Goal: Task Accomplishment & Management: Use online tool/utility

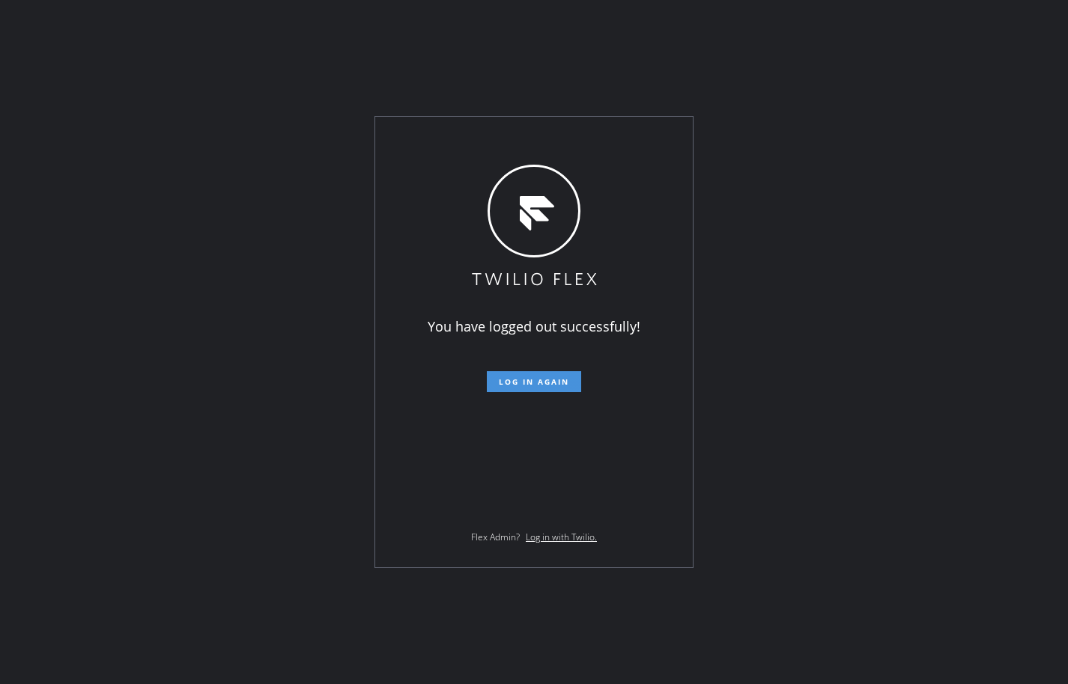
click at [544, 389] on button "Log in again" at bounding box center [534, 381] width 94 height 21
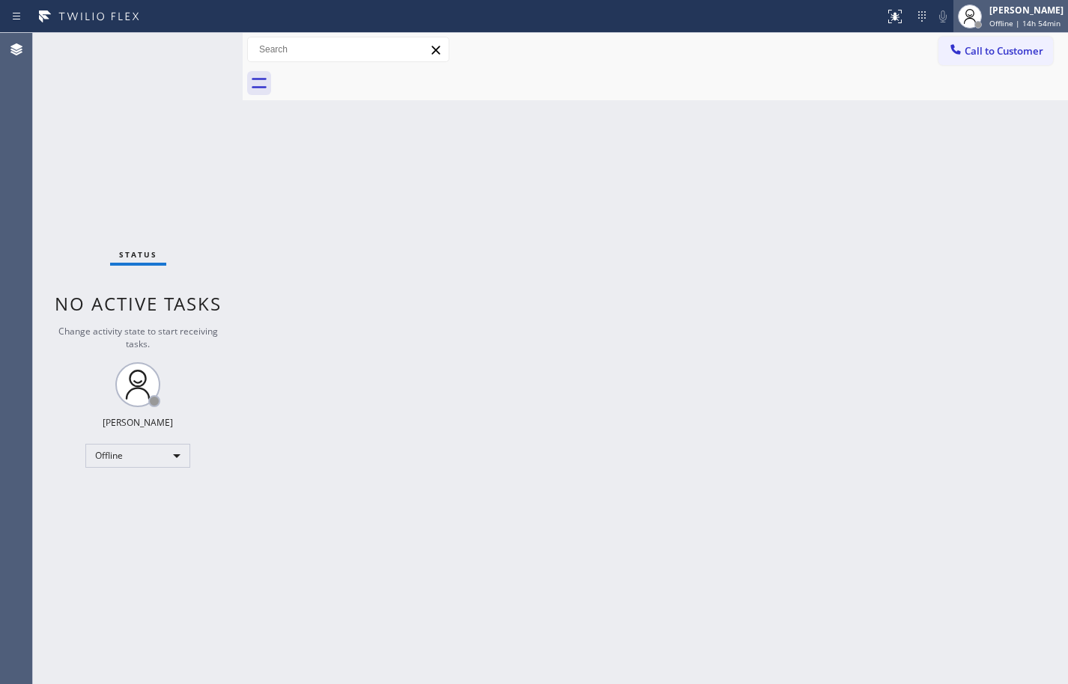
click at [1033, 22] on span "Offline | 14h 54min" at bounding box center [1024, 23] width 71 height 10
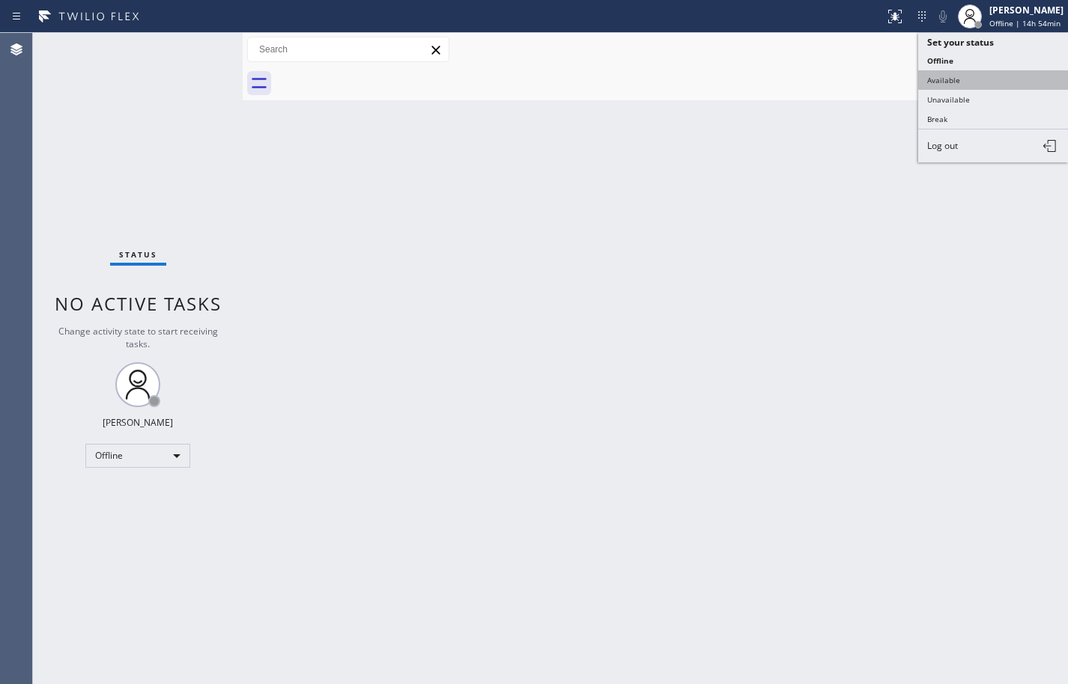
click at [1006, 79] on button "Available" at bounding box center [993, 79] width 150 height 19
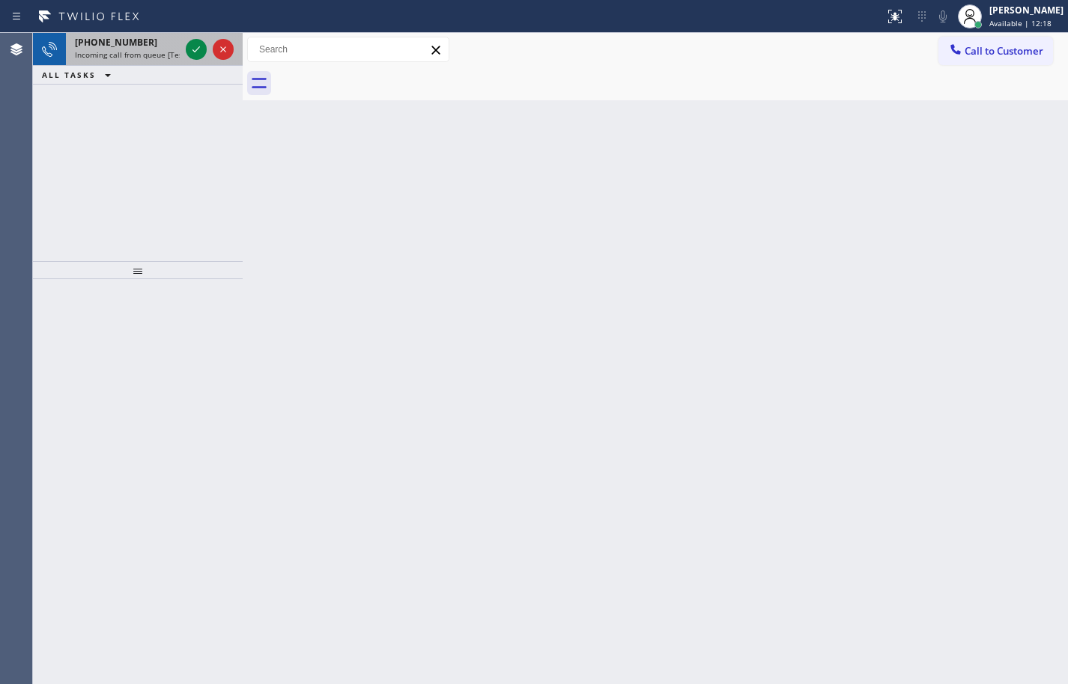
drag, startPoint x: 101, startPoint y: 42, endPoint x: 152, endPoint y: 41, distance: 50.9
click at [101, 42] on span "[PHONE_NUMBER]" at bounding box center [116, 42] width 82 height 13
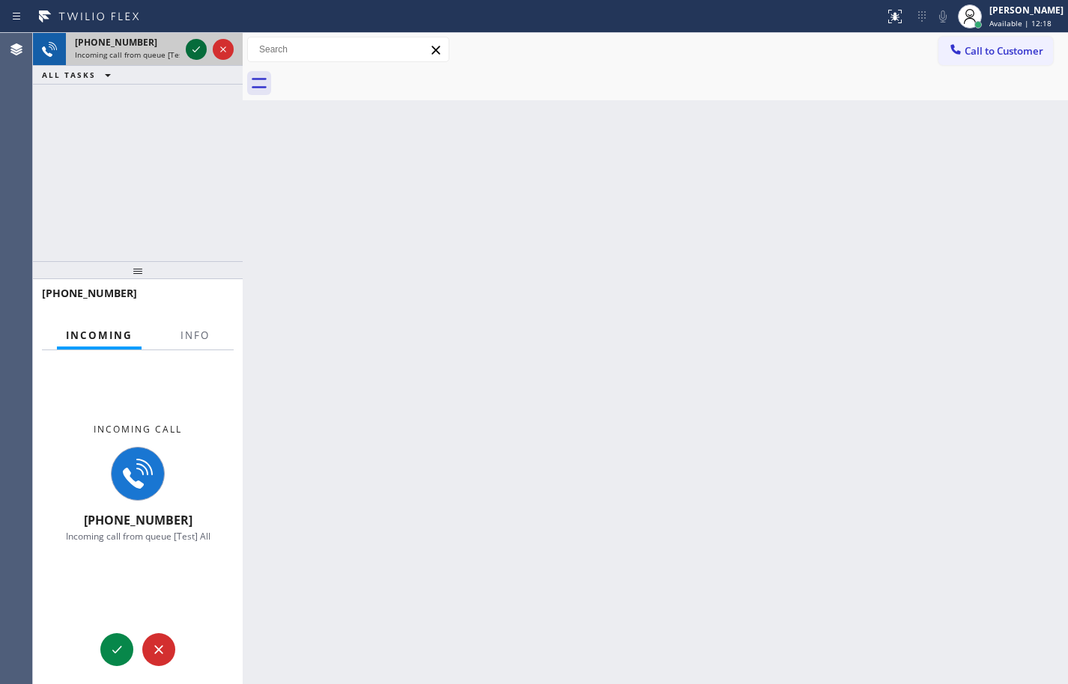
click at [195, 49] on icon at bounding box center [196, 49] width 18 height 18
click at [209, 344] on button "Info" at bounding box center [194, 335] width 47 height 29
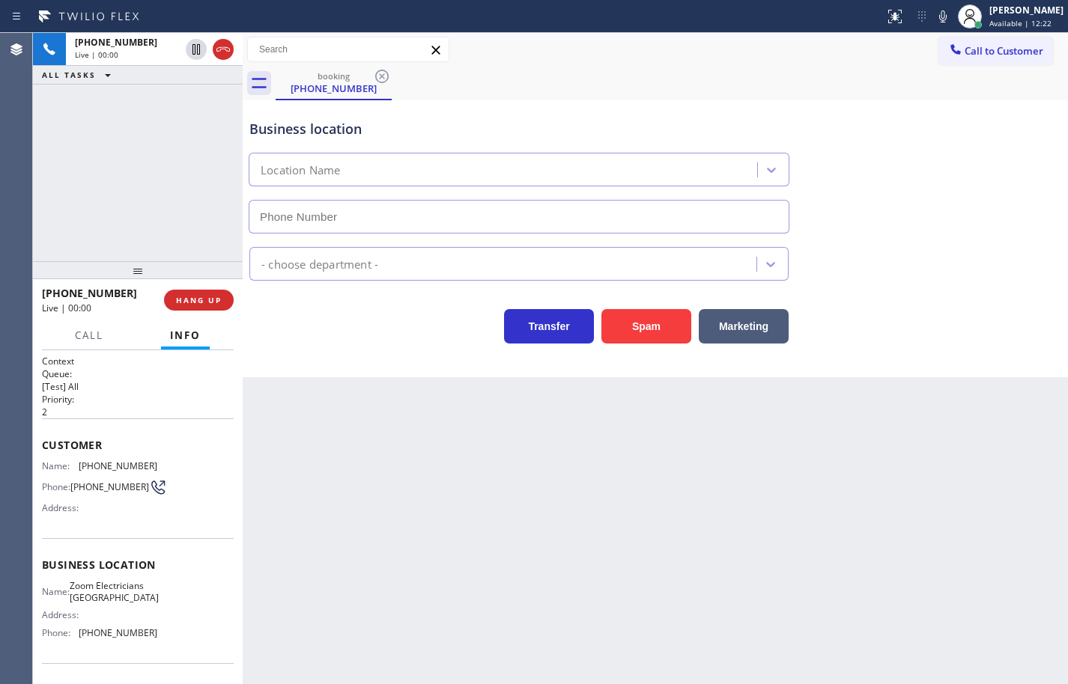
type input "[PHONE_NUMBER]"
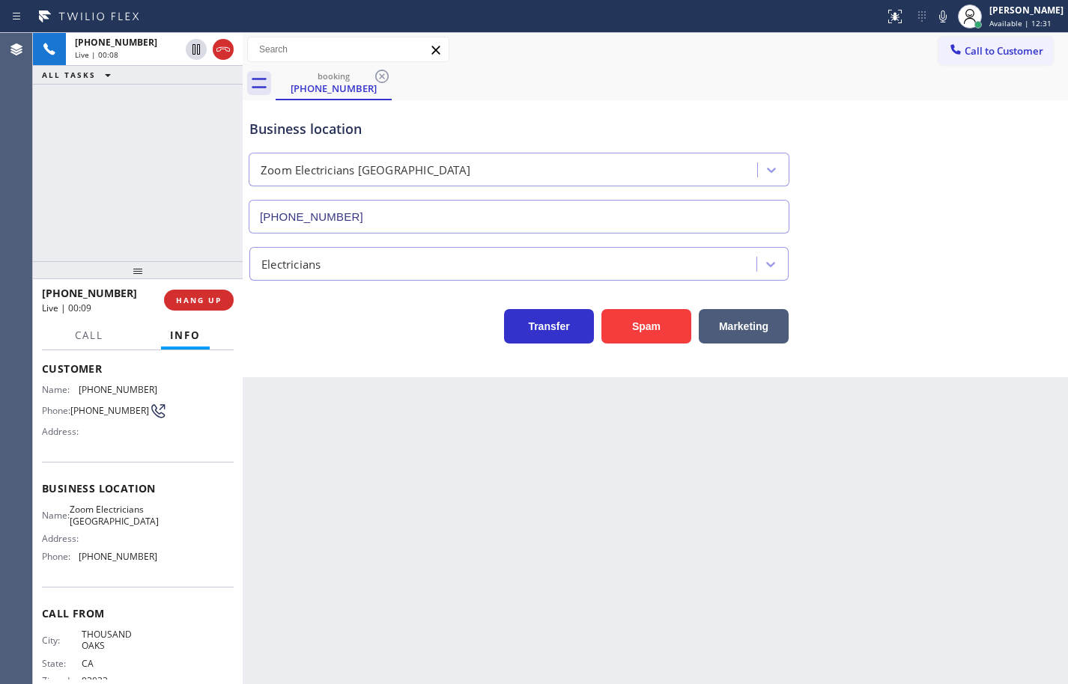
scroll to position [50, 0]
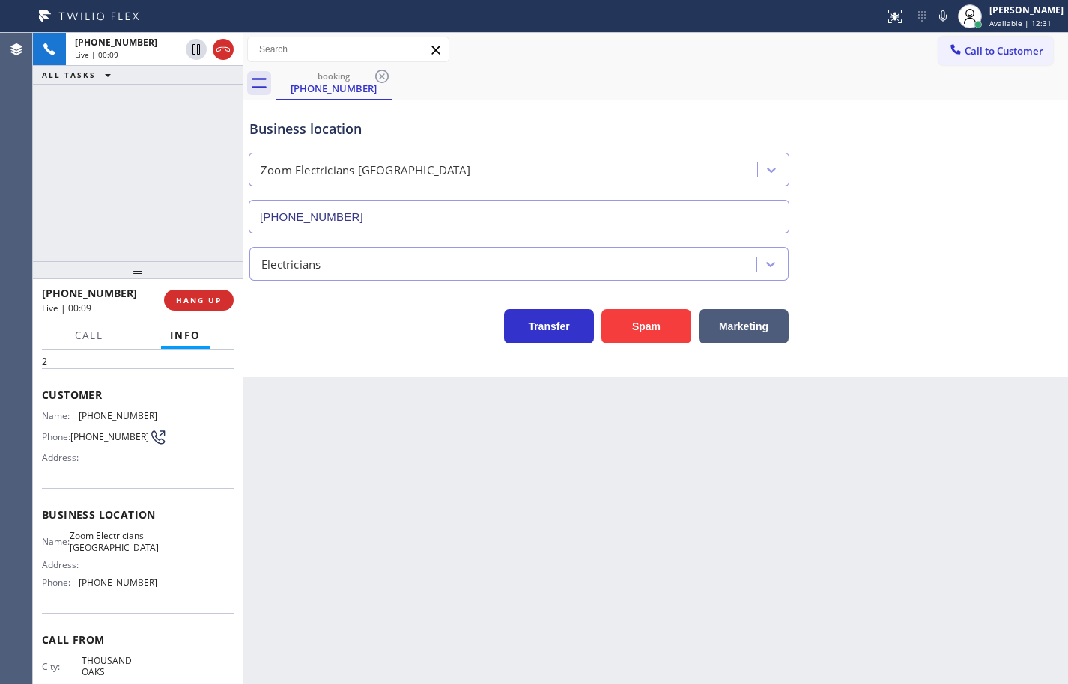
click at [160, 595] on div "Name: Zoom Electricians Thousand Oaks Address: Phone: [PHONE_NUMBER]" at bounding box center [138, 562] width 192 height 64
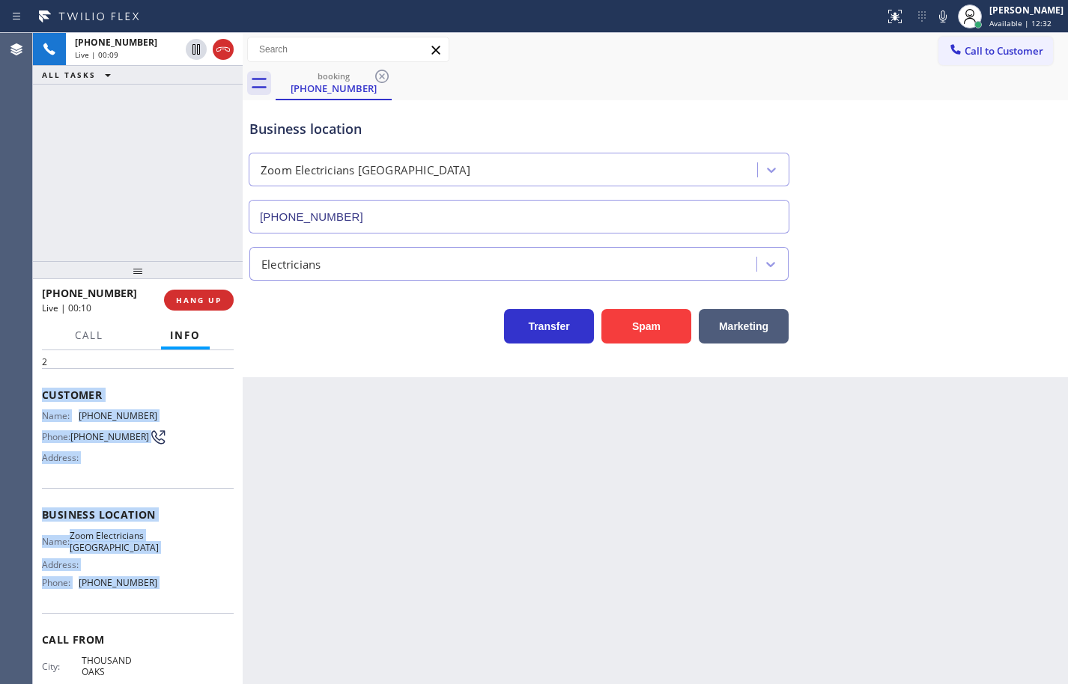
drag, startPoint x: 160, startPoint y: 600, endPoint x: 61, endPoint y: 392, distance: 230.1
click at [61, 392] on div "Context Queue: [Test] All Priority: 2 Customer Name: [PHONE_NUMBER] Phone: [PHO…" at bounding box center [138, 522] width 192 height 434
copy div "Customer Name: [PHONE_NUMBER] Phone: [PHONE_NUMBER] Address: Business location …"
click at [750, 651] on div "Back to Dashboard Change Sender ID Customers Technicians Select a contact Outbo…" at bounding box center [655, 358] width 825 height 651
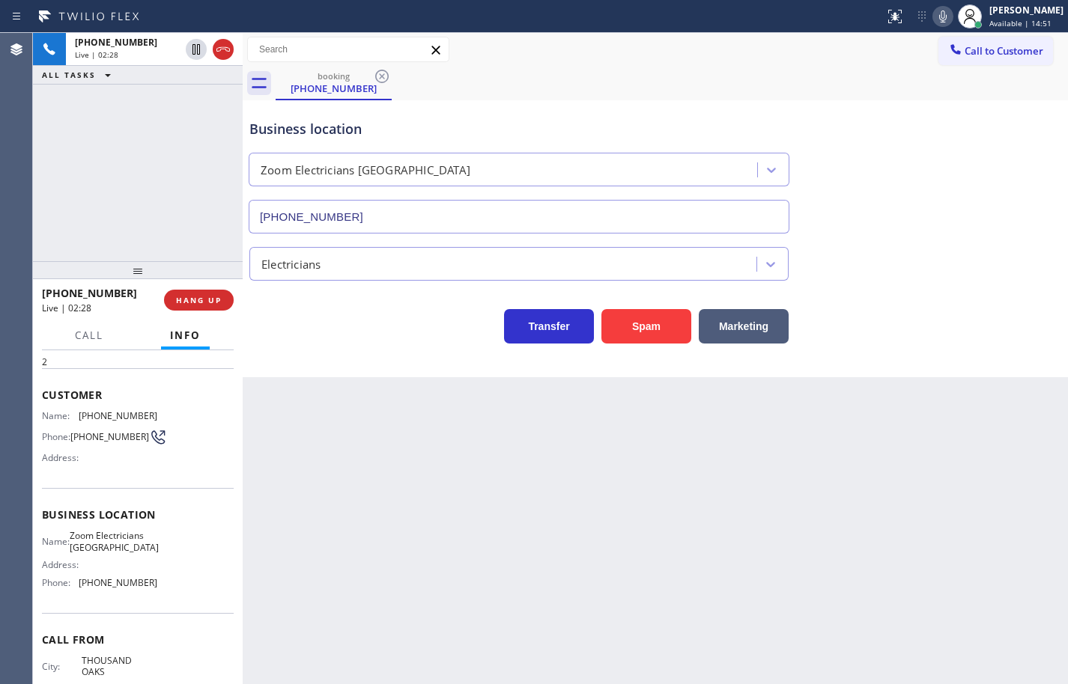
click at [934, 19] on icon at bounding box center [943, 16] width 18 height 18
click at [934, 21] on icon at bounding box center [943, 16] width 18 height 18
click at [198, 52] on icon at bounding box center [196, 49] width 18 height 18
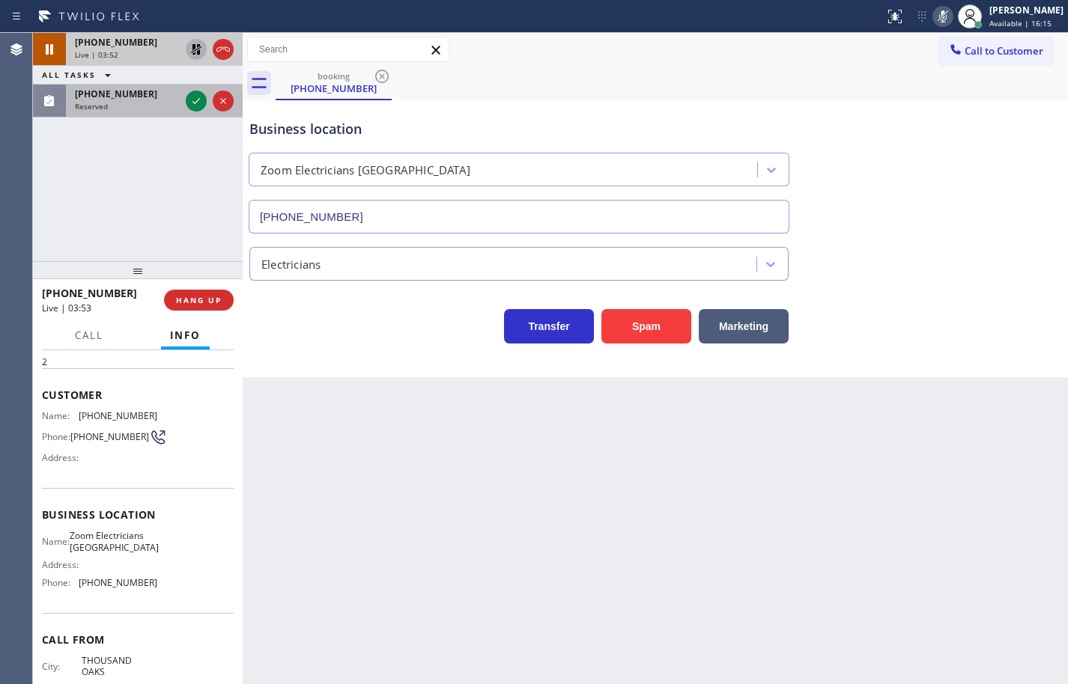
click at [123, 106] on div "Reserved" at bounding box center [127, 106] width 105 height 10
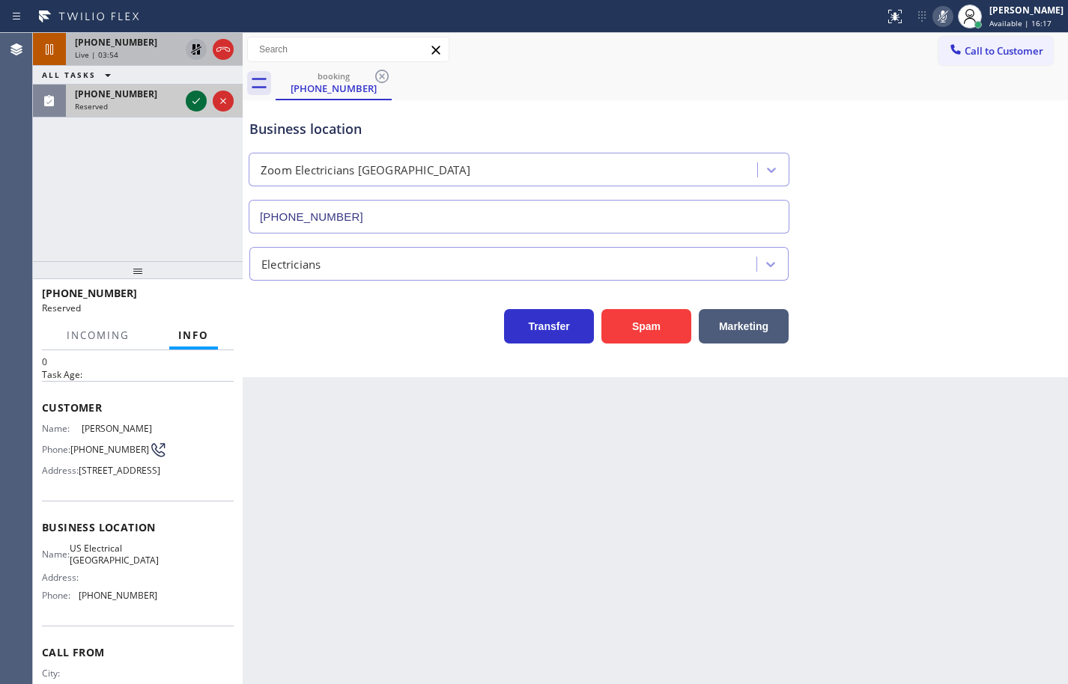
click at [195, 100] on icon at bounding box center [196, 101] width 18 height 18
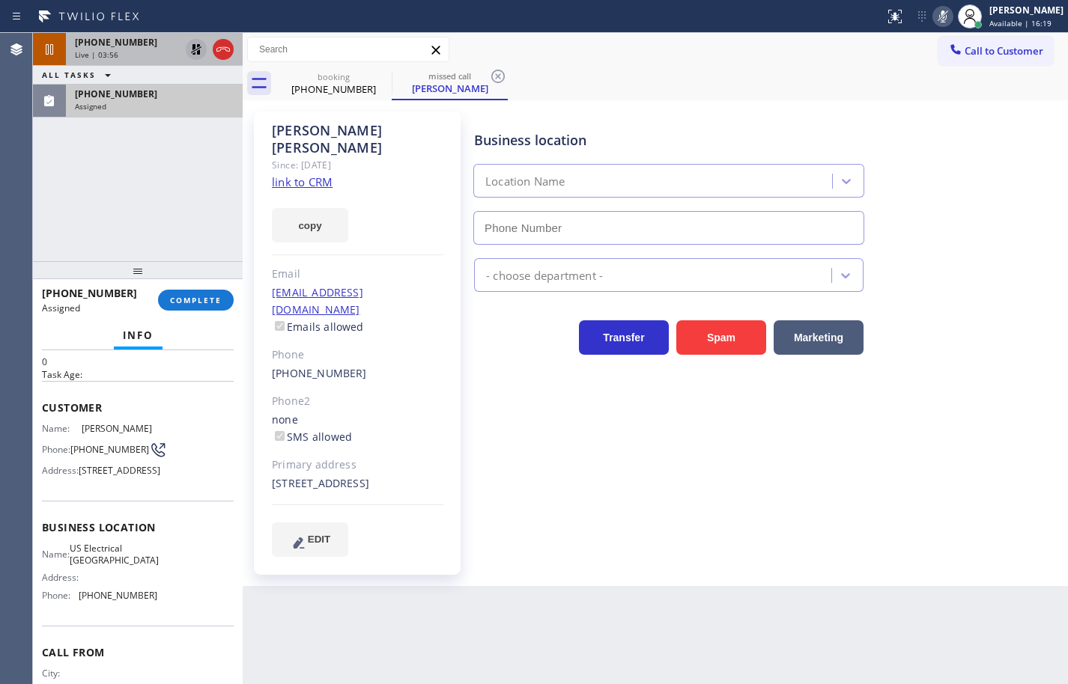
type input "[PHONE_NUMBER]"
click at [311, 174] on link "link to CRM" at bounding box center [302, 181] width 61 height 15
click at [318, 208] on button "copy" at bounding box center [310, 225] width 76 height 34
click at [170, 607] on div "Name: US Electrical [GEOGRAPHIC_DATA] Address: Phone: [PHONE_NUMBER]" at bounding box center [138, 575] width 192 height 64
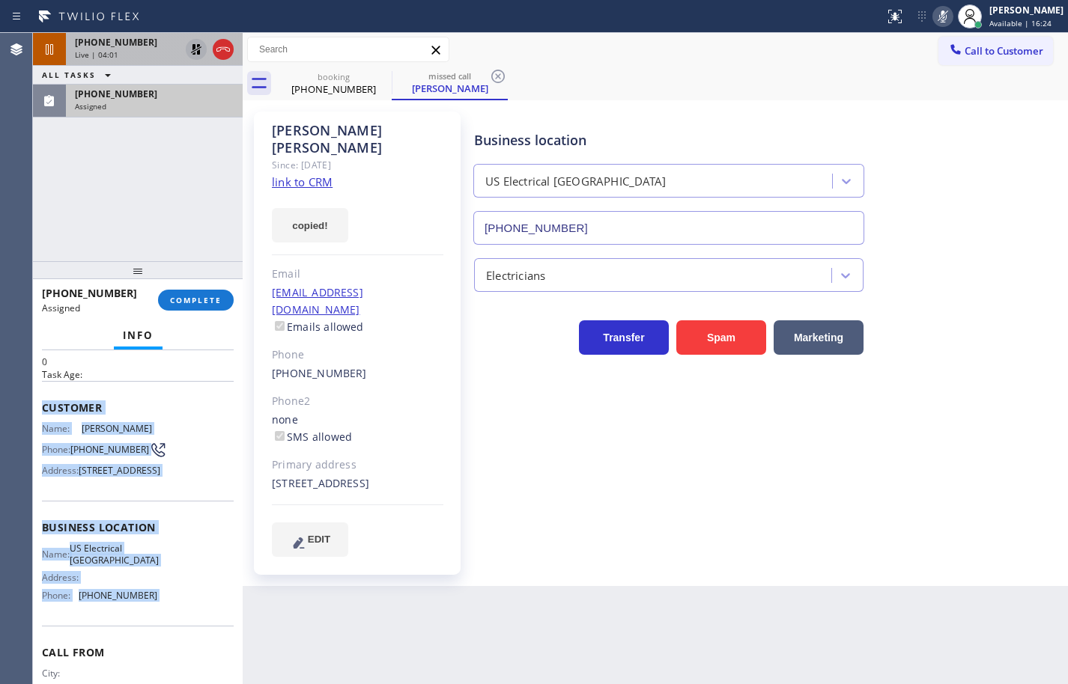
drag, startPoint x: 170, startPoint y: 633, endPoint x: 42, endPoint y: 416, distance: 251.4
click at [42, 416] on div "Context Queue: Electrical Priority: 0 Task Age: Customer Name: [PERSON_NAME] Ph…" at bounding box center [138, 522] width 192 height 434
copy div "Customer Name: [PERSON_NAME] Phone: [PHONE_NUMBER] Address: [STREET_ADDRESS] Bu…"
click at [204, 303] on span "COMPLETE" at bounding box center [196, 300] width 52 height 10
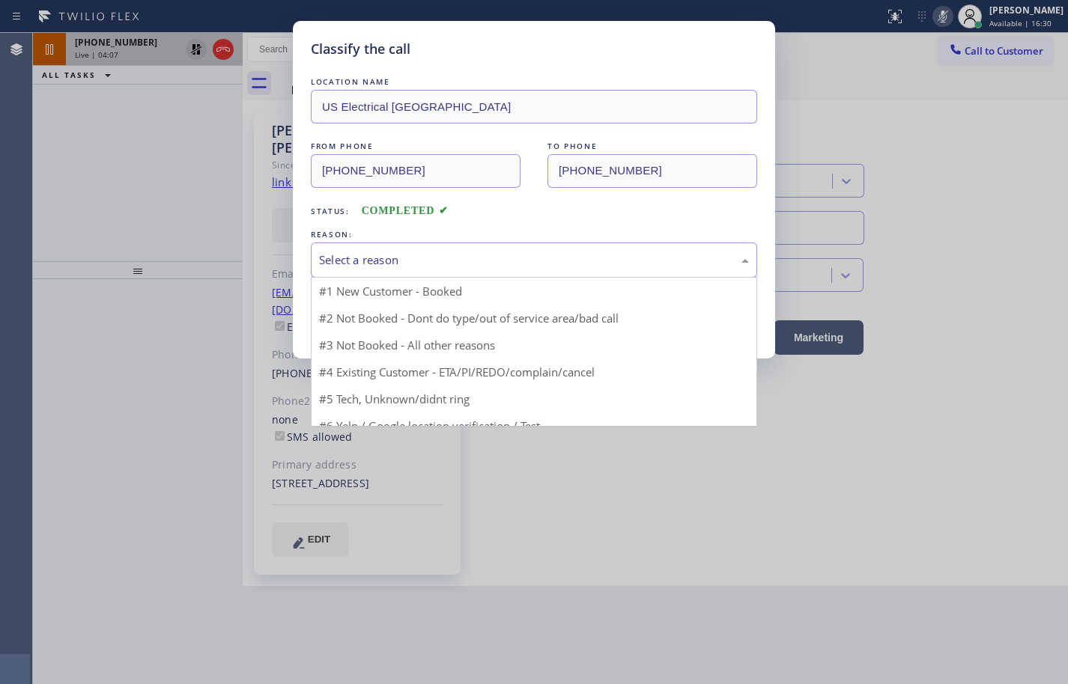
click at [474, 257] on div "Select a reason" at bounding box center [534, 260] width 430 height 17
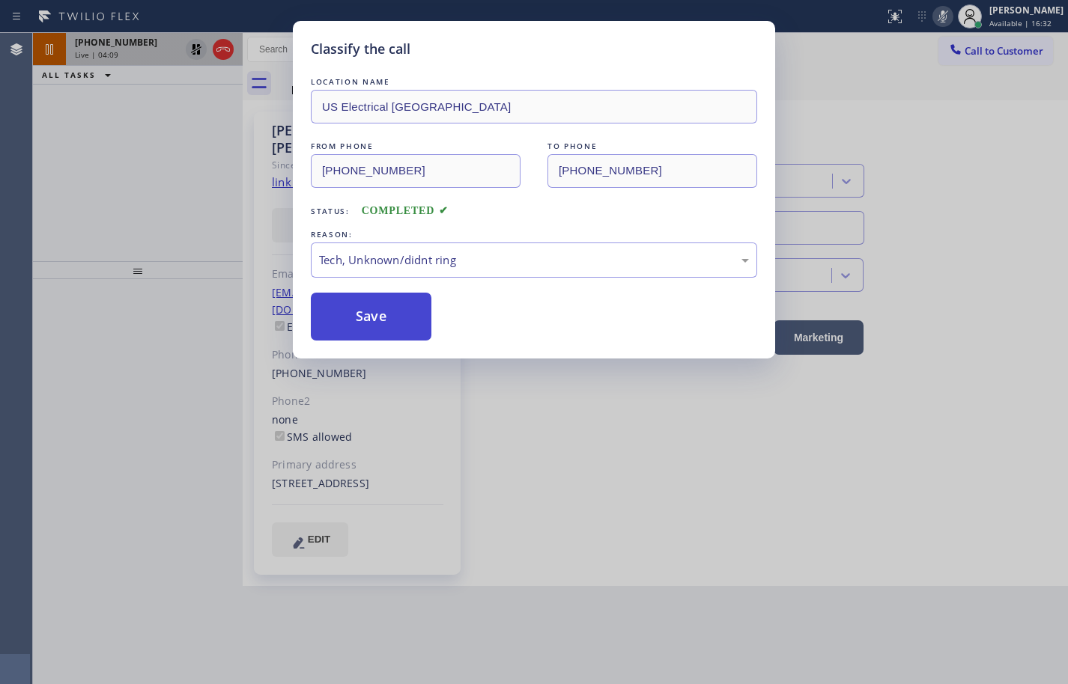
click at [398, 314] on button "Save" at bounding box center [371, 317] width 121 height 48
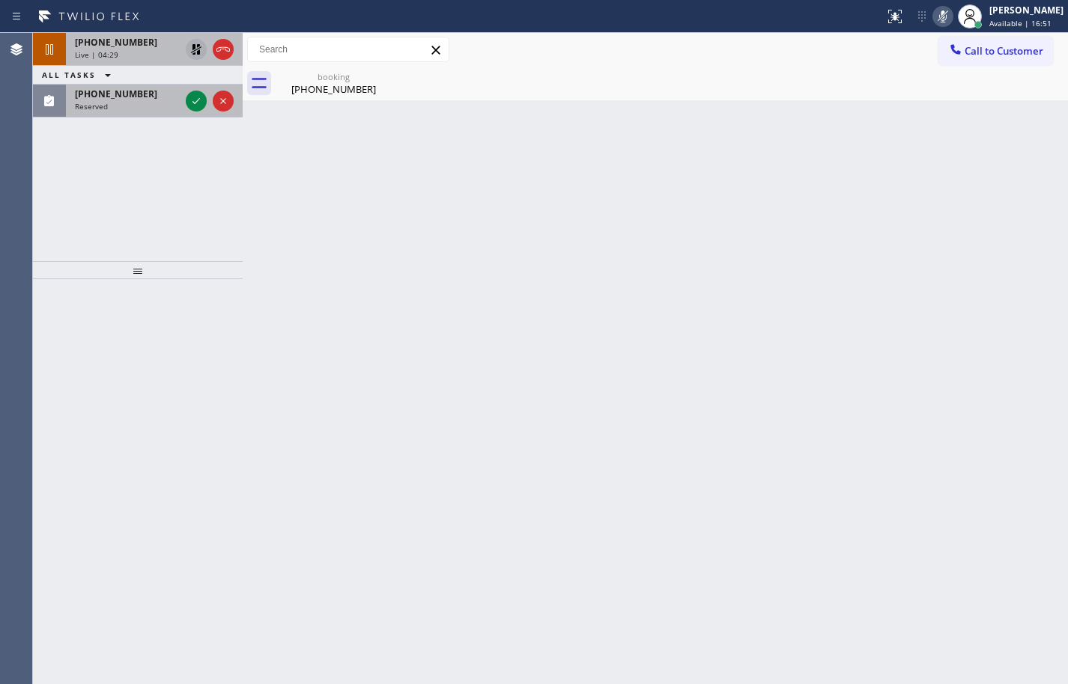
click at [103, 102] on span "Reserved" at bounding box center [91, 106] width 33 height 10
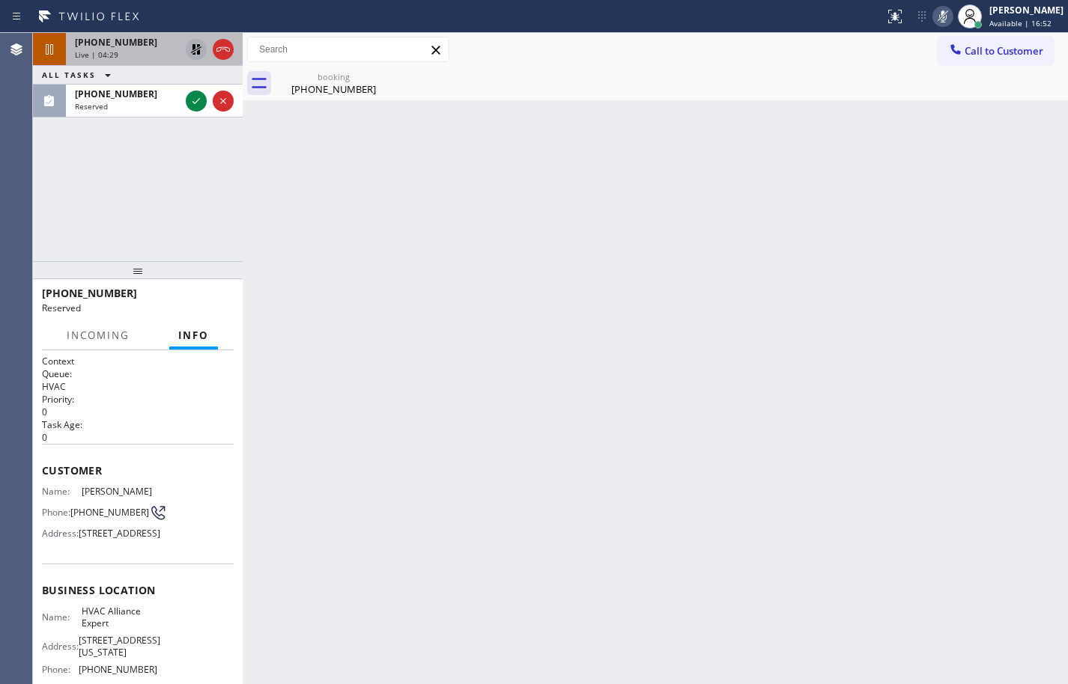
scroll to position [75, 0]
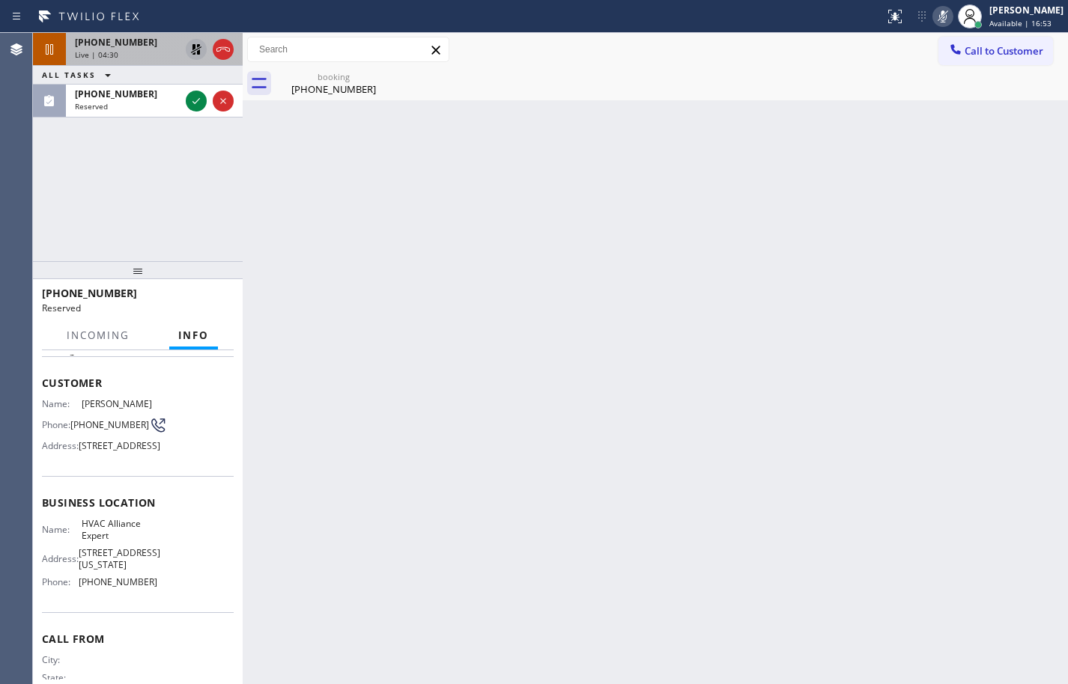
click at [174, 612] on div "Business location Name: HVAC Alliance Expert Address: [STREET_ADDRESS][US_STATE…" at bounding box center [138, 544] width 192 height 136
drag, startPoint x: 174, startPoint y: 652, endPoint x: 173, endPoint y: 645, distance: 7.6
click at [173, 612] on div "Business location Name: HVAC Alliance Expert Address: [STREET_ADDRESS][US_STATE…" at bounding box center [138, 544] width 192 height 136
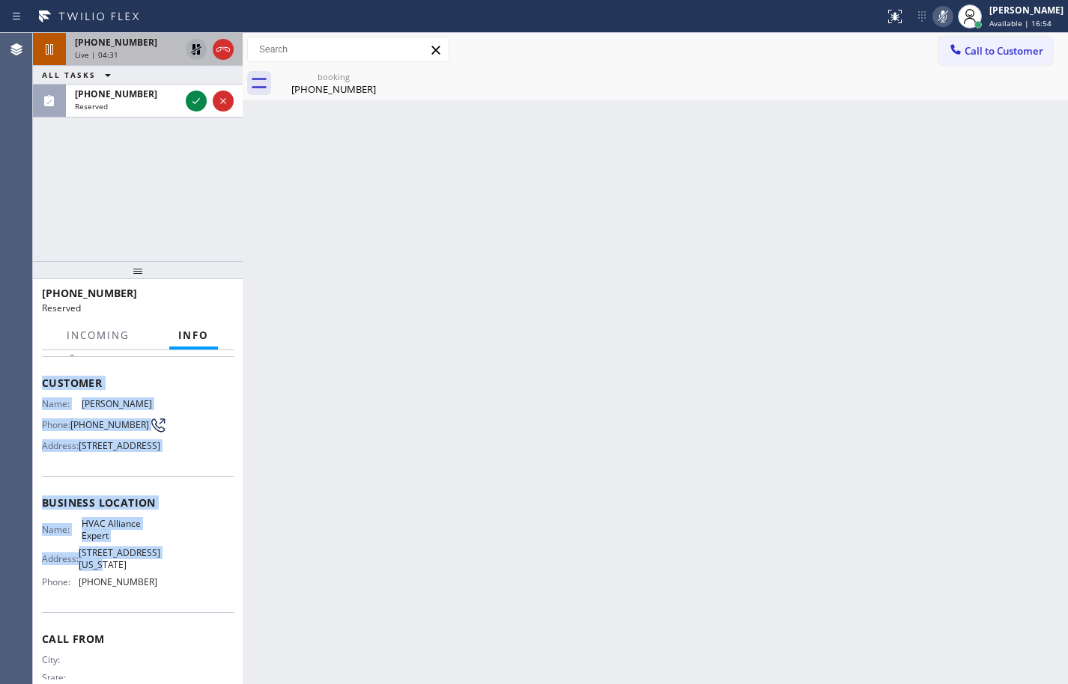
drag, startPoint x: 141, startPoint y: 568, endPoint x: 44, endPoint y: 379, distance: 212.6
click at [44, 379] on div "Context Queue: HVAC Priority: 0 Task Age: Customer Name: [PERSON_NAME] Phone: […" at bounding box center [138, 503] width 192 height 446
copy div "Customer Name: [PERSON_NAME] Phone: [PHONE_NUMBER] Address: [STREET_ADDRESS] Bu…"
click at [197, 103] on icon at bounding box center [196, 101] width 18 height 18
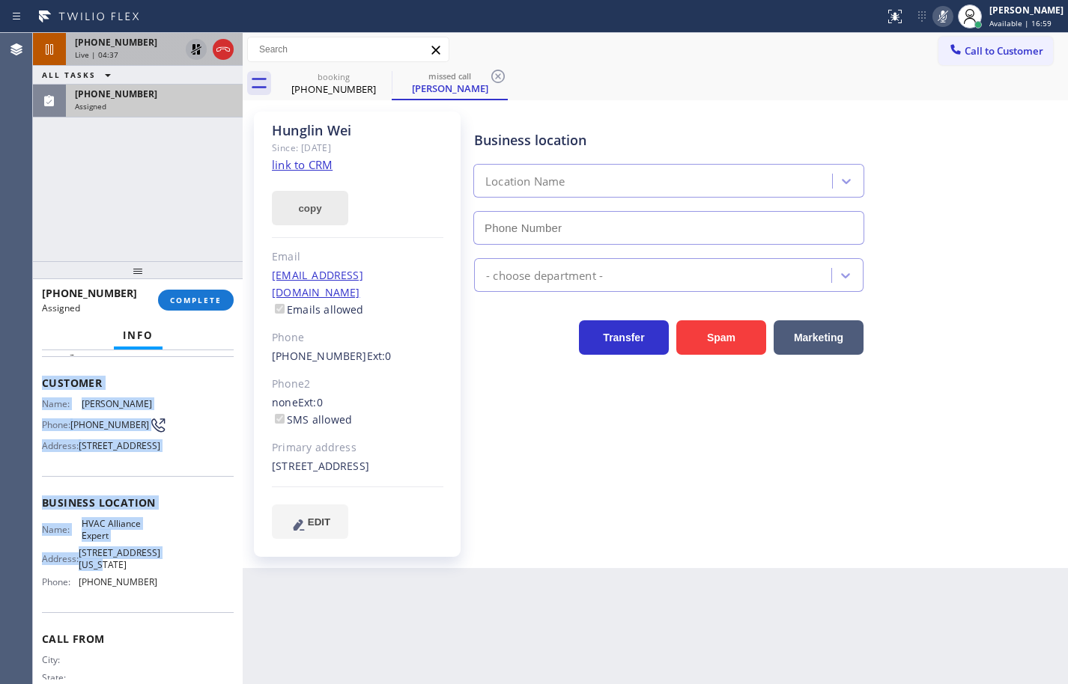
type input "[PHONE_NUMBER]"
click at [332, 200] on button "copy" at bounding box center [310, 208] width 76 height 34
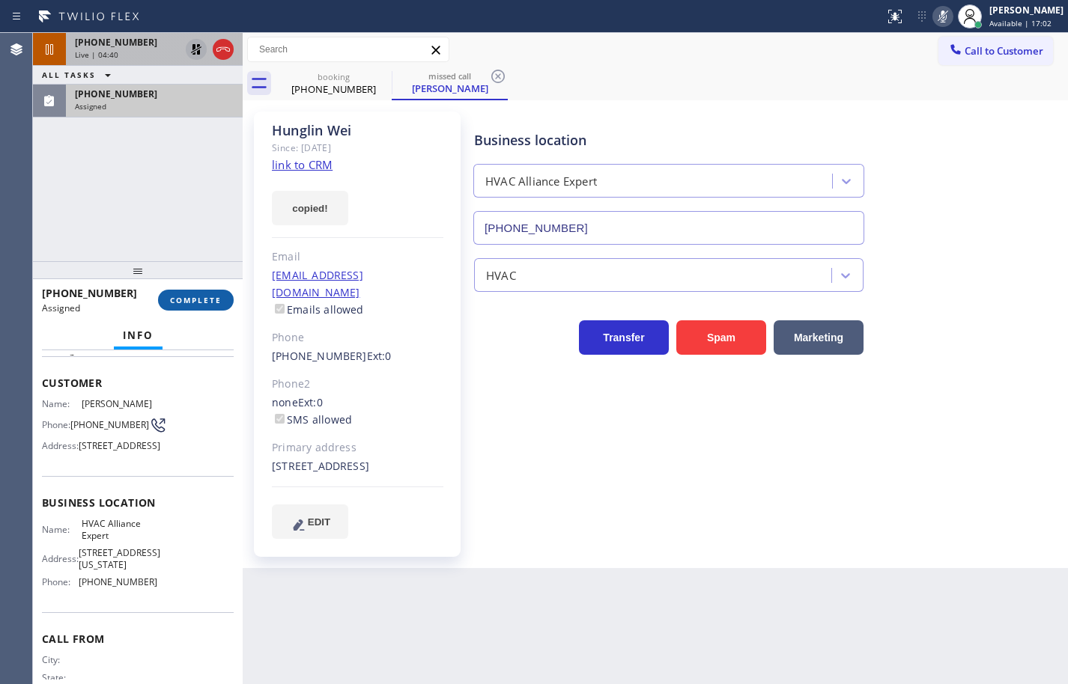
click at [201, 301] on span "COMPLETE" at bounding box center [196, 300] width 52 height 10
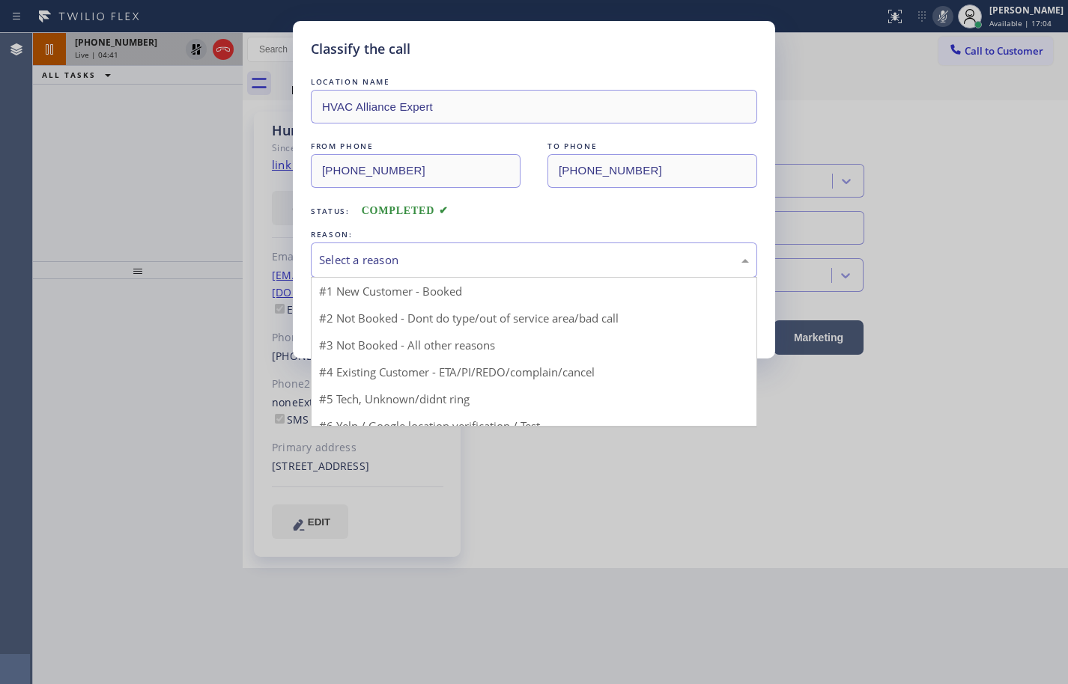
click at [508, 253] on div "Select a reason" at bounding box center [534, 260] width 430 height 17
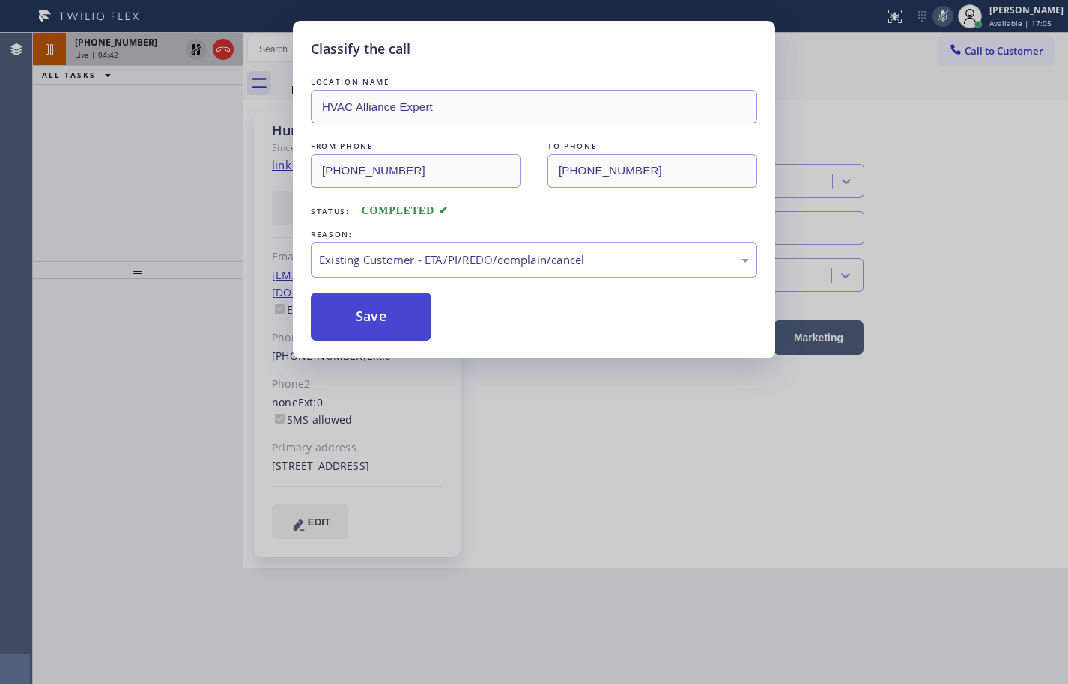
click at [383, 313] on button "Save" at bounding box center [371, 317] width 121 height 48
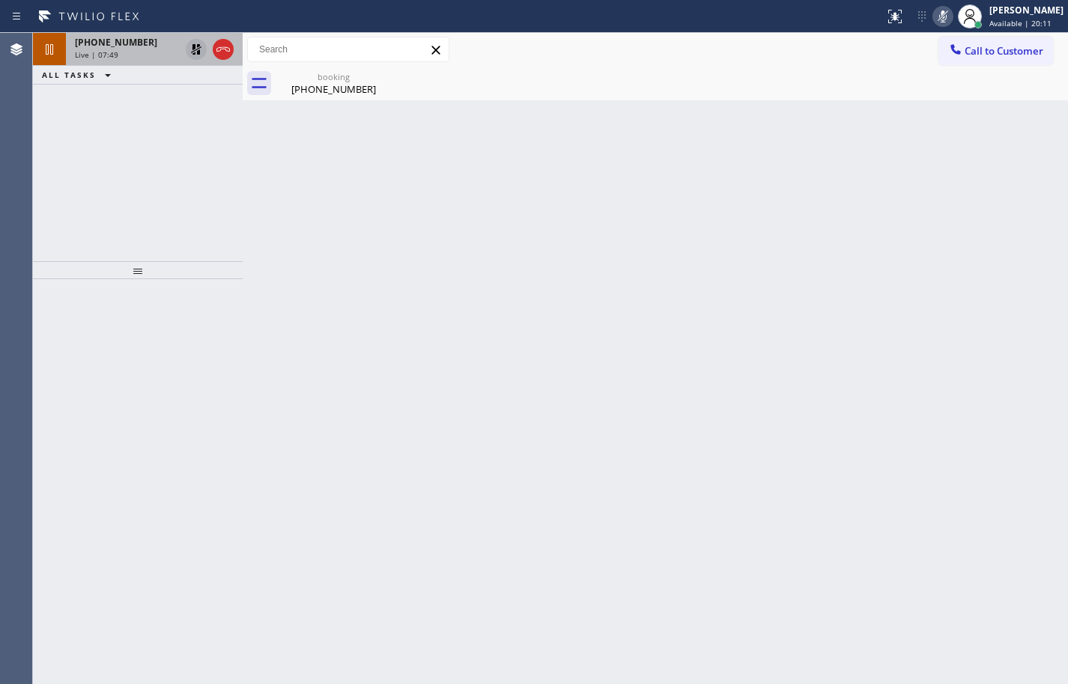
drag, startPoint x: 80, startPoint y: 76, endPoint x: 88, endPoint y: 69, distance: 10.6
click at [80, 76] on span "ALL TASKS" at bounding box center [69, 75] width 54 height 10
click at [233, 180] on div "[PHONE_NUMBER] Live | 07:50 ALL TASKS ALL TASKS ACTIVE TASKS TASKS IN WRAP UP" at bounding box center [138, 147] width 210 height 228
click at [169, 55] on div "Live | 07:50" at bounding box center [127, 54] width 105 height 10
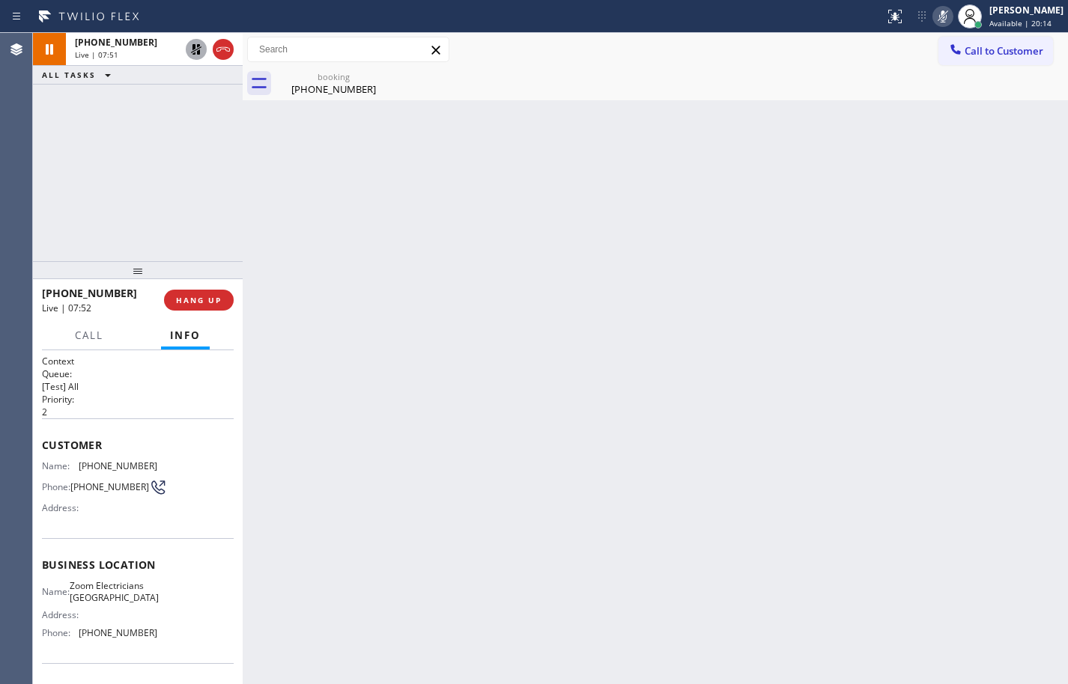
click at [198, 47] on icon at bounding box center [196, 49] width 10 height 10
click at [934, 16] on icon at bounding box center [943, 16] width 18 height 18
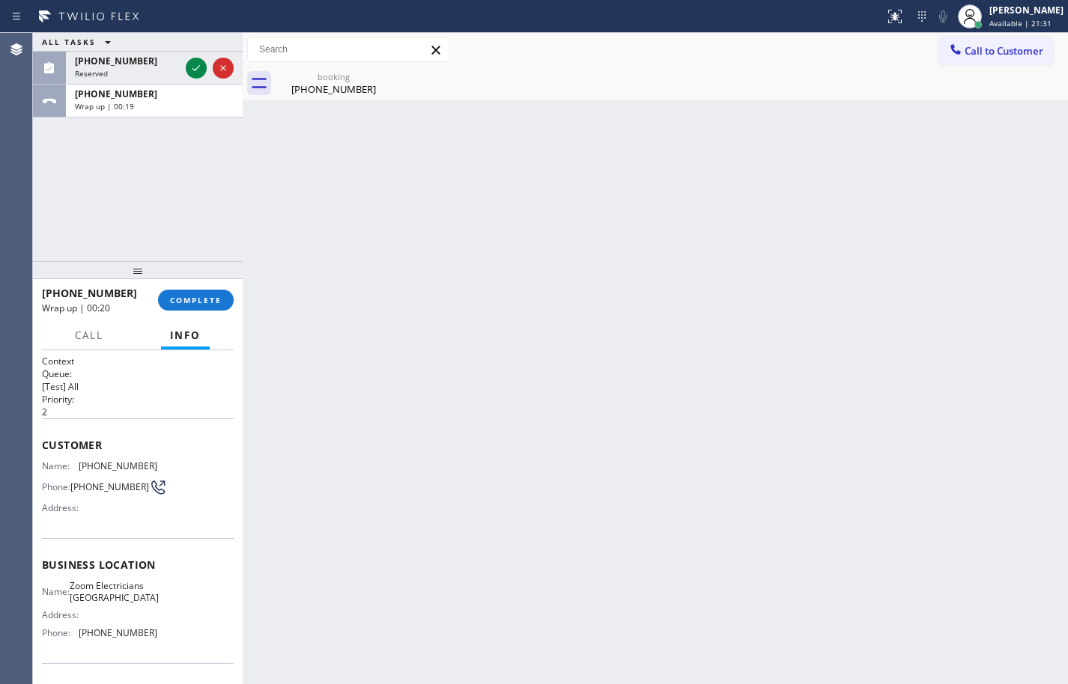
click at [158, 162] on div "ALL TASKS ALL TASKS ACTIVE TASKS TASKS IN WRAP UP [PHONE_NUMBER] Reserved [PHON…" at bounding box center [138, 147] width 210 height 228
click at [183, 297] on span "COMPLETE" at bounding box center [196, 300] width 52 height 10
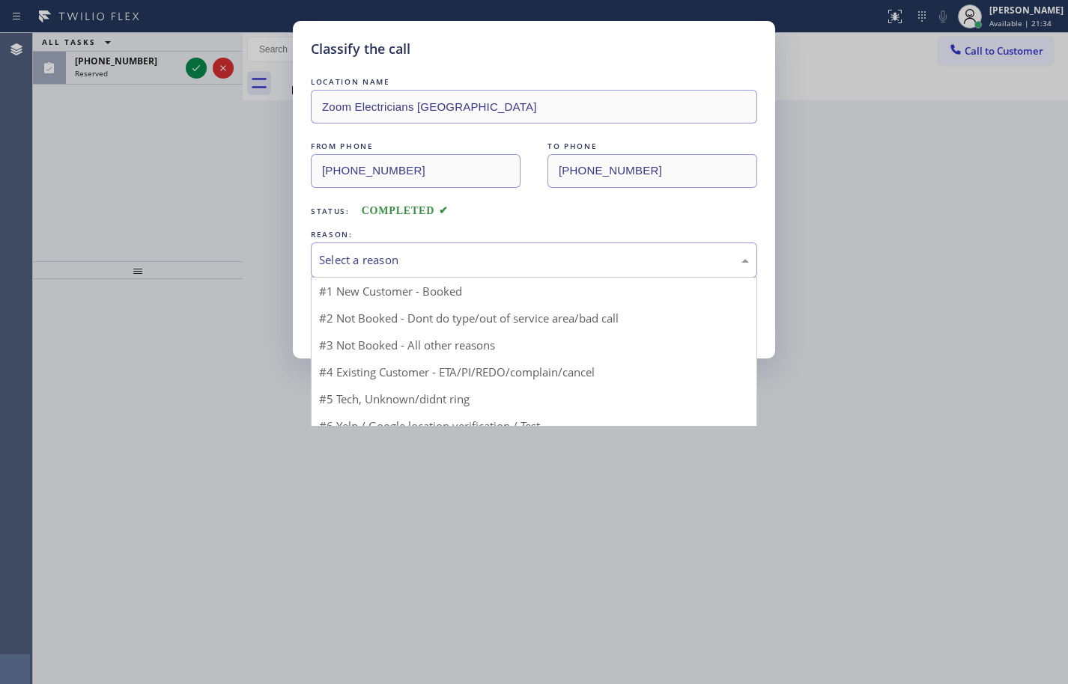
click at [407, 261] on div "Select a reason" at bounding box center [534, 260] width 430 height 17
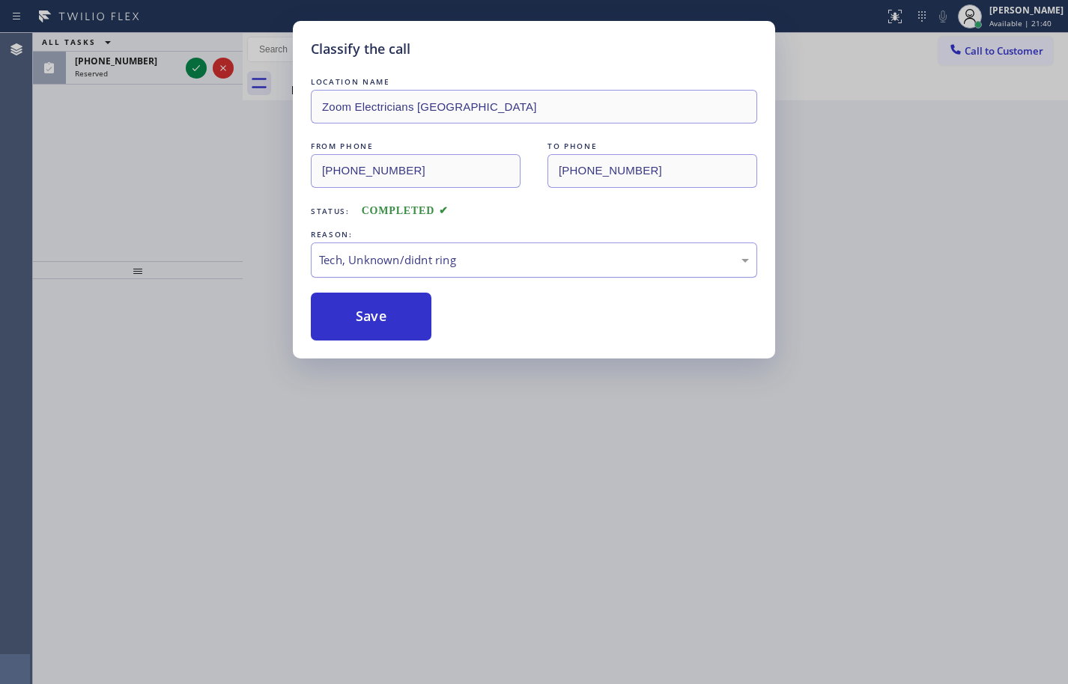
click at [437, 261] on div "Tech, Unknown/didnt ring" at bounding box center [534, 260] width 430 height 17
click at [409, 325] on button "Save" at bounding box center [371, 317] width 121 height 48
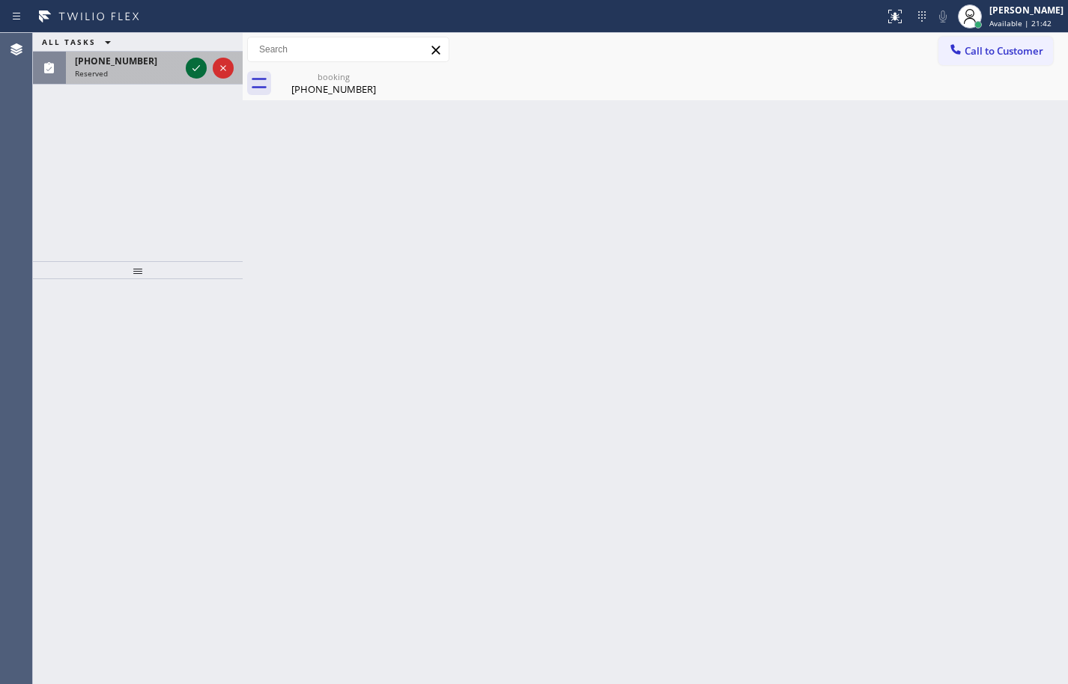
click at [192, 70] on icon at bounding box center [196, 68] width 18 height 18
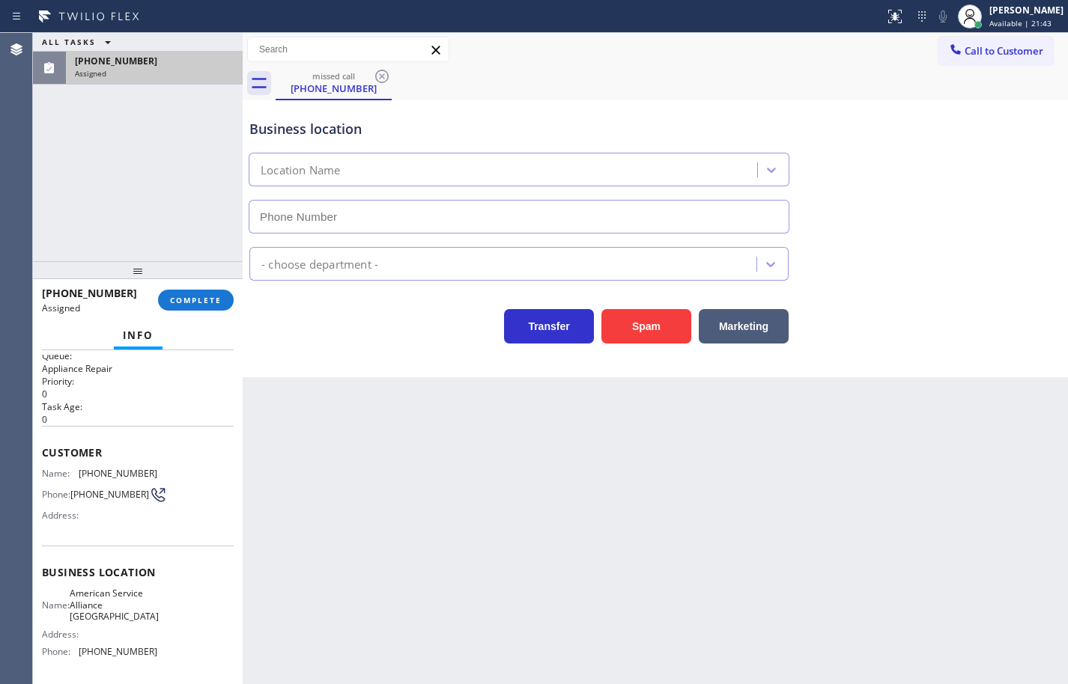
scroll to position [75, 0]
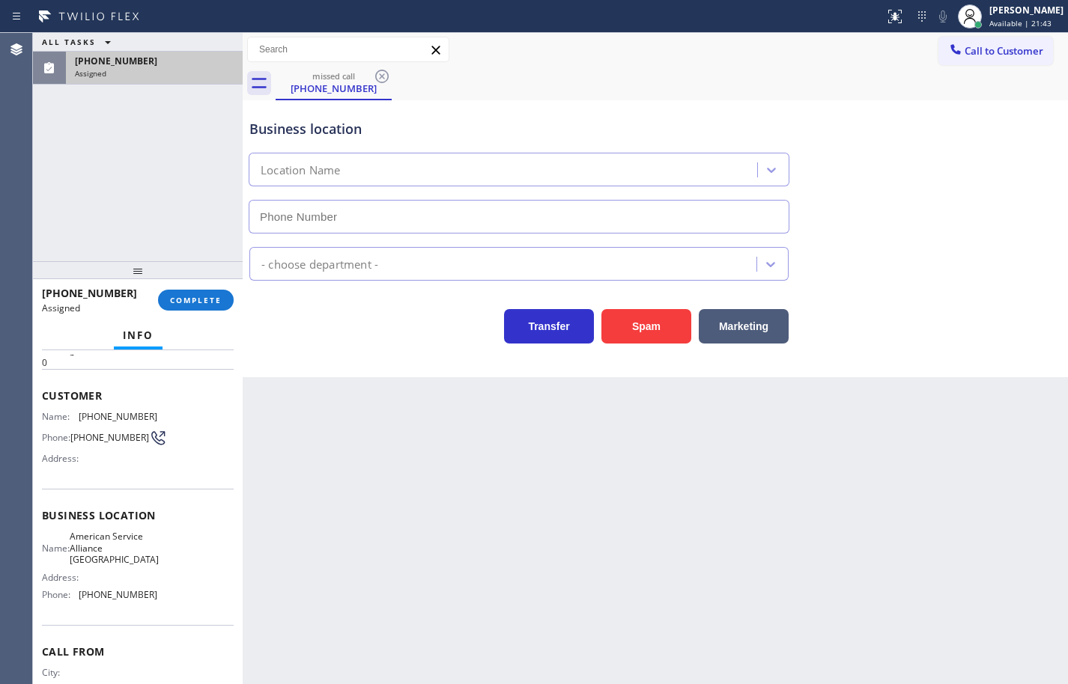
type input "[PHONE_NUMBER]"
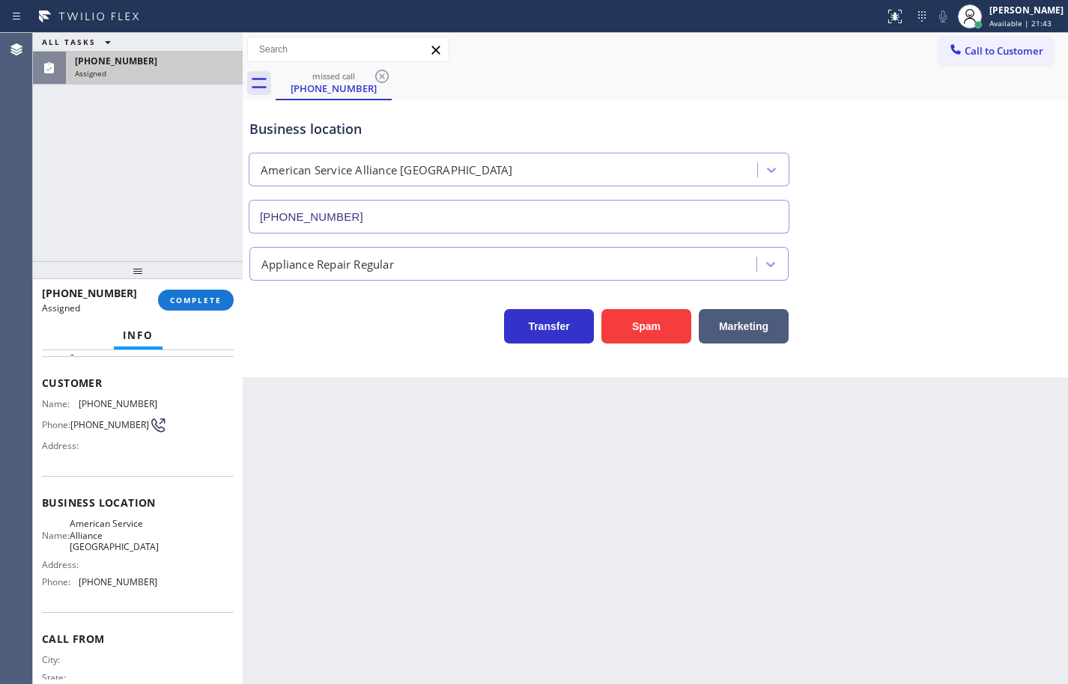
click at [171, 612] on div "Business location Name: American Service Alliance Alhambra Address: Phone: [PHO…" at bounding box center [138, 544] width 192 height 136
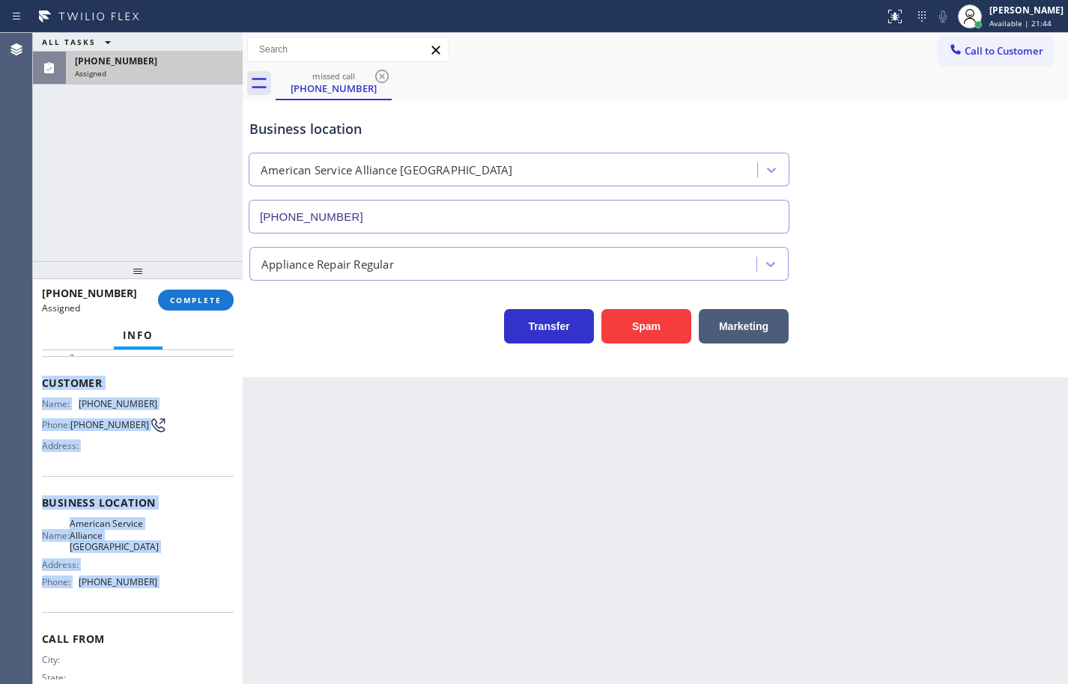
drag, startPoint x: 171, startPoint y: 613, endPoint x: 44, endPoint y: 387, distance: 259.1
click at [44, 387] on div "Context Queue: Appliance Repair Priority: 0 Task Age: Customer Name: [PHONE_NUM…" at bounding box center [138, 503] width 192 height 446
copy div "Customer Name: [PHONE_NUMBER] Phone: [PHONE_NUMBER] Address: Business location …"
click at [197, 299] on span "COMPLETE" at bounding box center [196, 300] width 52 height 10
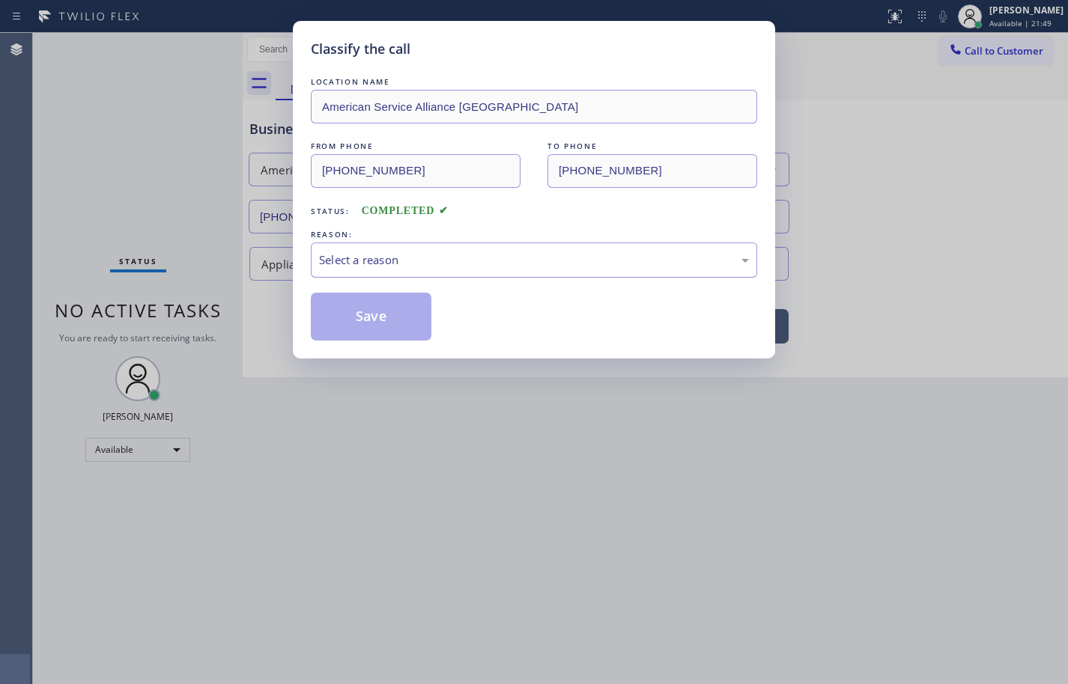
click at [454, 268] on div "Select a reason" at bounding box center [534, 260] width 430 height 17
click at [396, 318] on button "Save" at bounding box center [371, 317] width 121 height 48
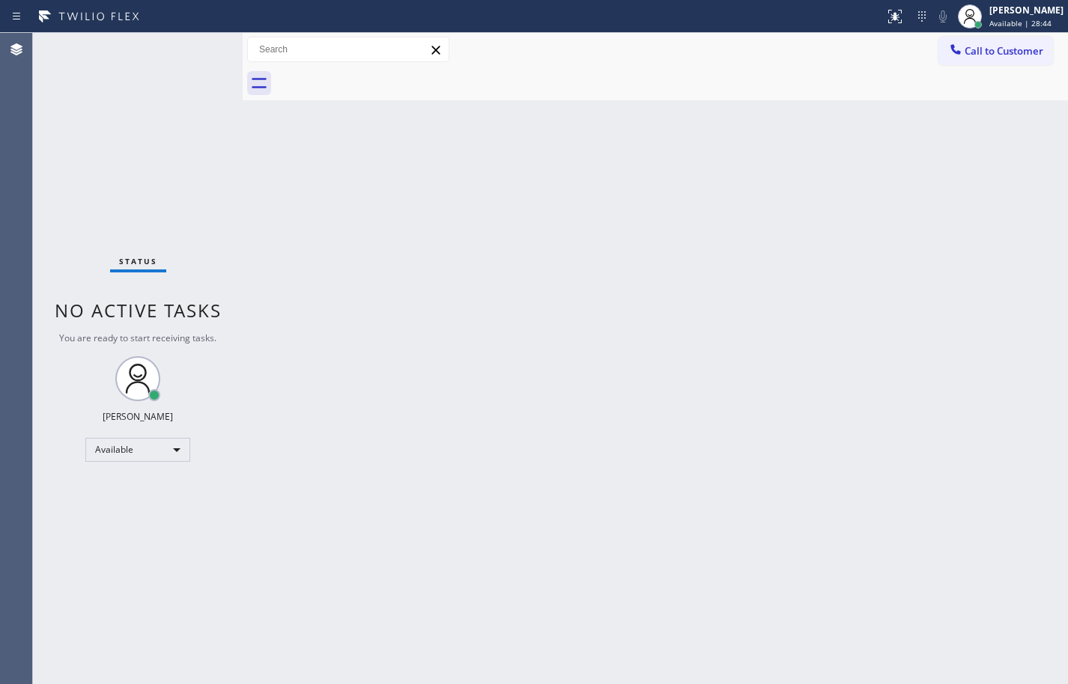
click at [832, 116] on div "Back to Dashboard Change Sender ID Customers Technicians Select a contact Outbo…" at bounding box center [655, 358] width 825 height 651
click at [985, 54] on span "Call to Customer" at bounding box center [1003, 50] width 79 height 13
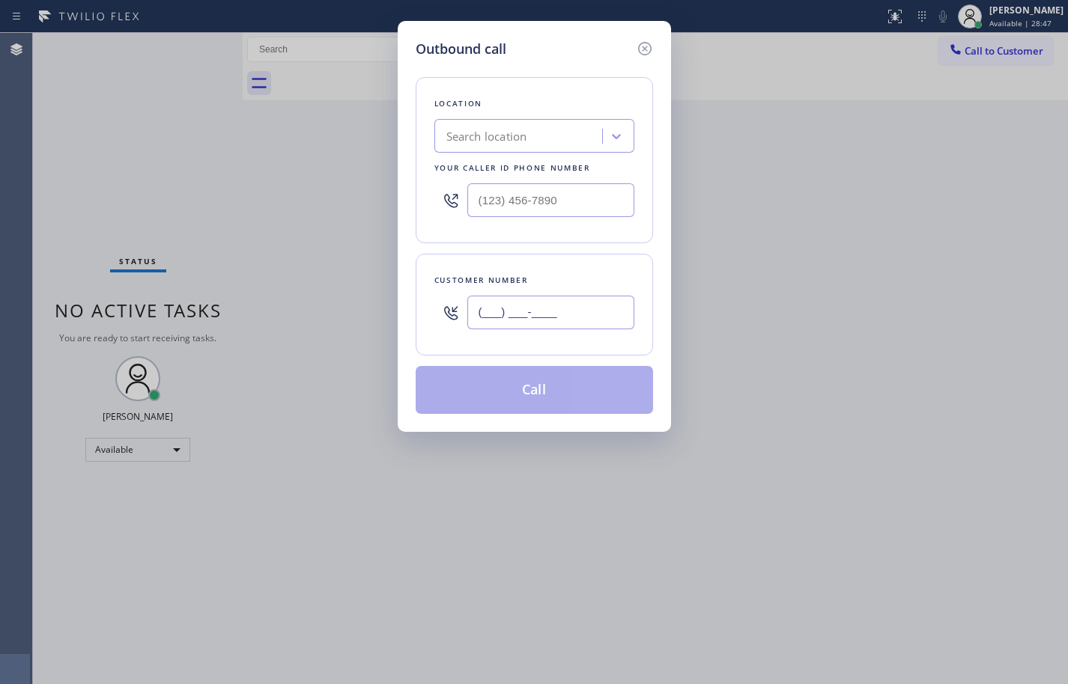
click at [575, 308] on input "(___) ___-____" at bounding box center [550, 313] width 167 height 34
paste input "323) 854-9058"
type input "[PHONE_NUMBER]"
click at [590, 204] on input "(___) ___-____" at bounding box center [550, 200] width 167 height 34
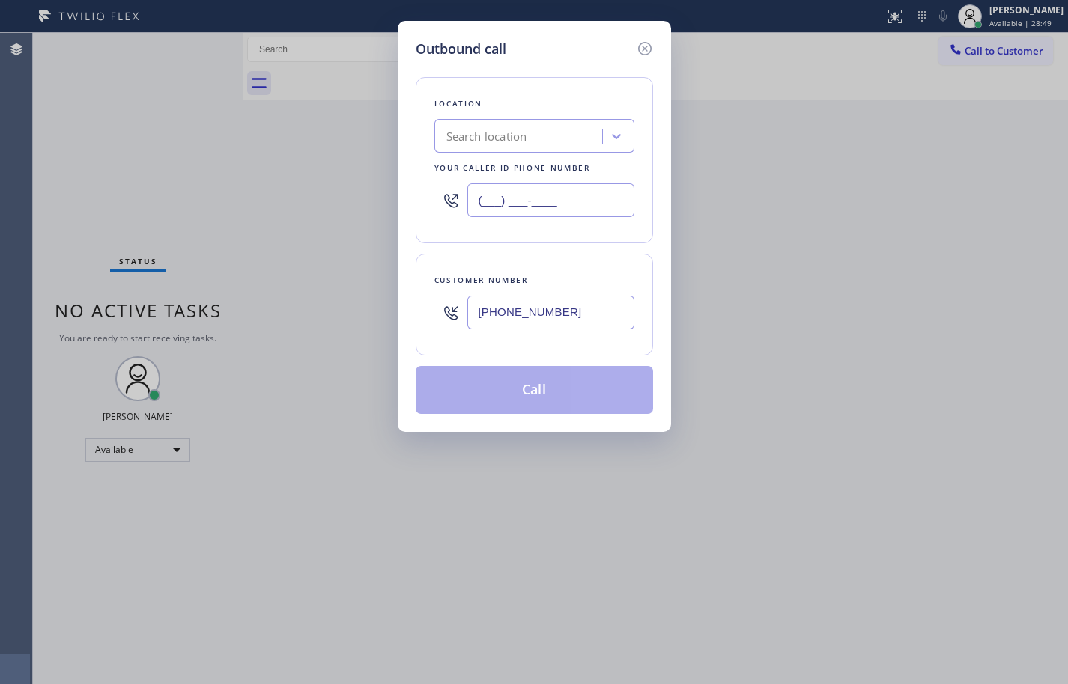
click at [590, 204] on input "(___) ___-____" at bounding box center [550, 200] width 167 height 34
paste input "213) 408-7895"
type input "[PHONE_NUMBER]"
click at [586, 248] on div "Location Search location Your caller id phone number [PHONE_NUMBER] Customer nu…" at bounding box center [534, 236] width 237 height 355
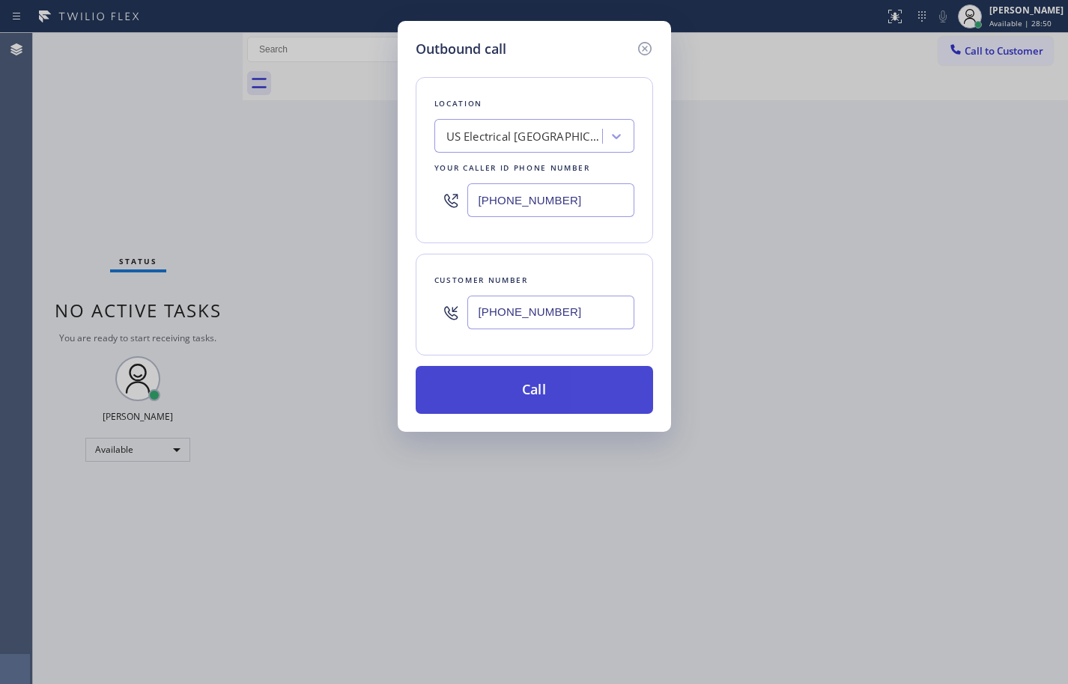
click at [592, 377] on button "Call" at bounding box center [534, 390] width 237 height 48
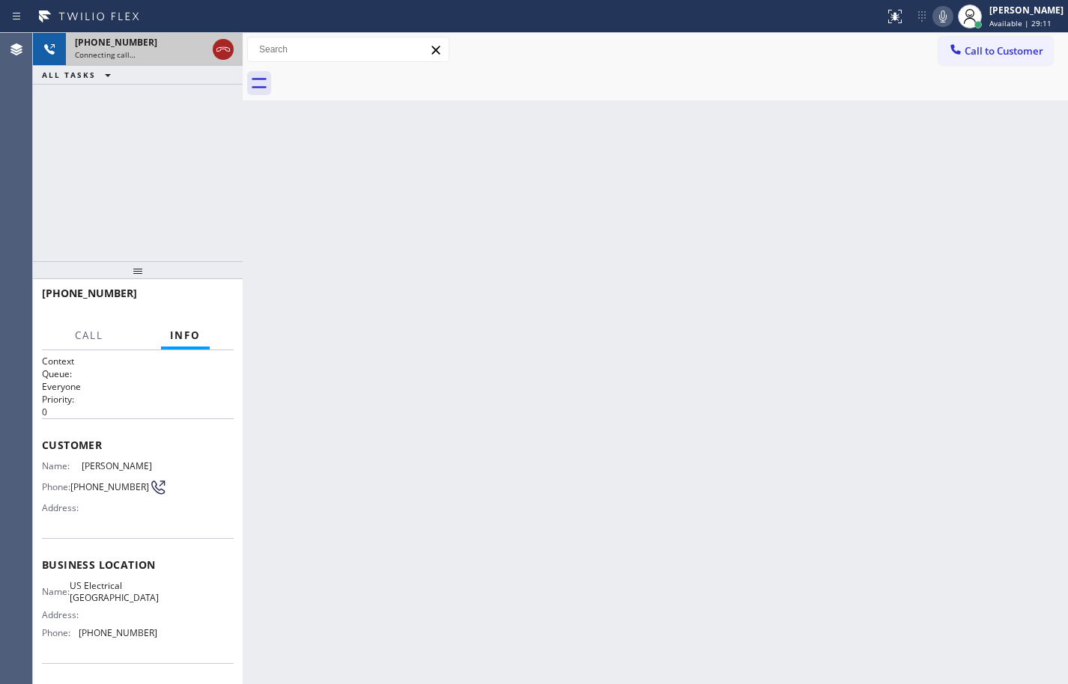
click at [224, 56] on icon at bounding box center [223, 49] width 18 height 18
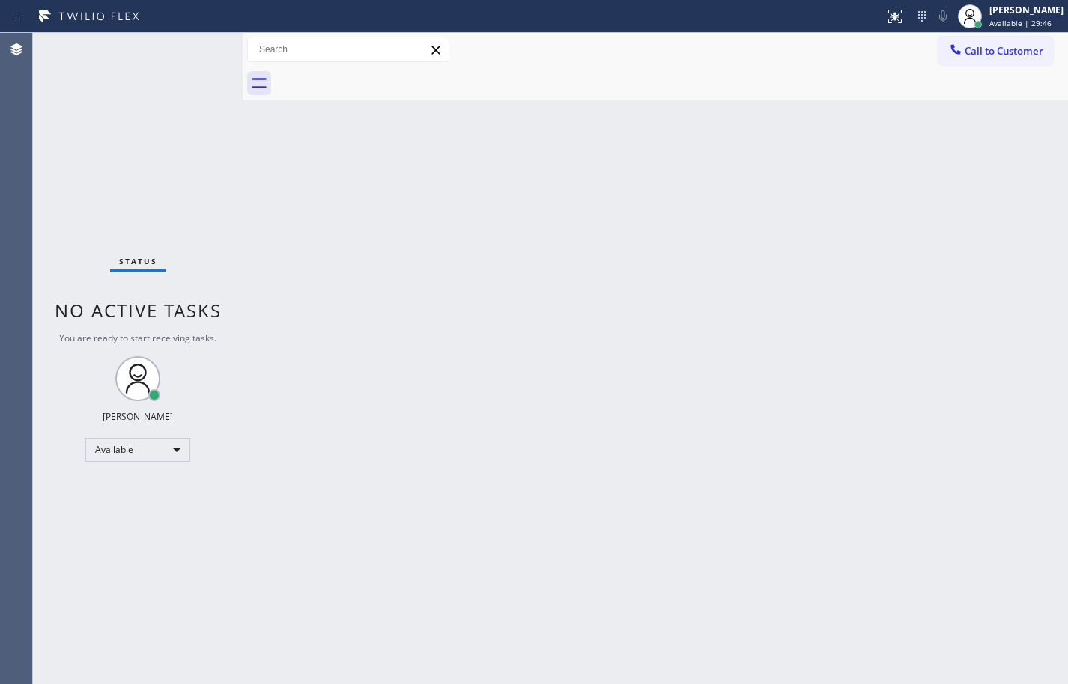
click at [769, 159] on div "Back to Dashboard Change Sender ID Customers Technicians Select a contact Outbo…" at bounding box center [655, 358] width 825 height 651
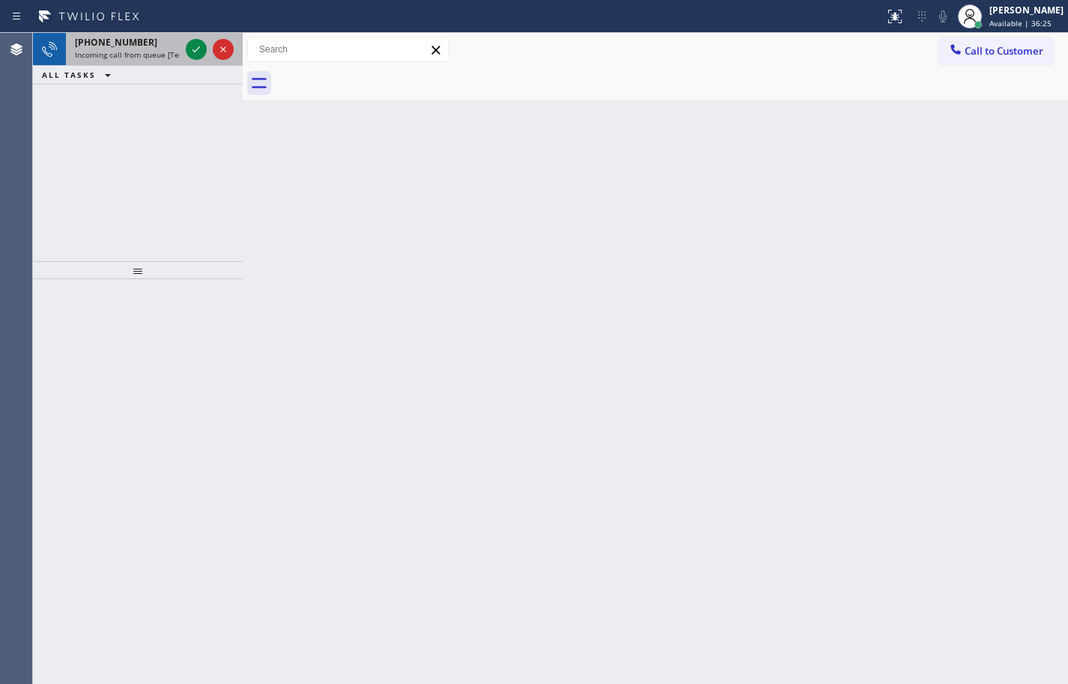
click at [96, 38] on span "[PHONE_NUMBER]" at bounding box center [116, 42] width 82 height 13
click at [197, 46] on icon at bounding box center [196, 49] width 18 height 18
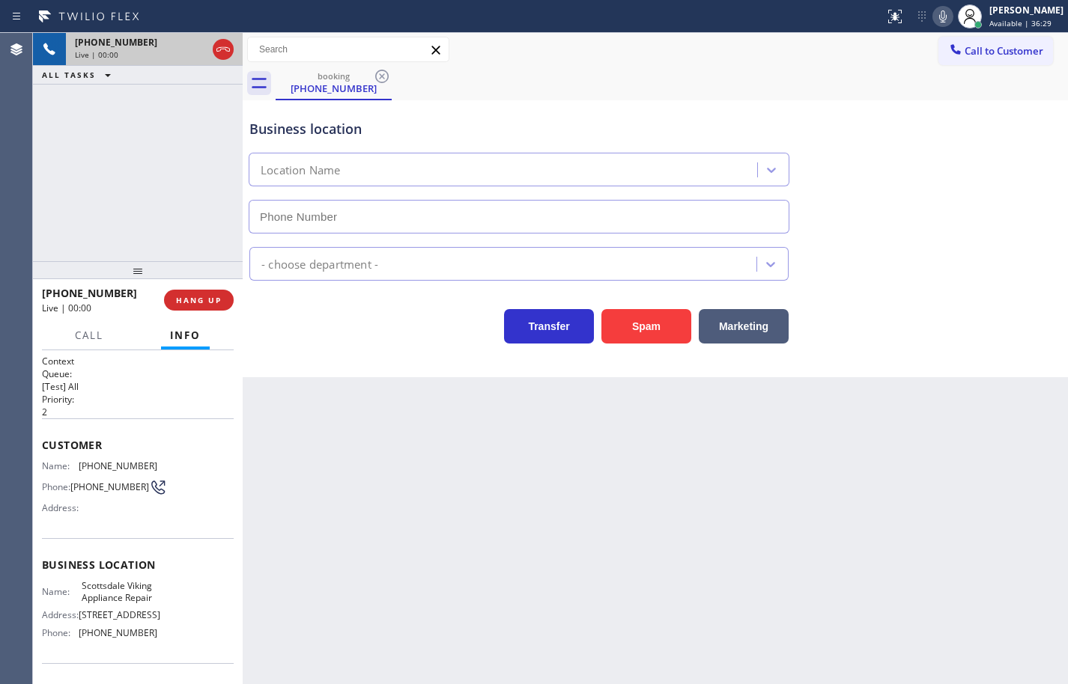
scroll to position [114, 0]
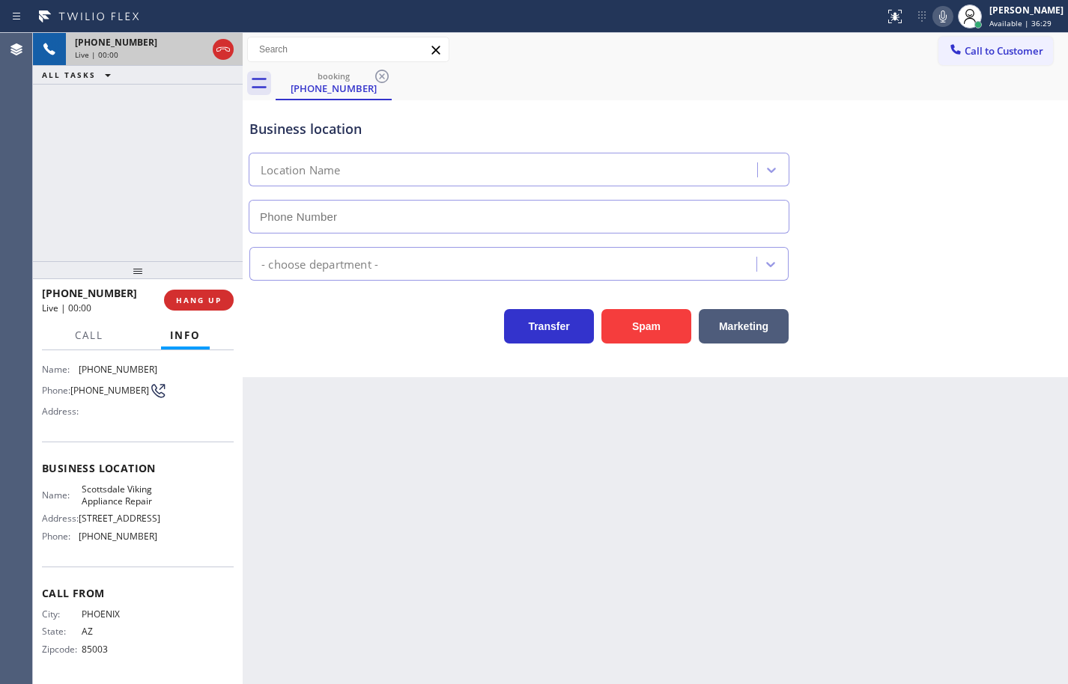
type input "[PHONE_NUMBER]"
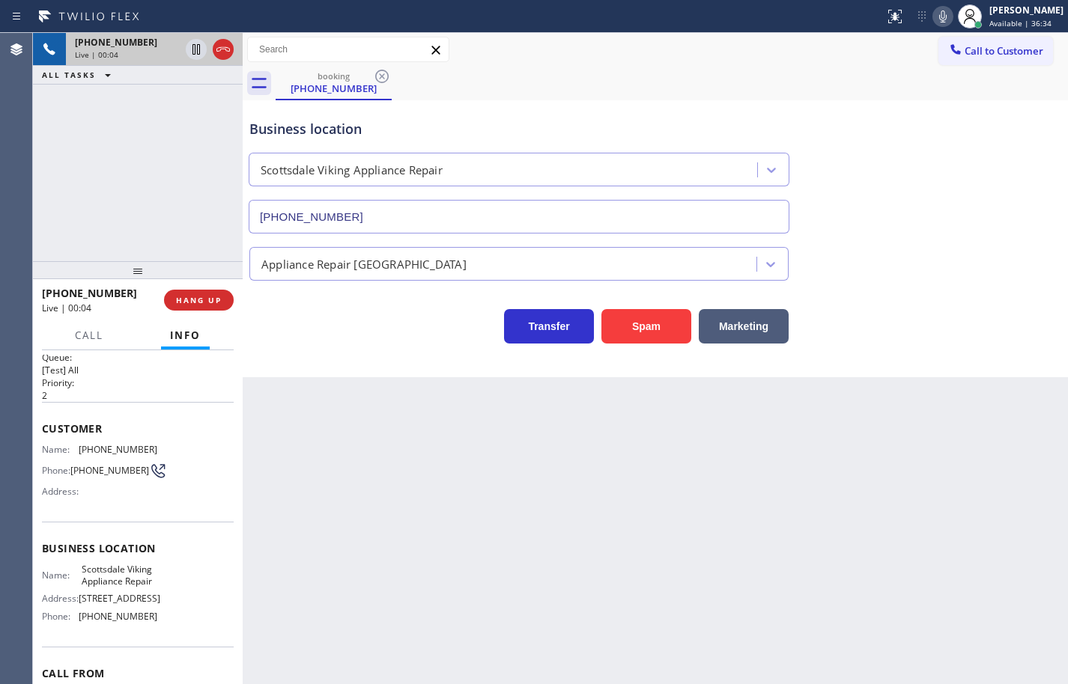
scroll to position [0, 0]
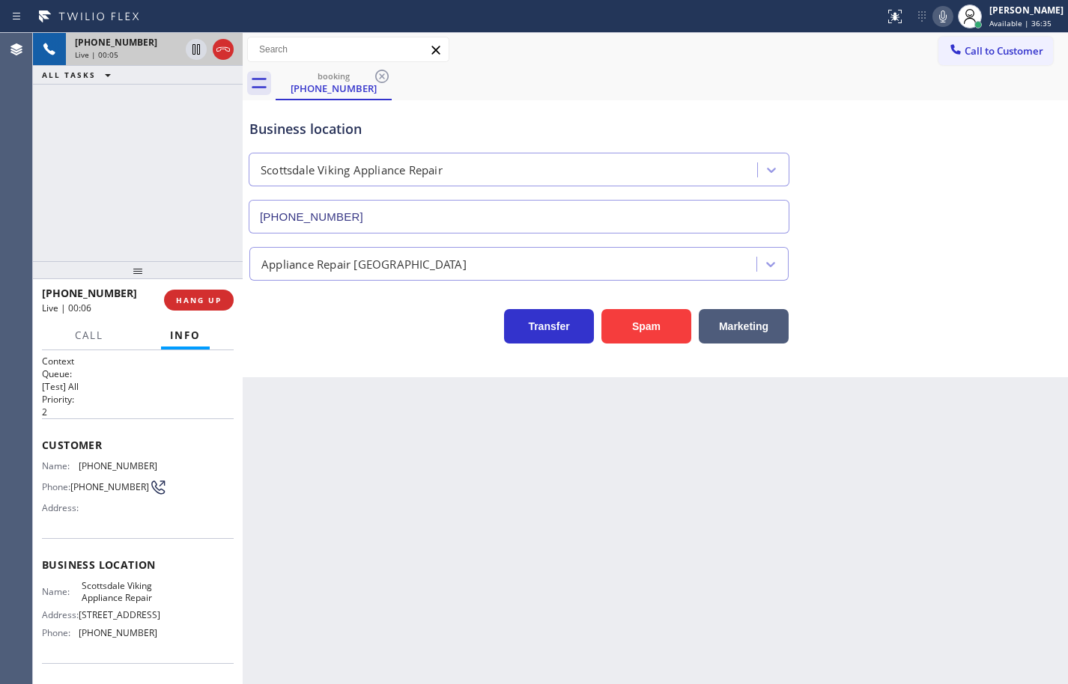
click at [165, 645] on div "Name: Scottsdale Viking Appliance Repair Address: [STREET_ADDRESS] Phone: [PHON…" at bounding box center [138, 612] width 192 height 64
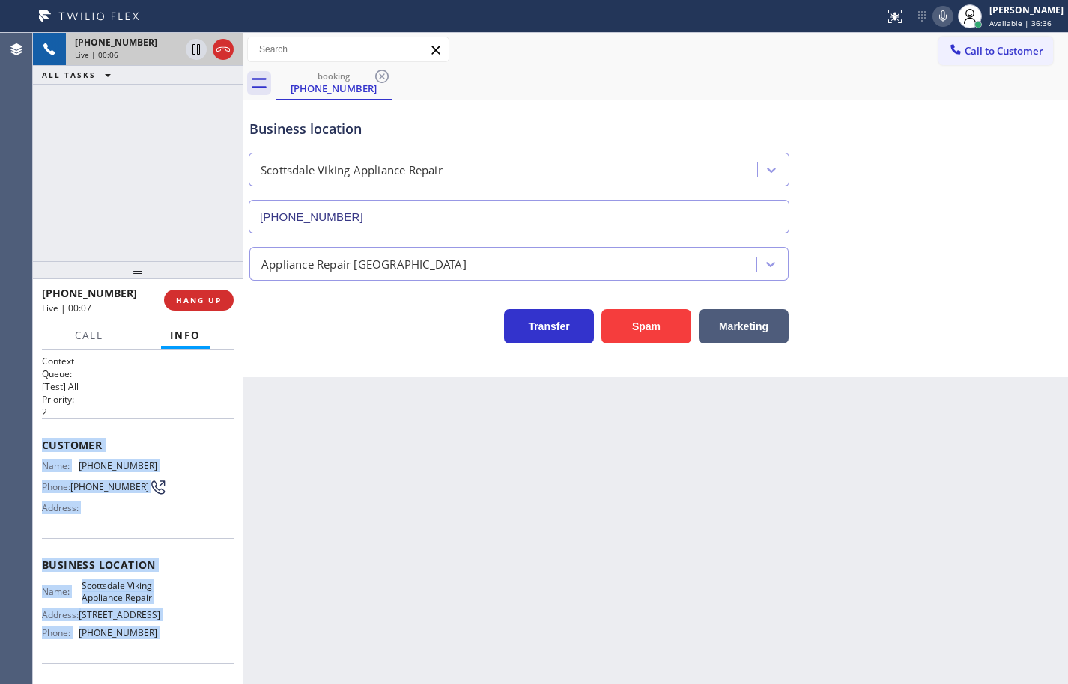
drag, startPoint x: 165, startPoint y: 652, endPoint x: 46, endPoint y: 449, distance: 235.9
click at [46, 449] on div "Context Queue: [Test] All Priority: 2 Customer Name: [PHONE_NUMBER] Phone: [PHO…" at bounding box center [138, 566] width 192 height 422
copy div "Customer Name: [PHONE_NUMBER] Phone: [PHONE_NUMBER] Address: Business location …"
click at [934, 20] on icon at bounding box center [943, 16] width 18 height 18
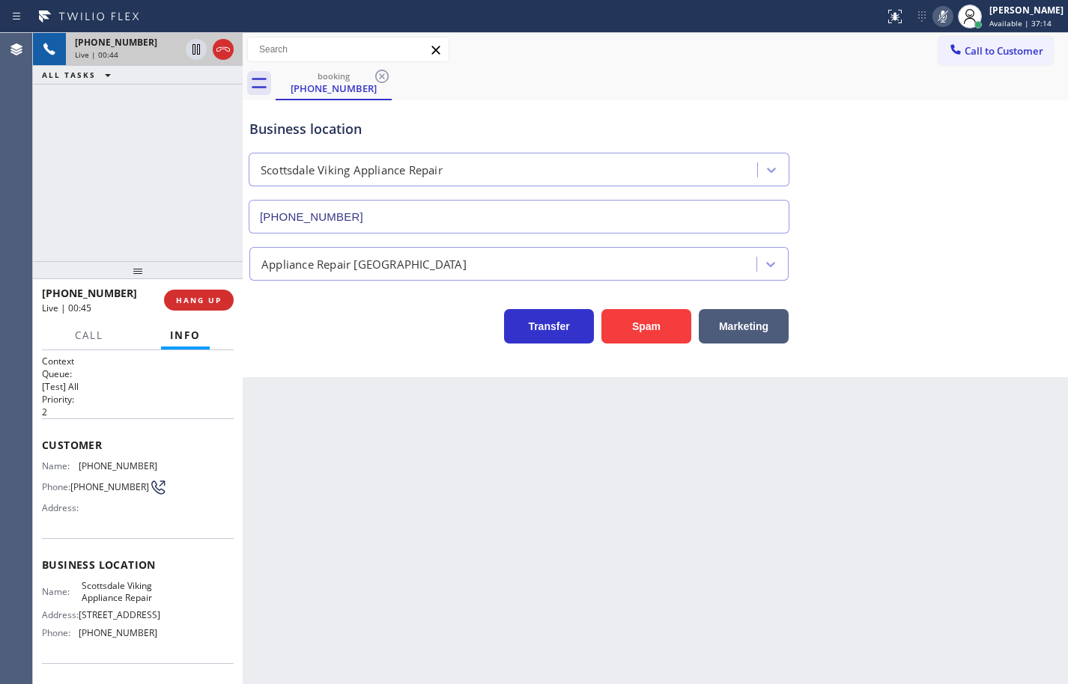
click at [934, 137] on div "Business location [GEOGRAPHIC_DATA] Viking Appliance Repair [PHONE_NUMBER]" at bounding box center [655, 166] width 818 height 136
click at [934, 17] on icon at bounding box center [943, 16] width 18 height 18
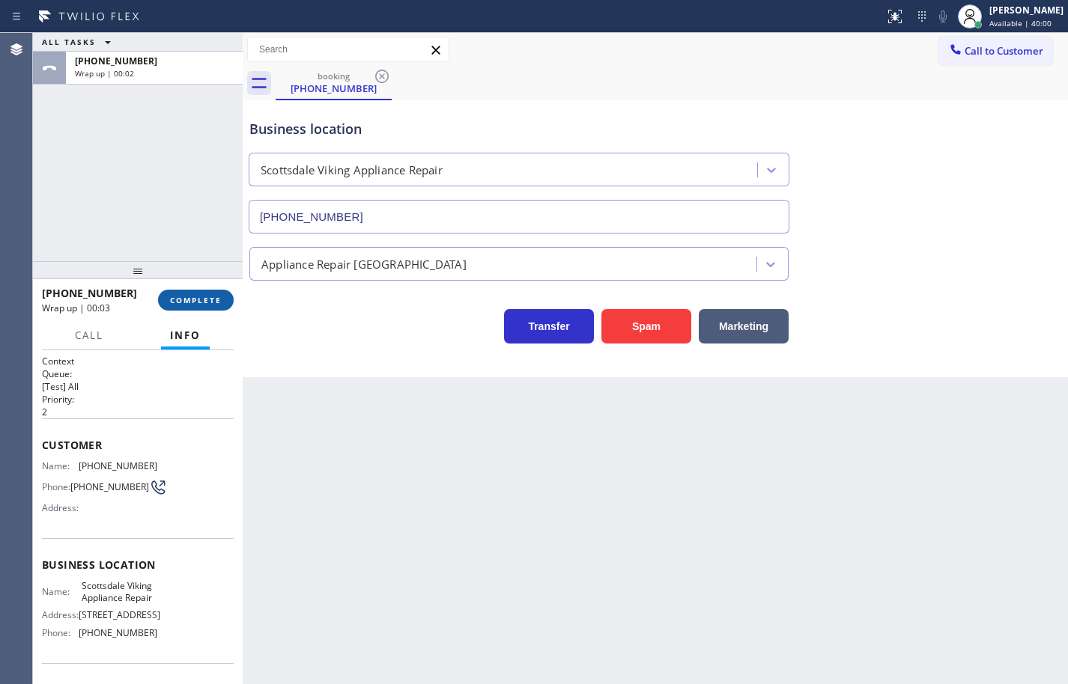
click at [201, 303] on span "COMPLETE" at bounding box center [196, 300] width 52 height 10
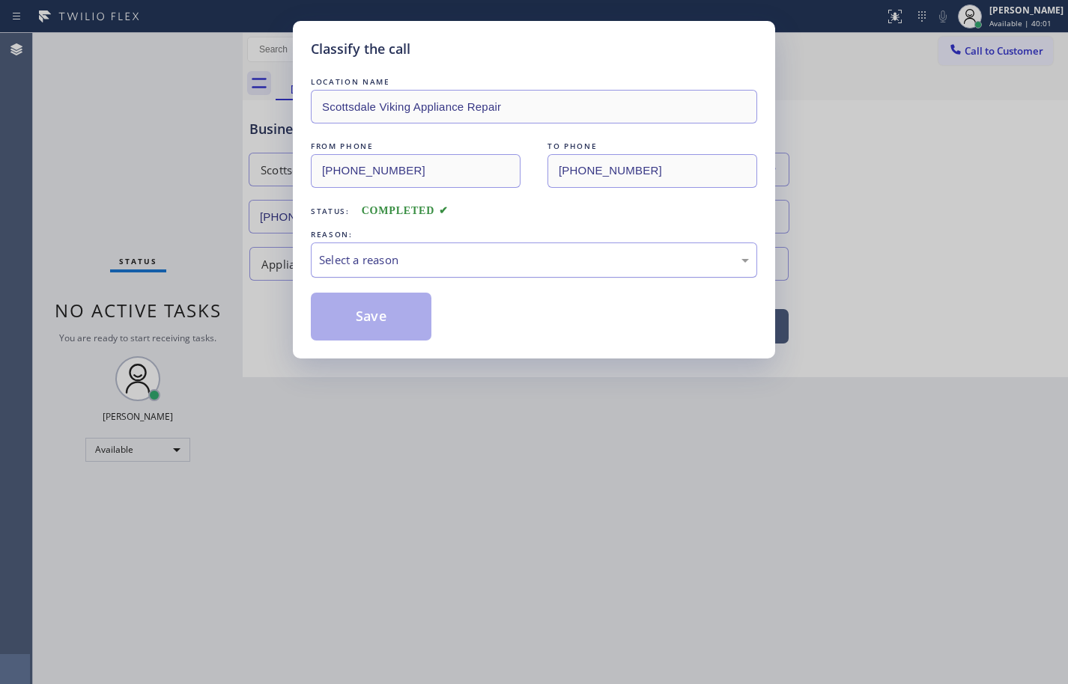
click at [368, 258] on div "Select a reason" at bounding box center [534, 260] width 430 height 17
click at [406, 323] on button "Save" at bounding box center [371, 317] width 121 height 48
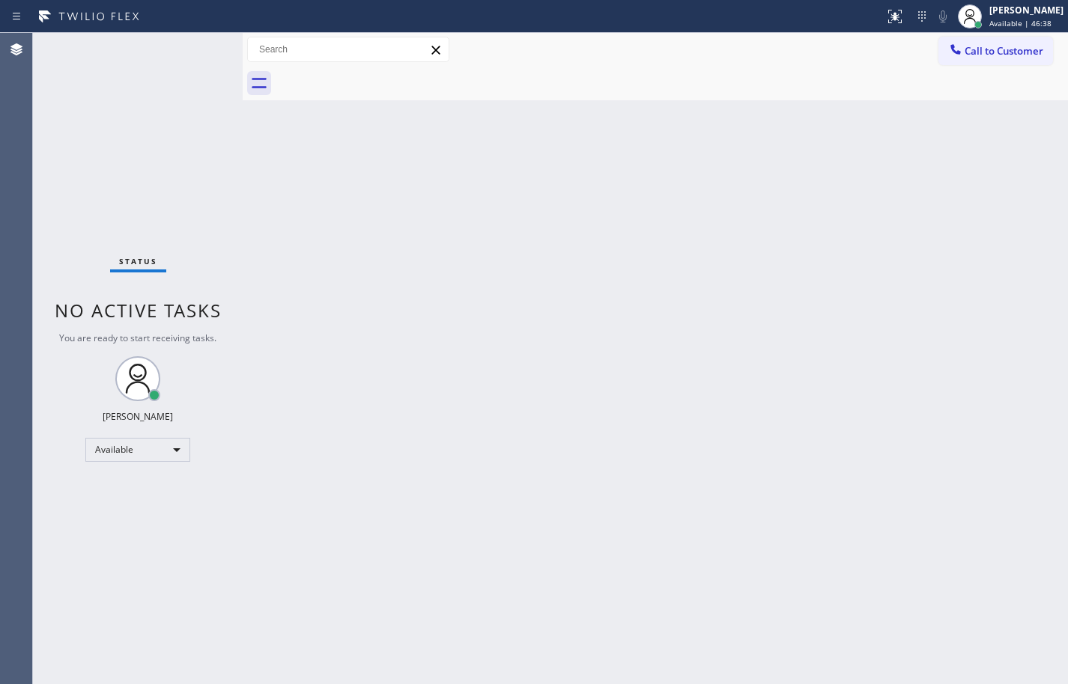
click at [702, 186] on div "Back to Dashboard Change Sender ID Customers Technicians Select a contact Outbo…" at bounding box center [655, 358] width 825 height 651
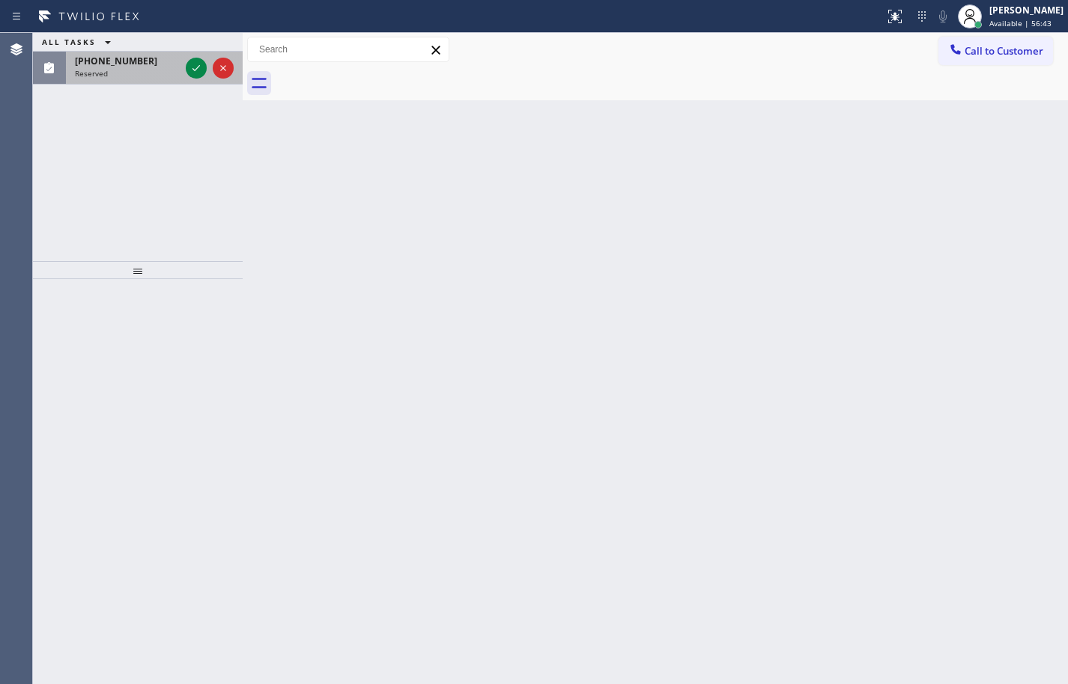
click at [143, 76] on div "Reserved" at bounding box center [127, 73] width 105 height 10
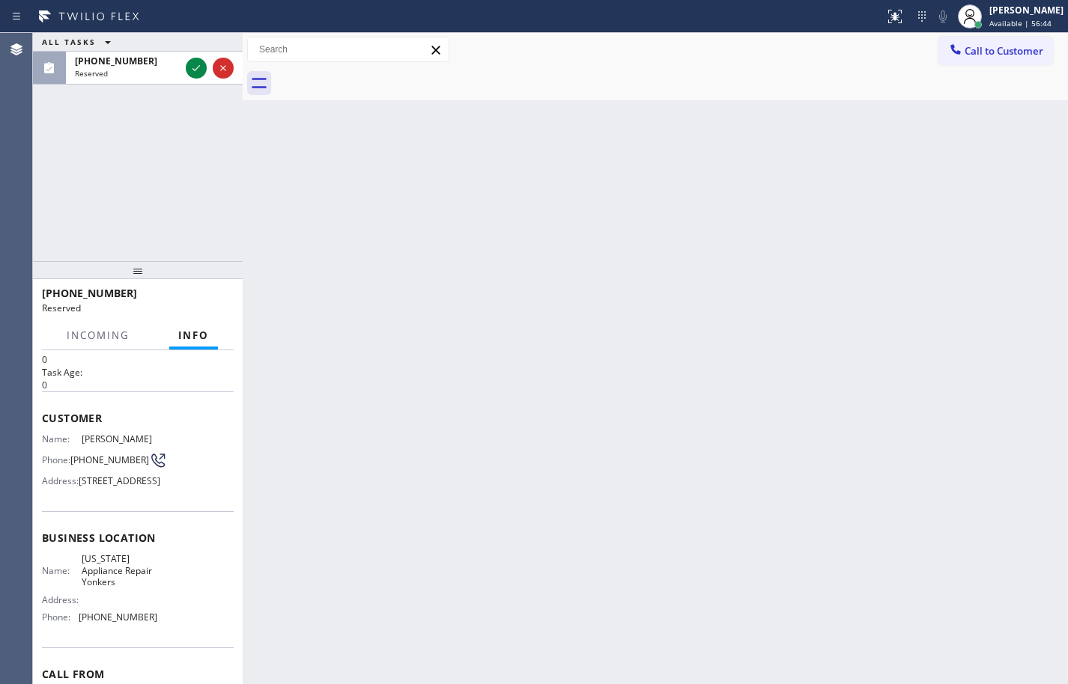
scroll to position [75, 0]
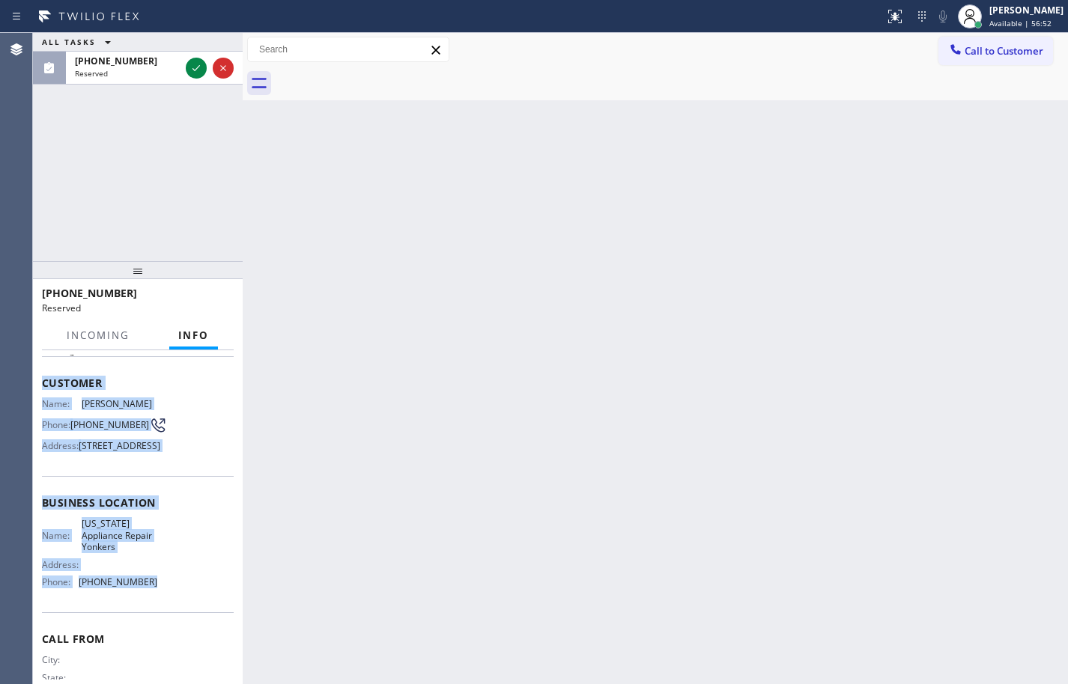
drag, startPoint x: 171, startPoint y: 618, endPoint x: 43, endPoint y: 374, distance: 274.6
click at [40, 372] on div "Context Queue: Appliance Repair High End Priority: 0 Task Age: Customer Name: […" at bounding box center [138, 517] width 210 height 334
copy div "Customer Name: [PERSON_NAME] Phone: [PHONE_NUMBER] Address: [STREET_ADDRESS] Bu…"
click at [196, 69] on icon at bounding box center [195, 68] width 7 height 6
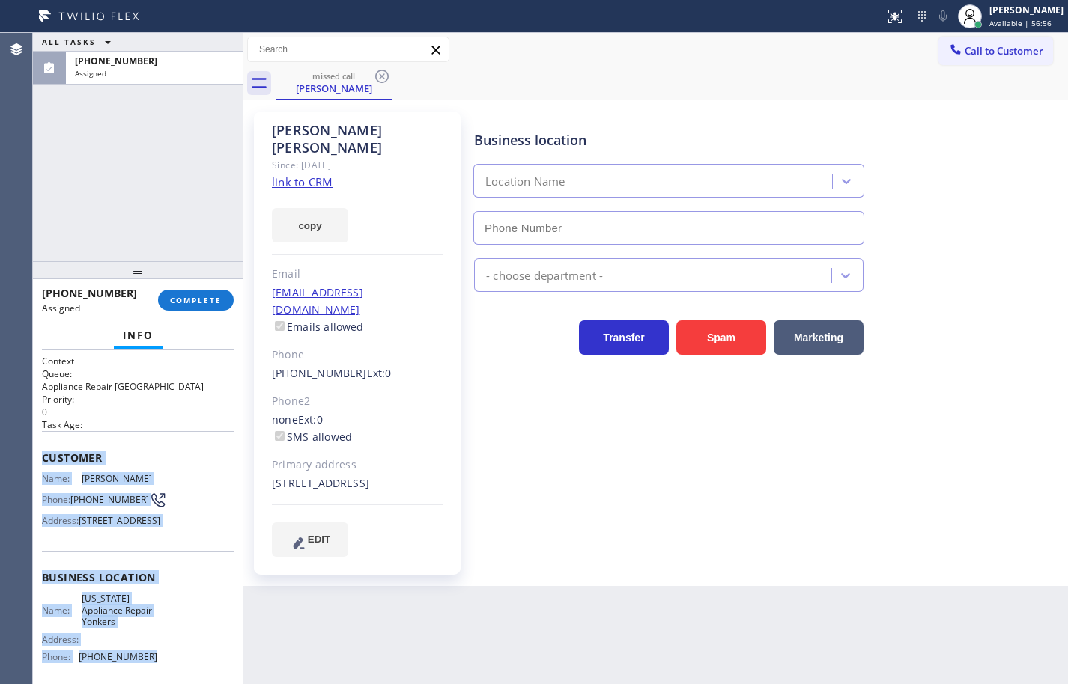
type input "[PHONE_NUMBER]"
click at [311, 174] on link "link to CRM" at bounding box center [302, 181] width 61 height 15
click at [331, 213] on button "copy" at bounding box center [310, 225] width 76 height 34
click at [230, 295] on button "COMPLETE" at bounding box center [196, 300] width 76 height 21
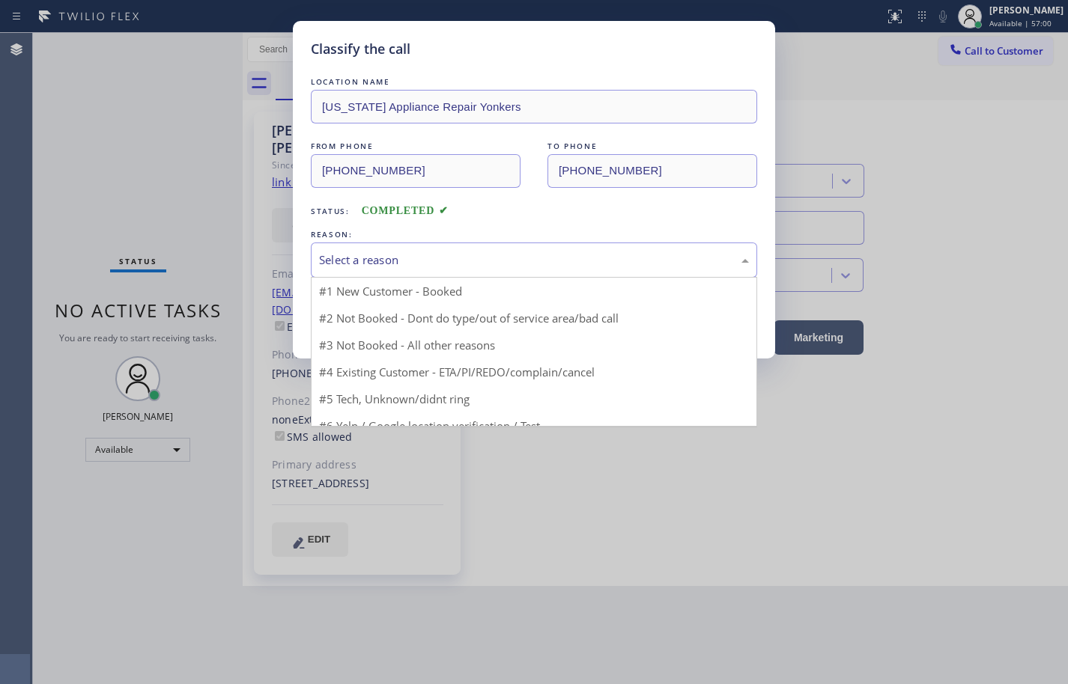
click at [397, 252] on div "Select a reason" at bounding box center [534, 260] width 430 height 17
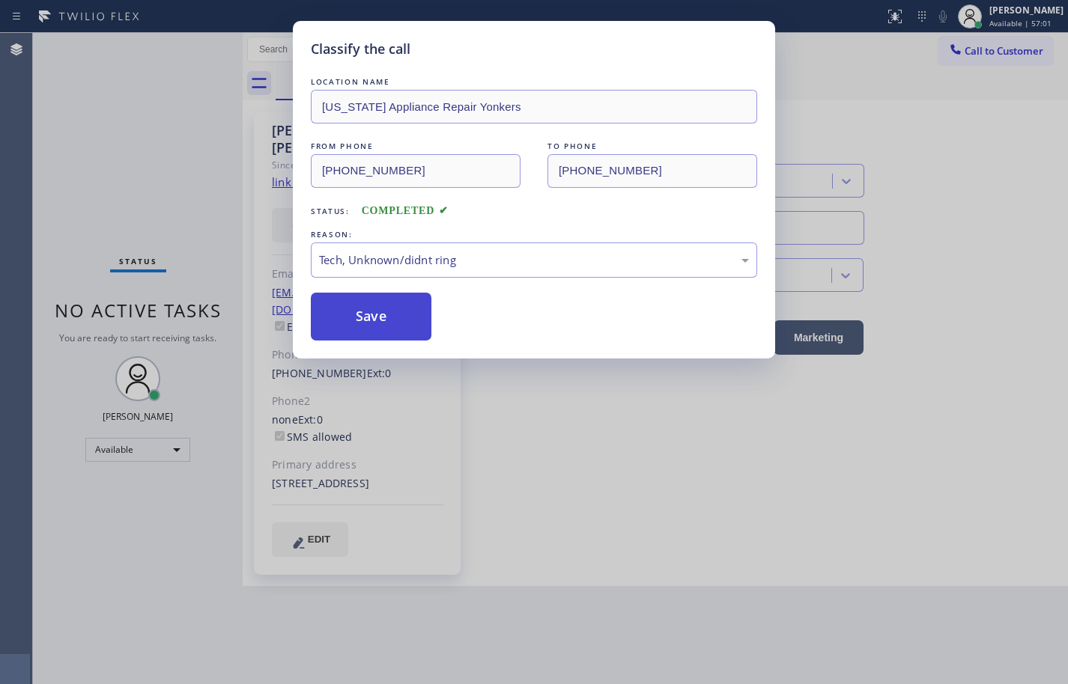
click at [404, 314] on button "Save" at bounding box center [371, 317] width 121 height 48
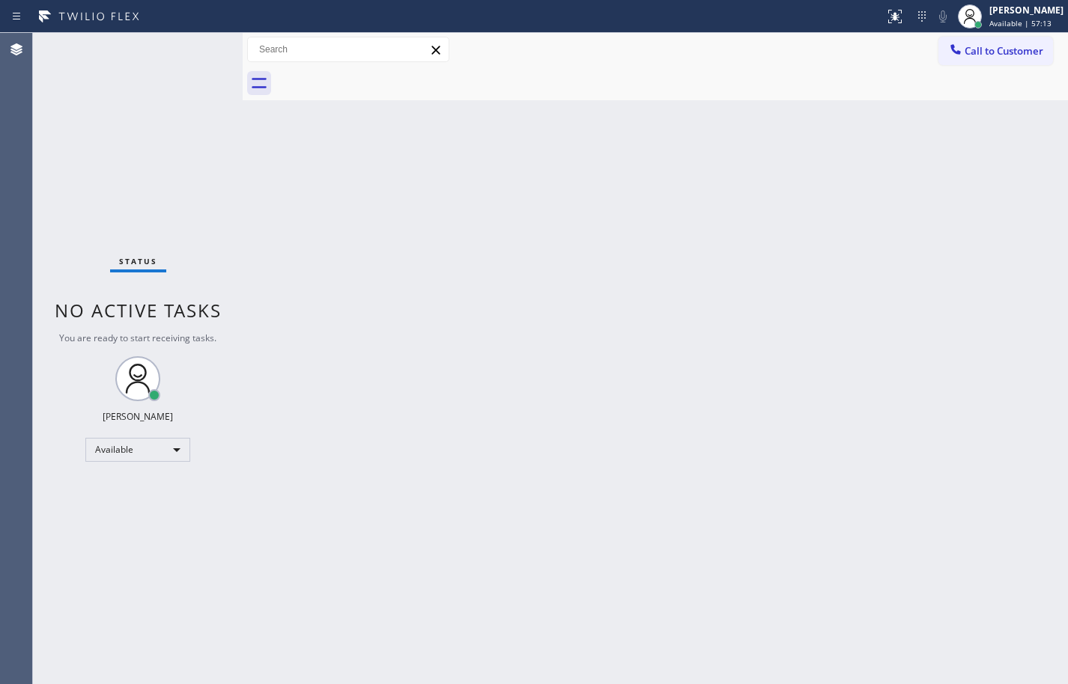
click at [678, 230] on div "Back to Dashboard Change Sender ID Customers Technicians Select a contact Outbo…" at bounding box center [655, 358] width 825 height 651
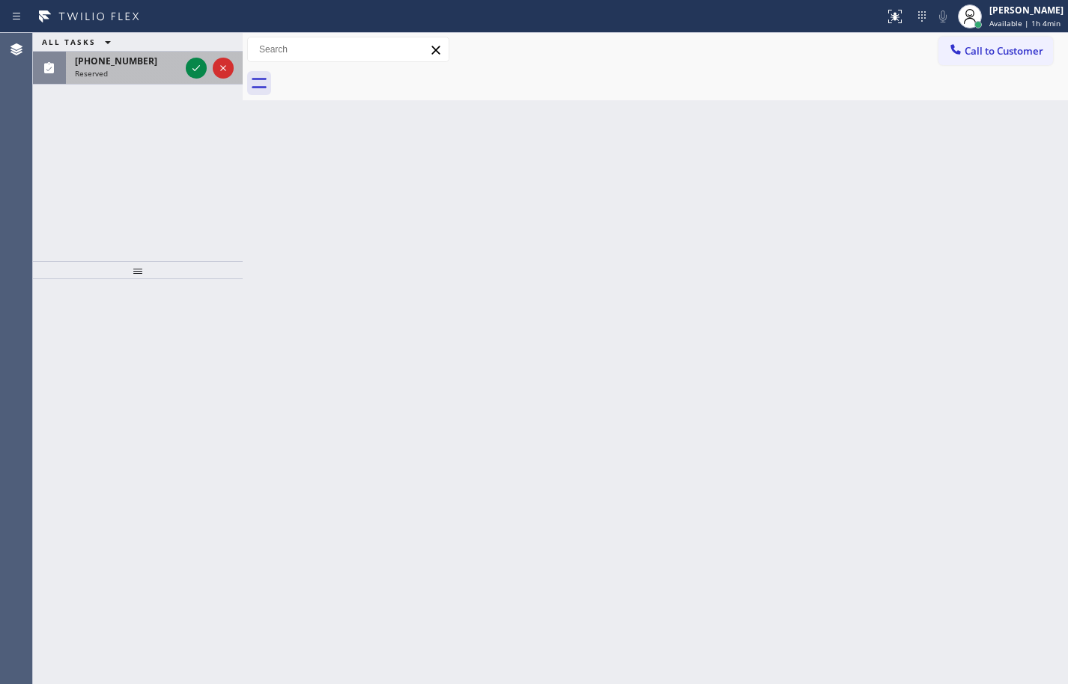
drag, startPoint x: 104, startPoint y: 67, endPoint x: 119, endPoint y: 67, distance: 15.0
click at [108, 66] on span "[PHONE_NUMBER]" at bounding box center [116, 61] width 82 height 13
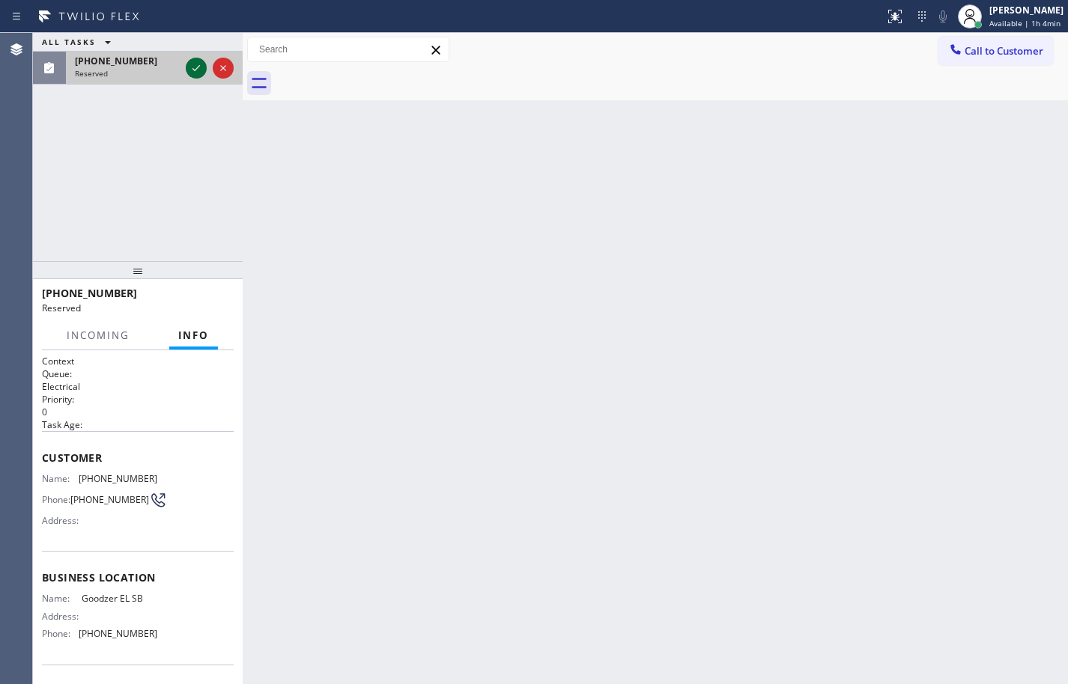
click at [204, 64] on icon at bounding box center [196, 68] width 18 height 18
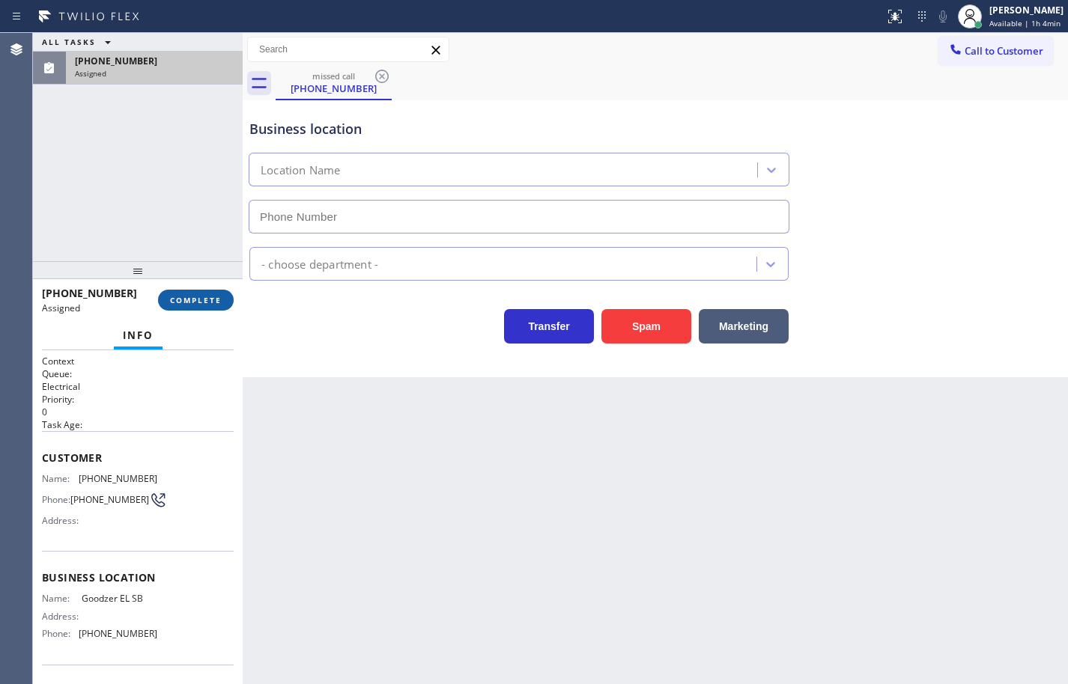
type input "[PHONE_NUMBER]"
click at [203, 306] on button "COMPLETE" at bounding box center [196, 300] width 76 height 21
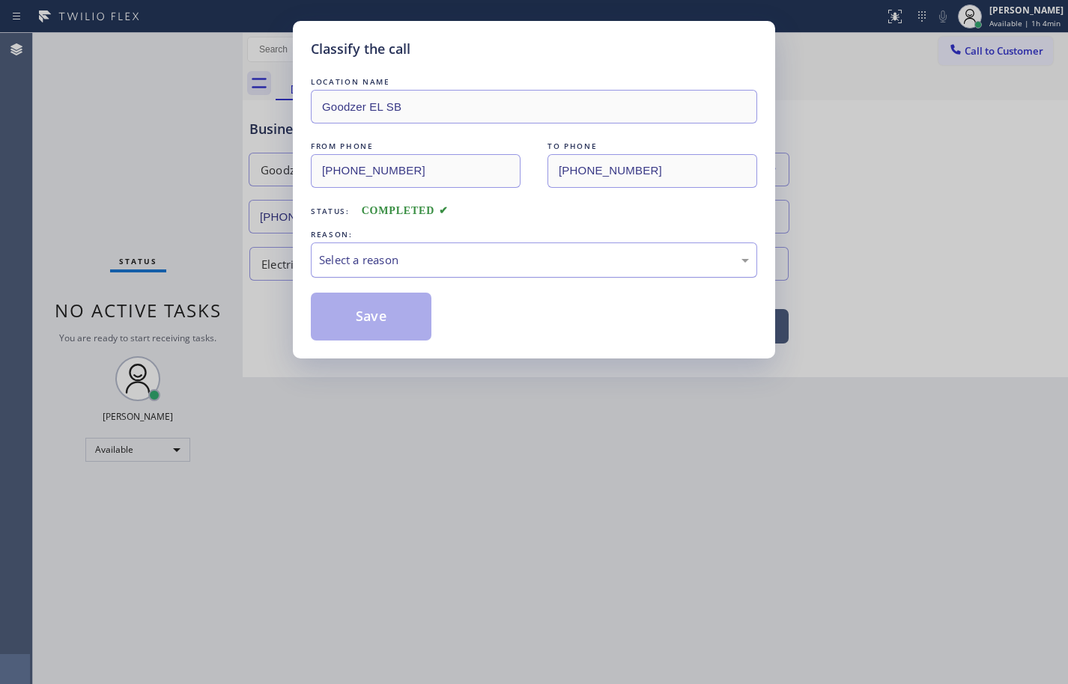
click at [373, 259] on div "Select a reason" at bounding box center [534, 260] width 430 height 17
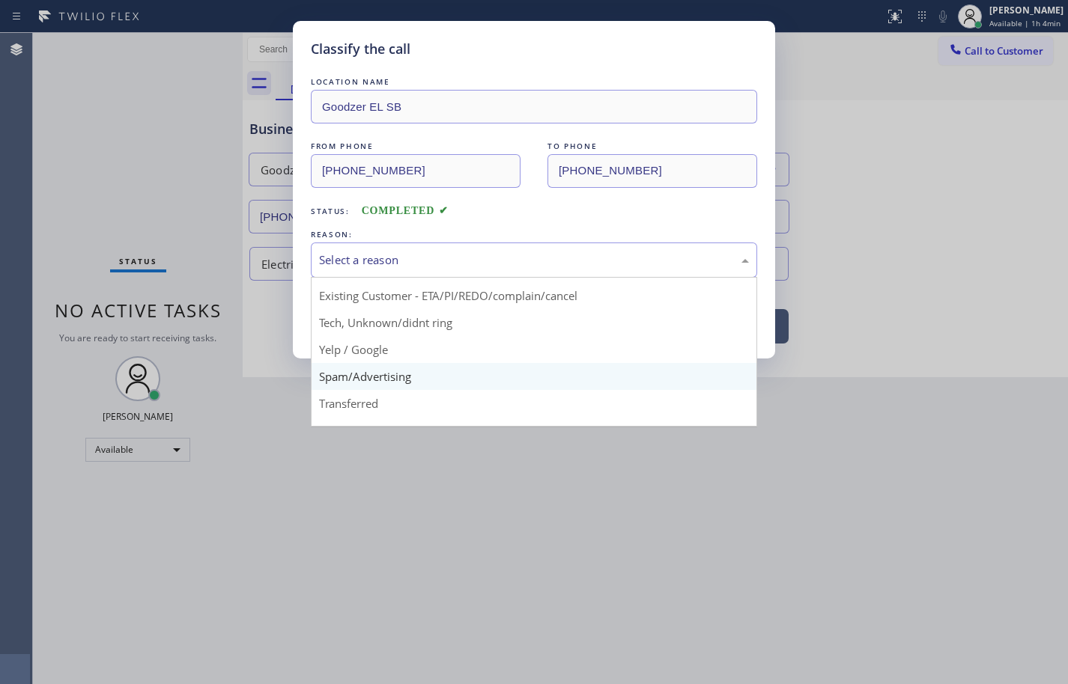
scroll to position [75, 0]
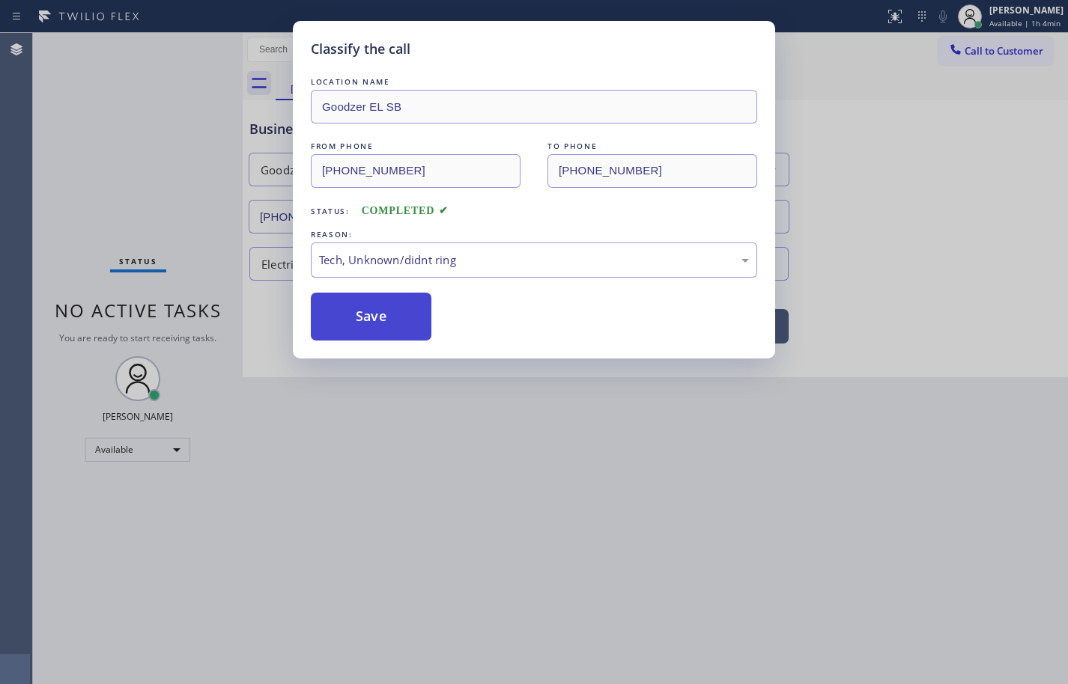
click at [402, 317] on button "Save" at bounding box center [371, 317] width 121 height 48
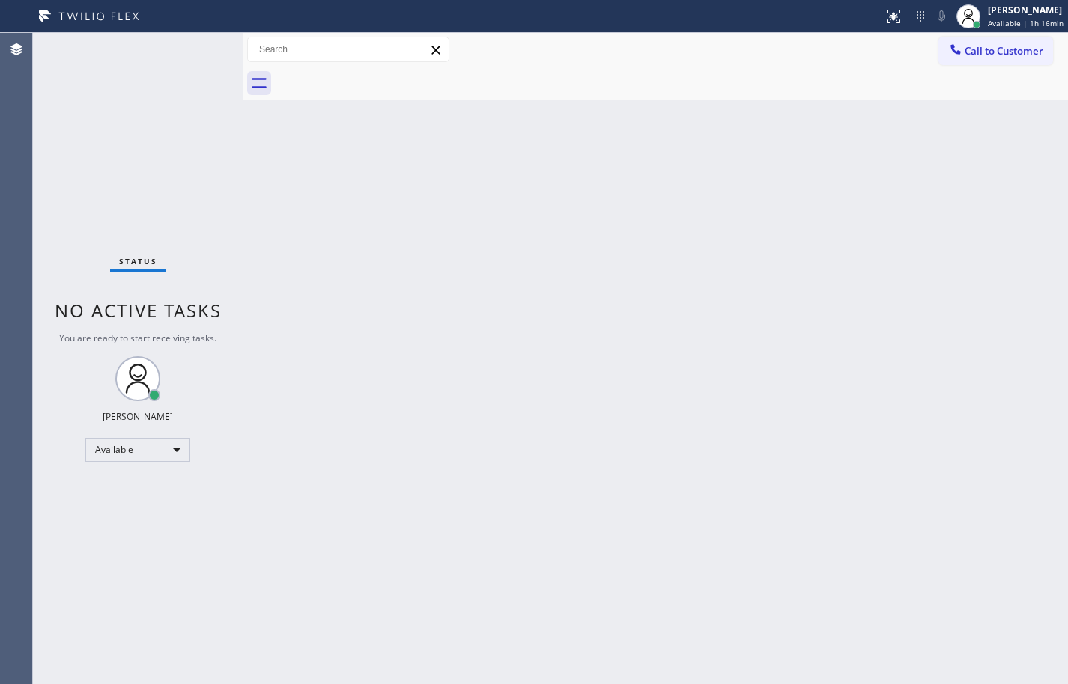
click at [163, 204] on div "Status No active tasks You are ready to start receiving tasks. [PERSON_NAME] Av…" at bounding box center [138, 358] width 210 height 651
click at [989, 52] on span "Call to Customer" at bounding box center [1003, 50] width 79 height 13
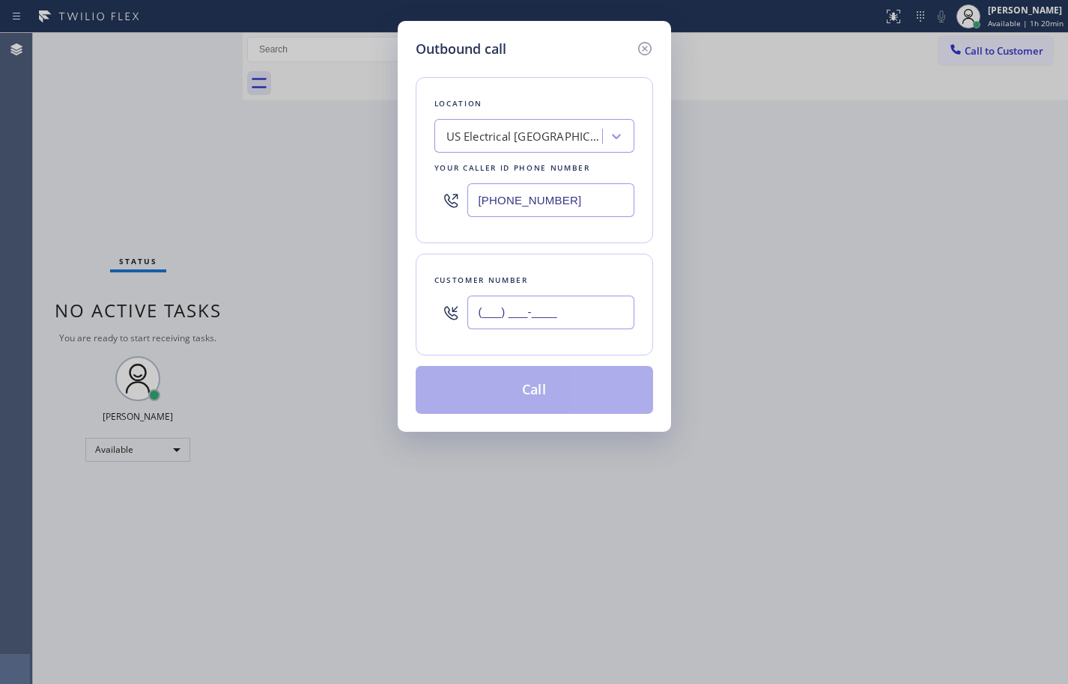
click at [612, 316] on input "(___) ___-____" at bounding box center [550, 313] width 167 height 34
paste input "310) 467-3908"
type input "[PHONE_NUMBER]"
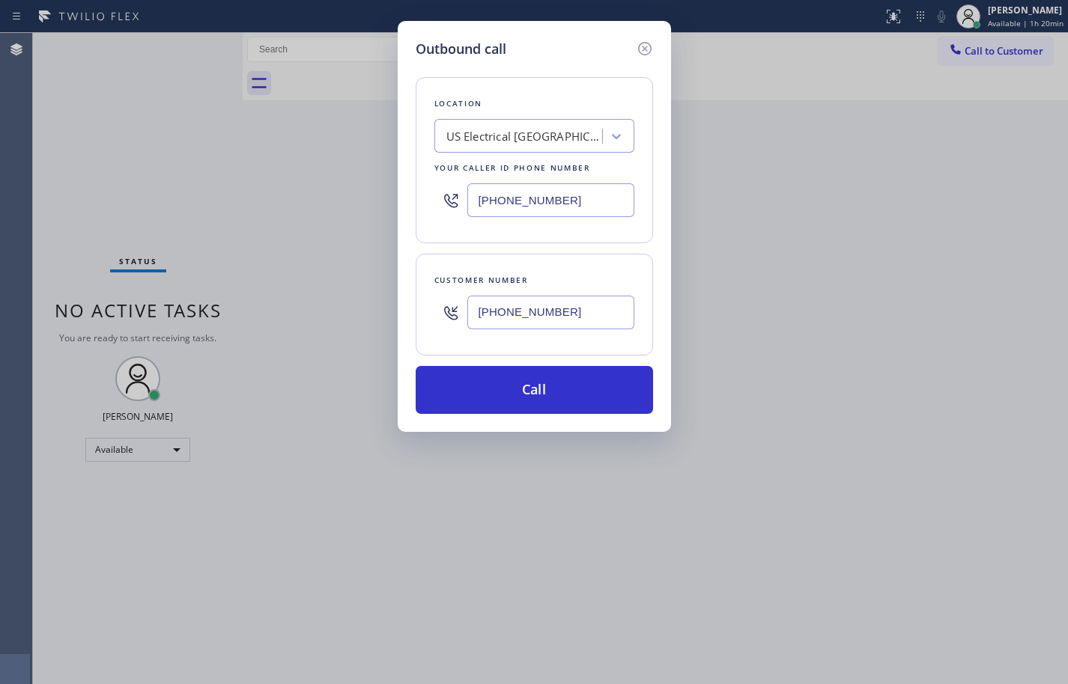
click at [575, 200] on input "[PHONE_NUMBER]" at bounding box center [550, 200] width 167 height 34
paste input "877) 777-0796"
type input "[PHONE_NUMBER]"
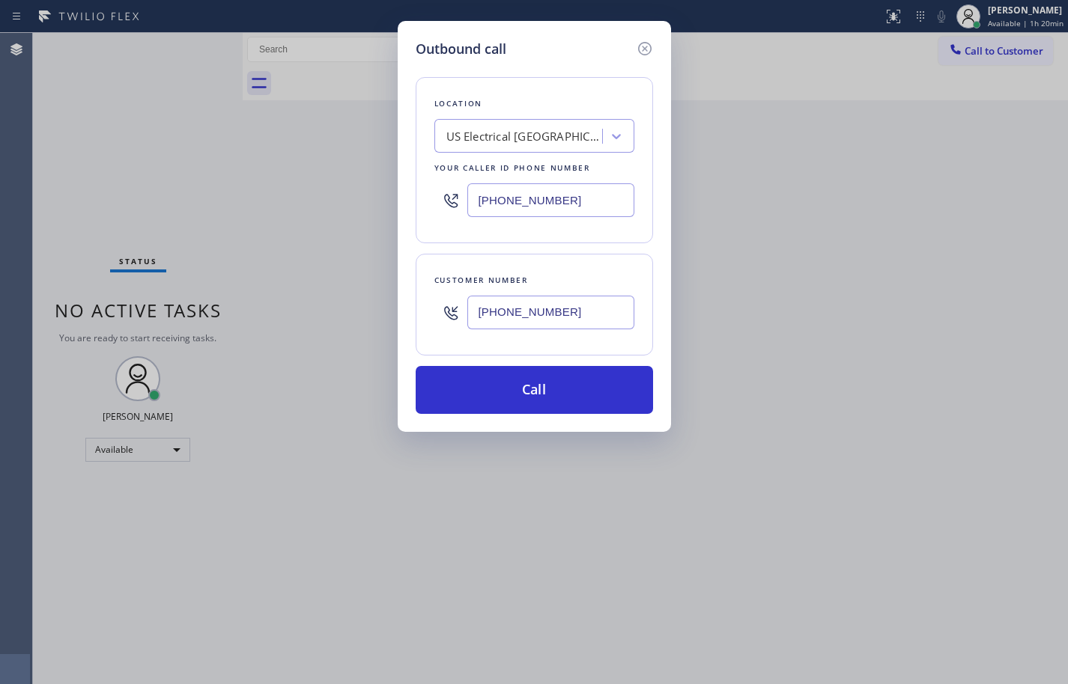
click at [598, 249] on div "Location [GEOGRAPHIC_DATA] Electrical [GEOGRAPHIC_DATA] Your caller id phone nu…" at bounding box center [534, 236] width 237 height 355
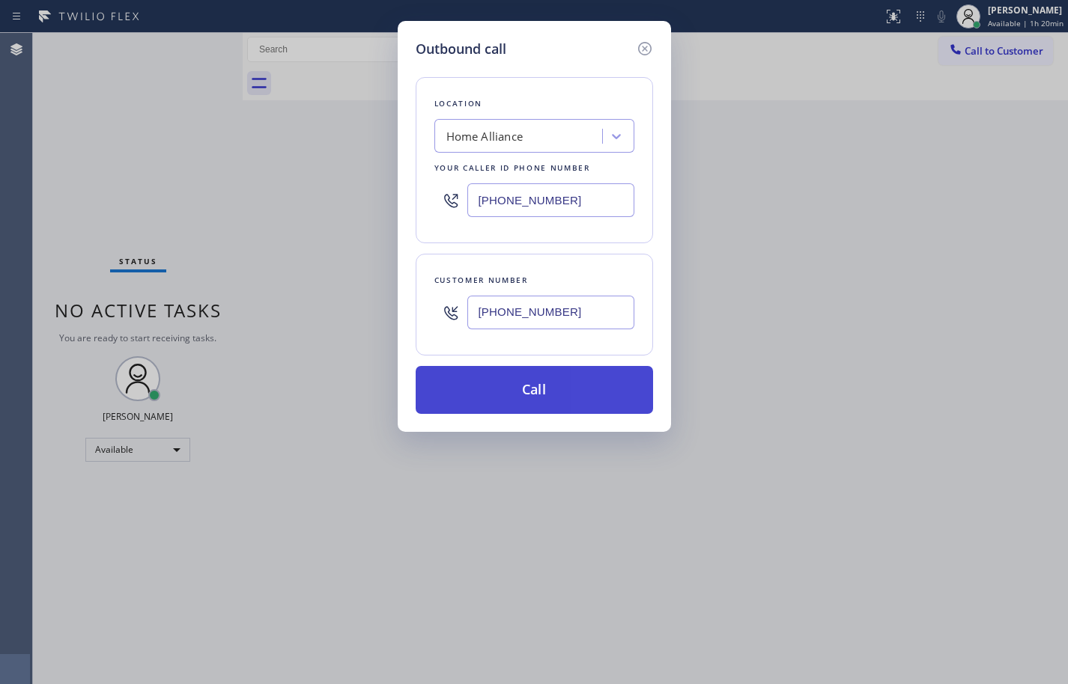
click at [615, 401] on button "Call" at bounding box center [534, 390] width 237 height 48
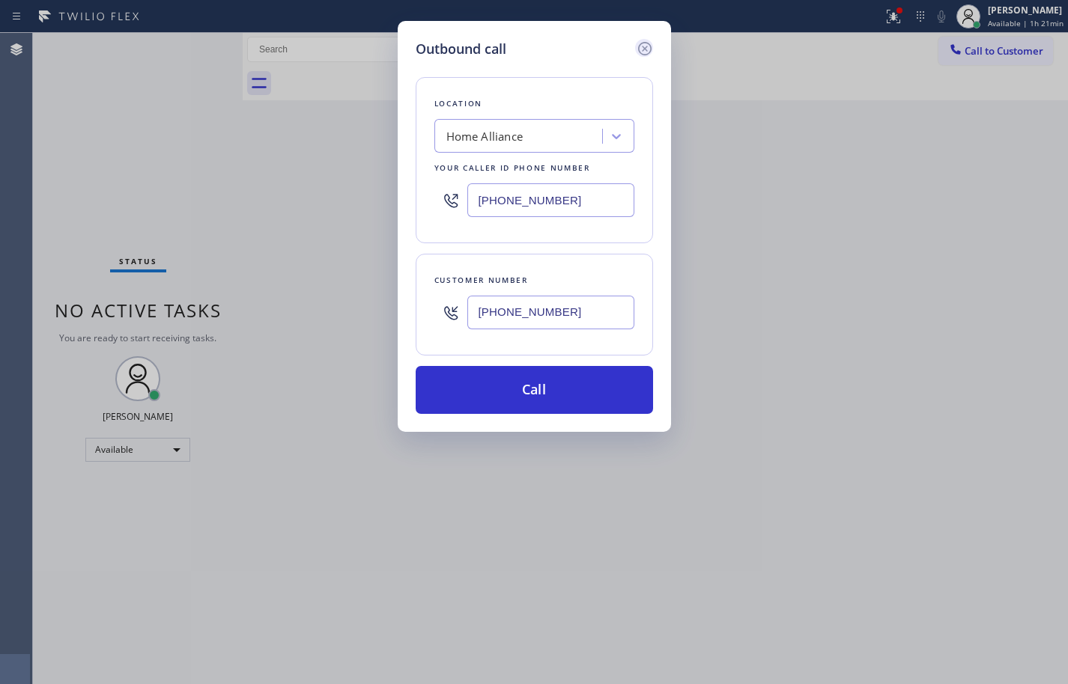
click at [648, 44] on icon at bounding box center [643, 48] width 13 height 13
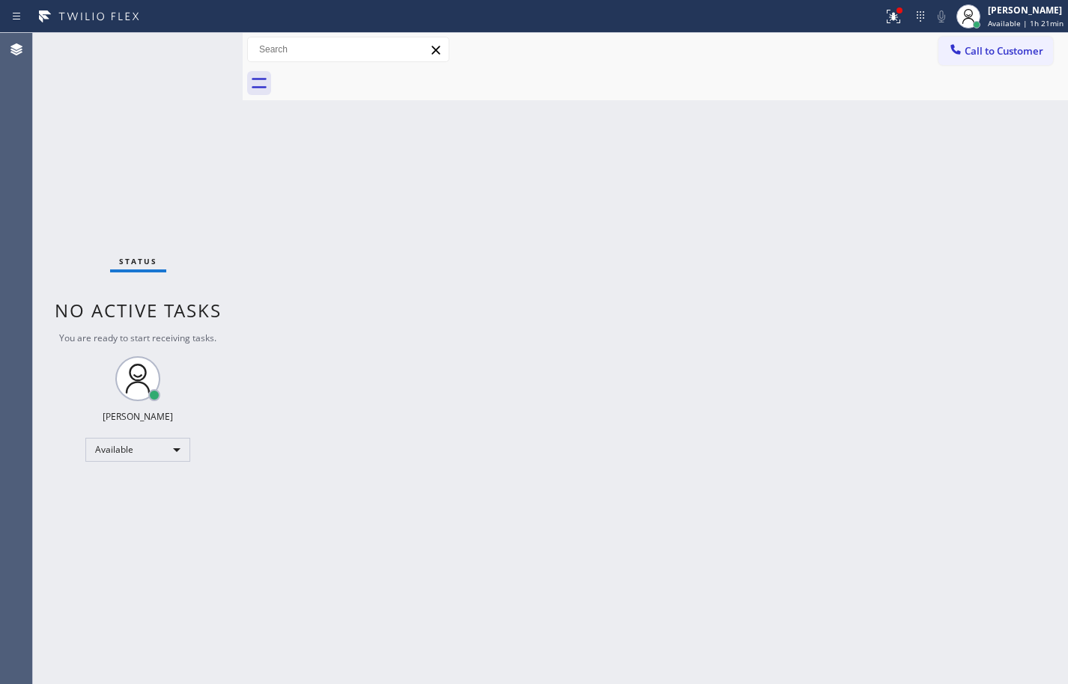
type input "[PHONE_NUMBER]"
click at [966, 57] on span "Call to Customer" at bounding box center [1003, 50] width 79 height 13
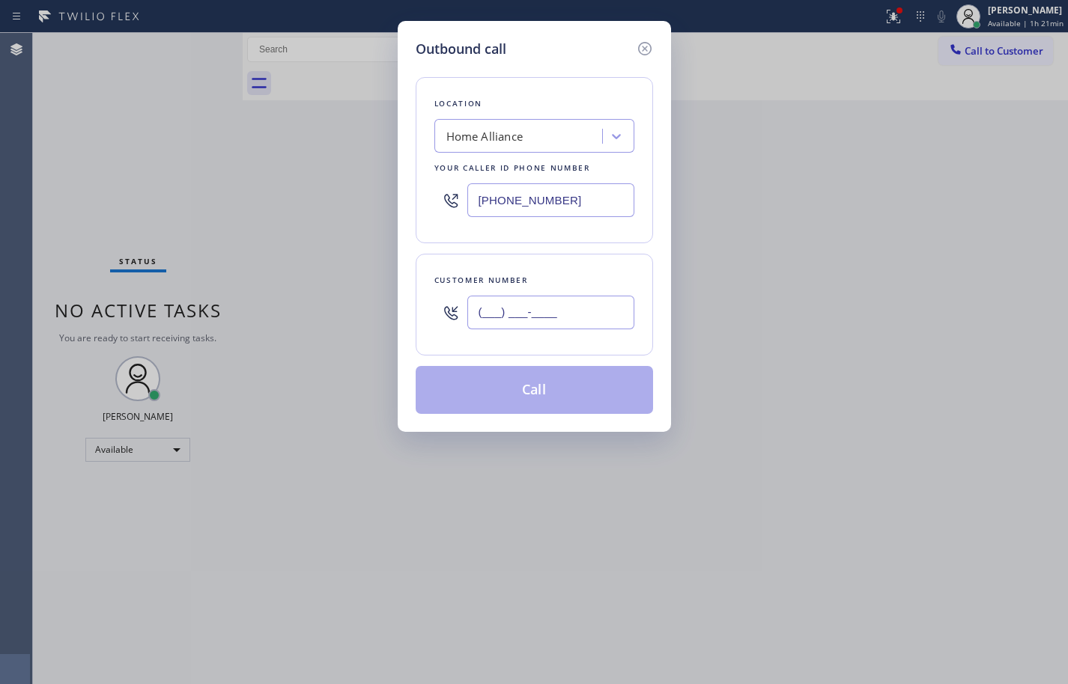
click at [579, 311] on input "(___) ___-____" at bounding box center [550, 313] width 167 height 34
paste input "310) 467-3908"
type input "[PHONE_NUMBER]"
click at [599, 257] on div "Customer number [PHONE_NUMBER]" at bounding box center [534, 305] width 237 height 102
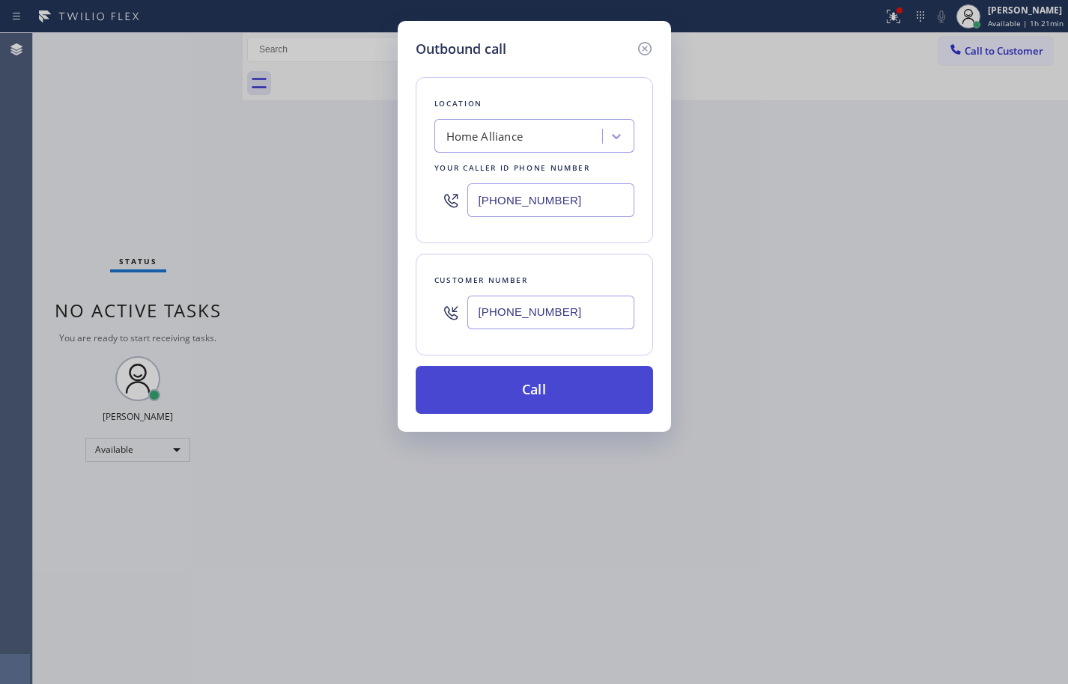
click at [629, 387] on button "Call" at bounding box center [534, 390] width 237 height 48
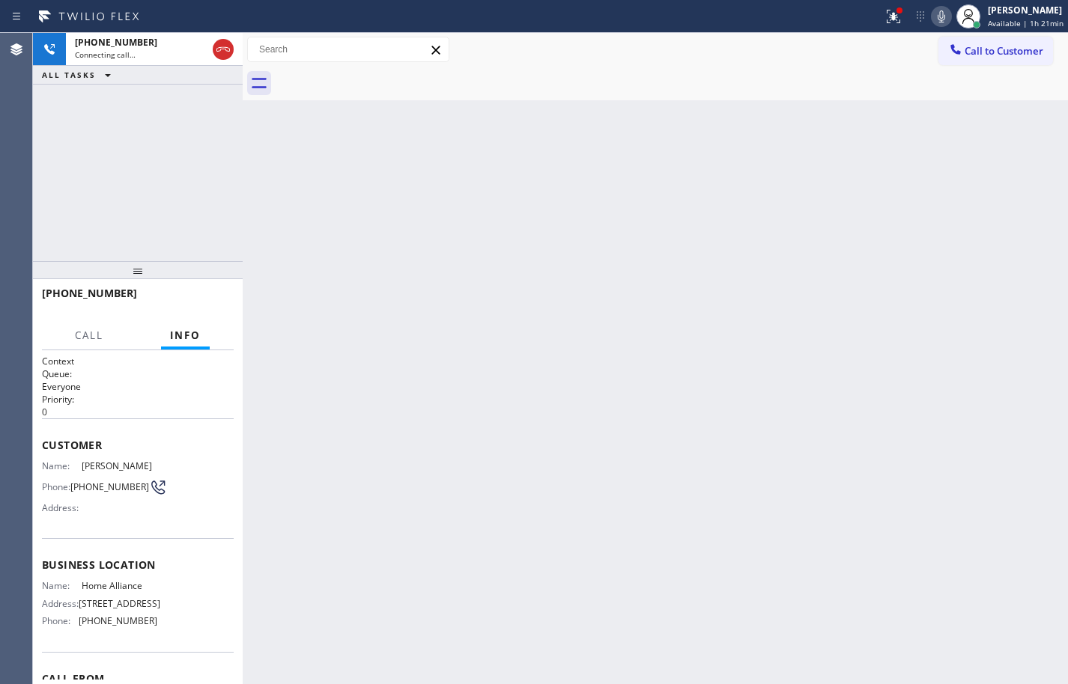
click at [933, 16] on icon at bounding box center [941, 16] width 18 height 18
click at [225, 50] on icon at bounding box center [223, 49] width 18 height 18
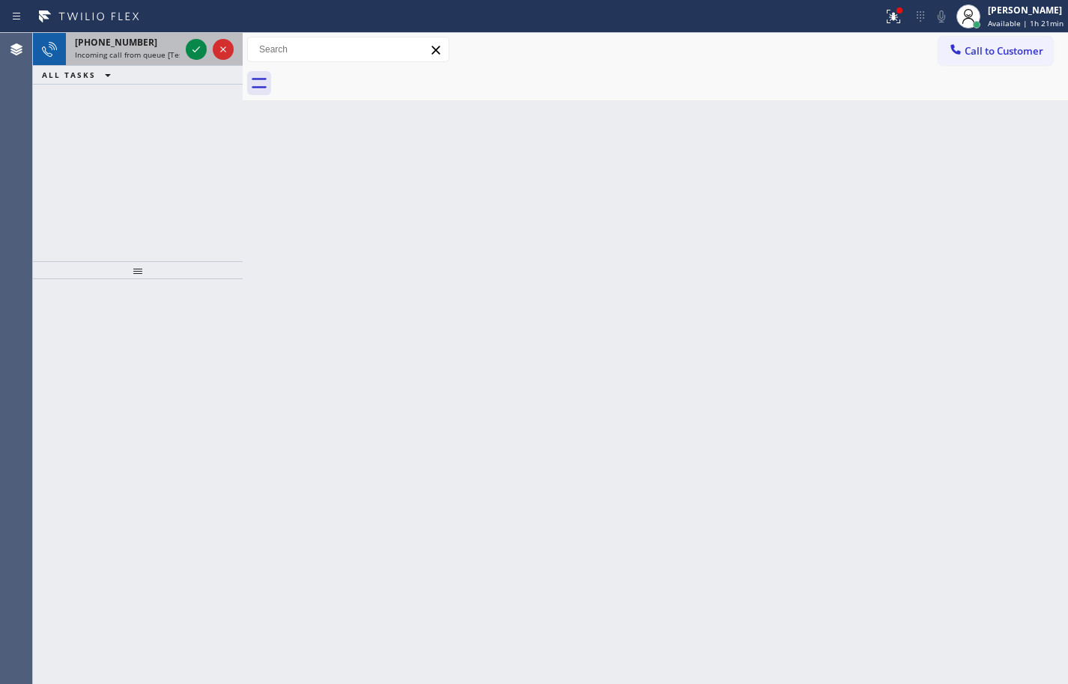
click at [153, 53] on span "Incoming call from queue [Test] All" at bounding box center [137, 54] width 124 height 10
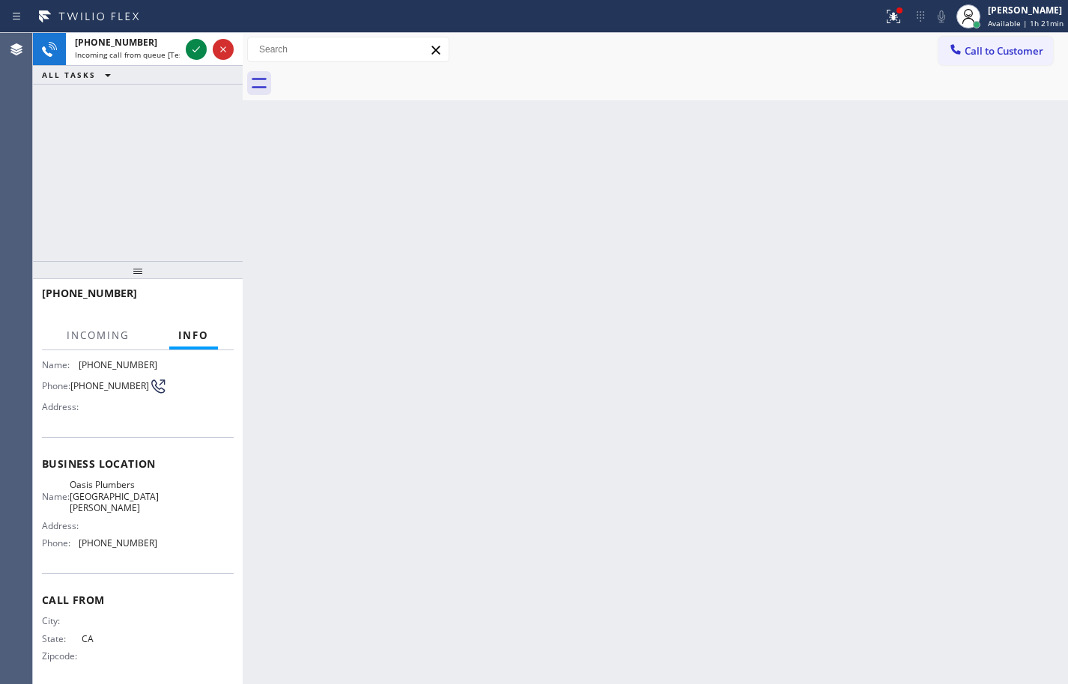
scroll to position [102, 0]
click at [198, 45] on icon at bounding box center [196, 49] width 18 height 18
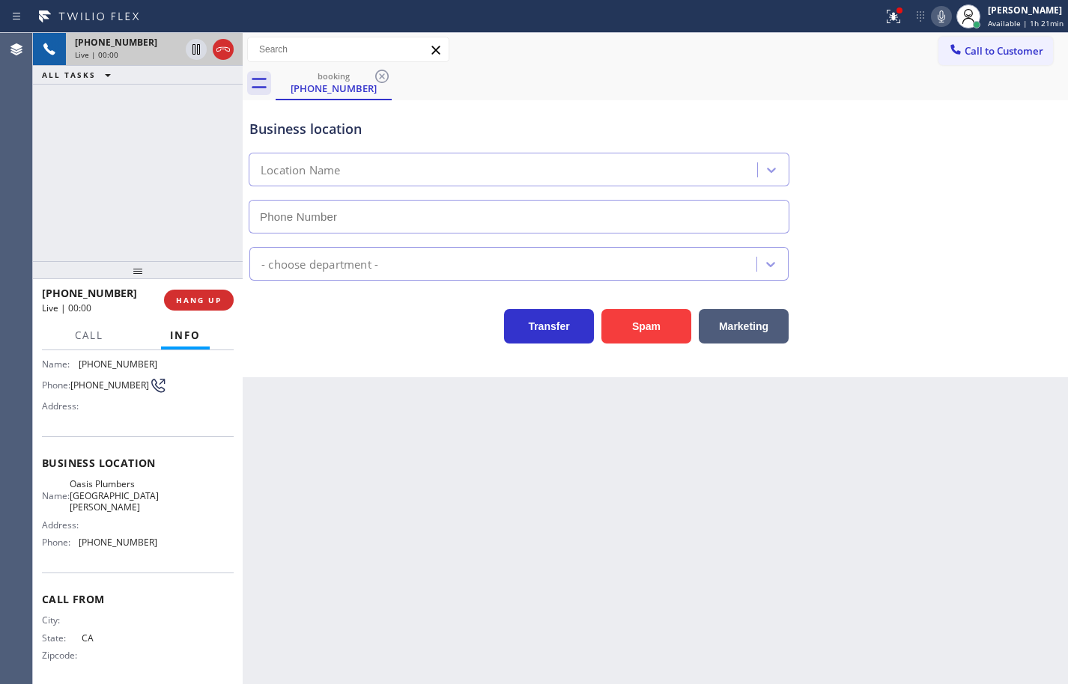
type input "[PHONE_NUMBER]"
click at [153, 549] on div "Business location Name: Oasis Plumbers [GEOGRAPHIC_DATA][PERSON_NAME] Address: …" at bounding box center [138, 505] width 192 height 136
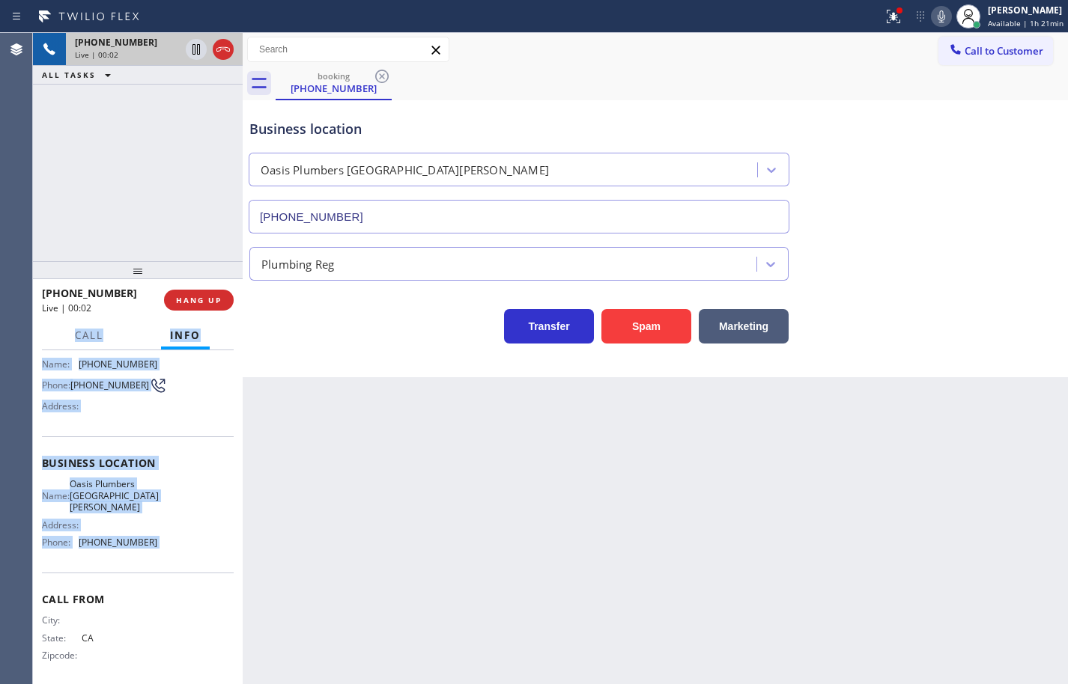
scroll to position [0, 0]
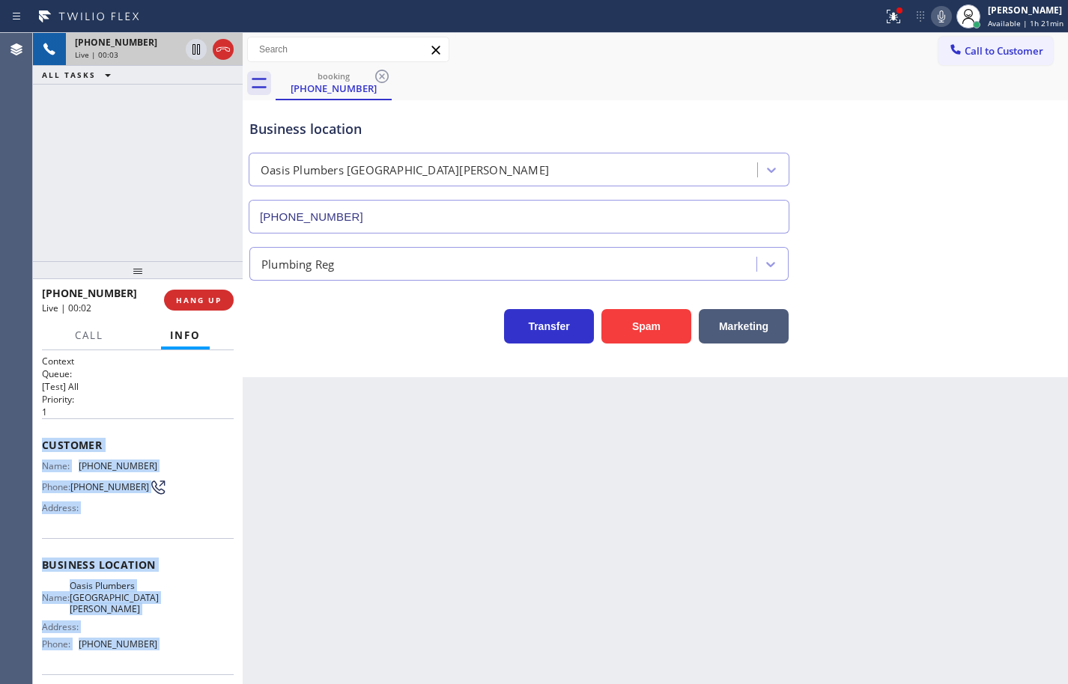
drag, startPoint x: 151, startPoint y: 548, endPoint x: 57, endPoint y: 442, distance: 141.7
click at [57, 442] on div "Context Queue: [Test] All Priority: 1 Customer Name: [PHONE_NUMBER] Phone: [PHO…" at bounding box center [138, 572] width 192 height 434
copy div "Customer Name: [PHONE_NUMBER] Phone: [PHONE_NUMBER] Address: Business location …"
click at [932, 14] on icon at bounding box center [941, 16] width 18 height 18
click at [192, 51] on icon at bounding box center [196, 49] width 18 height 18
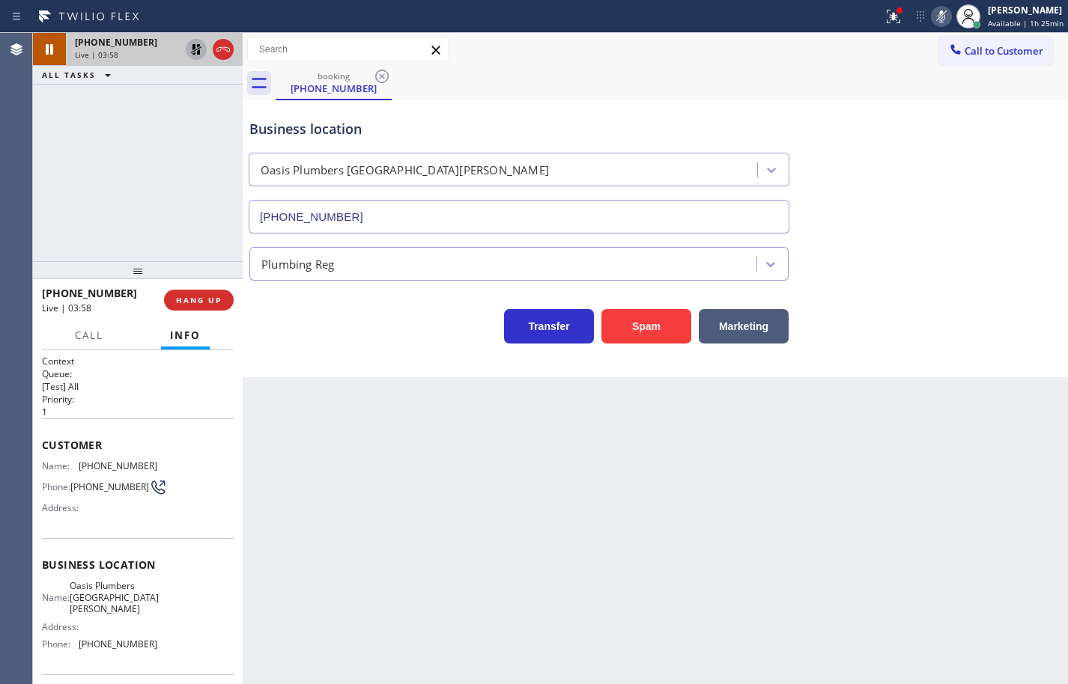
click at [123, 160] on div "[PHONE_NUMBER] Live | 03:58 ALL TASKS ALL TASKS ACTIVE TASKS TASKS IN WRAP UP" at bounding box center [138, 147] width 210 height 228
click at [1043, 158] on div "Business location [GEOGRAPHIC_DATA] [GEOGRAPHIC_DATA][PERSON_NAME] [PHONE_NUMBE…" at bounding box center [655, 166] width 818 height 136
click at [111, 138] on div "[PHONE_NUMBER] Live | 04:08 ALL TASKS ALL TASKS ACTIVE TASKS TASKS IN WRAP UP" at bounding box center [138, 147] width 210 height 228
click at [194, 50] on icon at bounding box center [196, 49] width 18 height 18
click at [933, 14] on icon at bounding box center [941, 16] width 18 height 18
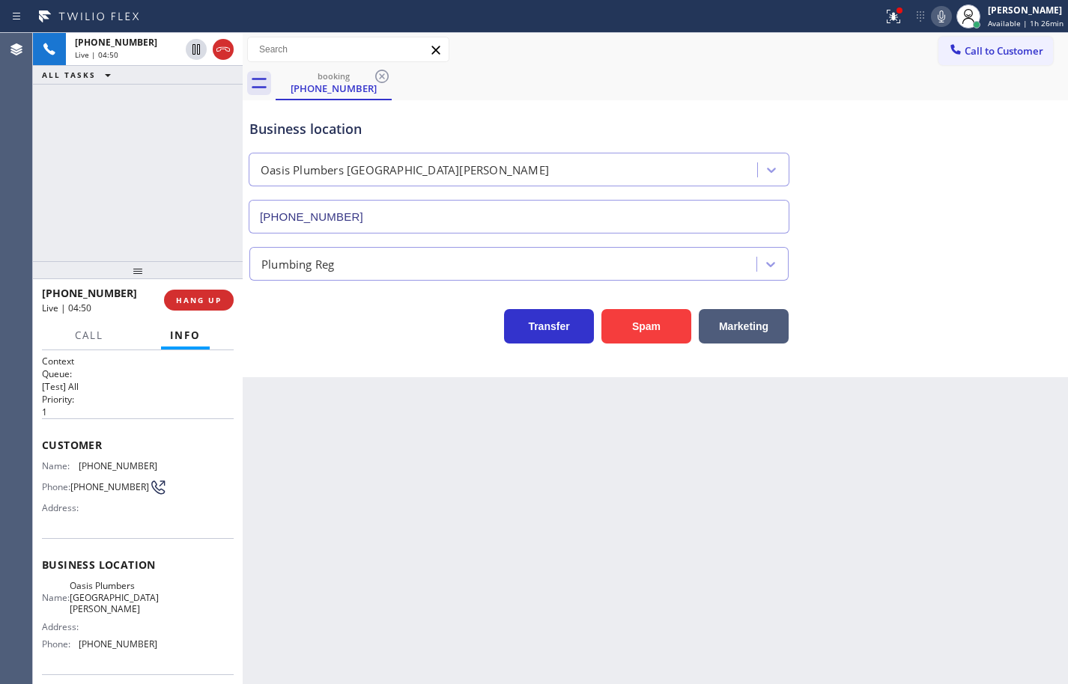
click at [937, 16] on icon at bounding box center [940, 16] width 7 height 12
click at [198, 50] on icon at bounding box center [196, 49] width 18 height 18
click at [133, 196] on div "[PHONE_NUMBER] Live | 05:44 ALL TASKS ALL TASKS ACTIVE TASKS TASKS IN WRAP UP" at bounding box center [138, 147] width 210 height 228
click at [192, 46] on icon at bounding box center [196, 49] width 10 height 10
click at [936, 16] on rect at bounding box center [941, 15] width 10 height 10
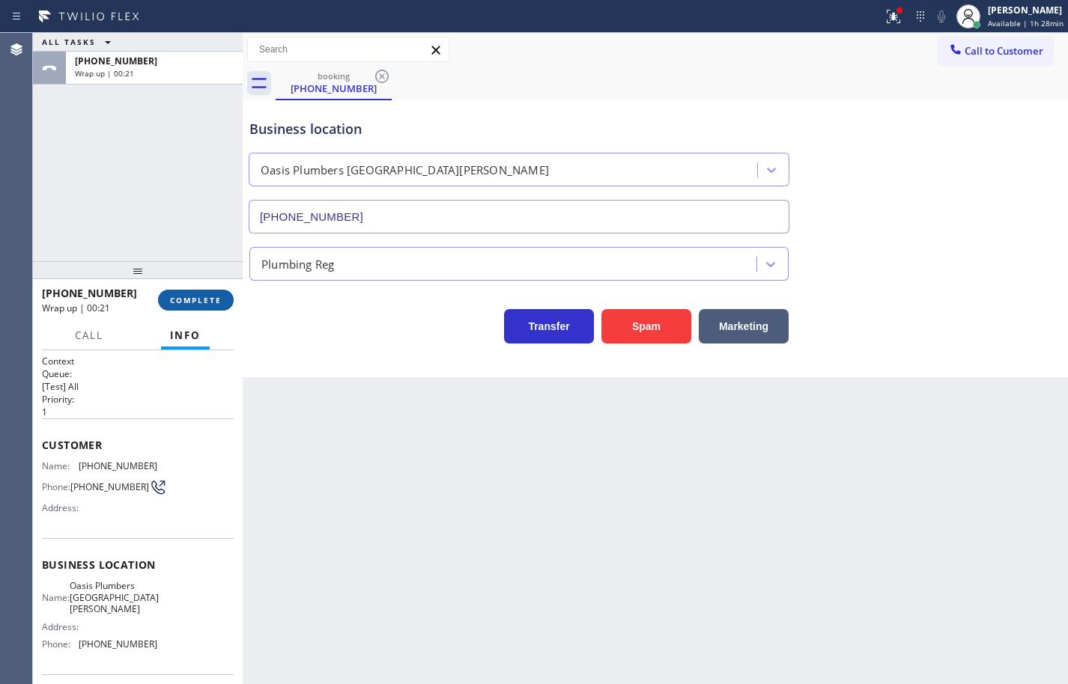
click at [216, 291] on button "COMPLETE" at bounding box center [196, 300] width 76 height 21
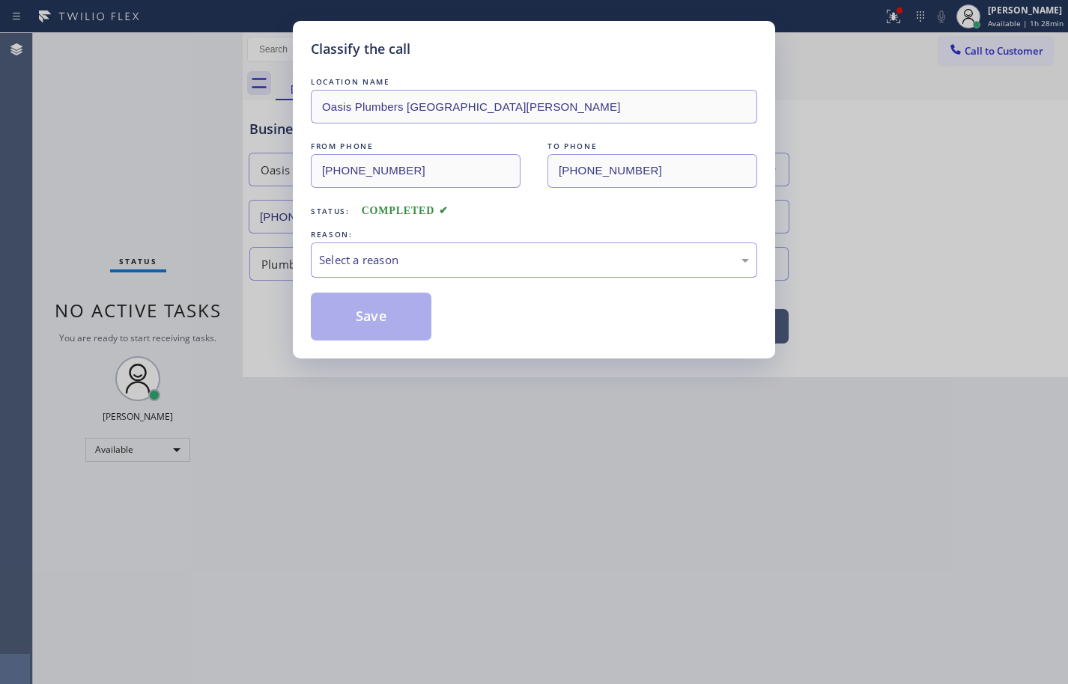
click at [349, 271] on div "Select a reason" at bounding box center [534, 260] width 446 height 35
click at [405, 320] on button "Save" at bounding box center [371, 317] width 121 height 48
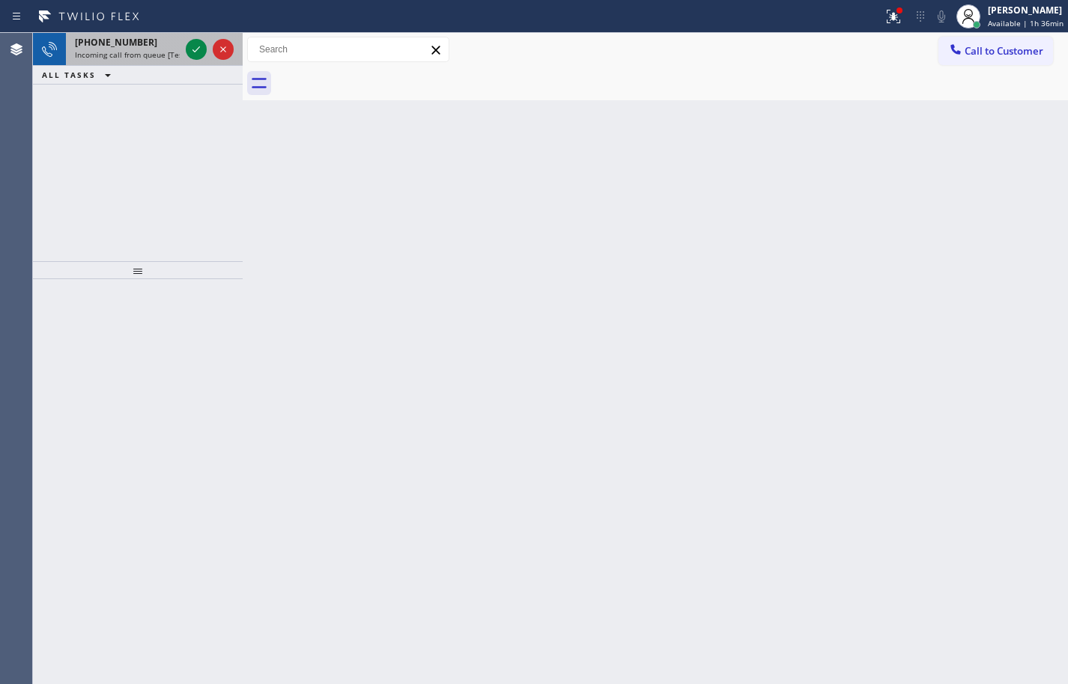
click at [89, 52] on span "Incoming call from queue [Test] All" at bounding box center [137, 54] width 124 height 10
click at [195, 54] on icon at bounding box center [196, 49] width 18 height 18
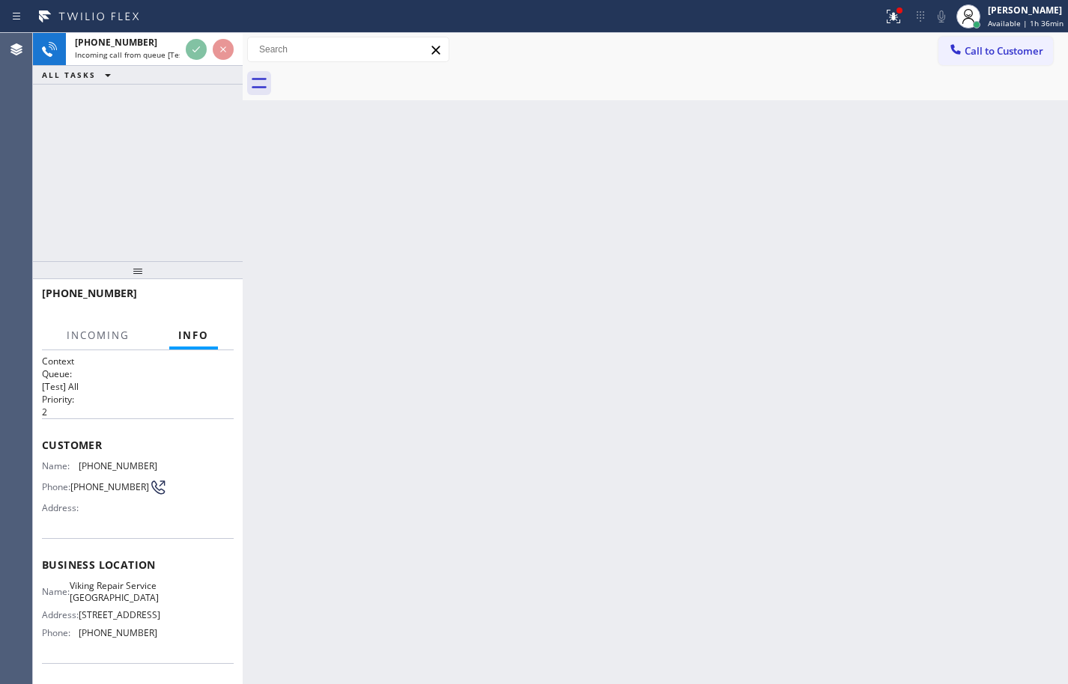
scroll to position [125, 0]
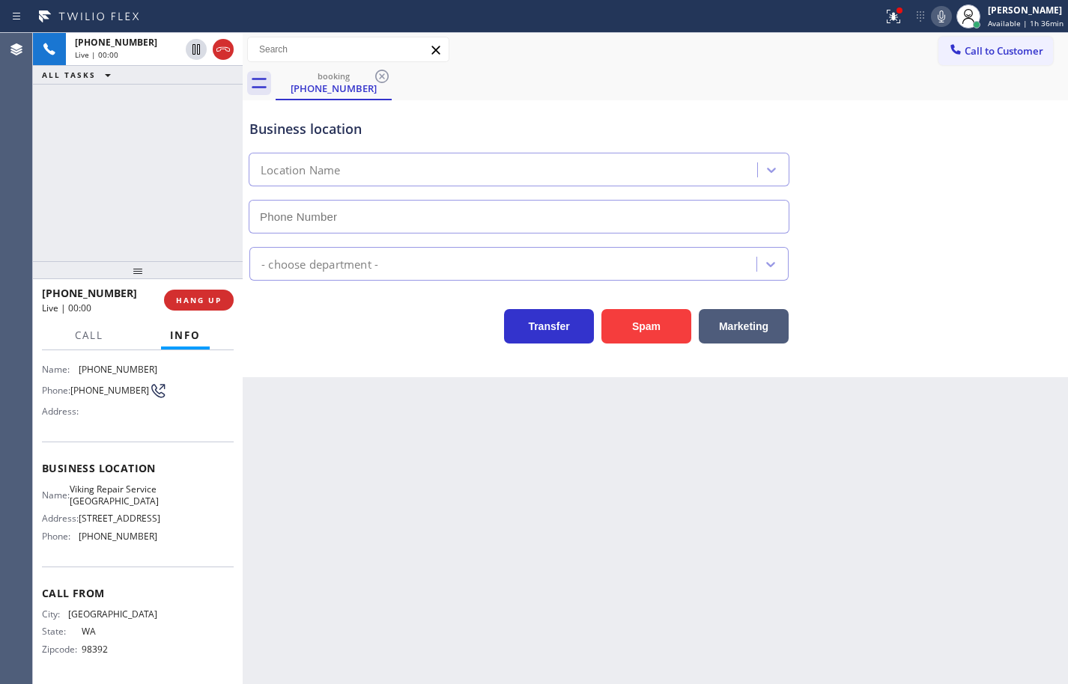
type input "[PHONE_NUMBER]"
click at [937, 19] on icon at bounding box center [940, 16] width 7 height 12
click at [124, 484] on span "Viking Repair Service [GEOGRAPHIC_DATA]" at bounding box center [114, 495] width 89 height 23
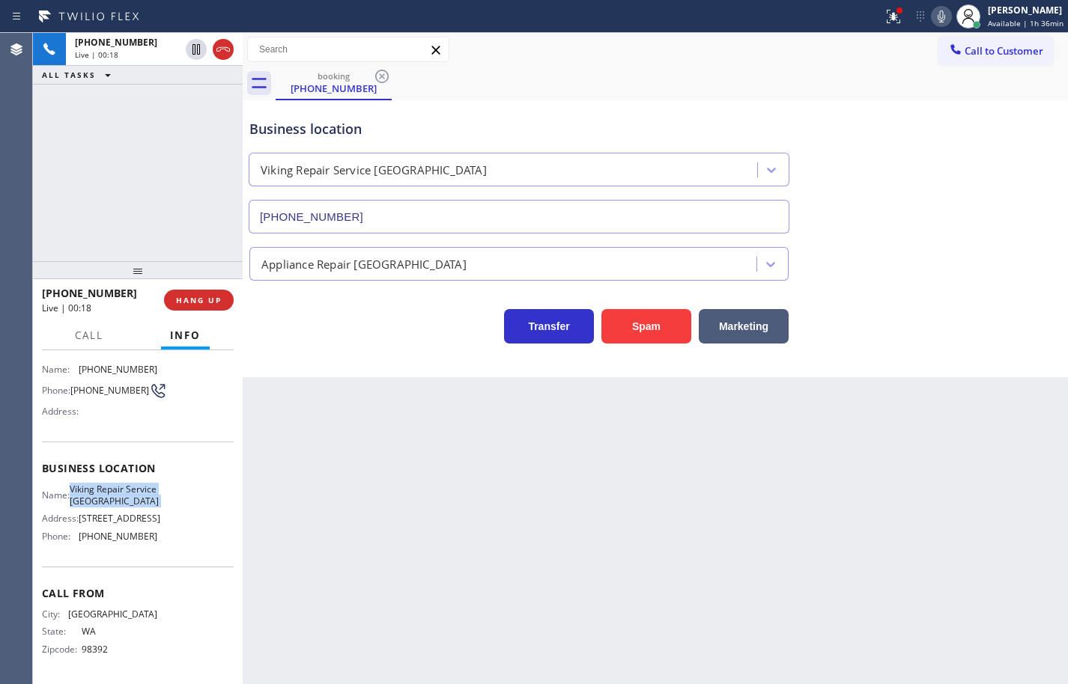
click at [124, 484] on span "Viking Repair Service [GEOGRAPHIC_DATA]" at bounding box center [114, 495] width 89 height 23
copy span "Viking Repair Service [GEOGRAPHIC_DATA]"
click at [127, 534] on span "[PHONE_NUMBER]" at bounding box center [118, 536] width 79 height 11
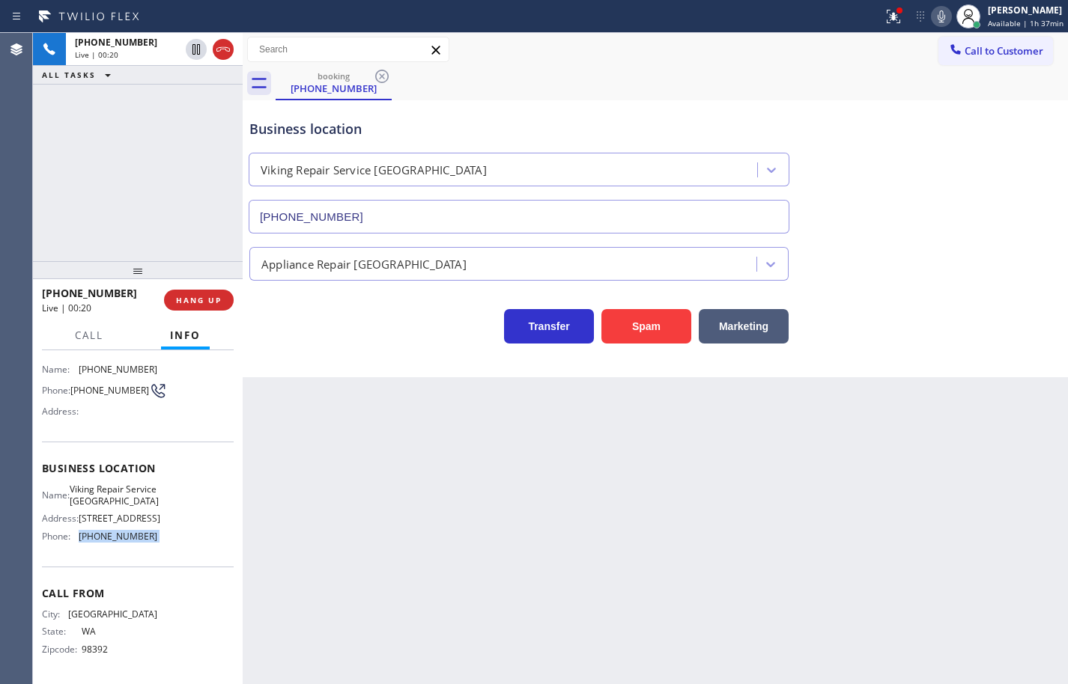
copy span "[PHONE_NUMBER]"
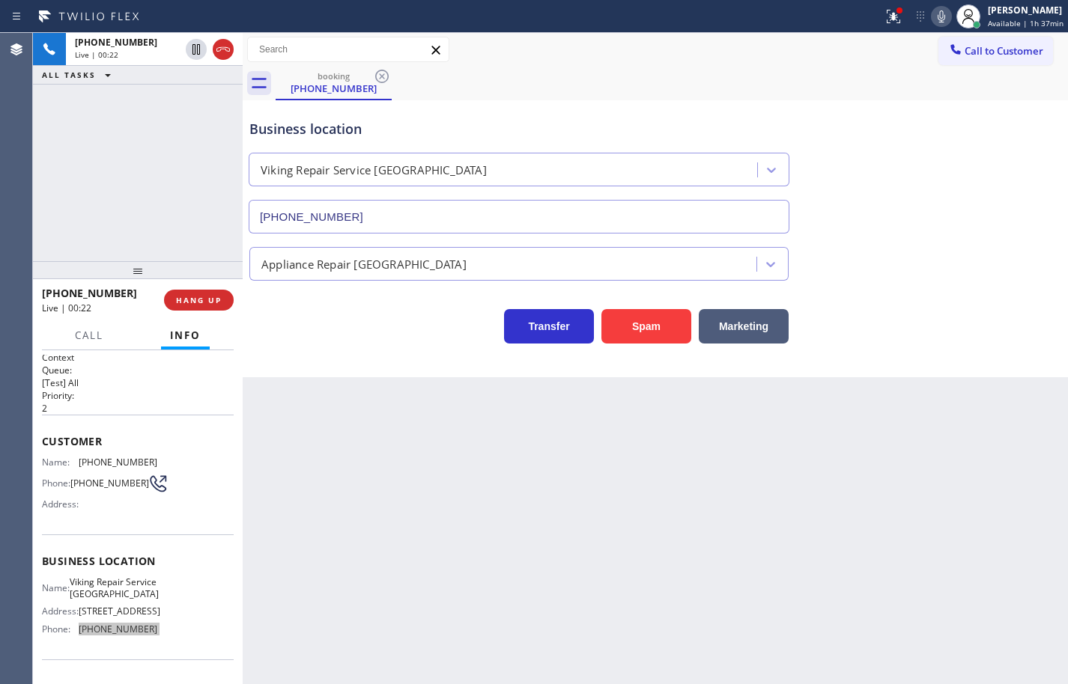
scroll to position [0, 0]
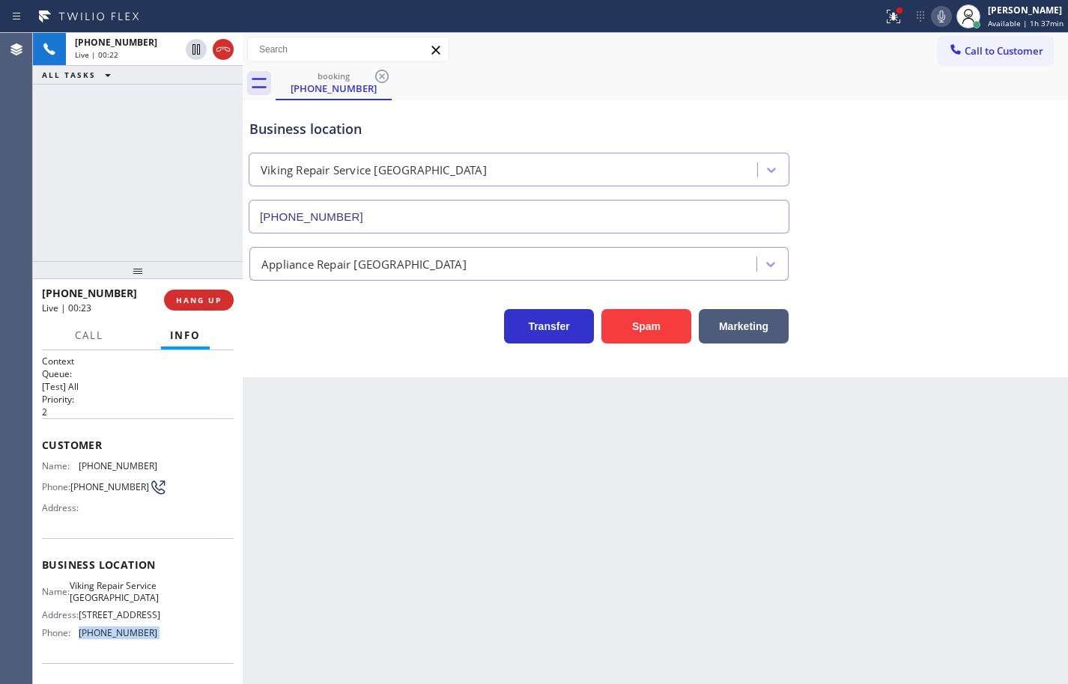
click at [122, 470] on span "[PHONE_NUMBER]" at bounding box center [118, 465] width 79 height 11
copy span "[PHONE_NUMBER]"
click at [932, 18] on icon at bounding box center [941, 16] width 18 height 18
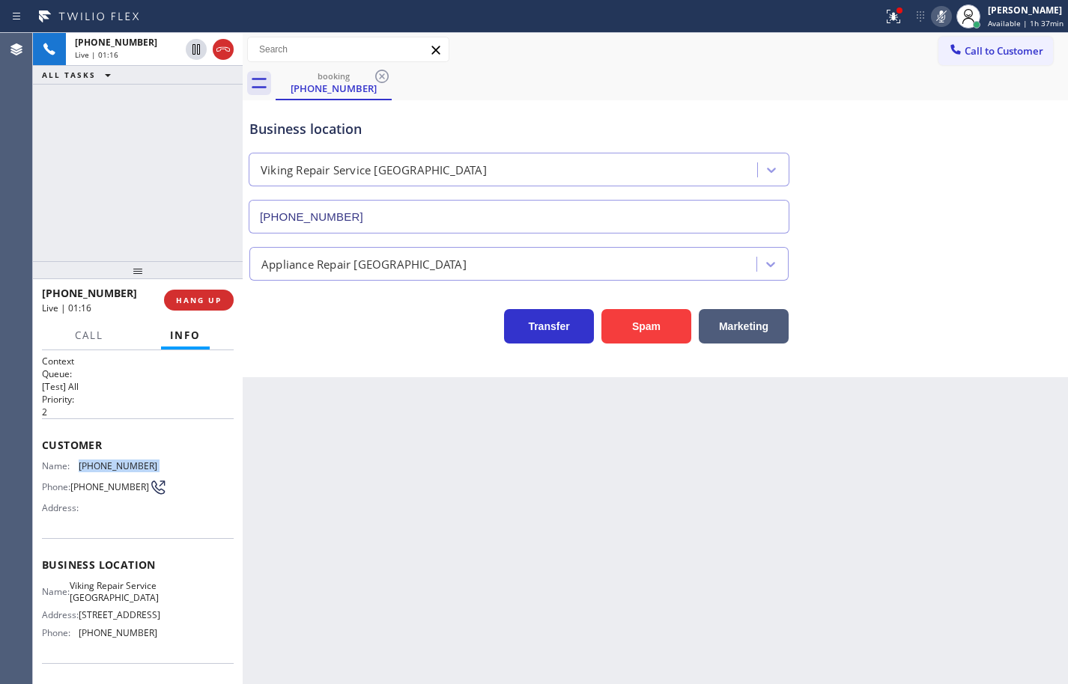
click at [937, 18] on icon at bounding box center [940, 16] width 7 height 12
click at [932, 18] on icon at bounding box center [941, 16] width 18 height 18
click at [932, 20] on icon at bounding box center [941, 16] width 18 height 18
click at [932, 17] on icon at bounding box center [941, 16] width 18 height 18
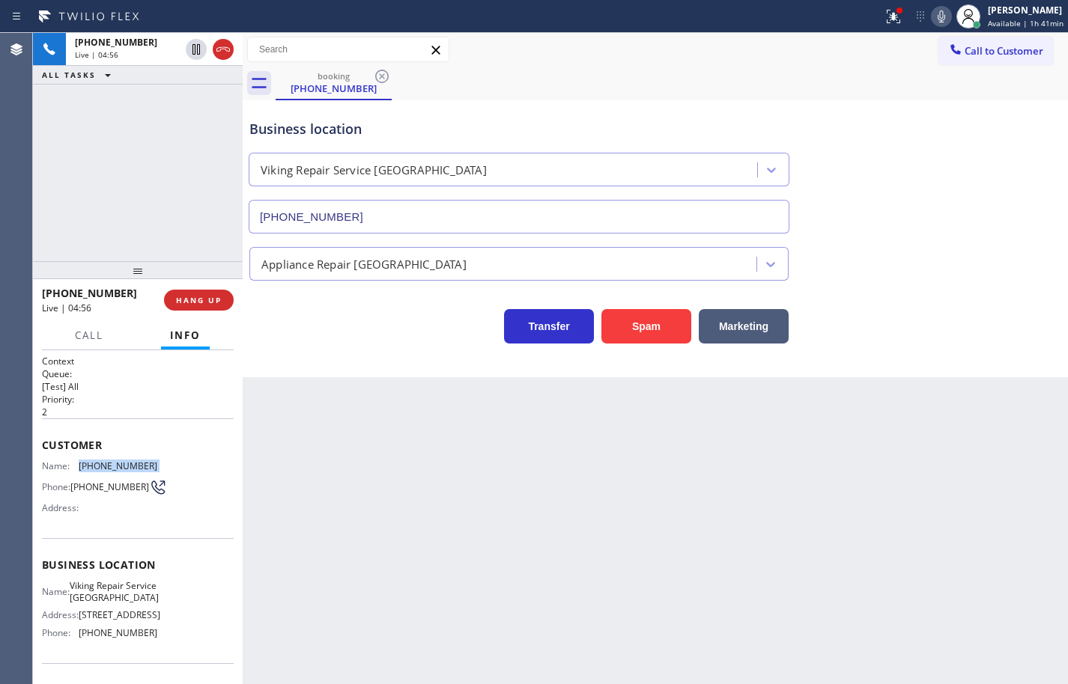
click at [932, 17] on icon at bounding box center [941, 16] width 18 height 18
click at [896, 21] on div at bounding box center [893, 16] width 33 height 18
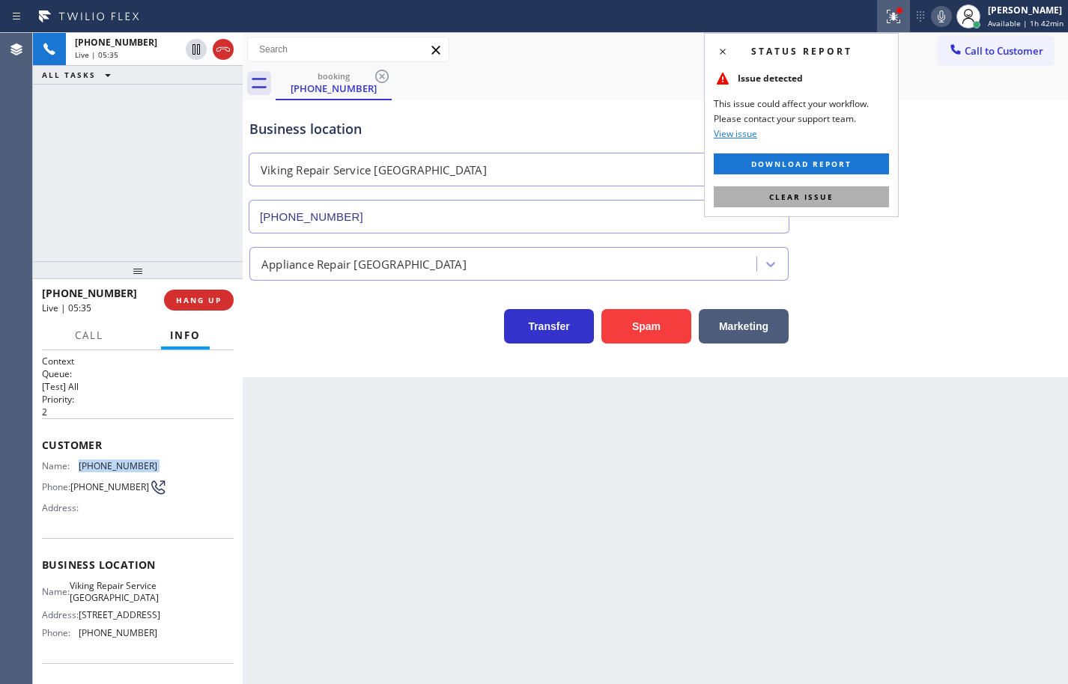
click at [853, 193] on button "Clear issue" at bounding box center [801, 196] width 175 height 21
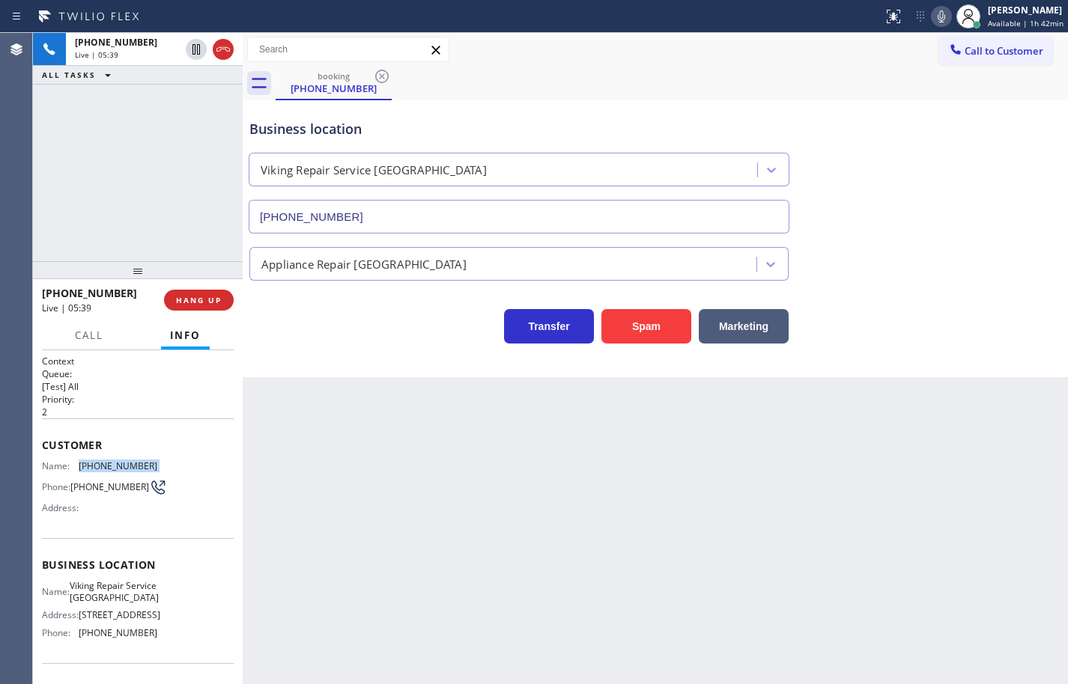
click at [932, 13] on icon at bounding box center [941, 16] width 18 height 18
click at [937, 13] on icon at bounding box center [940, 16] width 7 height 12
click at [933, 16] on icon at bounding box center [941, 16] width 18 height 18
click at [937, 18] on icon at bounding box center [940, 16] width 7 height 12
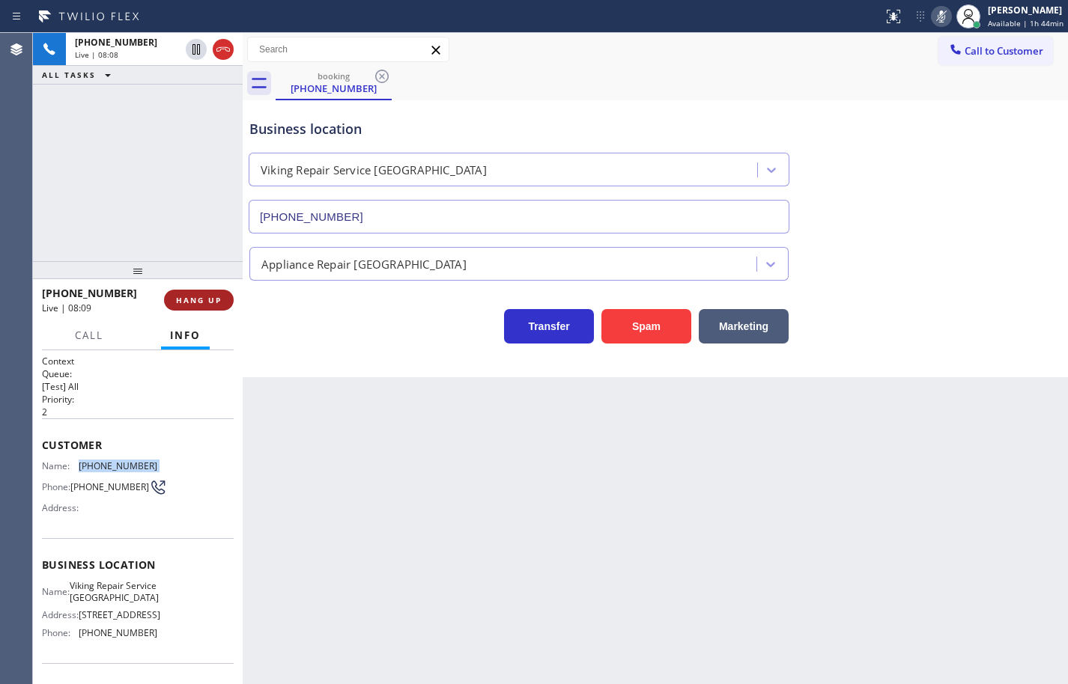
click at [217, 305] on button "HANG UP" at bounding box center [199, 300] width 70 height 21
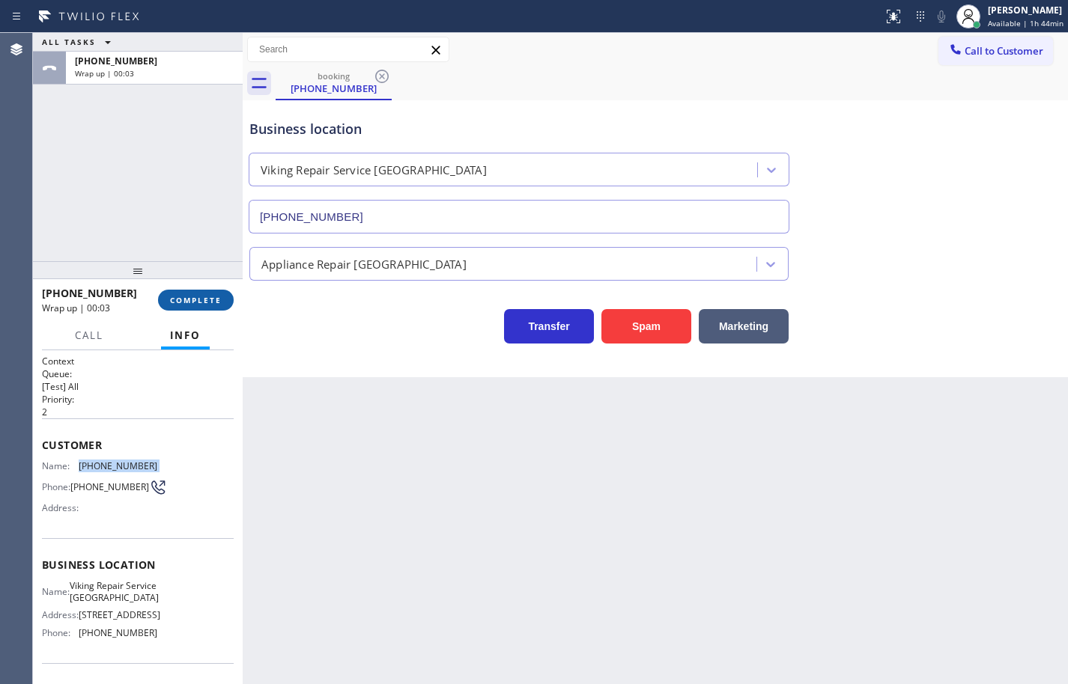
click at [221, 303] on span "COMPLETE" at bounding box center [196, 300] width 52 height 10
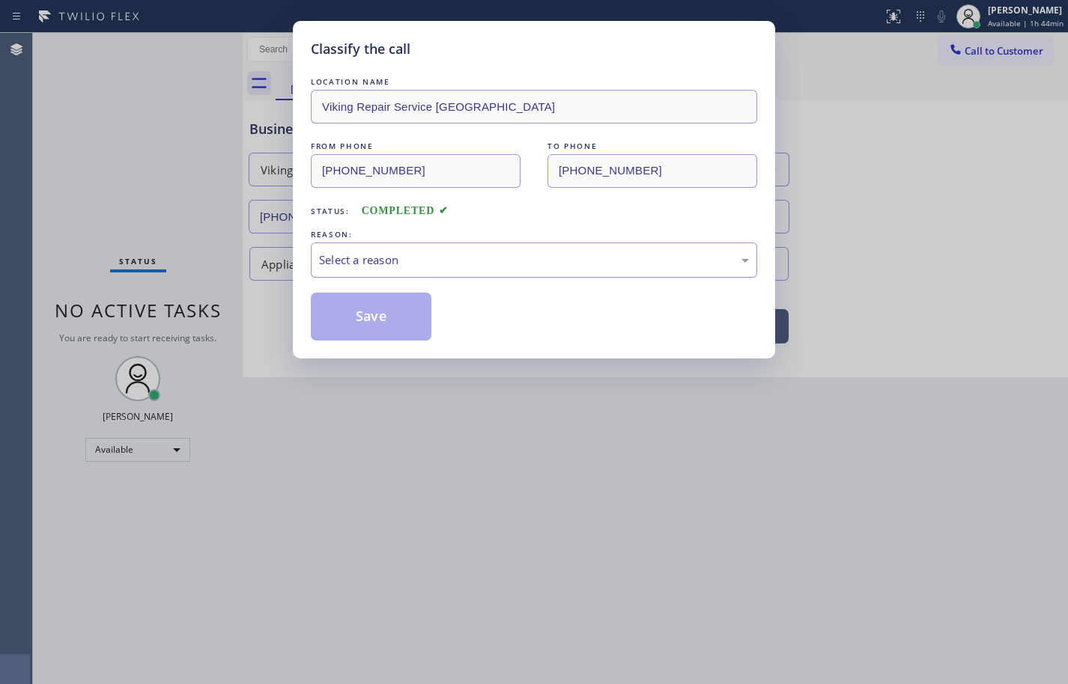
click at [377, 265] on div "Select a reason" at bounding box center [534, 260] width 430 height 17
click at [403, 311] on button "Save" at bounding box center [371, 317] width 121 height 48
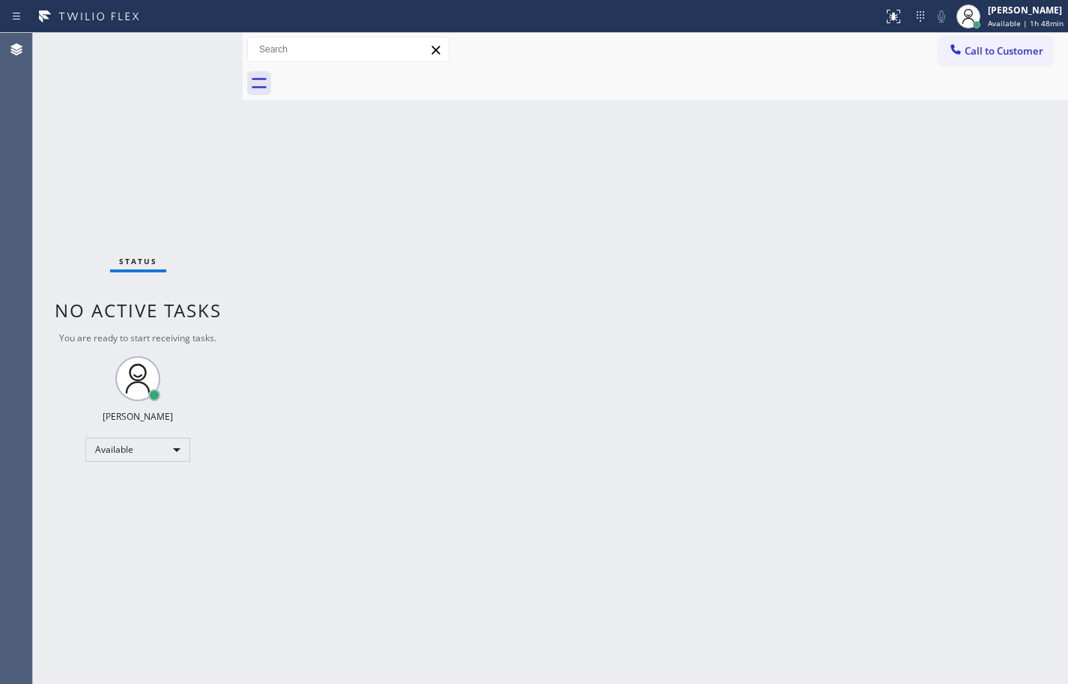
click at [1019, 400] on div "Back to Dashboard Change Sender ID Customers Technicians Select a contact Outbo…" at bounding box center [655, 358] width 825 height 651
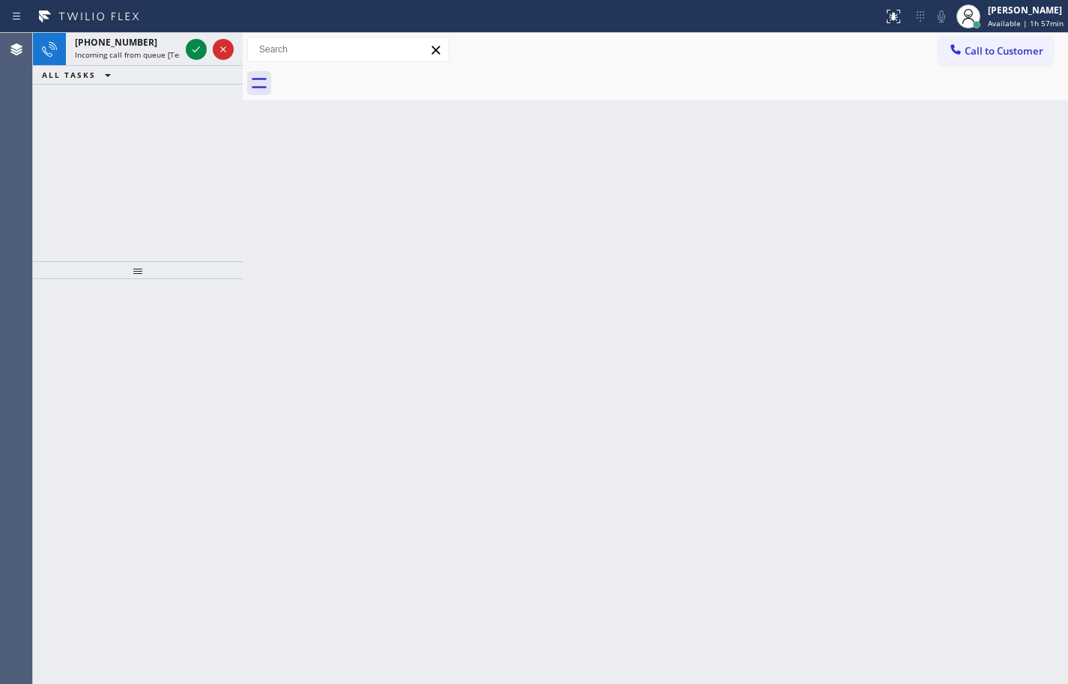
click at [137, 49] on span "Incoming call from queue [Test] All" at bounding box center [137, 54] width 124 height 10
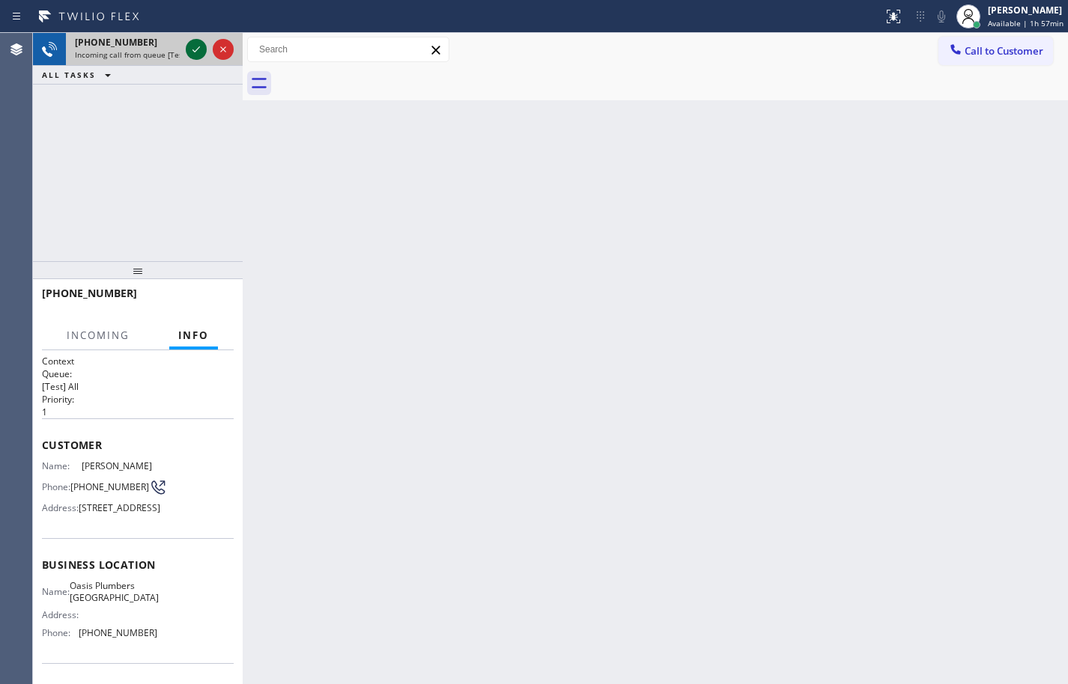
click at [192, 46] on icon at bounding box center [196, 49] width 18 height 18
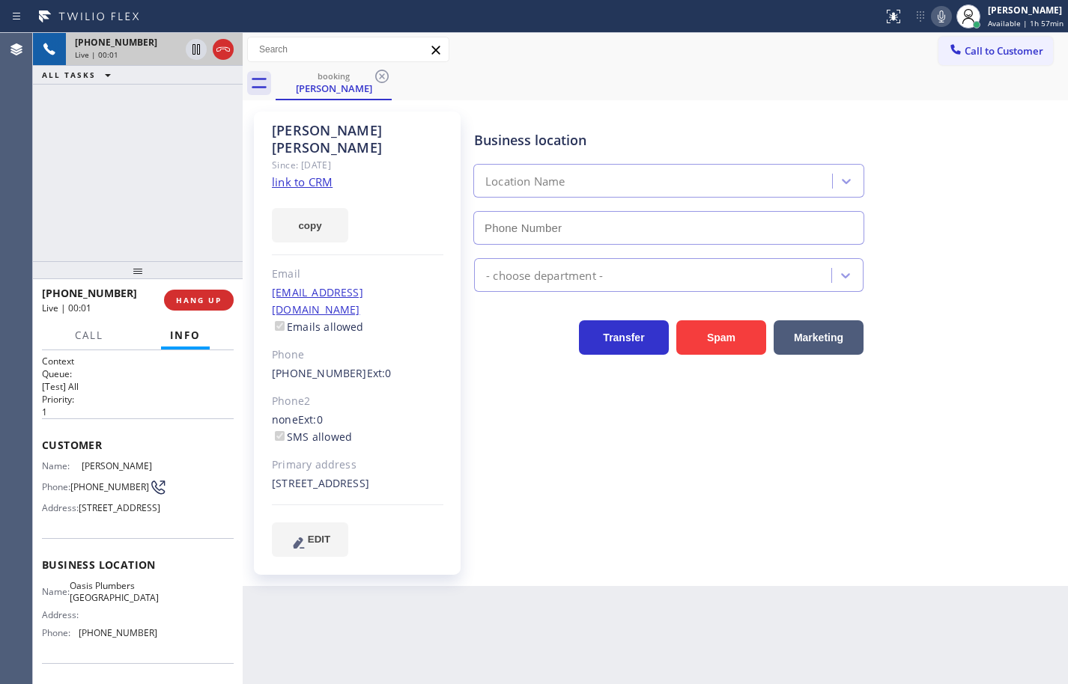
type input "[PHONE_NUMBER]"
click at [932, 19] on icon at bounding box center [941, 16] width 18 height 18
click at [324, 174] on link "link to CRM" at bounding box center [302, 181] width 61 height 15
click at [330, 208] on button "copy" at bounding box center [310, 225] width 76 height 34
click at [932, 17] on icon at bounding box center [941, 16] width 18 height 18
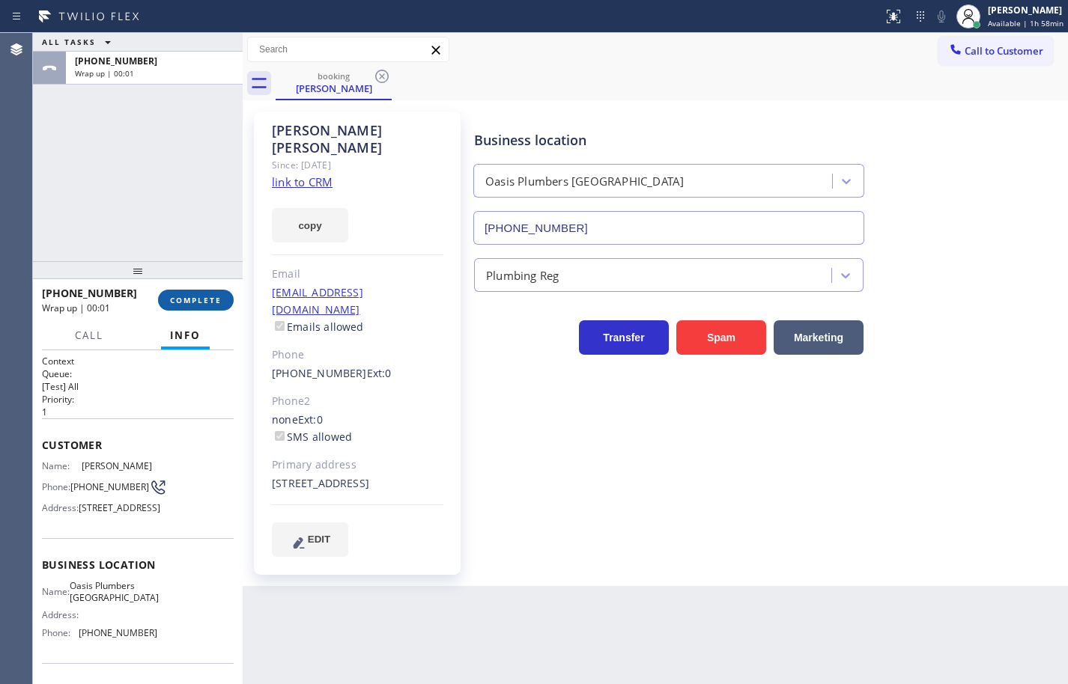
click at [207, 297] on span "COMPLETE" at bounding box center [196, 300] width 52 height 10
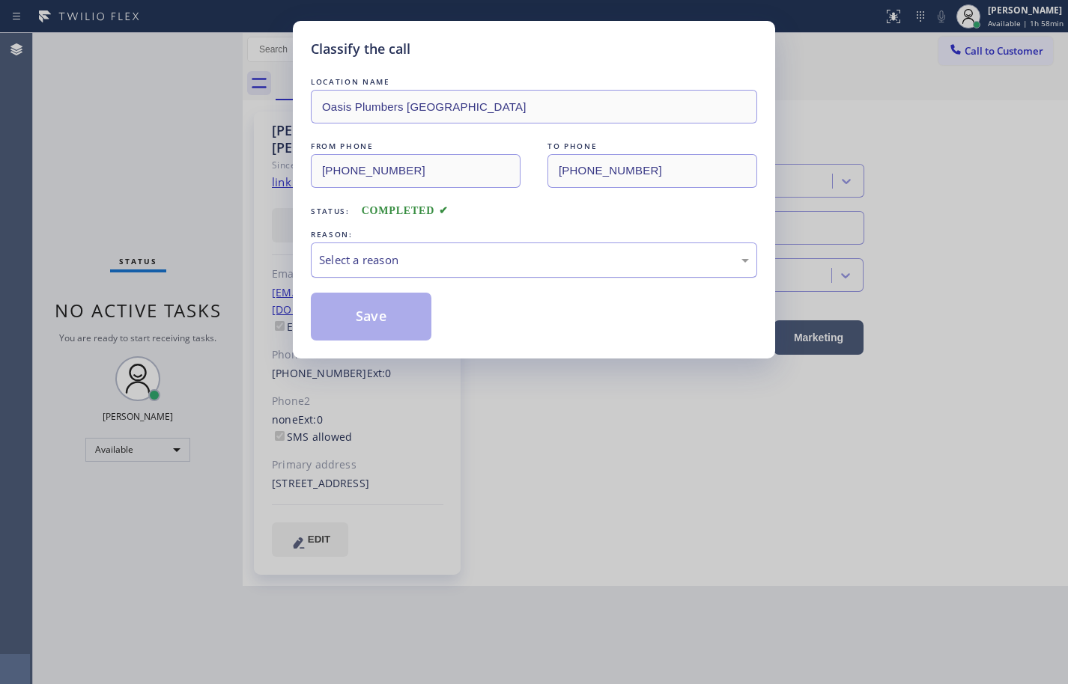
click at [431, 258] on div "Select a reason" at bounding box center [534, 260] width 430 height 17
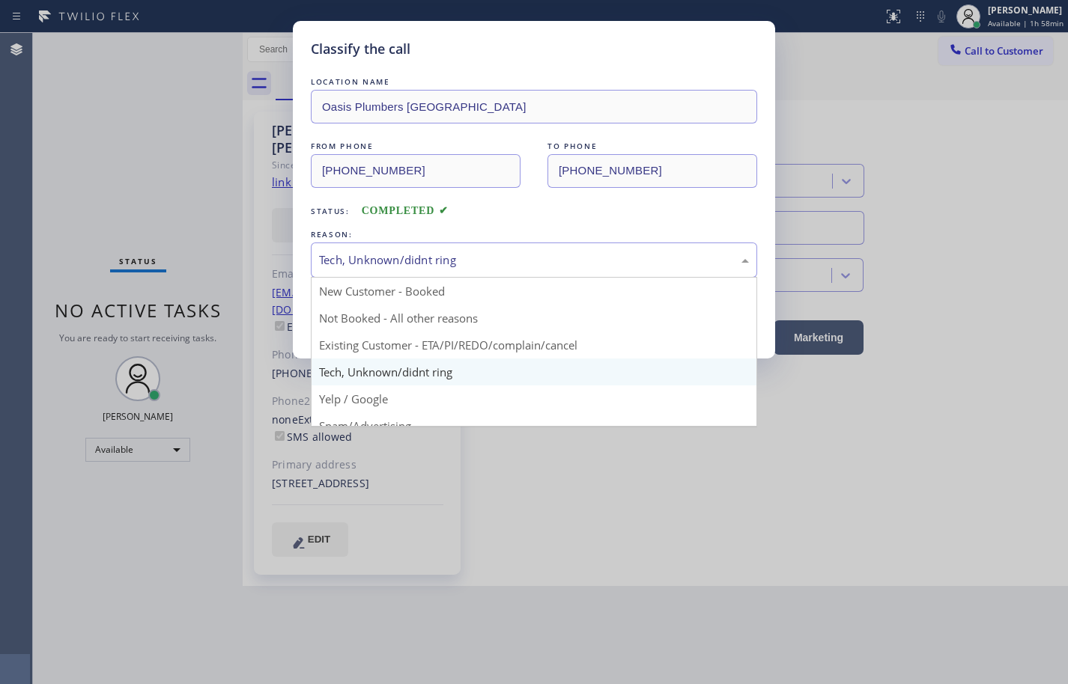
click at [447, 258] on div "Tech, Unknown/didnt ring" at bounding box center [534, 260] width 430 height 17
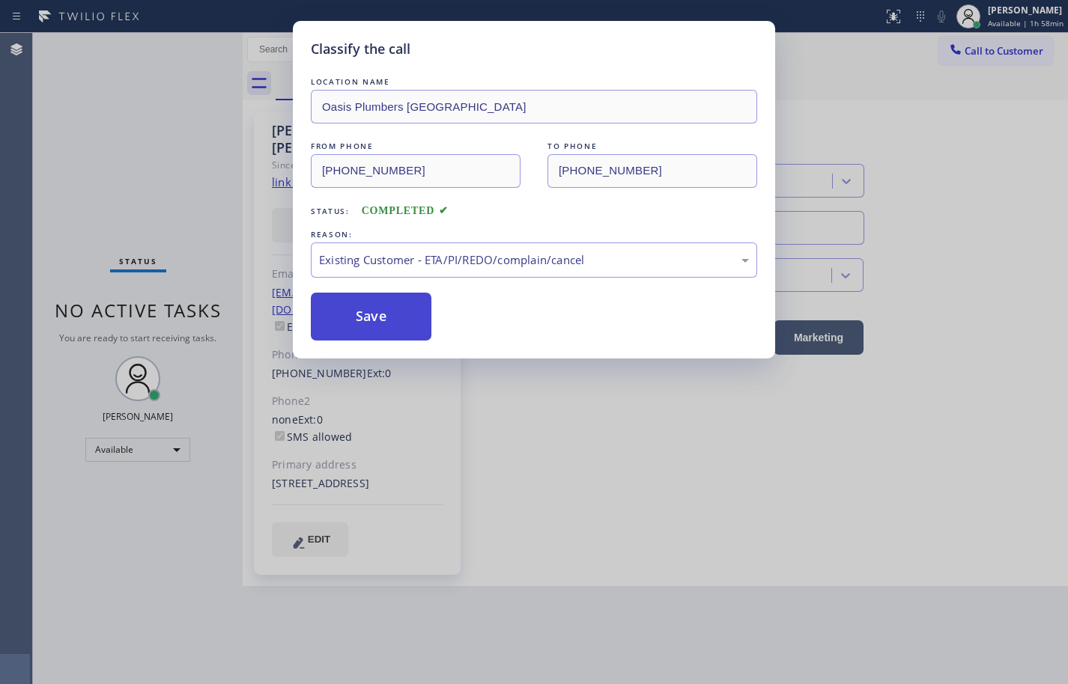
click at [411, 326] on button "Save" at bounding box center [371, 317] width 121 height 48
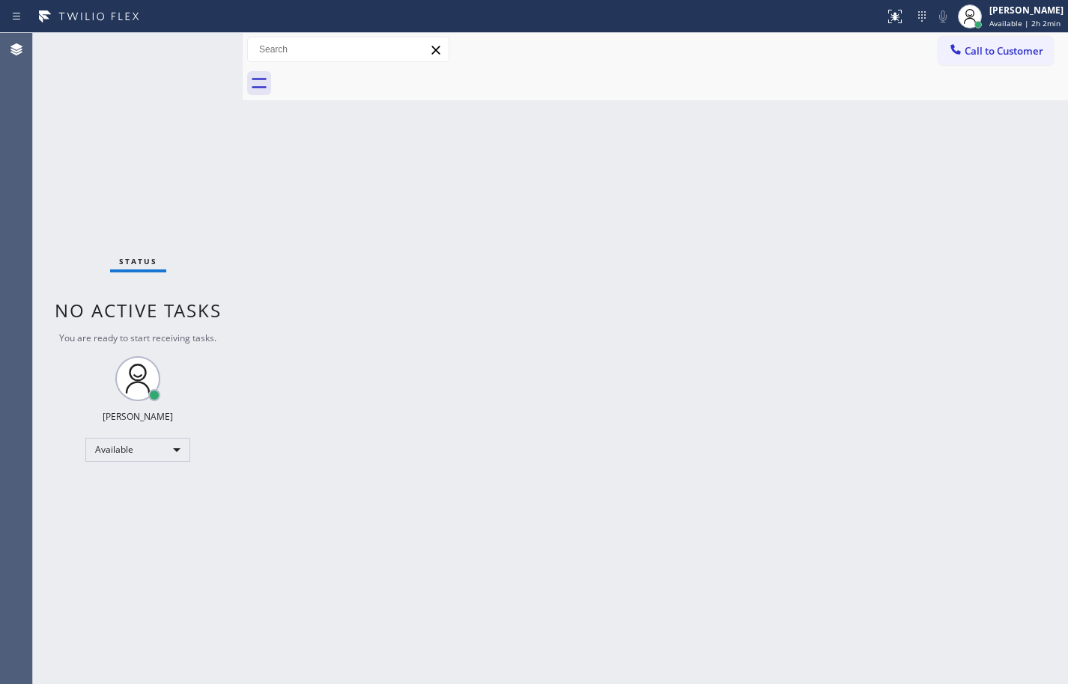
click at [170, 107] on div "Status No active tasks You are ready to start receiving tasks. [PERSON_NAME] Av…" at bounding box center [138, 358] width 210 height 651
click at [1023, 22] on span "Available | 2h 2min" at bounding box center [1024, 23] width 71 height 10
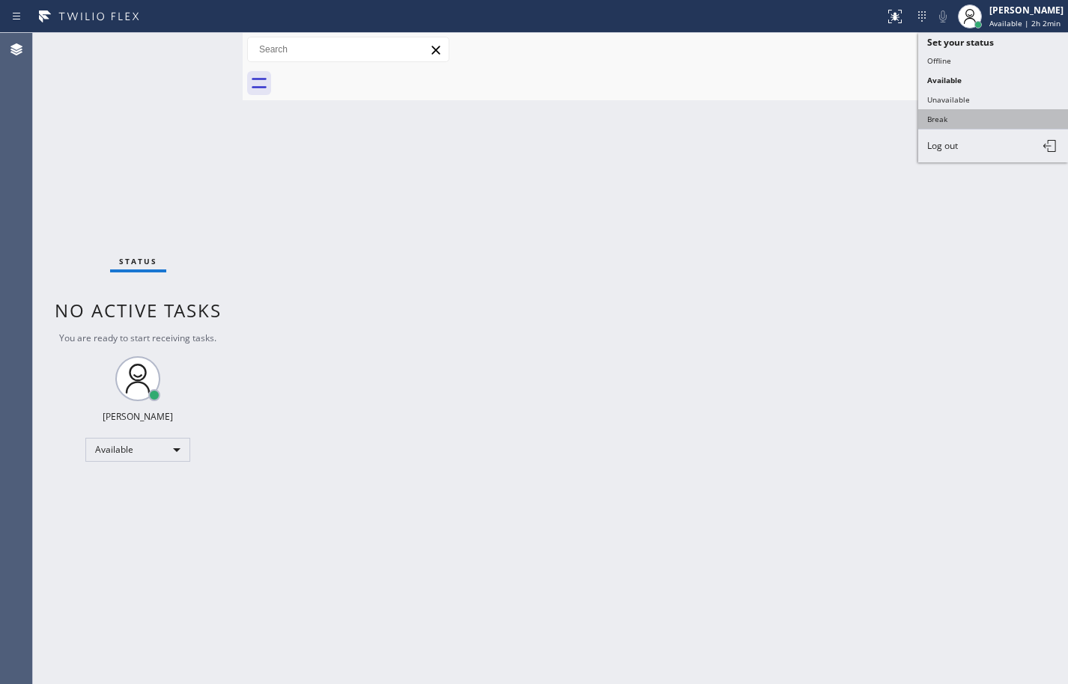
click at [949, 121] on button "Break" at bounding box center [993, 118] width 150 height 19
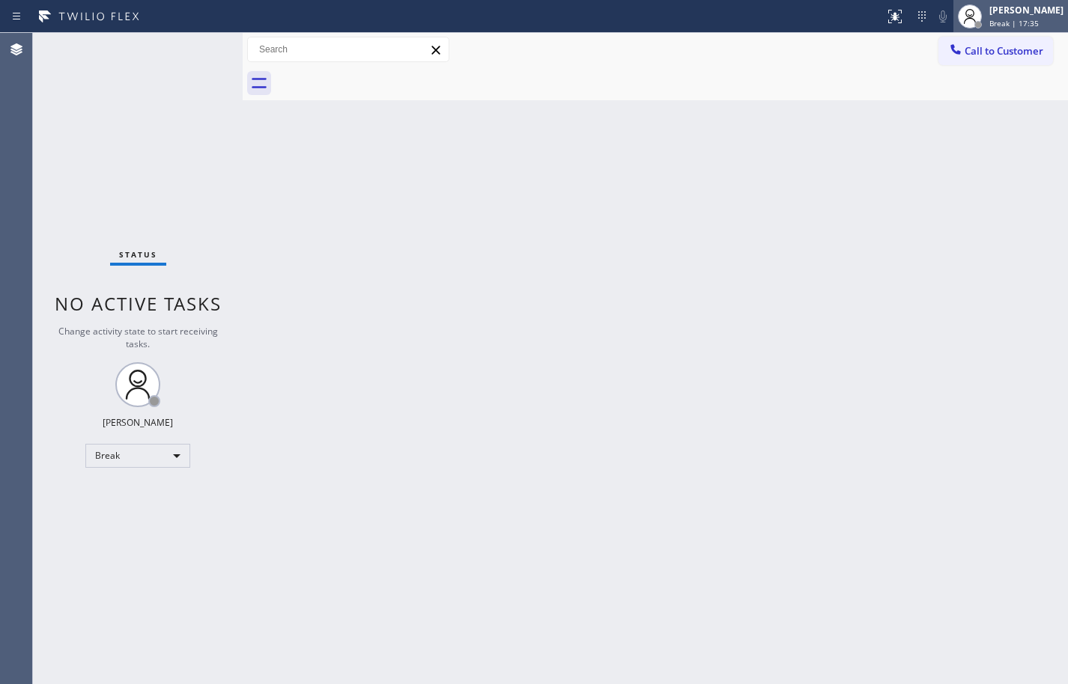
click at [1035, 18] on div "Break | 17:35" at bounding box center [1026, 23] width 74 height 10
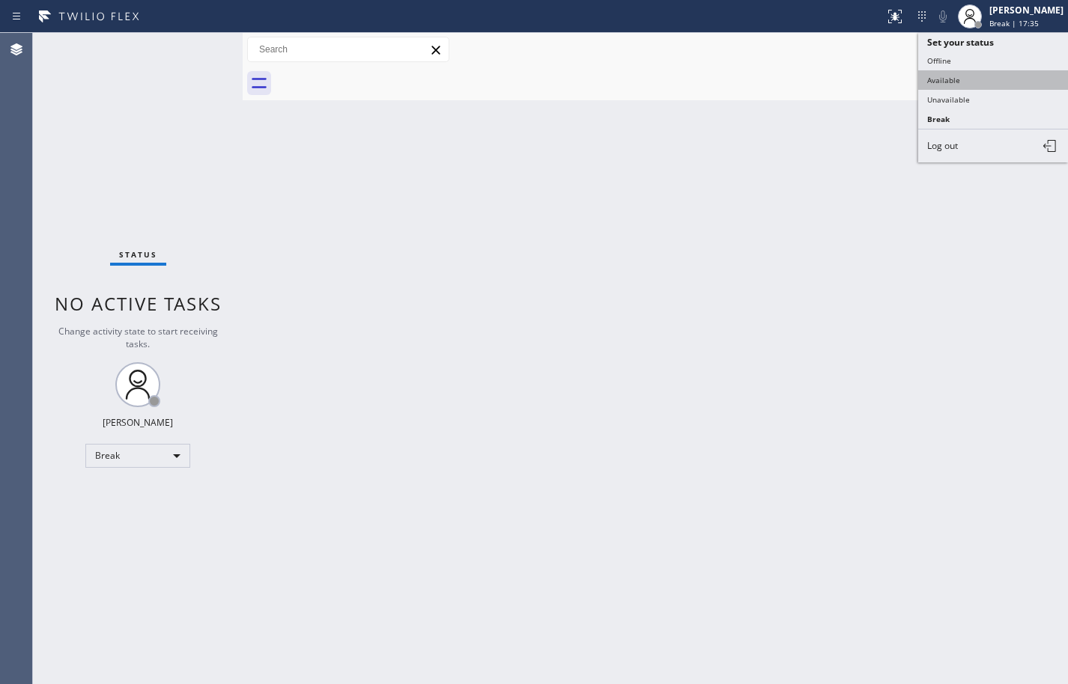
click at [1014, 71] on button "Available" at bounding box center [993, 79] width 150 height 19
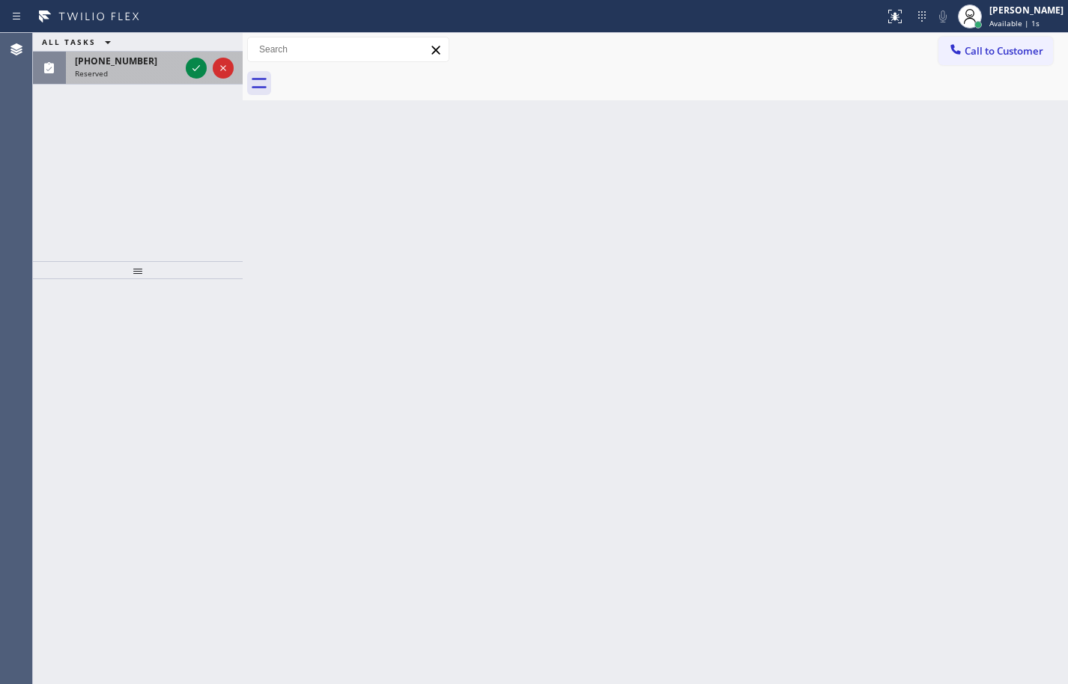
click at [130, 72] on div "Reserved" at bounding box center [127, 73] width 105 height 10
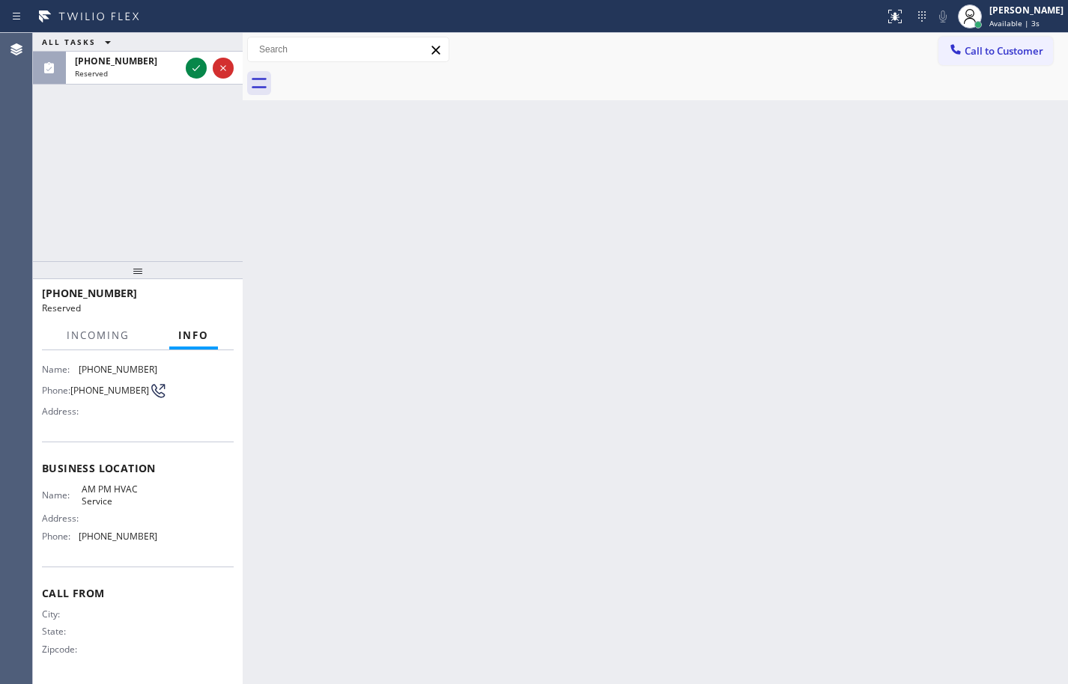
scroll to position [127, 0]
click at [199, 66] on icon at bounding box center [195, 68] width 7 height 6
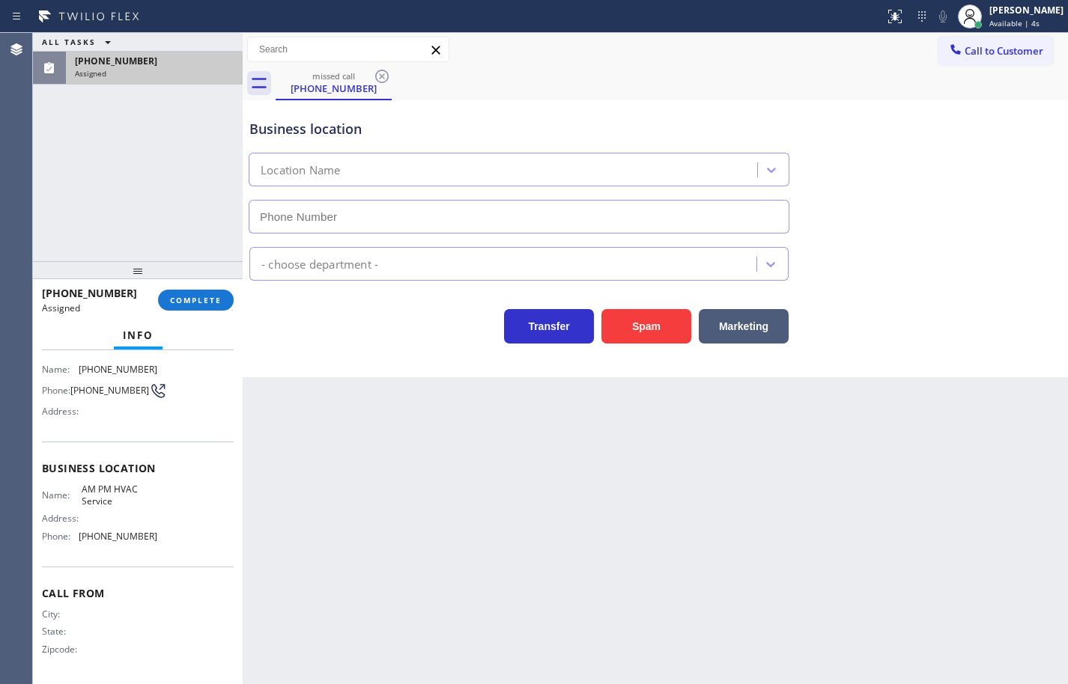
type input "[PHONE_NUMBER]"
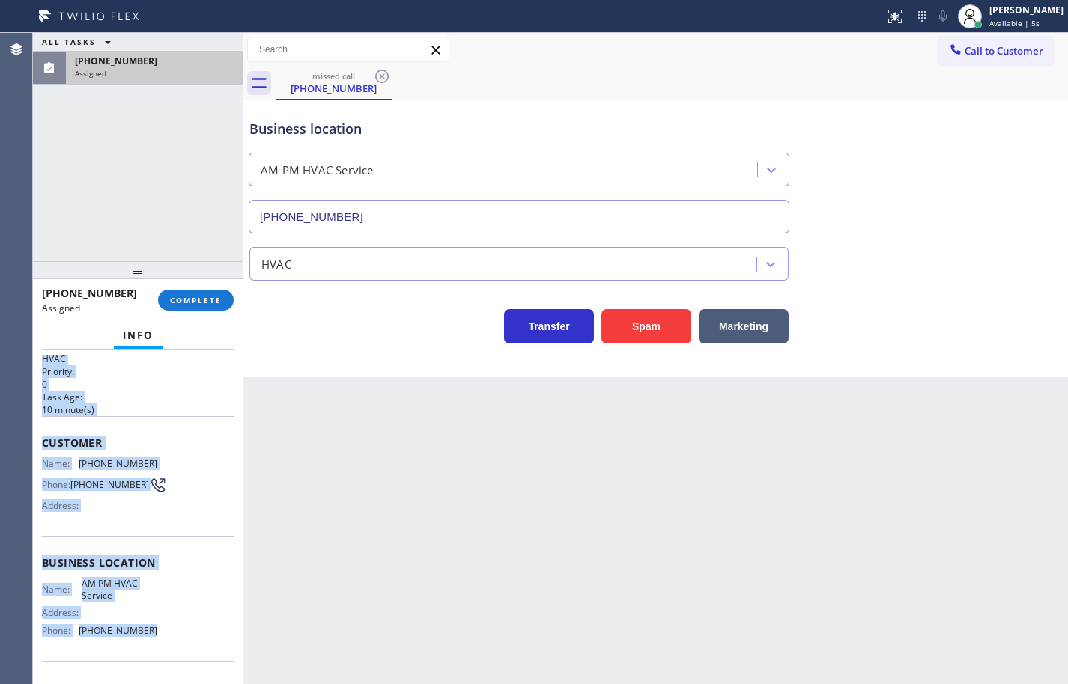
scroll to position [0, 0]
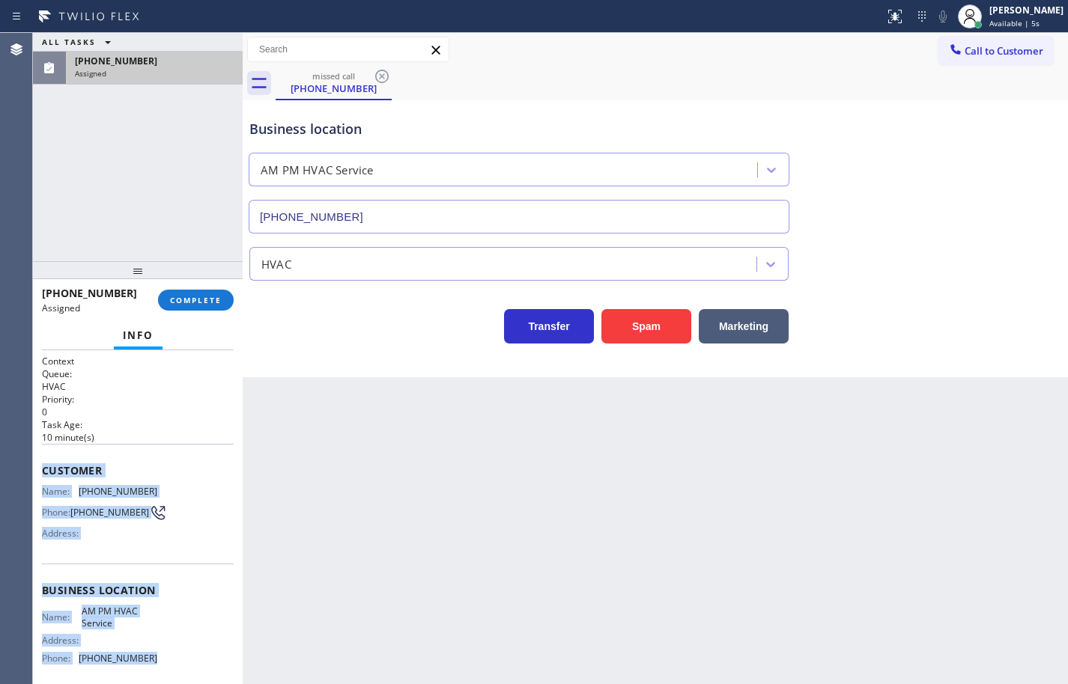
drag, startPoint x: 157, startPoint y: 523, endPoint x: 34, endPoint y: 455, distance: 140.7
click at [34, 455] on div "Context Queue: HVAC Priority: 0 Task Age: [DEMOGRAPHIC_DATA] minute(s) Customer…" at bounding box center [138, 517] width 210 height 334
click at [220, 295] on span "COMPLETE" at bounding box center [196, 300] width 52 height 10
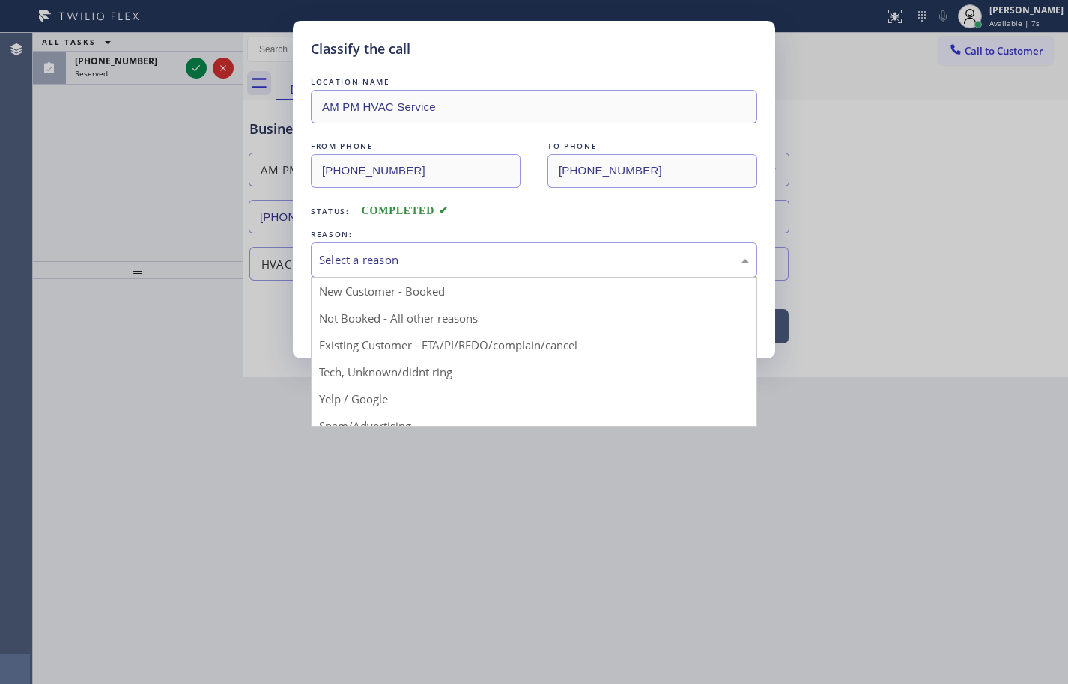
click at [414, 262] on div "Select a reason" at bounding box center [534, 260] width 430 height 17
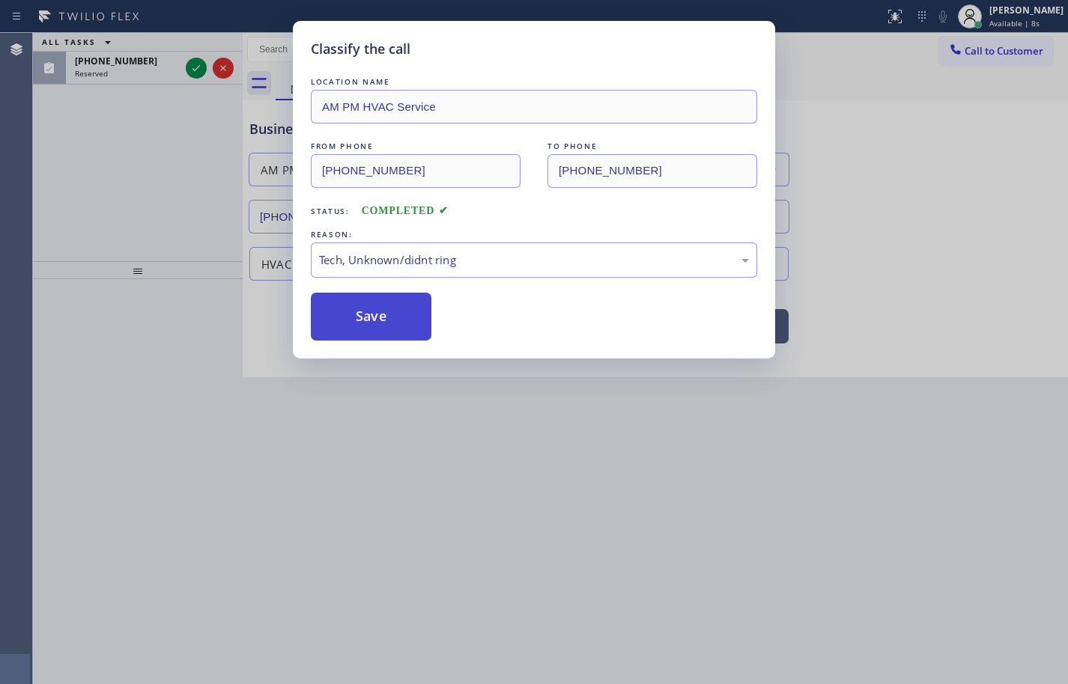
click at [402, 319] on button "Save" at bounding box center [371, 317] width 121 height 48
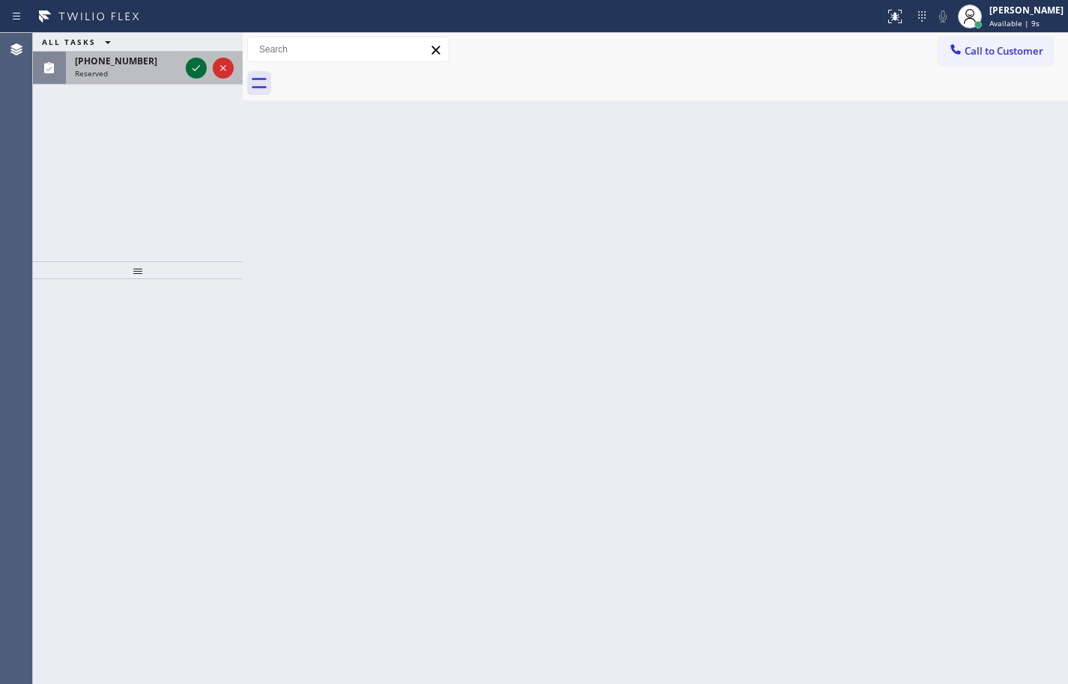
click at [188, 63] on icon at bounding box center [196, 68] width 18 height 18
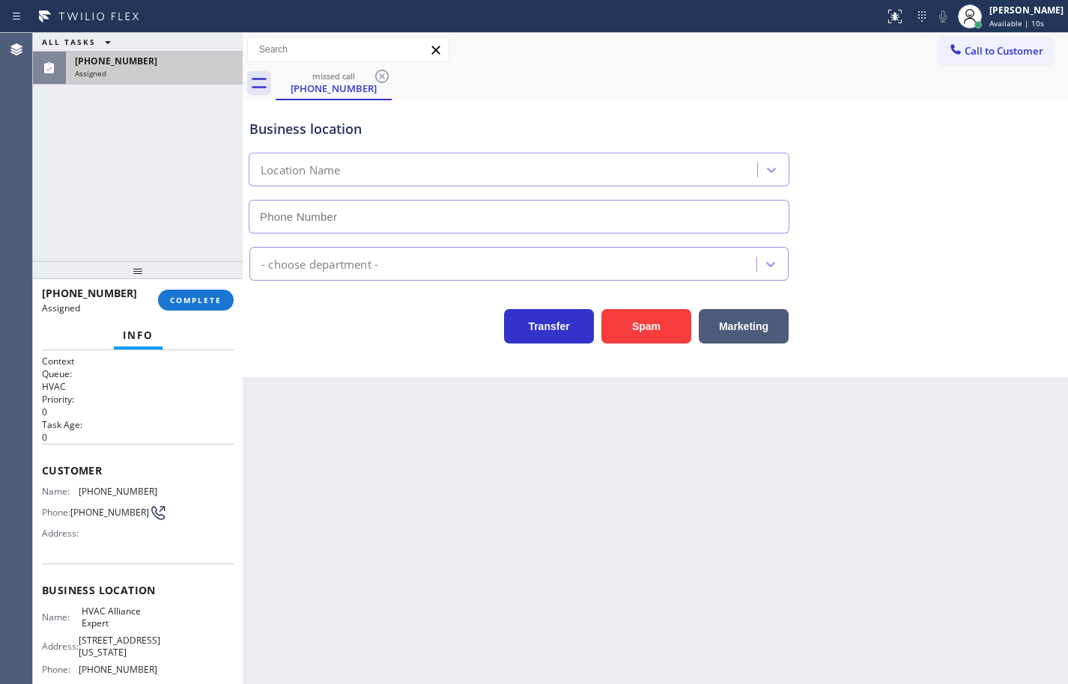
type input "[PHONE_NUMBER]"
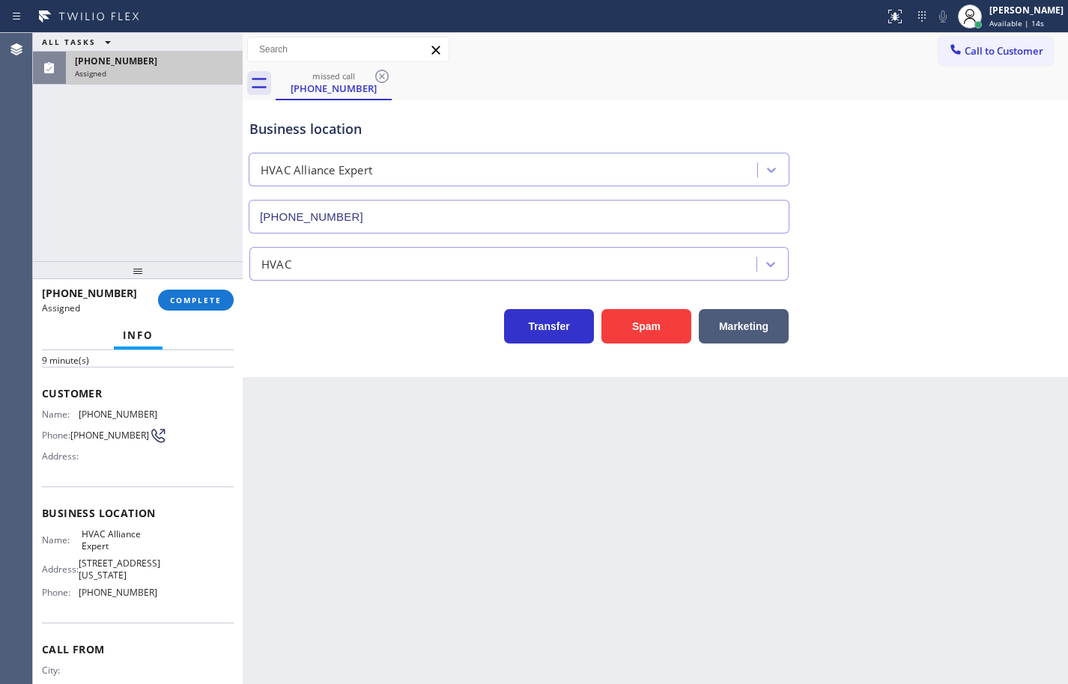
scroll to position [139, 0]
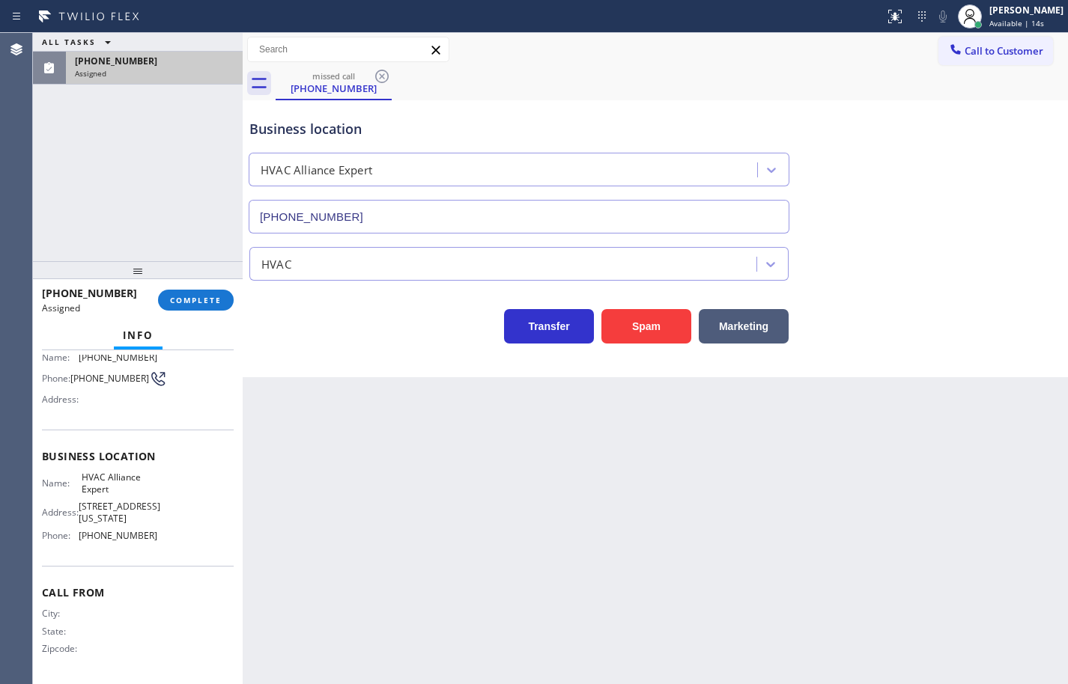
click at [156, 547] on div "Name: HVAC Alliance Expert Address: [STREET_ADDRESS][US_STATE] Phone: [PHONE_NU…" at bounding box center [138, 510] width 192 height 76
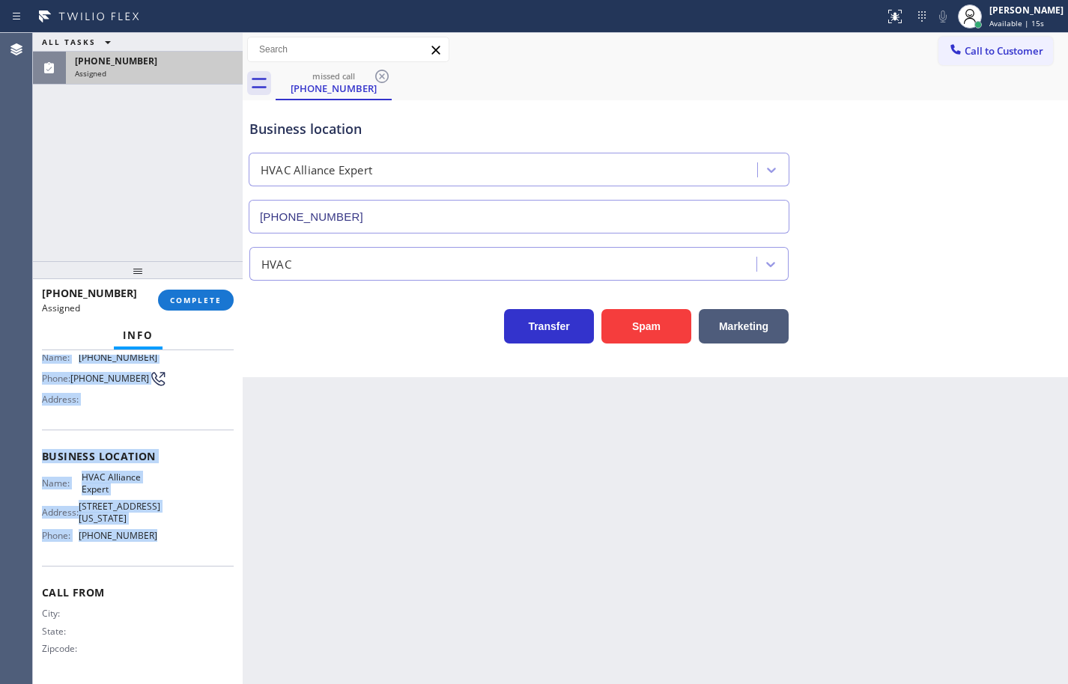
scroll to position [0, 0]
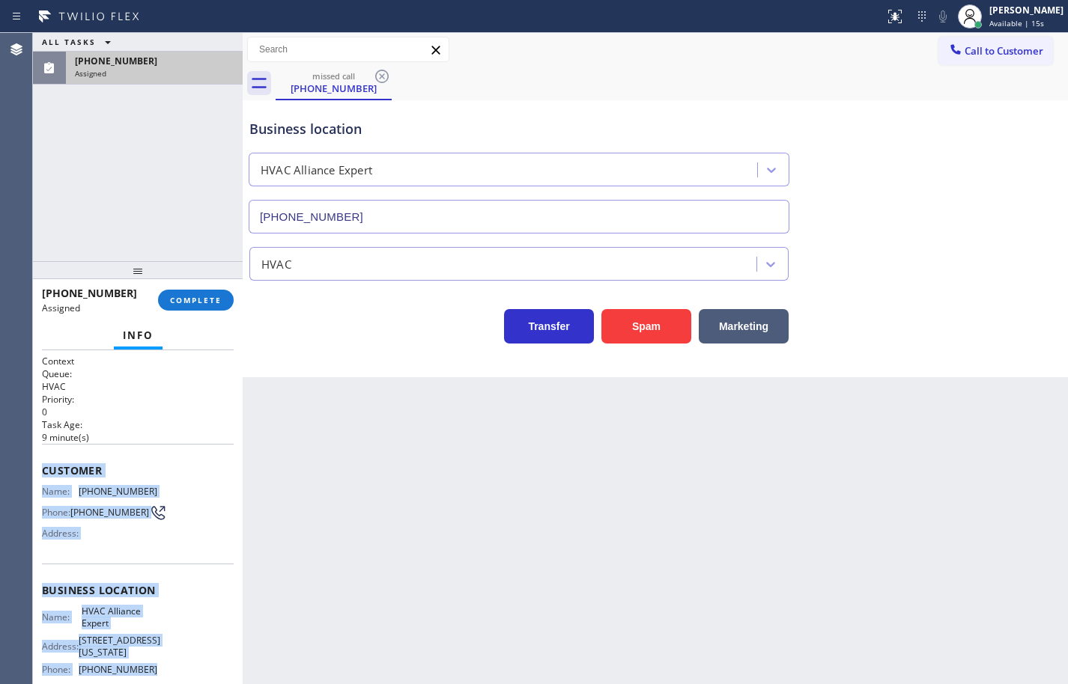
drag, startPoint x: 156, startPoint y: 542, endPoint x: 36, endPoint y: 460, distance: 146.0
click at [36, 460] on div "Context Queue: HVAC Priority: 0 Task Age: [DEMOGRAPHIC_DATA] minute(s) Customer…" at bounding box center [138, 517] width 210 height 334
click at [220, 296] on span "COMPLETE" at bounding box center [196, 300] width 52 height 10
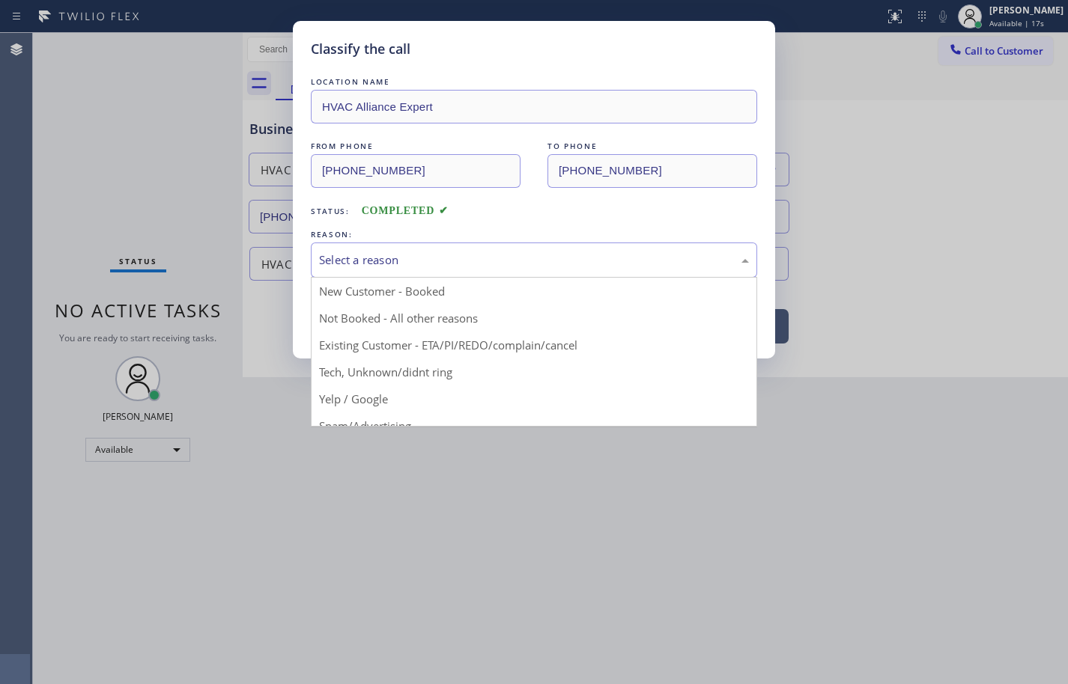
click at [422, 258] on div "Select a reason" at bounding box center [534, 260] width 430 height 17
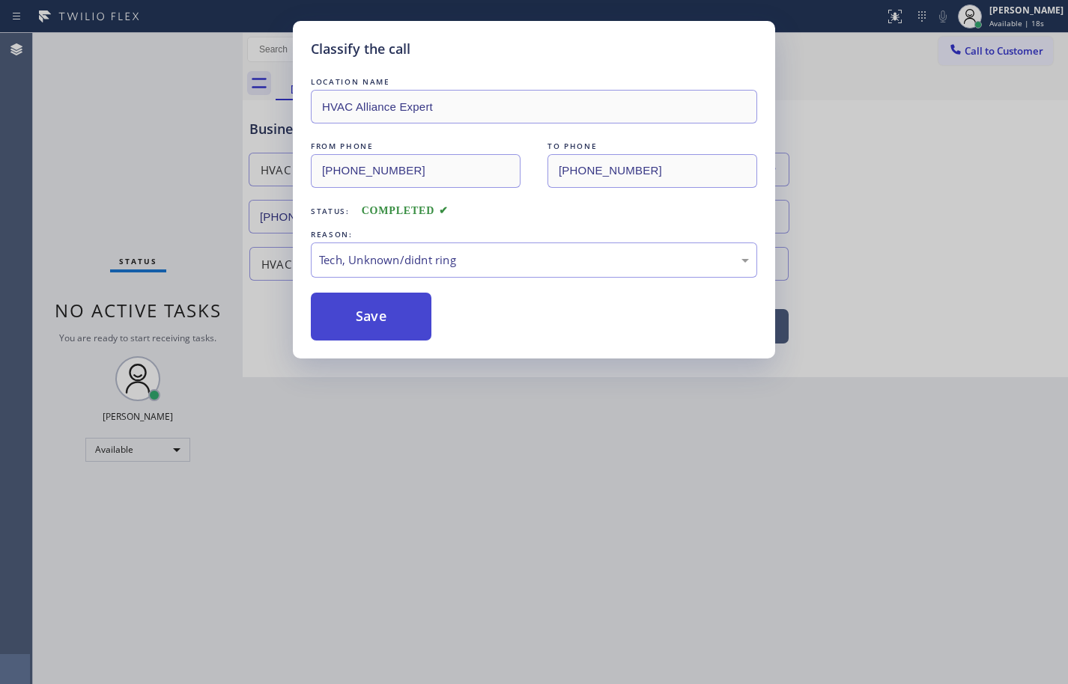
click at [401, 319] on button "Save" at bounding box center [371, 317] width 121 height 48
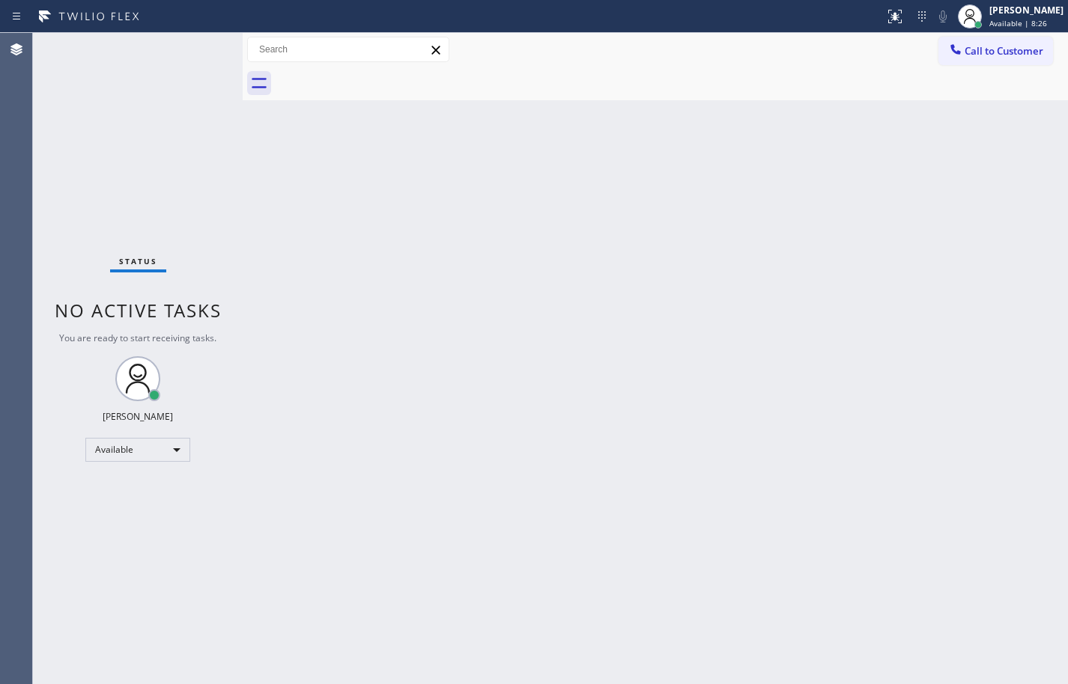
click at [1030, 382] on div "Back to Dashboard Change Sender ID Customers Technicians Select a contact Outbo…" at bounding box center [655, 358] width 825 height 651
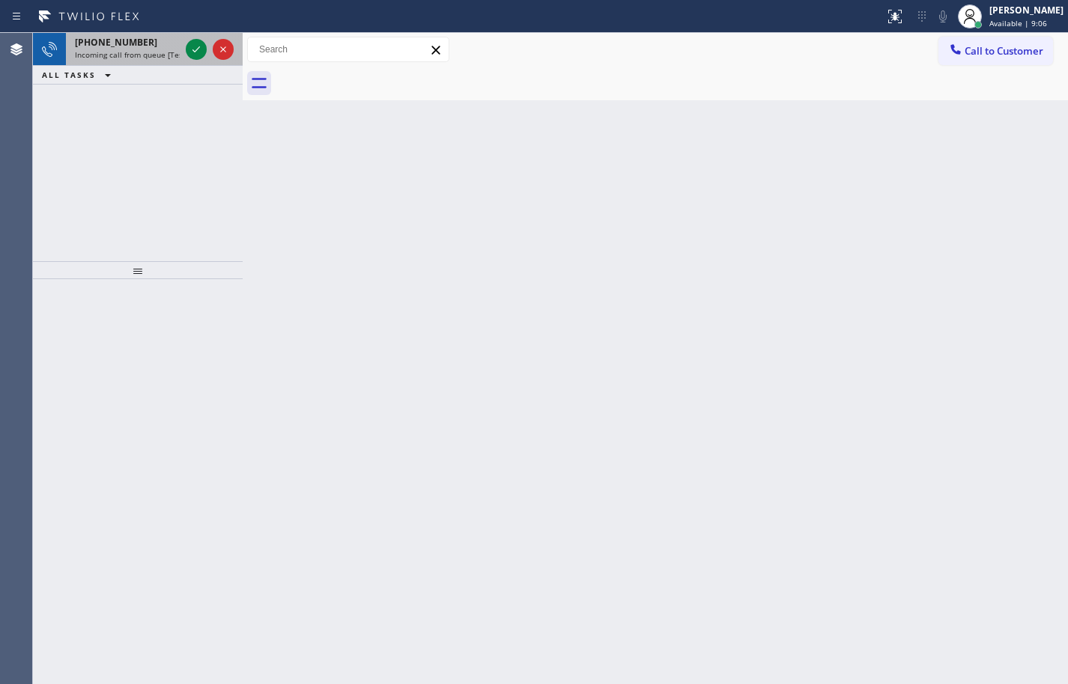
click at [148, 52] on span "Incoming call from queue [Test] All" at bounding box center [137, 54] width 124 height 10
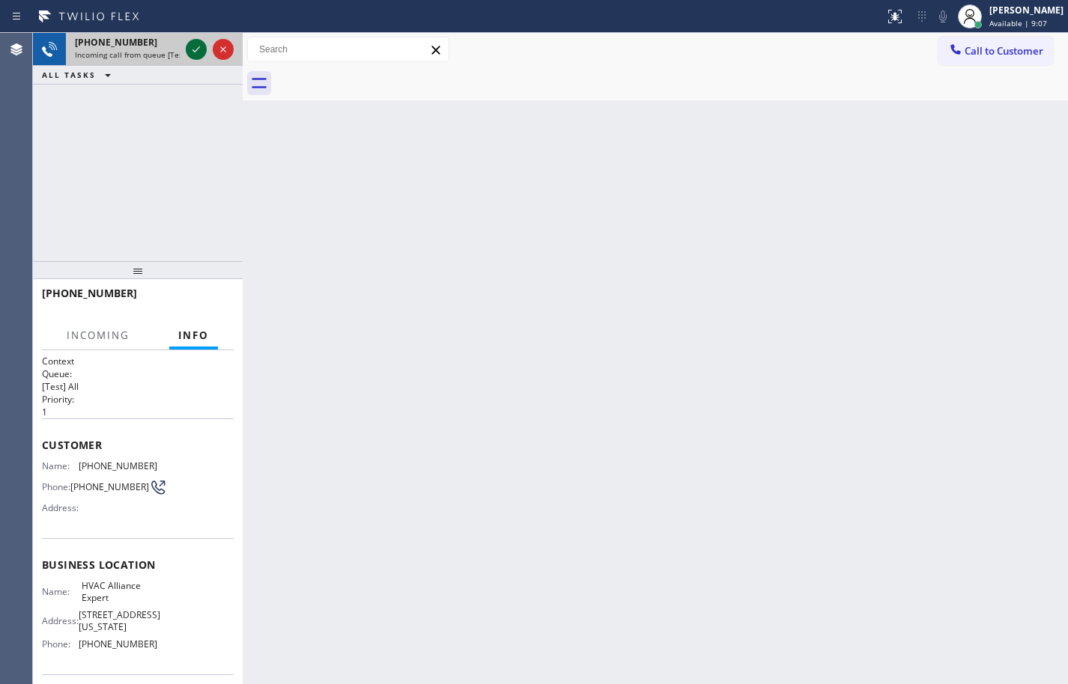
click at [196, 54] on icon at bounding box center [196, 49] width 18 height 18
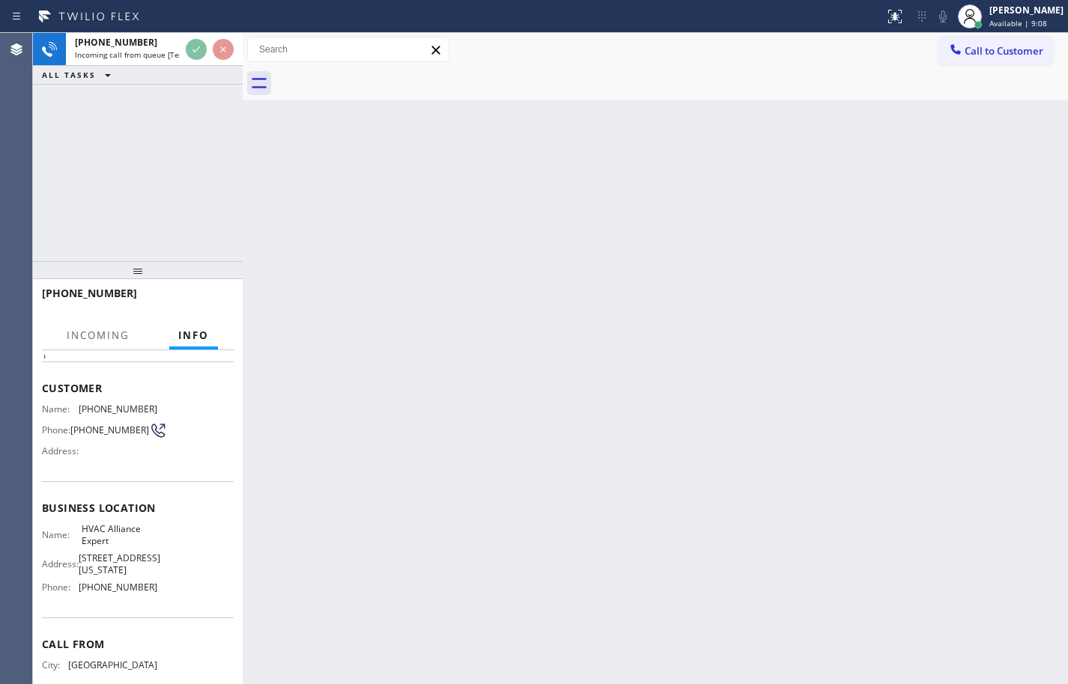
scroll to position [114, 0]
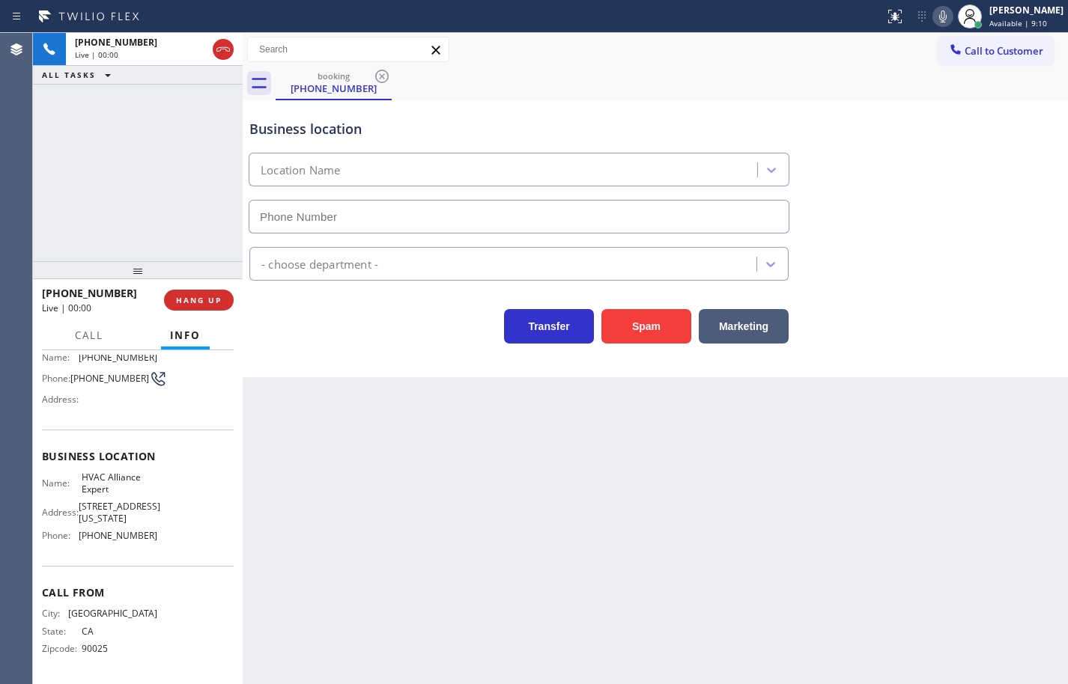
type input "[PHONE_NUMBER]"
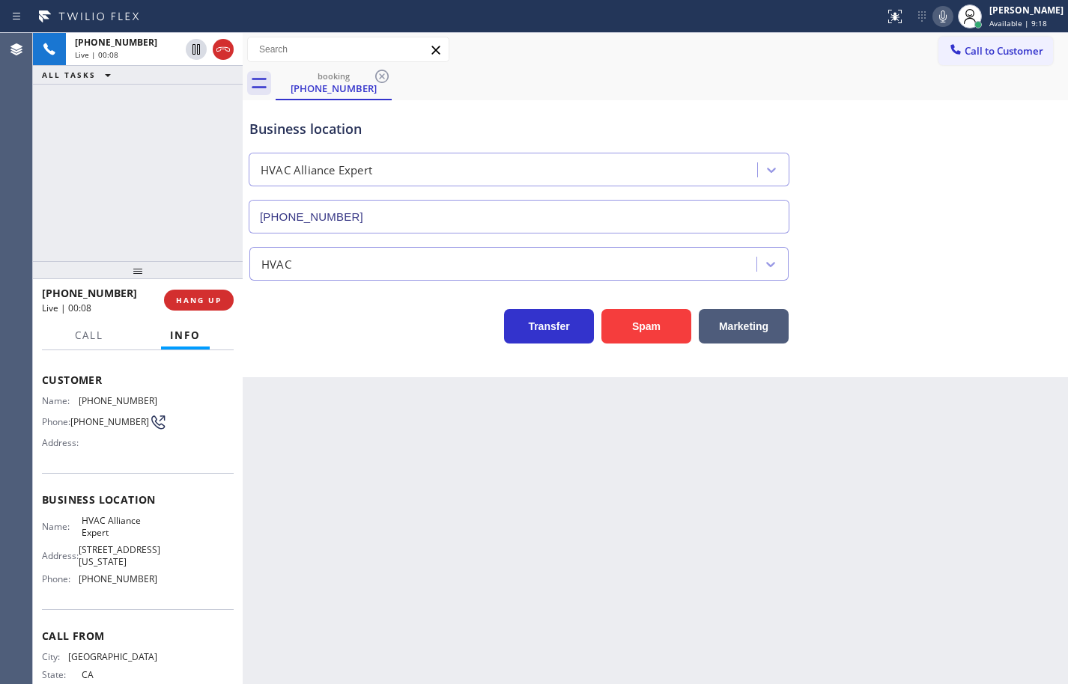
scroll to position [39, 0]
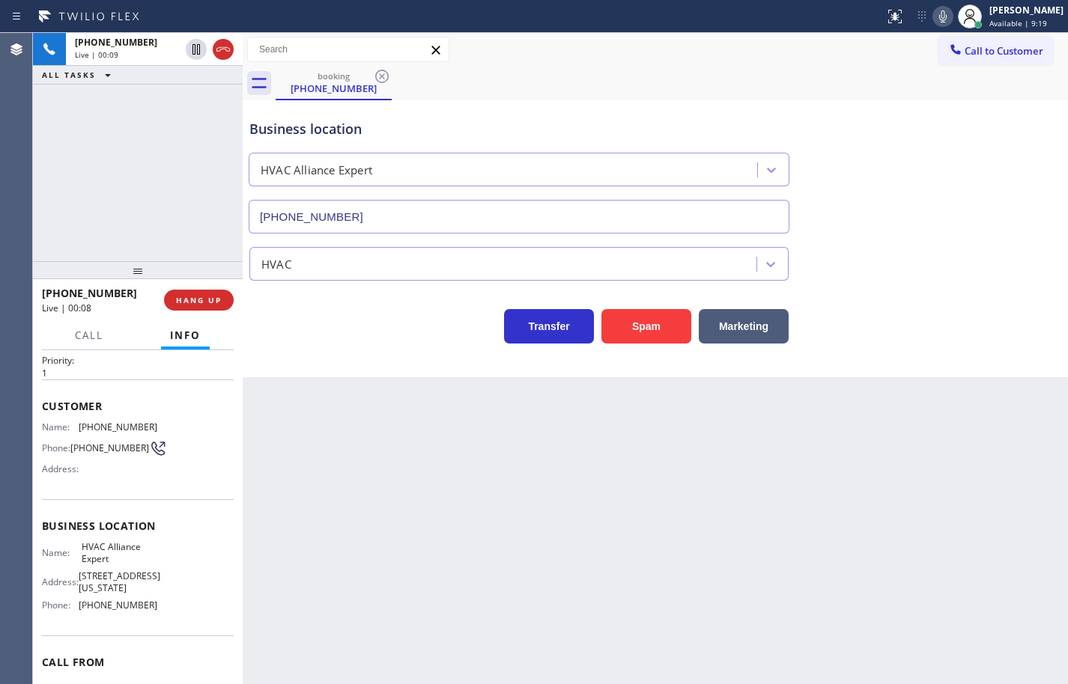
click at [147, 617] on div "Name: HVAC Alliance Expert Address: [STREET_ADDRESS][US_STATE] Phone: [PHONE_NU…" at bounding box center [99, 579] width 115 height 76
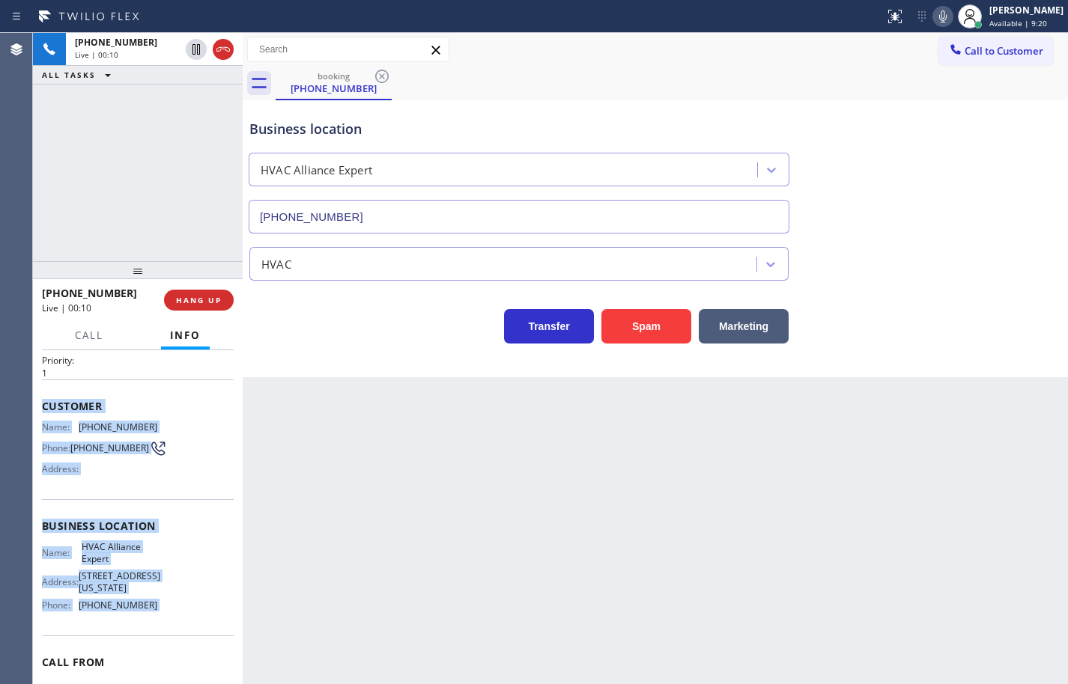
drag, startPoint x: 147, startPoint y: 620, endPoint x: 56, endPoint y: 405, distance: 233.2
click at [56, 405] on div "Context Queue: [Test] All Priority: 1 Customer Name: [PHONE_NUMBER] Phone: [PHO…" at bounding box center [138, 533] width 192 height 434
click at [204, 481] on div "Name: [PHONE_NUMBER] Phone: [PHONE_NUMBER] Address:" at bounding box center [138, 451] width 192 height 59
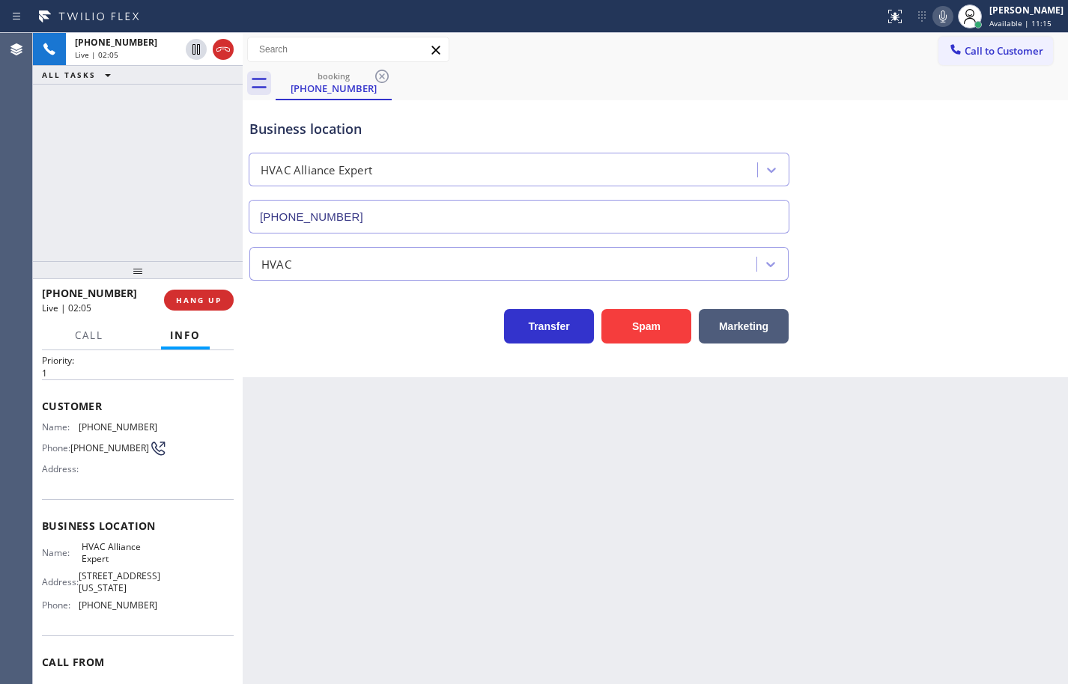
click at [350, 457] on div "Back to Dashboard Change Sender ID Customers Technicians Select a contact Outbo…" at bounding box center [655, 358] width 825 height 651
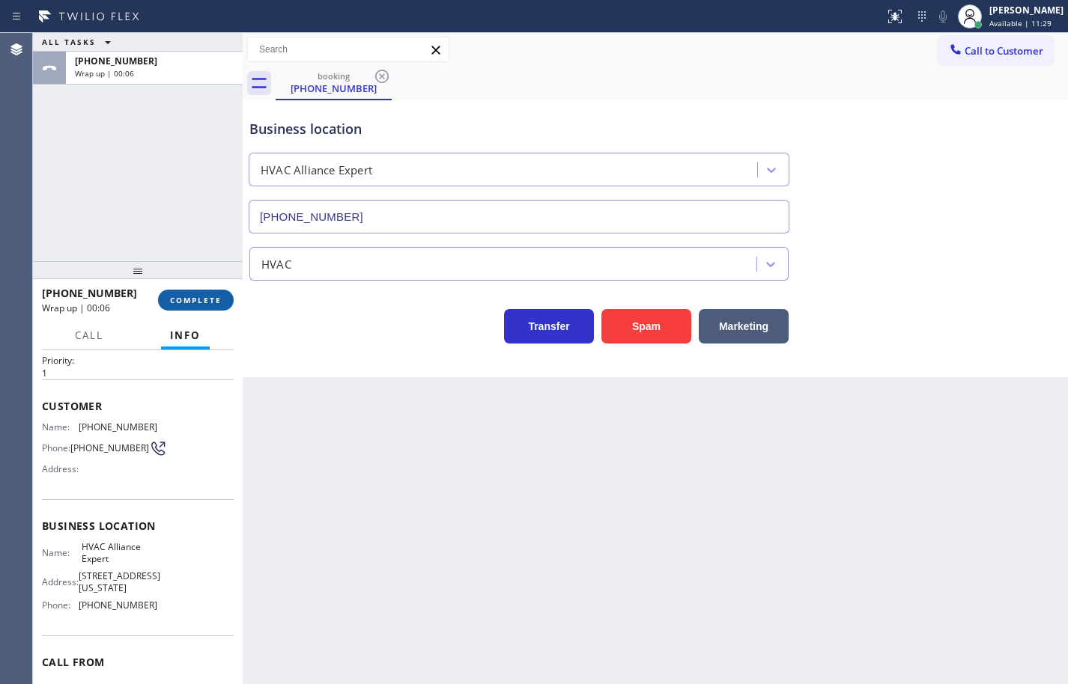
click at [219, 306] on button "COMPLETE" at bounding box center [196, 300] width 76 height 21
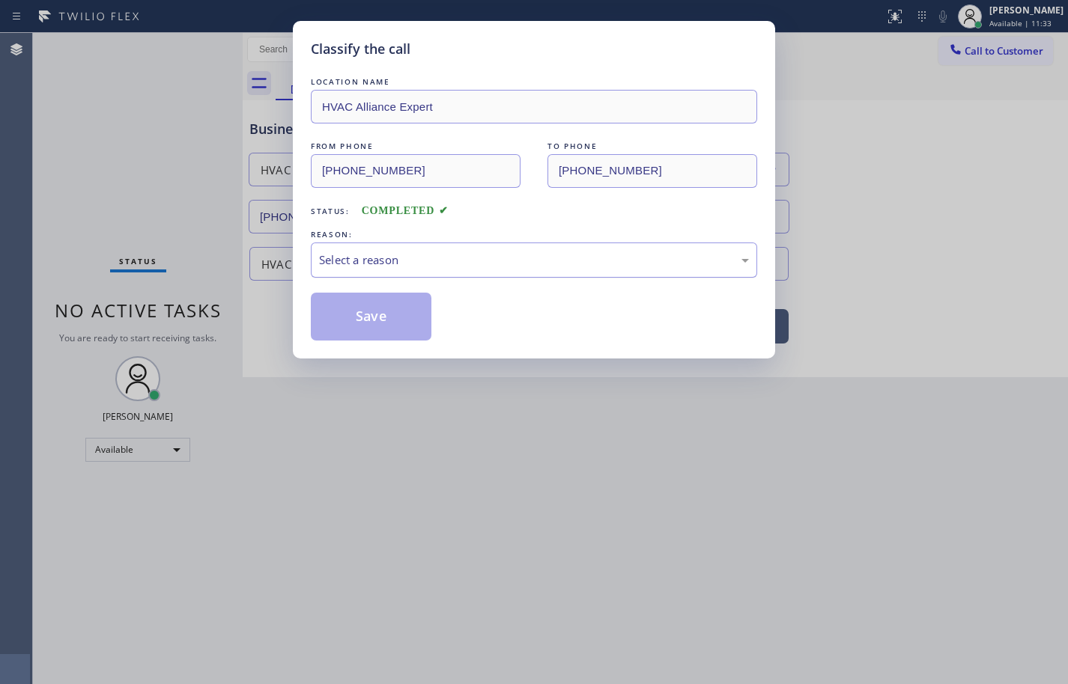
click at [454, 270] on div "Select a reason" at bounding box center [534, 260] width 446 height 35
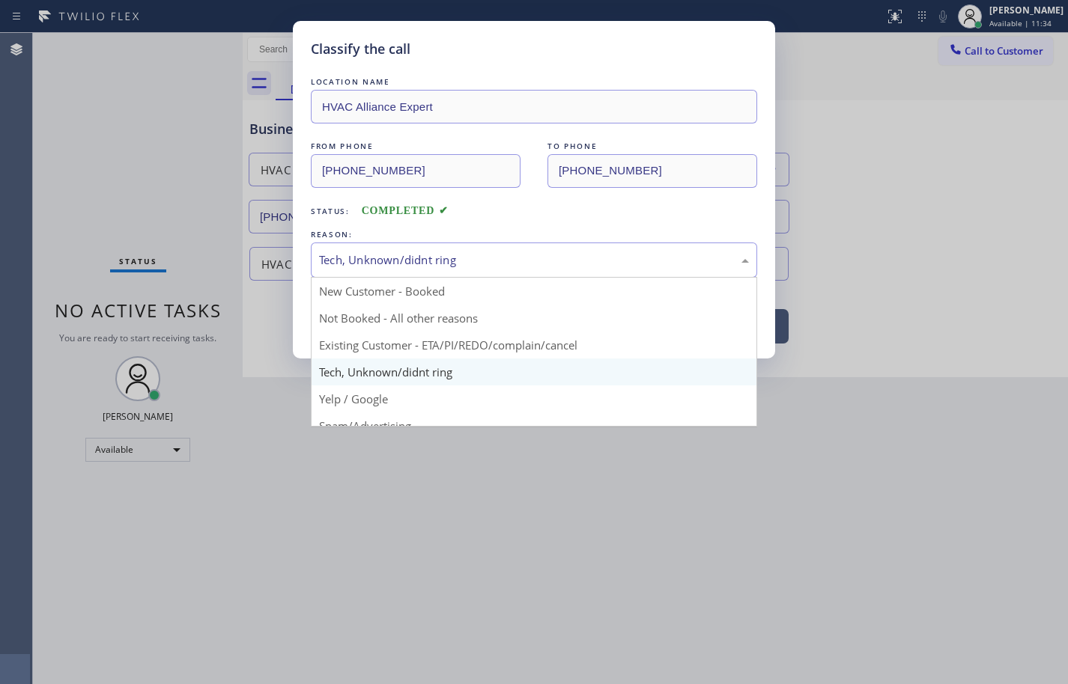
click at [428, 252] on div "Tech, Unknown/didnt ring" at bounding box center [534, 260] width 430 height 17
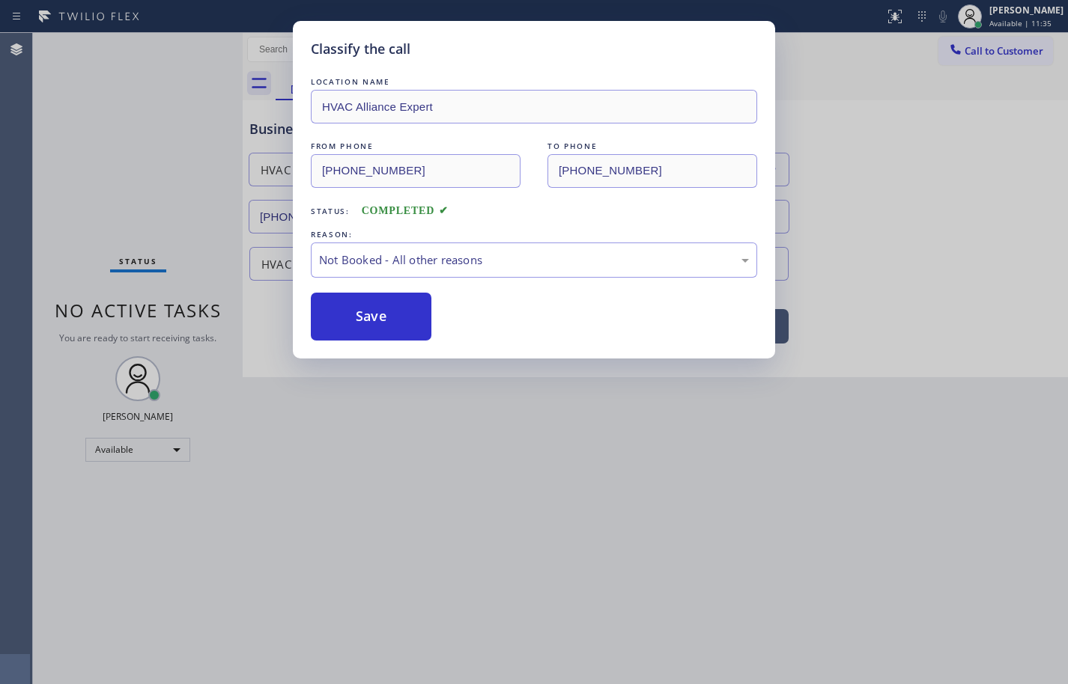
click at [403, 313] on button "Save" at bounding box center [371, 317] width 121 height 48
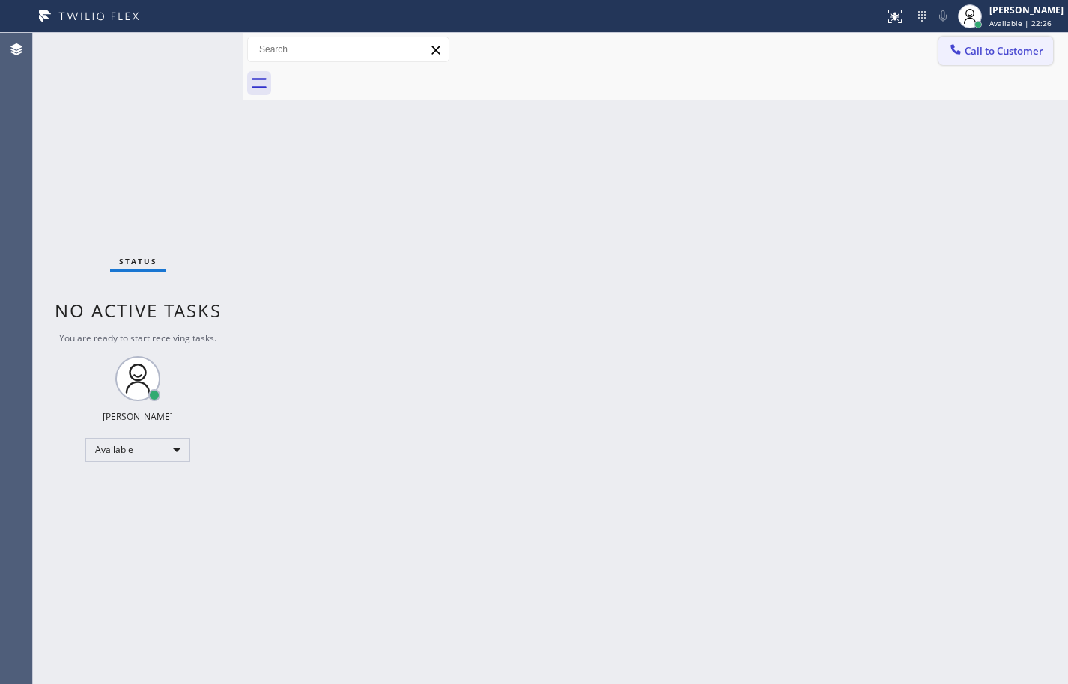
click at [982, 44] on span "Call to Customer" at bounding box center [1003, 50] width 79 height 13
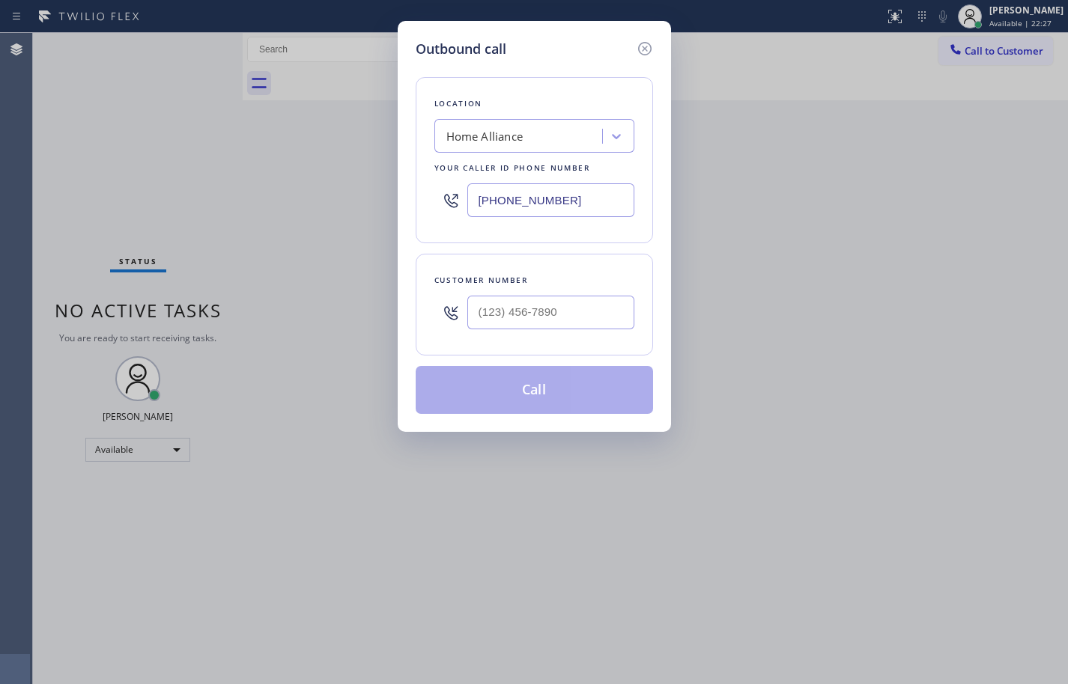
click at [568, 201] on input "[PHONE_NUMBER]" at bounding box center [550, 200] width 167 height 34
paste input "213) 449-70"
type input "[PHONE_NUMBER]"
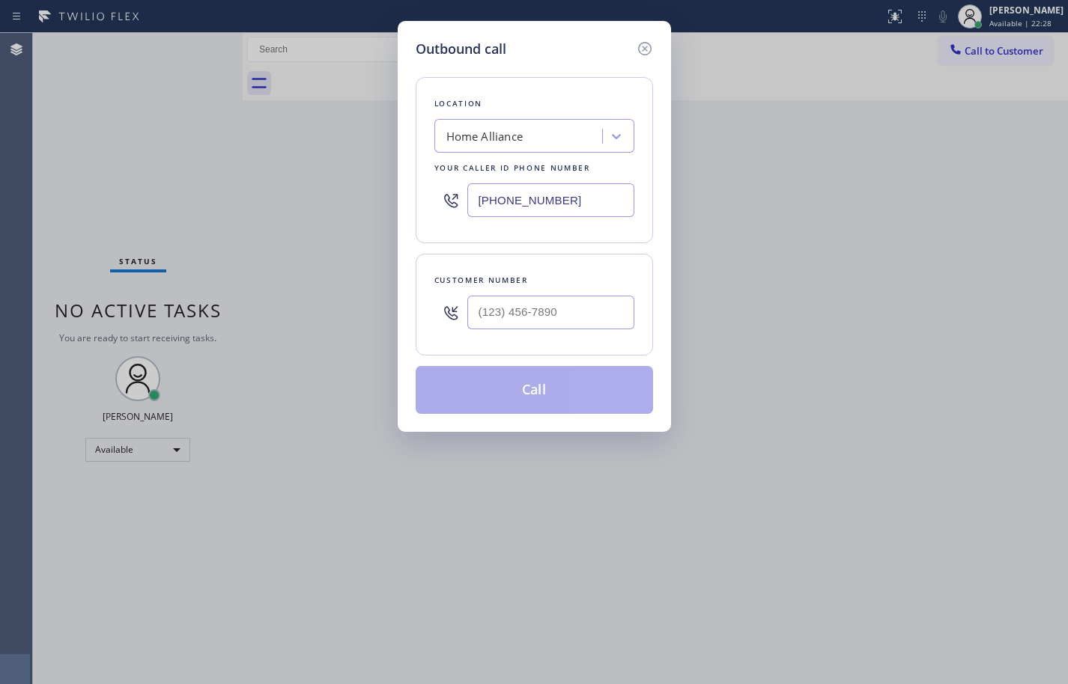
click at [607, 269] on div "Customer number" at bounding box center [534, 305] width 237 height 102
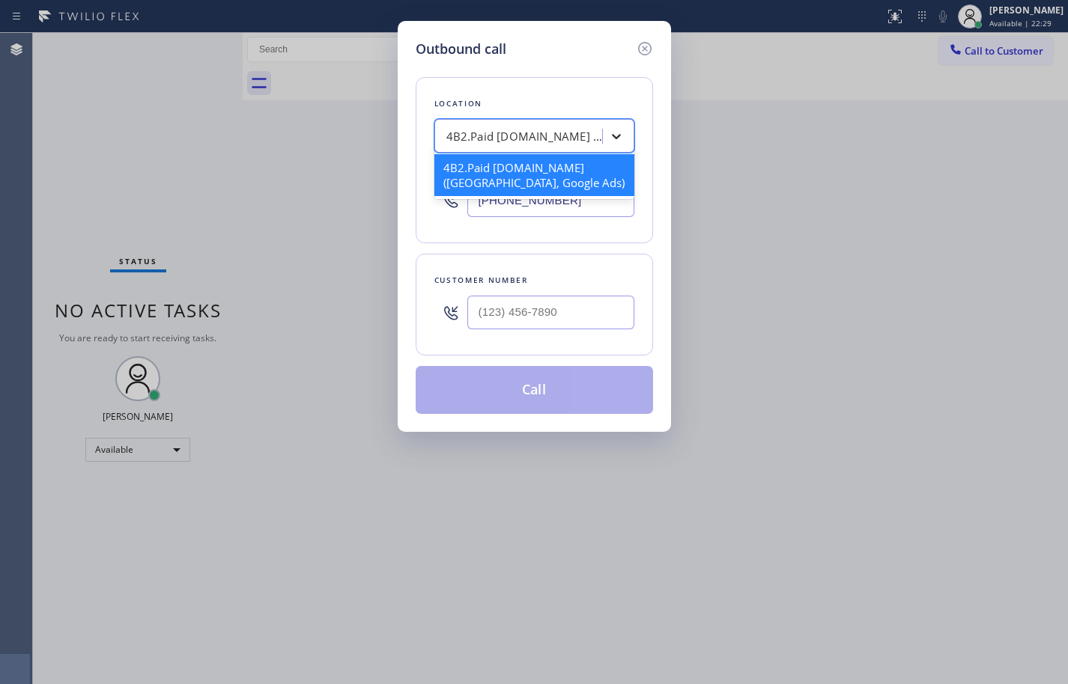
click at [620, 136] on icon at bounding box center [616, 136] width 9 height 5
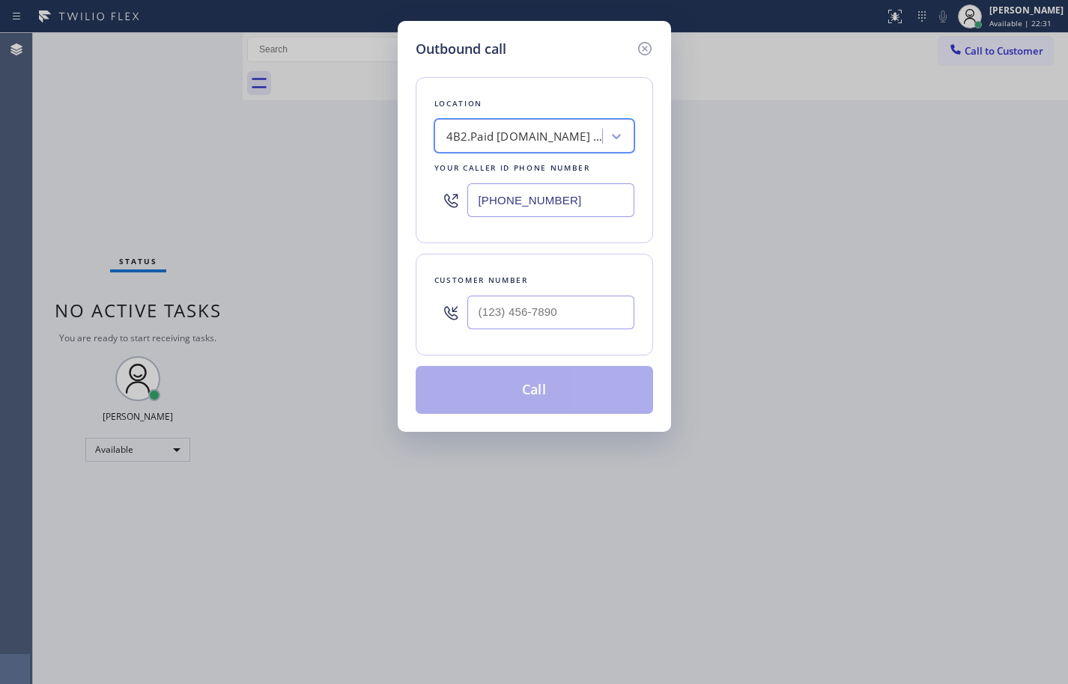
click at [609, 110] on div "Location" at bounding box center [534, 104] width 200 height 16
click at [642, 53] on icon at bounding box center [645, 49] width 18 height 18
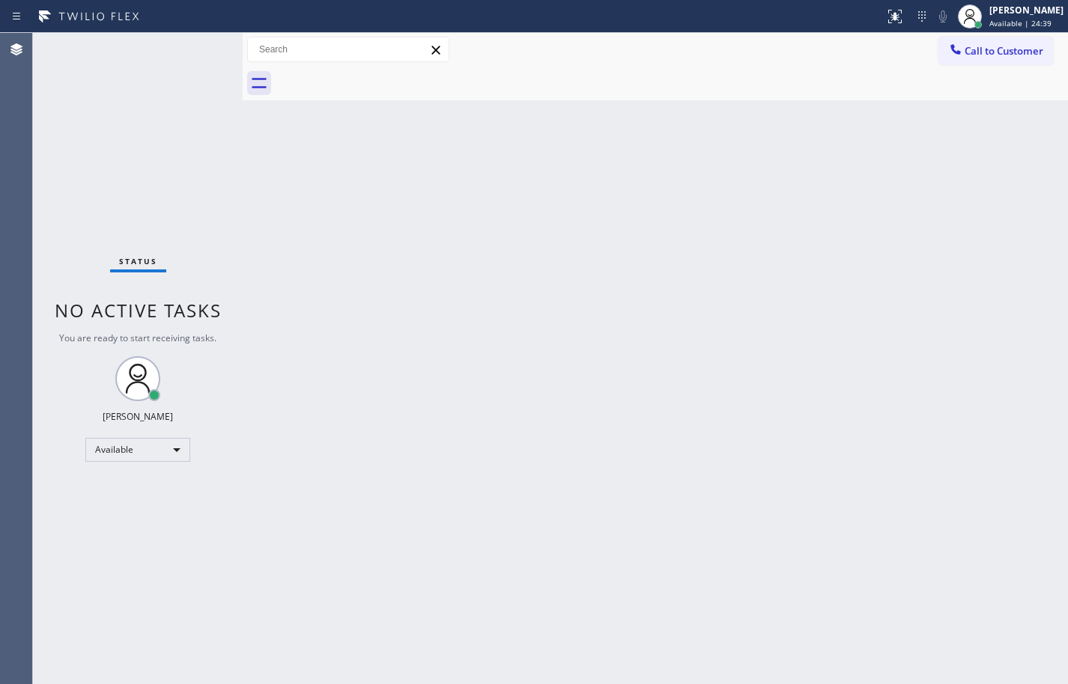
click at [794, 139] on div "Back to Dashboard Change Sender ID Customers Technicians Select a contact Outbo…" at bounding box center [655, 358] width 825 height 651
click at [961, 50] on icon at bounding box center [955, 49] width 15 height 15
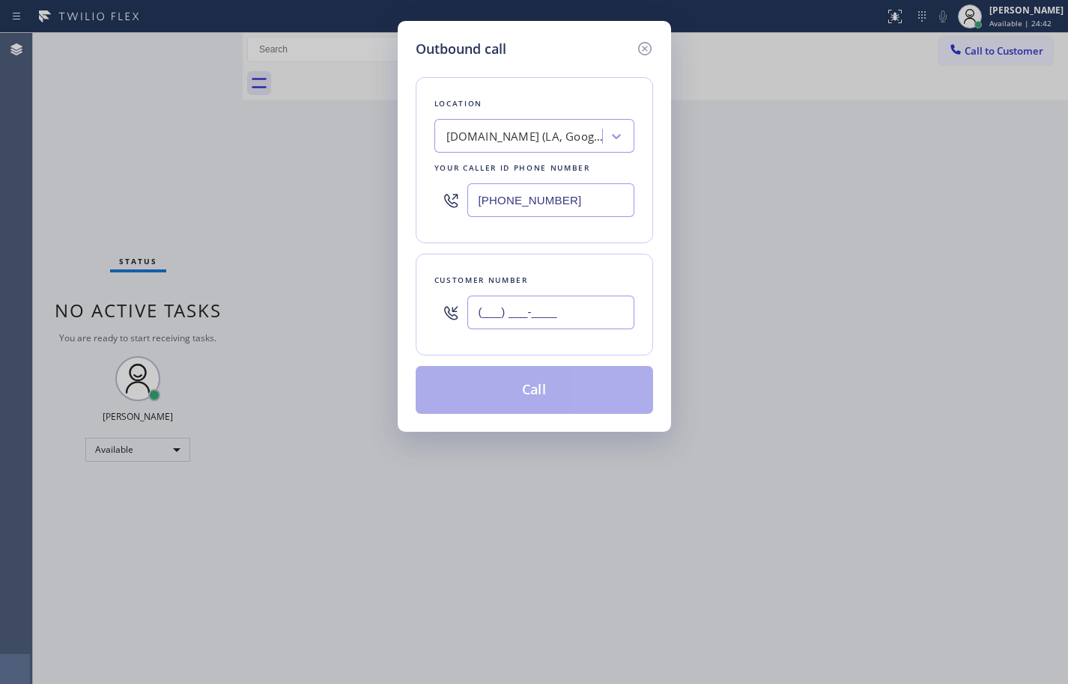
click at [551, 314] on input "(___) ___-____" at bounding box center [550, 313] width 167 height 34
paste input "510) 303-7803"
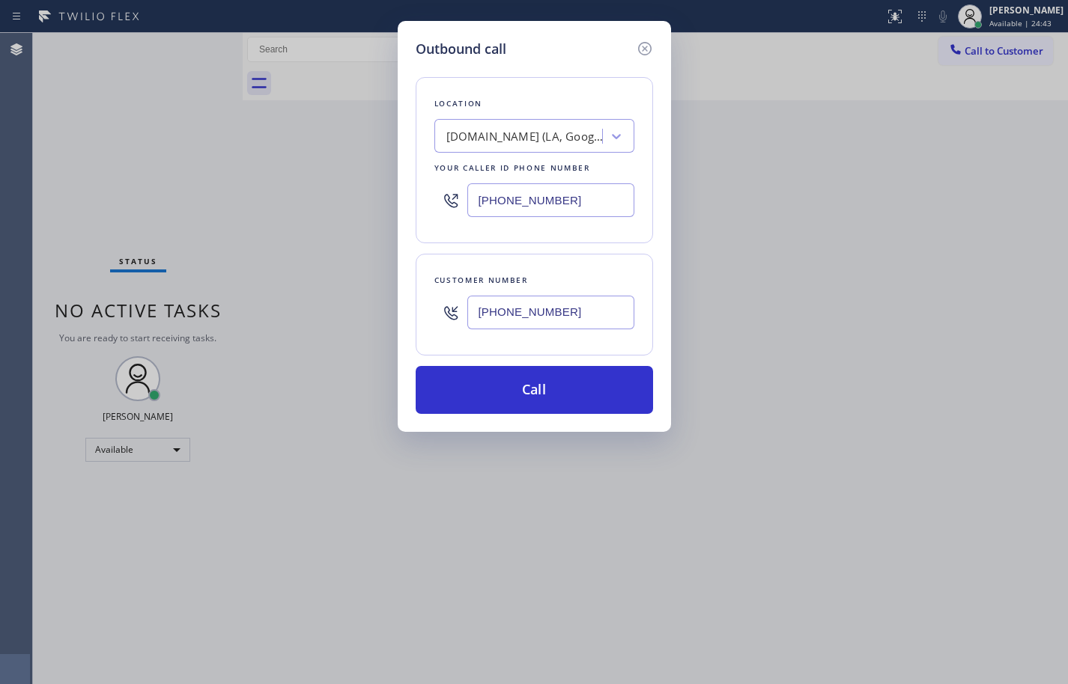
type input "[PHONE_NUMBER]"
click at [592, 130] on div "[DOMAIN_NAME] (LA, Google Ads)" at bounding box center [524, 136] width 157 height 17
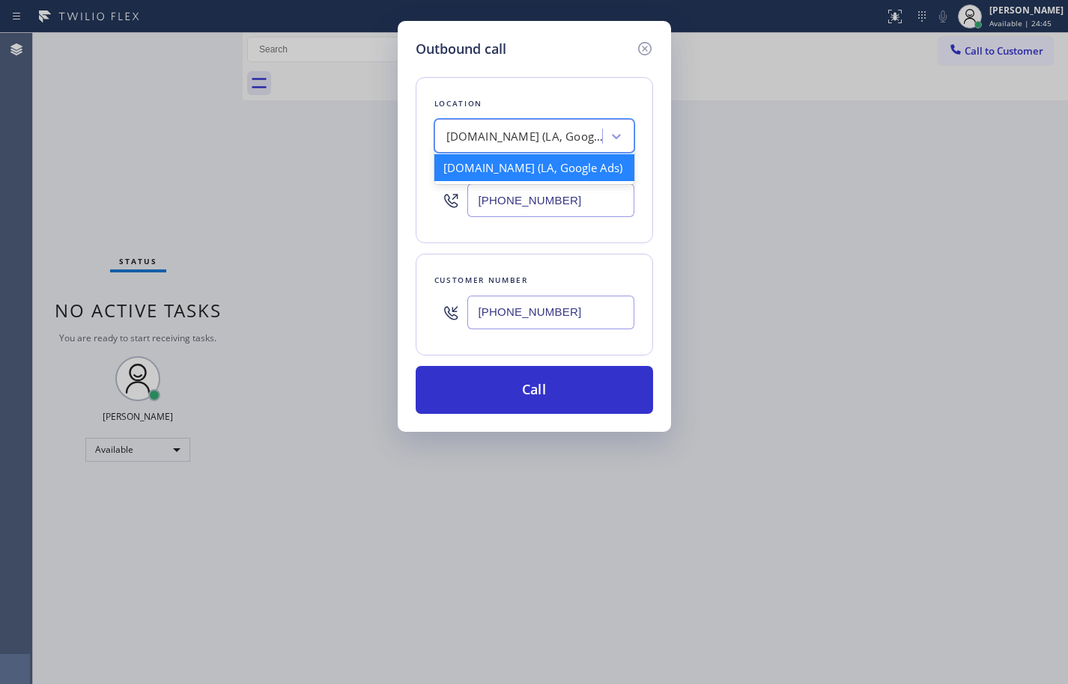
click at [592, 130] on div "[DOMAIN_NAME] (LA, Google Ads)" at bounding box center [524, 136] width 157 height 17
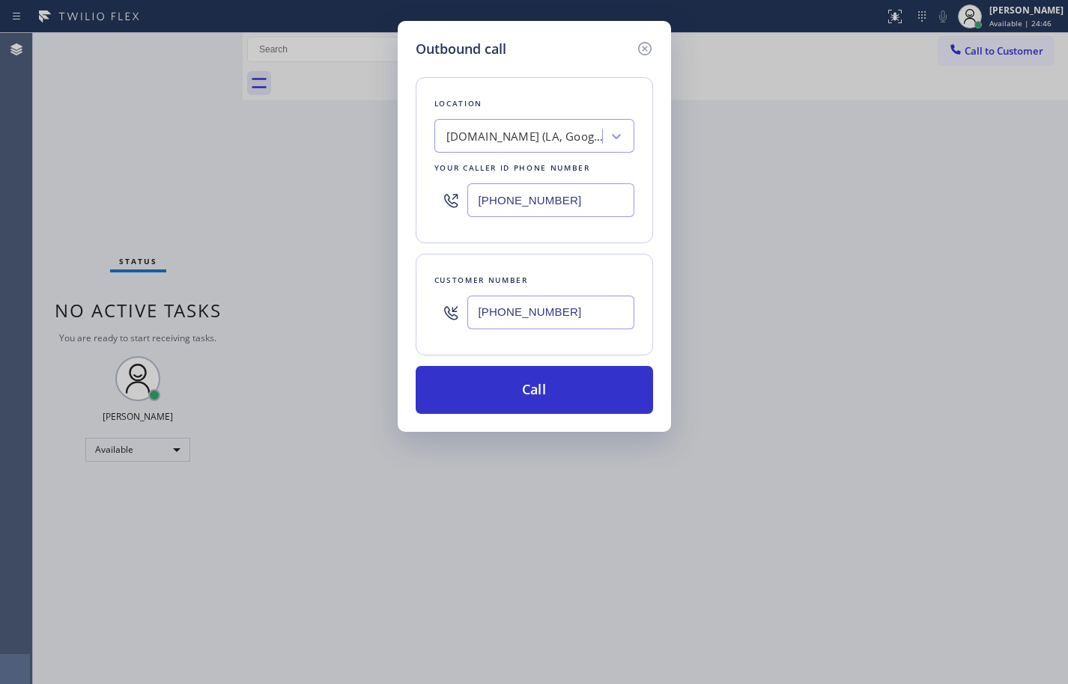
click at [595, 246] on div "Location [DOMAIN_NAME] ([GEOGRAPHIC_DATA], Google Ads) Your caller id phone num…" at bounding box center [534, 236] width 237 height 355
click at [564, 208] on input "[PHONE_NUMBER]" at bounding box center [550, 200] width 167 height 34
paste input "855) 666-9755"
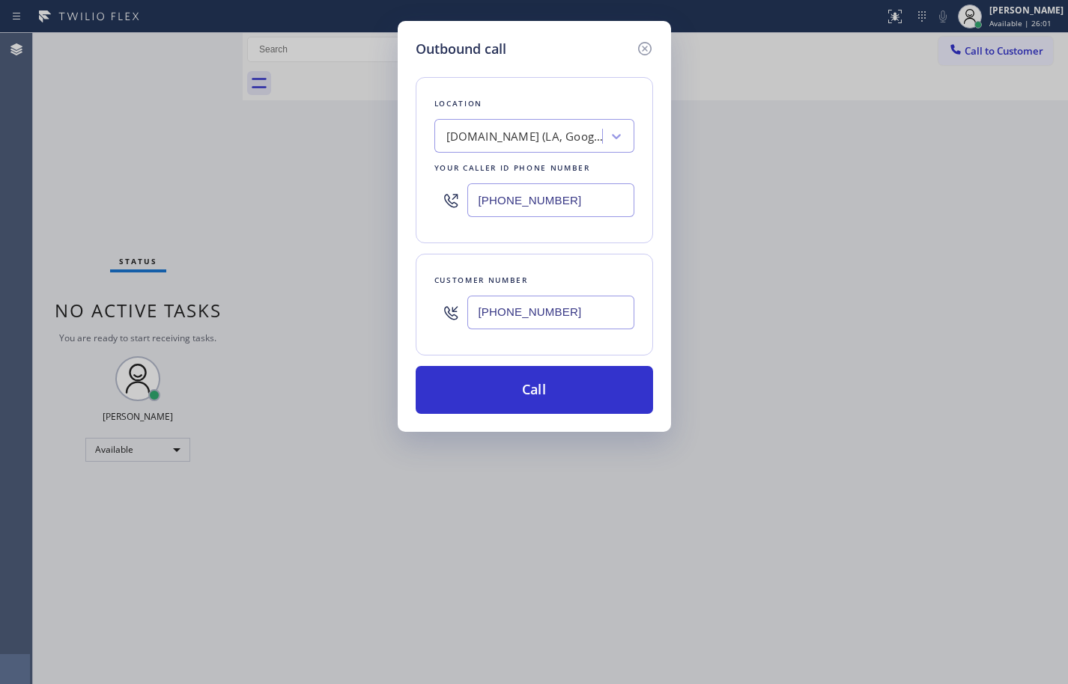
type input "[PHONE_NUMBER]"
click at [576, 242] on div "Location [DOMAIN_NAME] ([GEOGRAPHIC_DATA], Google Ads) Your caller id phone num…" at bounding box center [534, 160] width 237 height 166
drag, startPoint x: 608, startPoint y: 121, endPoint x: 612, endPoint y: 129, distance: 8.4
click at [609, 123] on div "Viking Appliance Repair Pros" at bounding box center [534, 136] width 200 height 34
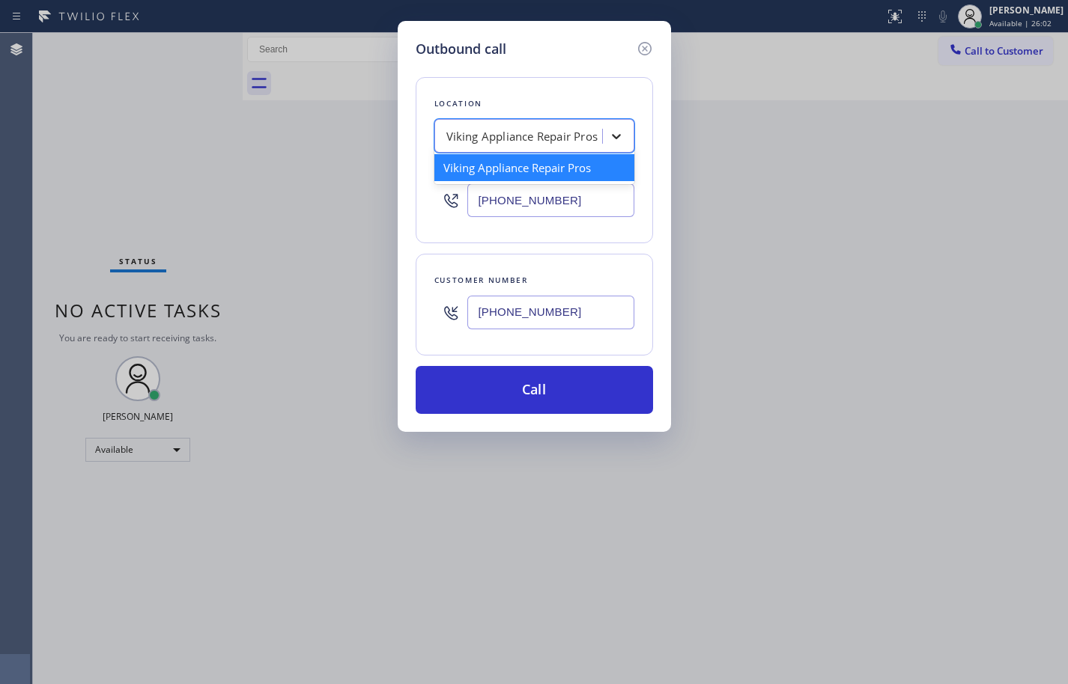
click at [612, 131] on icon at bounding box center [616, 136] width 15 height 15
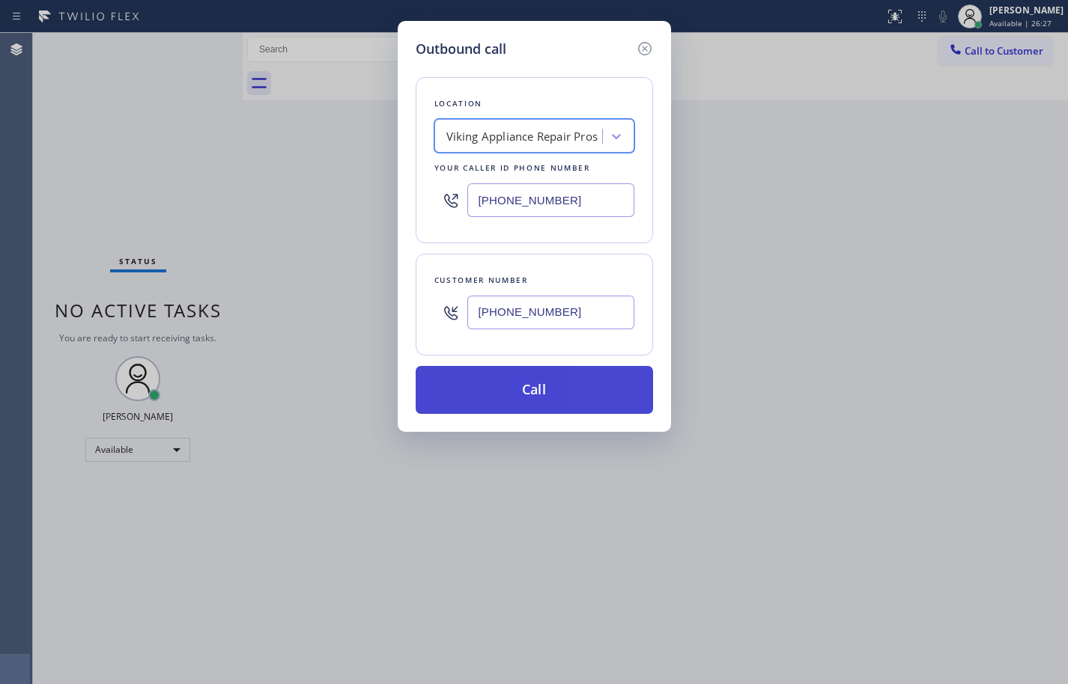
click at [592, 390] on button "Call" at bounding box center [534, 390] width 237 height 48
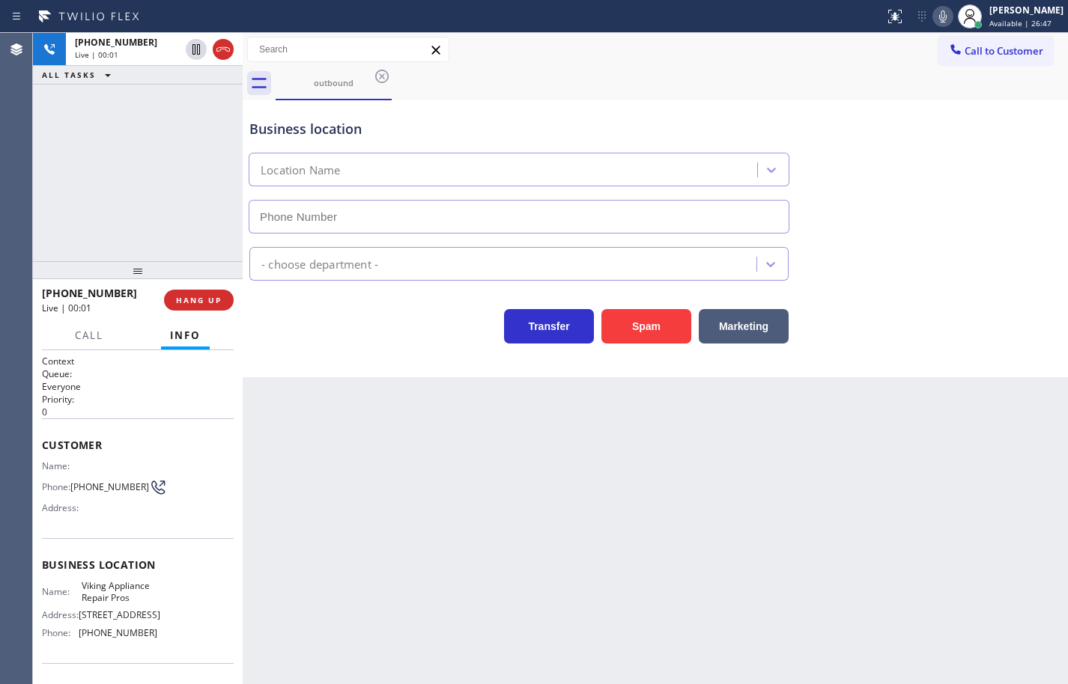
type input "[PHONE_NUMBER]"
click at [1006, 389] on div "Back to Dashboard Change Sender ID Customers Technicians Select a contact Outbo…" at bounding box center [655, 358] width 825 height 651
click at [934, 16] on icon at bounding box center [943, 16] width 18 height 18
click at [934, 19] on icon at bounding box center [943, 16] width 18 height 18
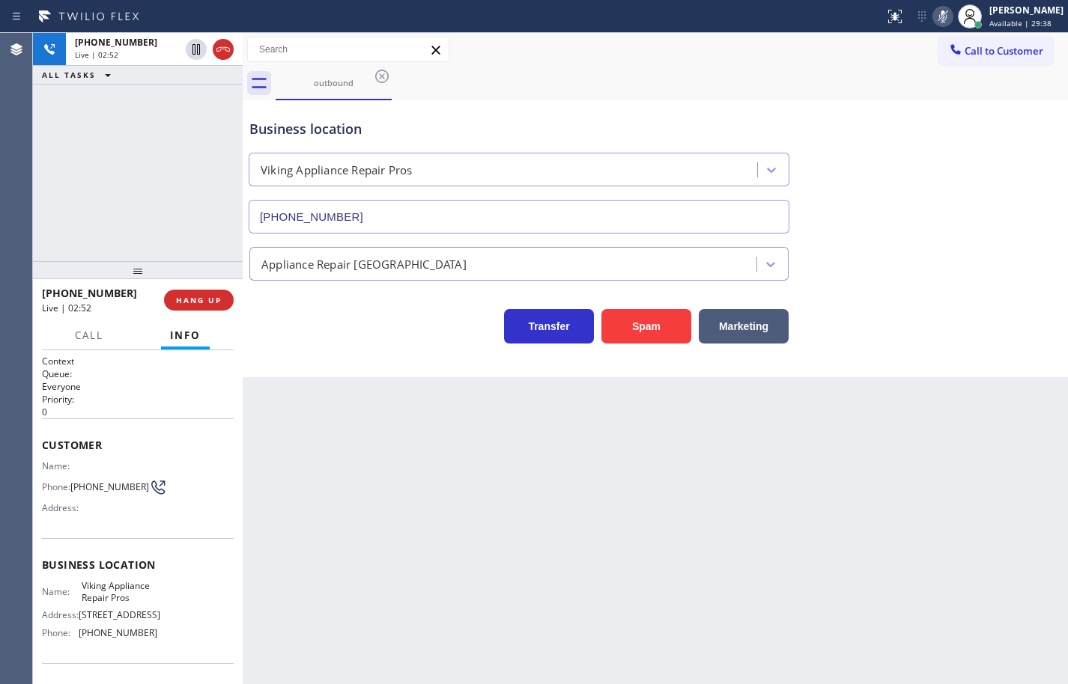
click at [934, 19] on icon at bounding box center [943, 16] width 18 height 18
click at [939, 19] on icon at bounding box center [942, 16] width 7 height 12
click at [939, 13] on icon at bounding box center [942, 16] width 7 height 12
click at [934, 16] on icon at bounding box center [943, 16] width 18 height 18
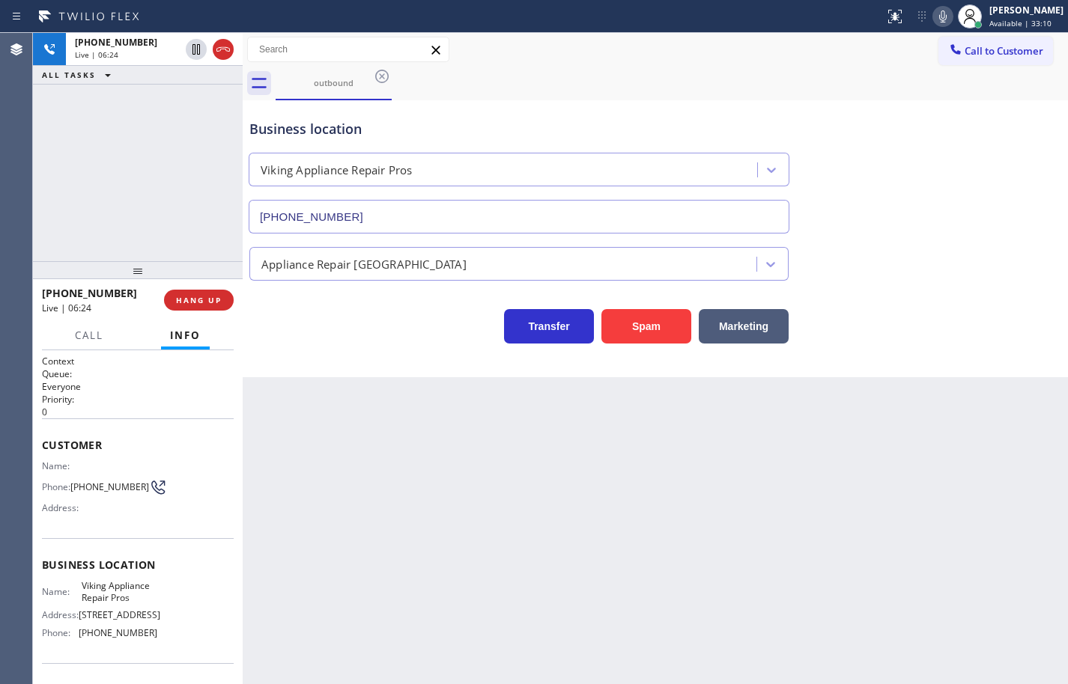
click at [939, 14] on icon at bounding box center [942, 16] width 7 height 12
click at [937, 14] on rect at bounding box center [942, 15] width 10 height 10
click at [934, 22] on icon at bounding box center [943, 16] width 18 height 18
click at [937, 16] on rect at bounding box center [942, 15] width 10 height 10
click at [935, 15] on icon at bounding box center [943, 16] width 18 height 18
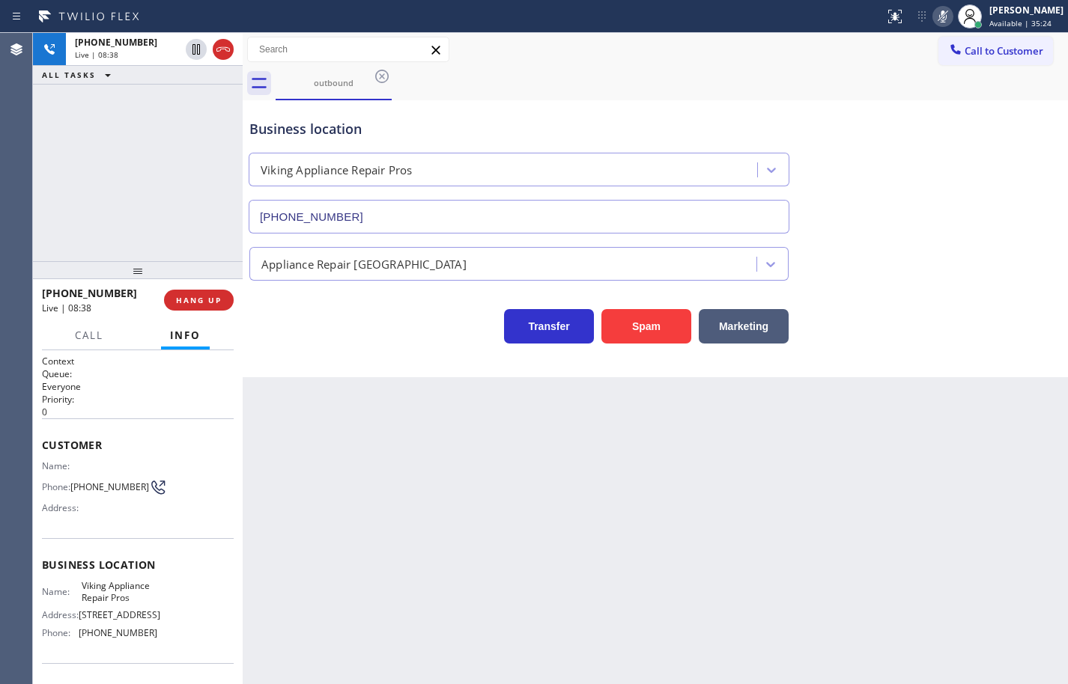
click at [935, 15] on icon at bounding box center [943, 16] width 18 height 18
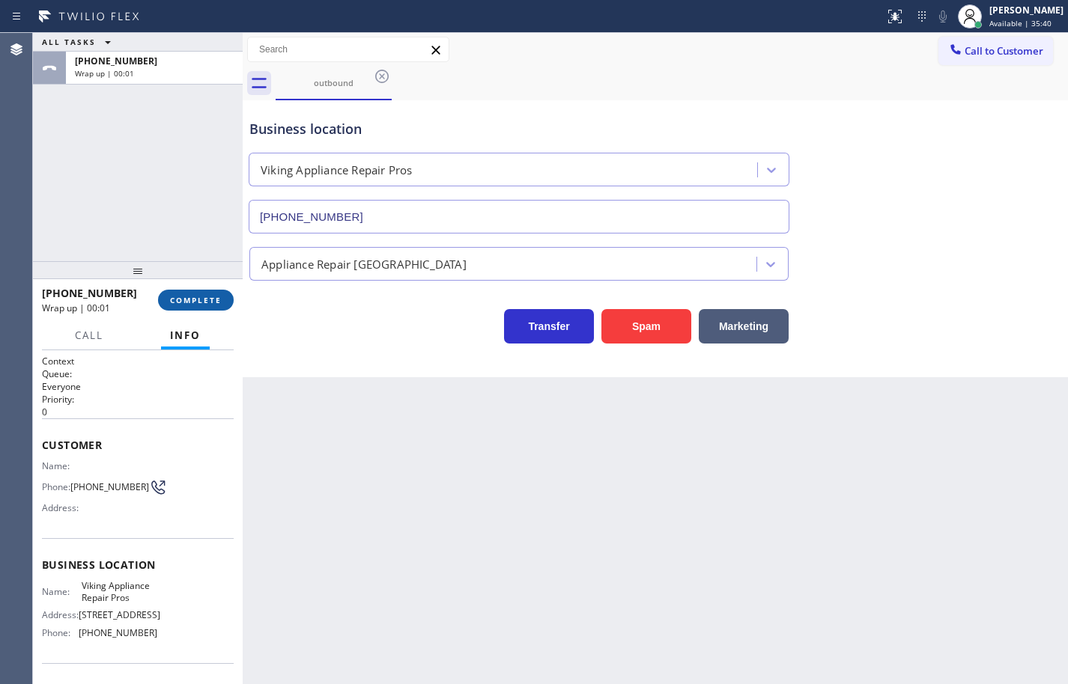
click at [208, 310] on button "COMPLETE" at bounding box center [196, 300] width 76 height 21
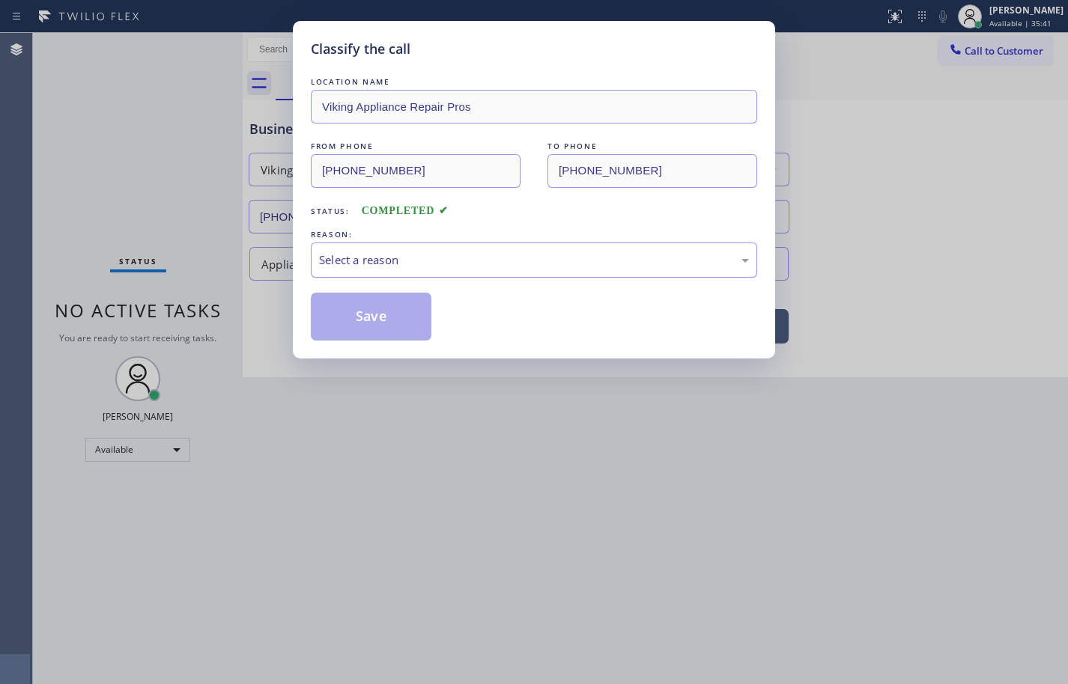
click at [378, 266] on div "Select a reason" at bounding box center [534, 260] width 430 height 17
click at [401, 319] on button "Save" at bounding box center [371, 317] width 121 height 48
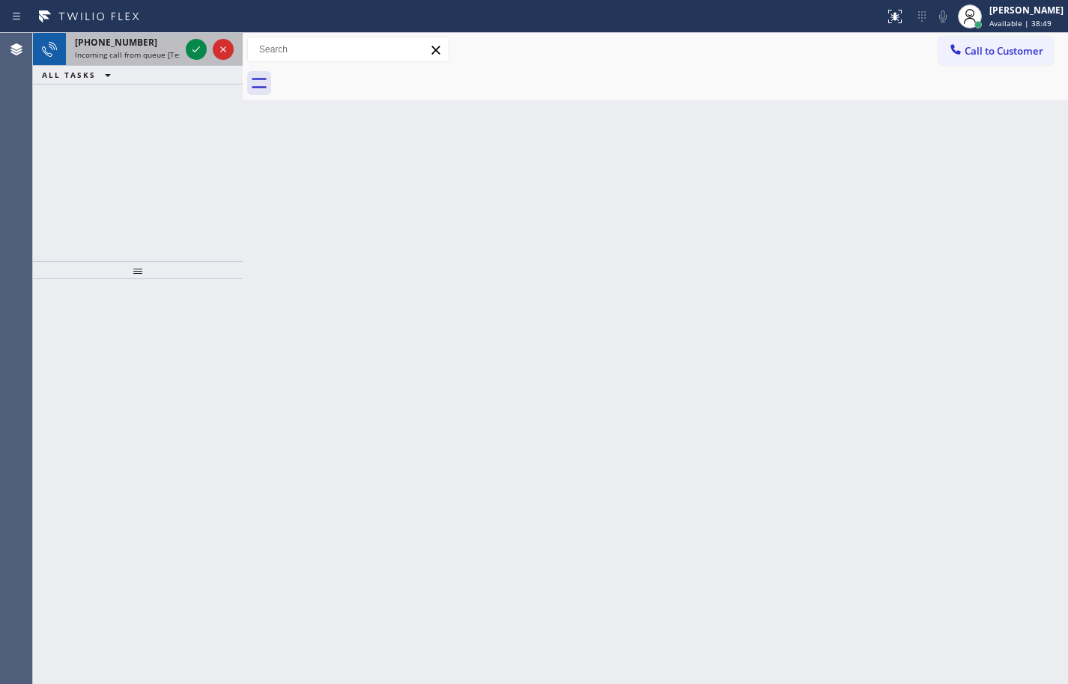
click at [94, 45] on span "[PHONE_NUMBER]" at bounding box center [116, 42] width 82 height 13
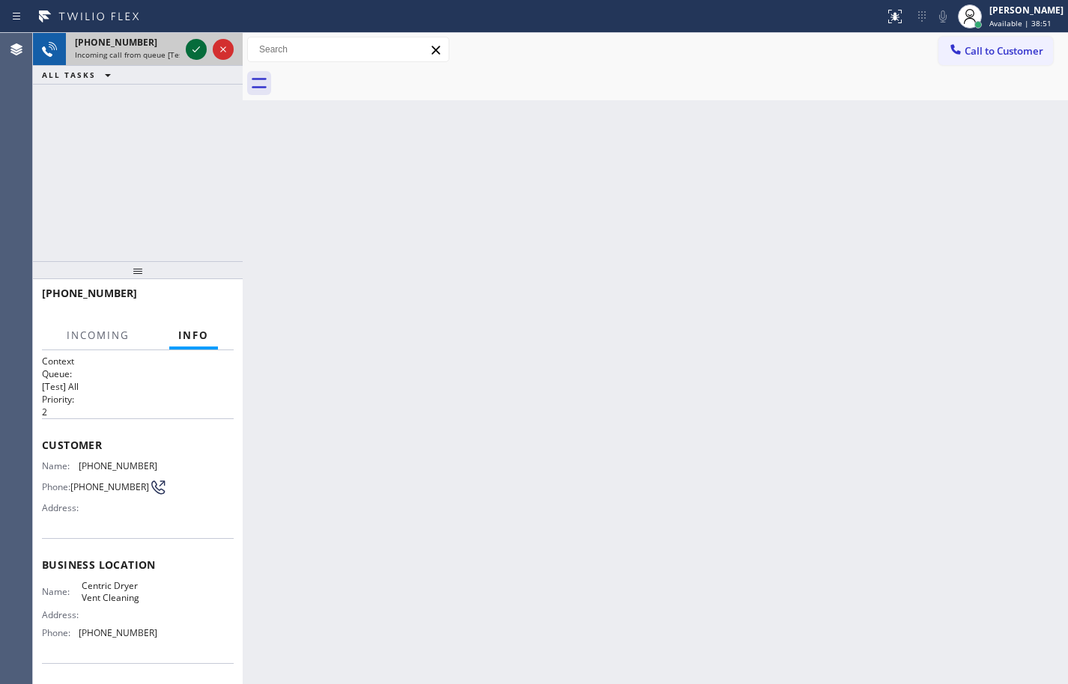
click at [200, 46] on icon at bounding box center [196, 49] width 18 height 18
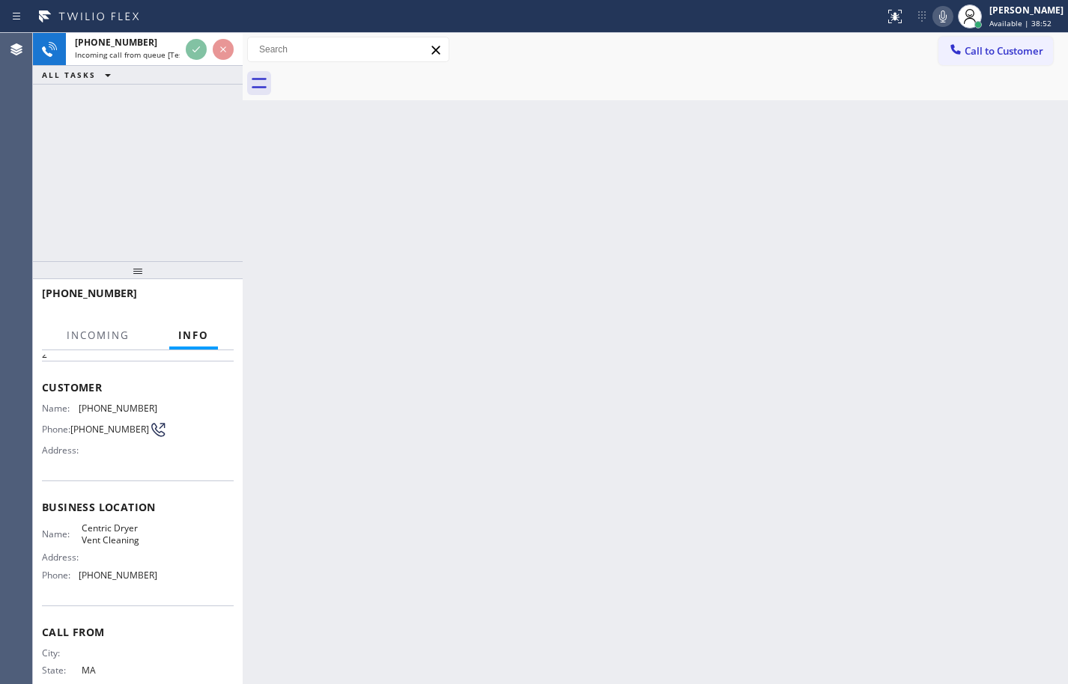
scroll to position [102, 0]
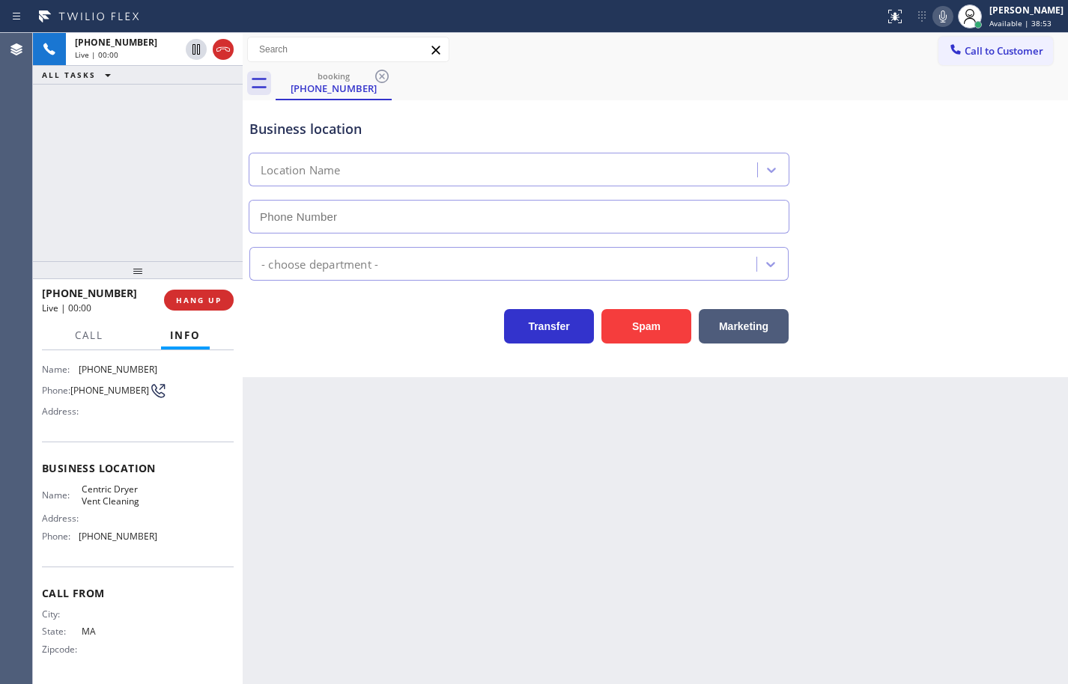
type input "[PHONE_NUMBER]"
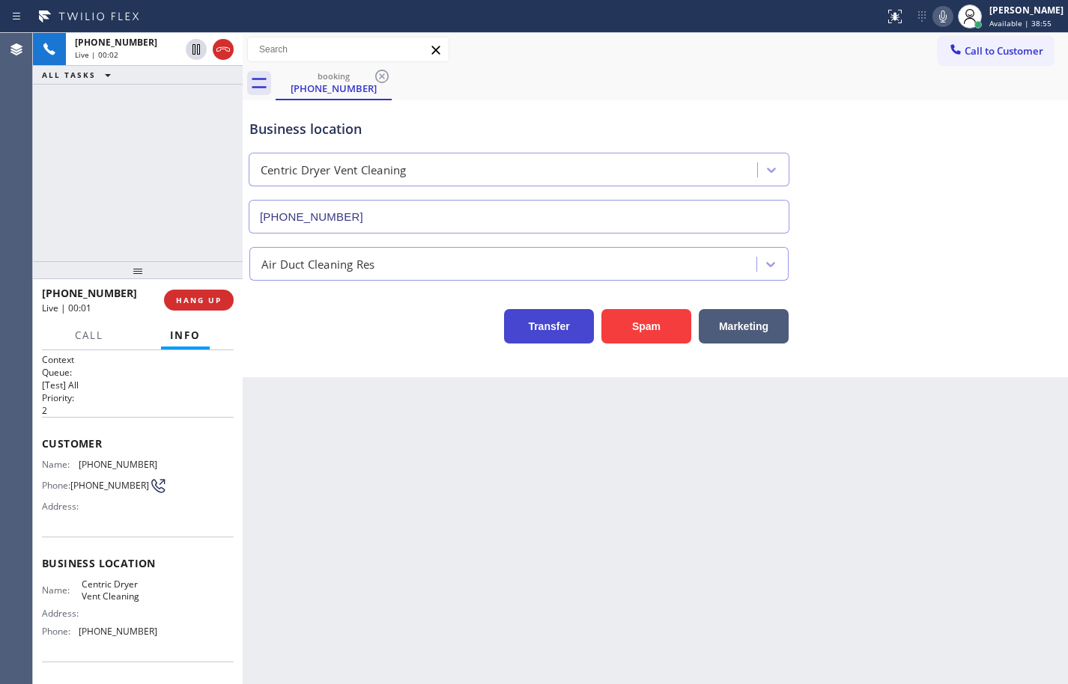
scroll to position [0, 0]
click at [669, 320] on button "Spam" at bounding box center [646, 326] width 90 height 34
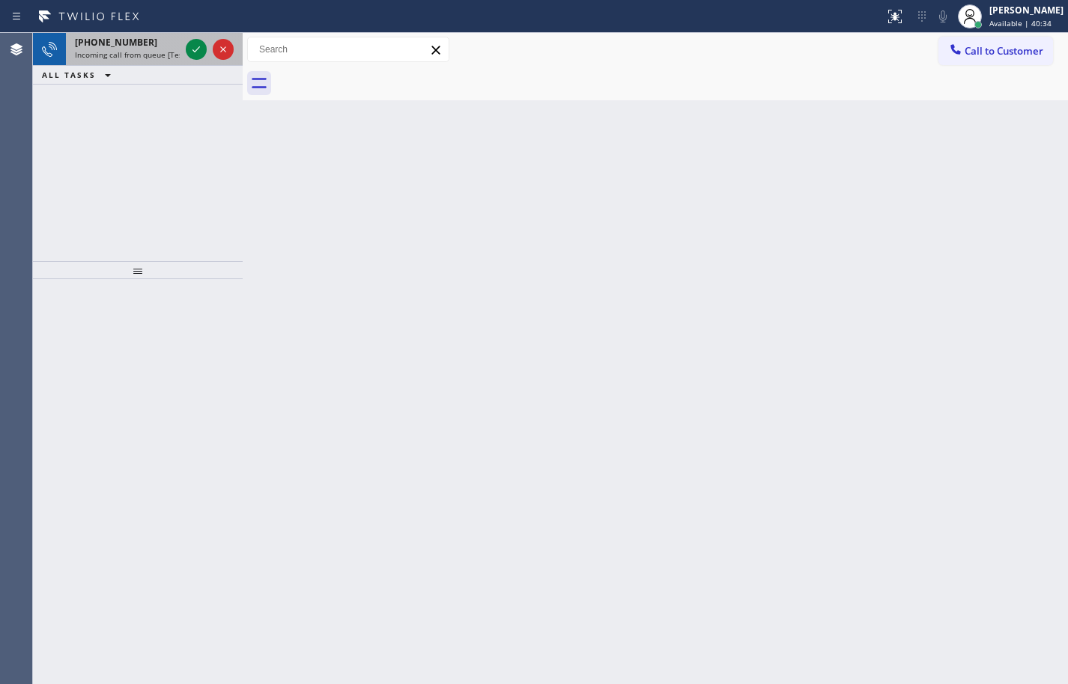
drag, startPoint x: 146, startPoint y: 44, endPoint x: 177, endPoint y: 47, distance: 31.6
click at [146, 44] on div "[PHONE_NUMBER]" at bounding box center [127, 42] width 105 height 13
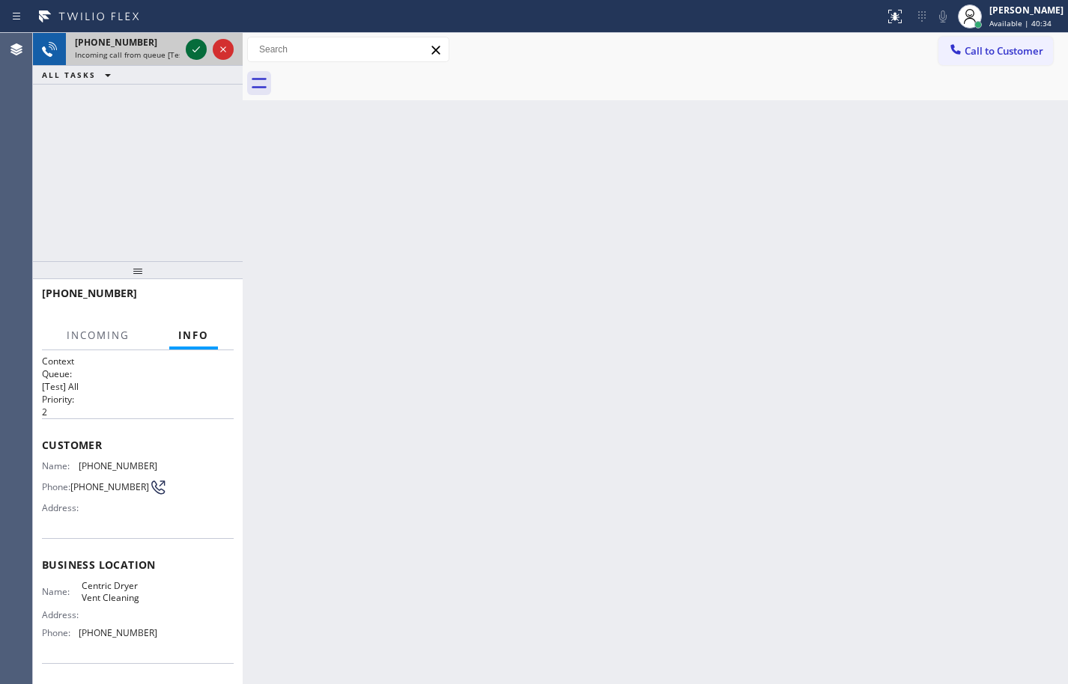
click at [193, 49] on icon at bounding box center [196, 49] width 18 height 18
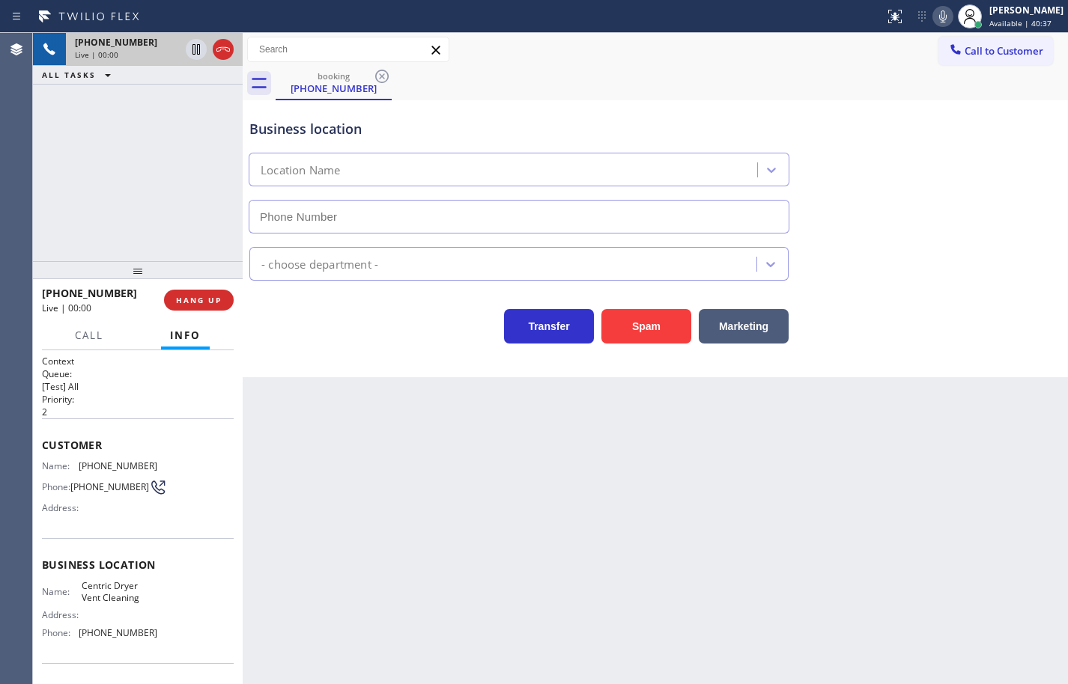
type input "[PHONE_NUMBER]"
click at [997, 260] on div "Air Duct Cleaning Res" at bounding box center [655, 261] width 818 height 40
click at [646, 328] on button "Spam" at bounding box center [646, 326] width 90 height 34
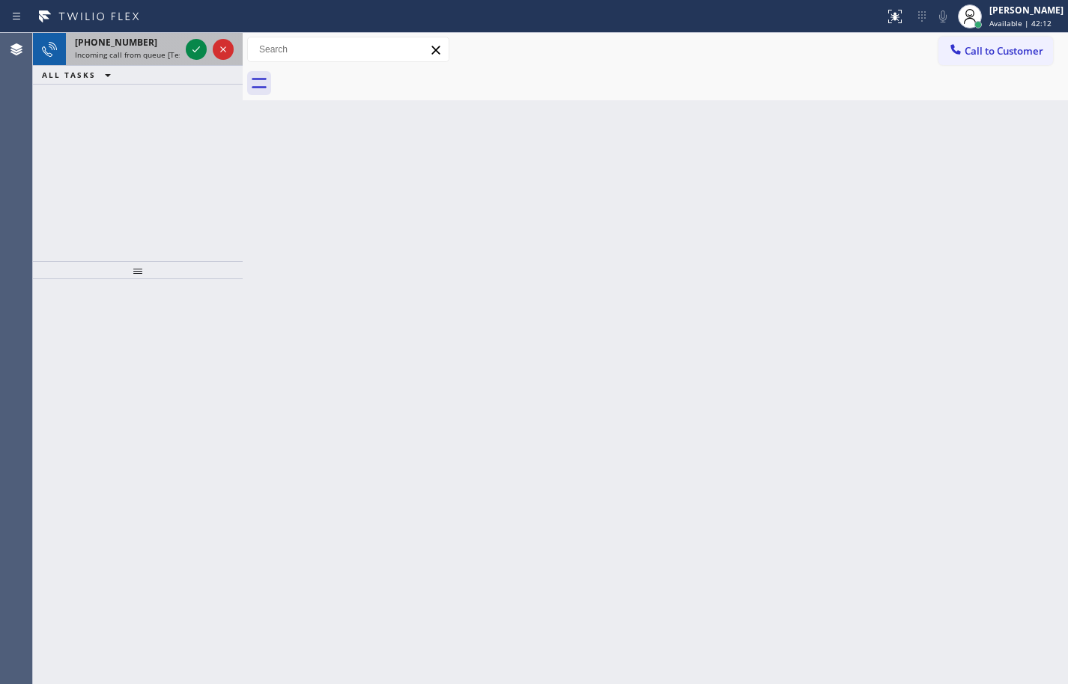
drag, startPoint x: 136, startPoint y: 61, endPoint x: 148, endPoint y: 51, distance: 15.4
click at [136, 61] on div "[PHONE_NUMBER] Incoming call from queue [Test] All" at bounding box center [124, 49] width 117 height 33
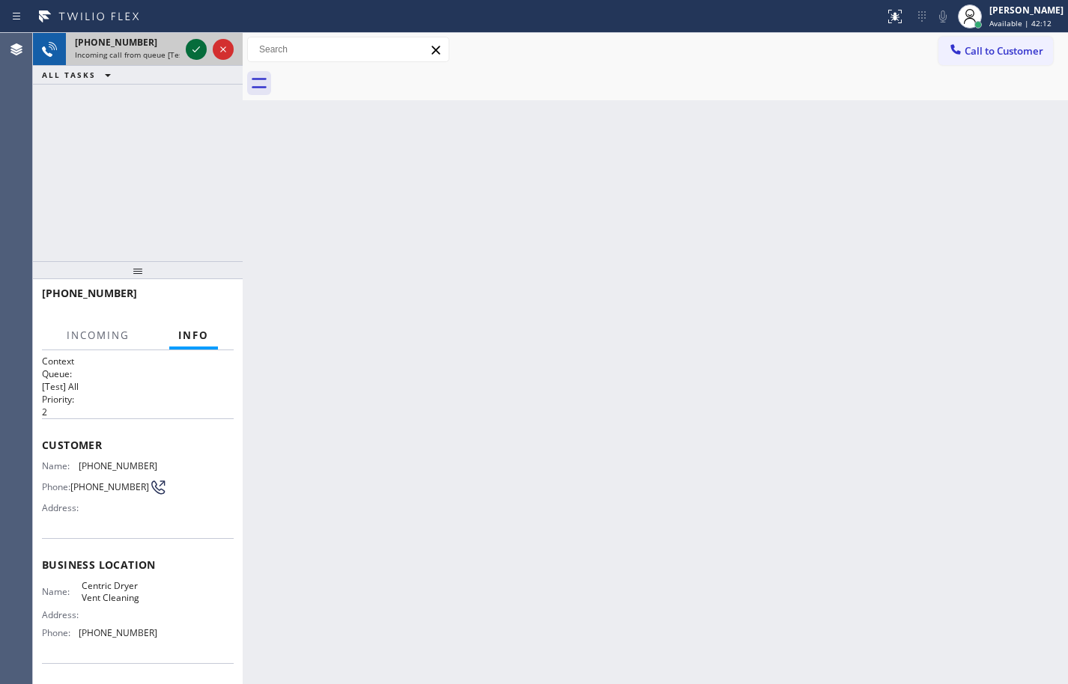
click at [195, 48] on icon at bounding box center [196, 49] width 18 height 18
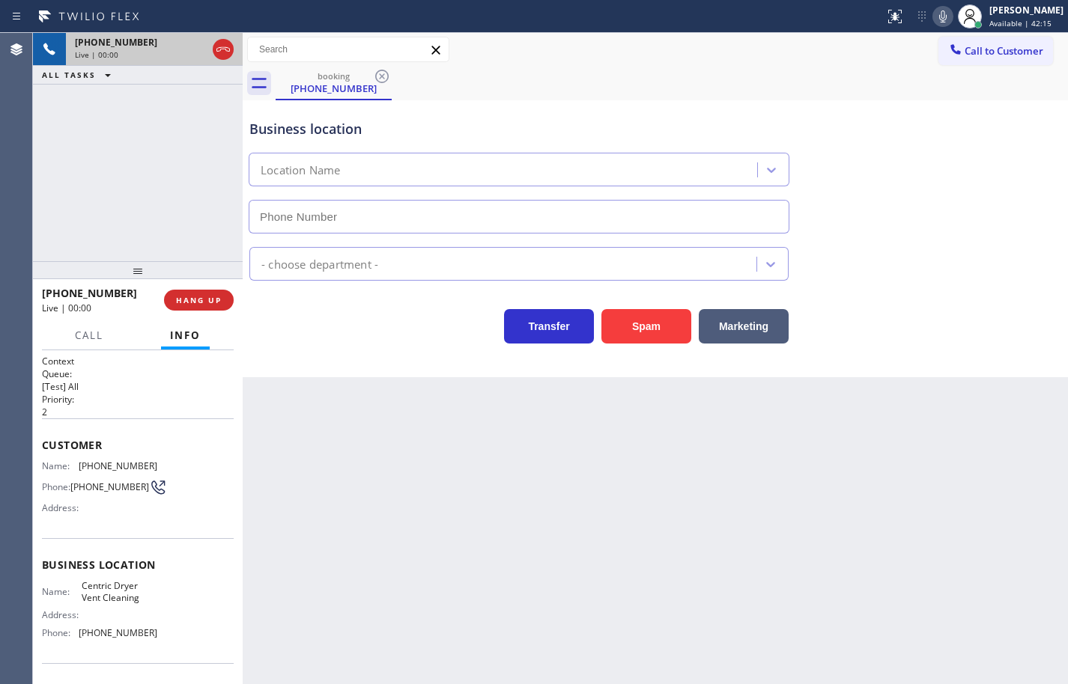
type input "[PHONE_NUMBER]"
click at [651, 322] on button "Spam" at bounding box center [646, 326] width 90 height 34
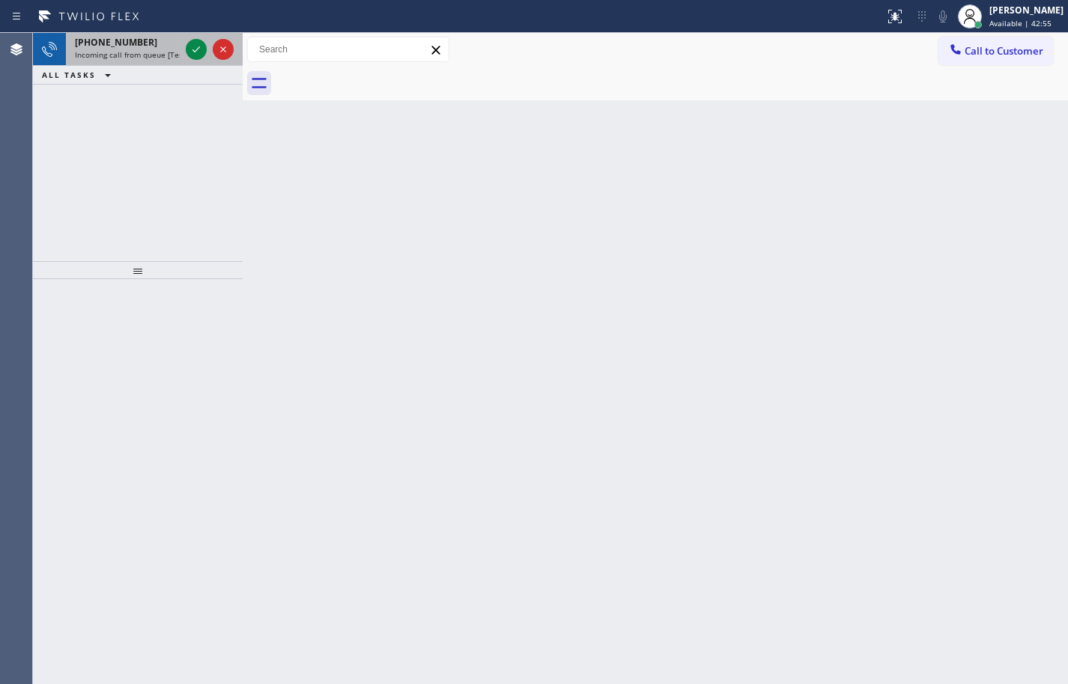
drag, startPoint x: 130, startPoint y: 53, endPoint x: 151, endPoint y: 50, distance: 21.9
click at [130, 53] on span "Incoming call from queue [Test] All" at bounding box center [137, 54] width 124 height 10
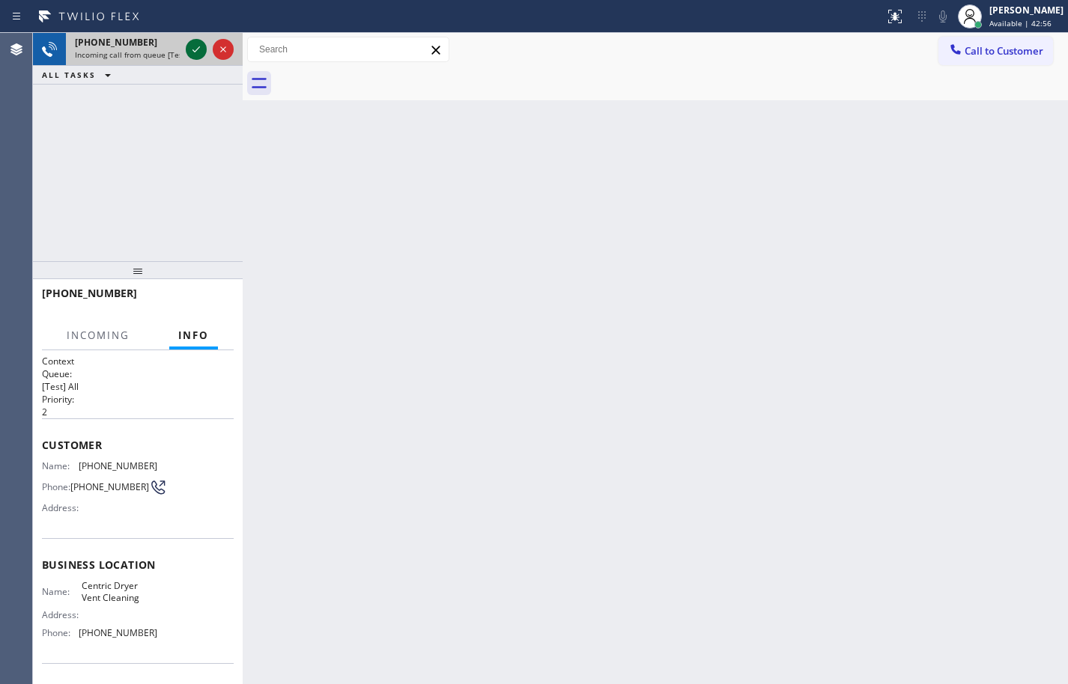
click at [192, 47] on icon at bounding box center [196, 49] width 18 height 18
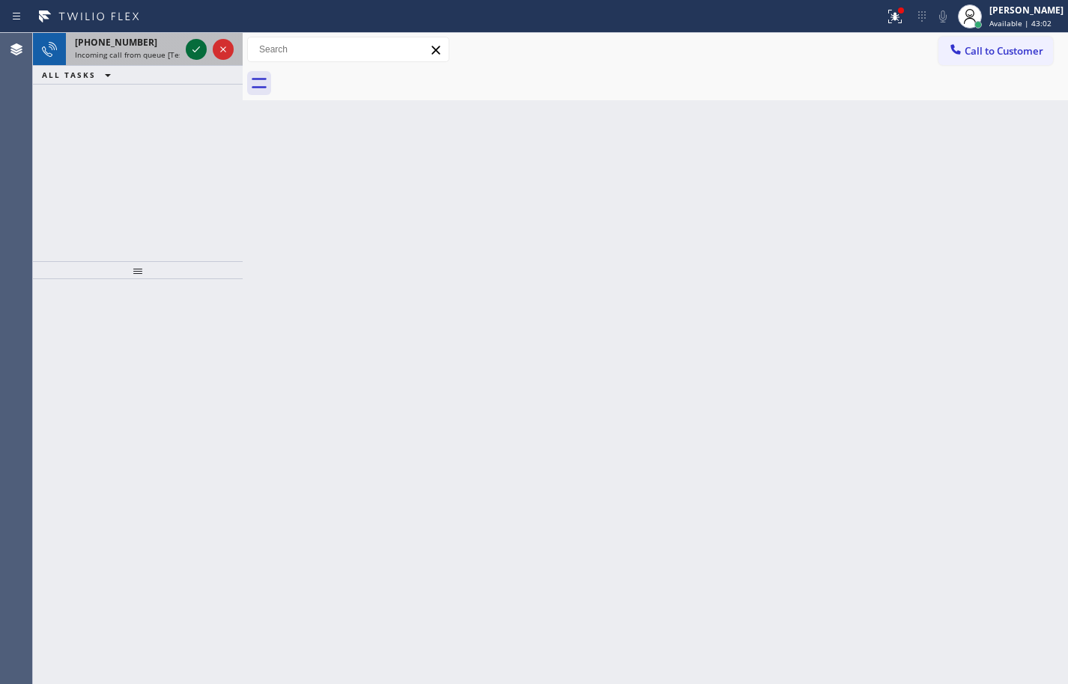
click at [196, 52] on icon at bounding box center [196, 49] width 18 height 18
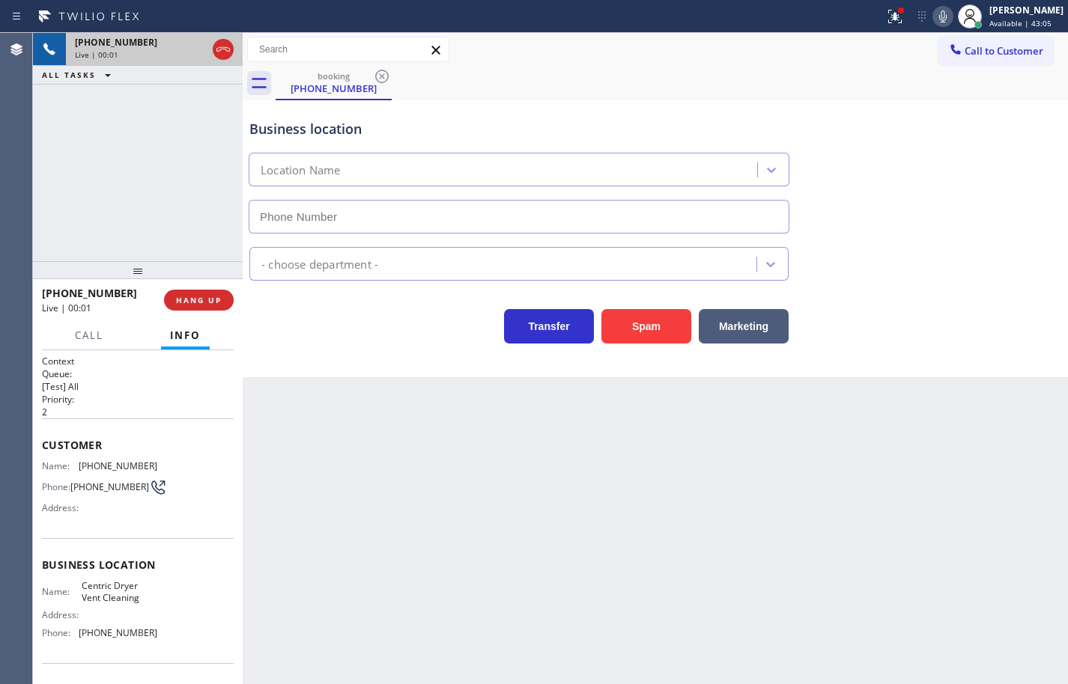
type input "[PHONE_NUMBER]"
click at [660, 330] on button "Spam" at bounding box center [646, 326] width 90 height 34
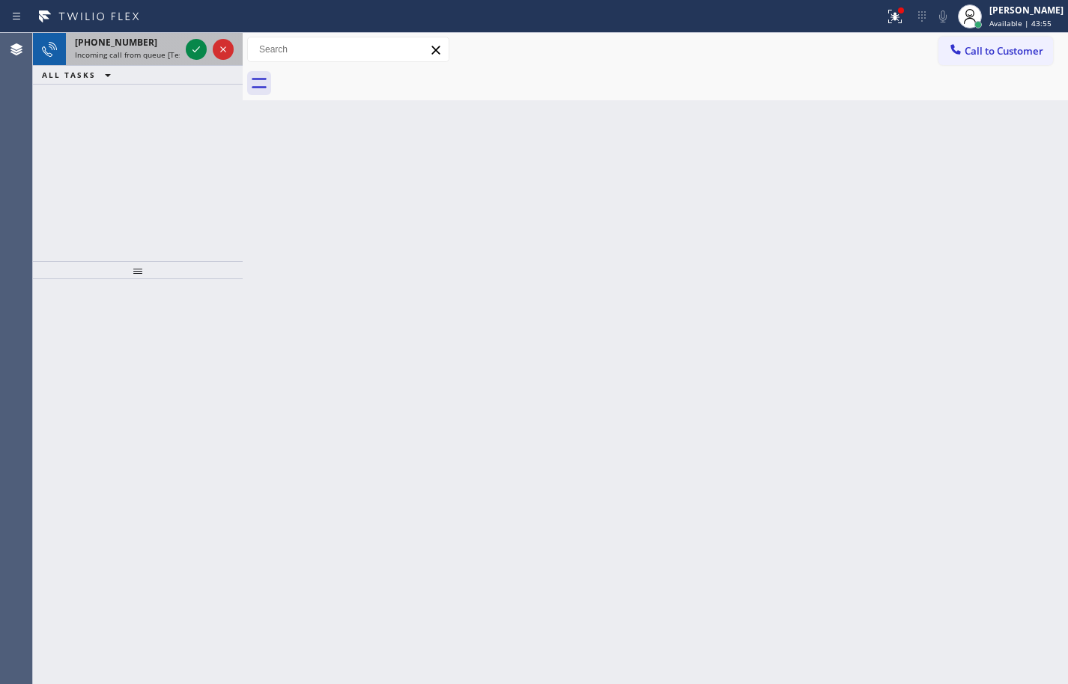
drag, startPoint x: 162, startPoint y: 43, endPoint x: 182, endPoint y: 49, distance: 21.3
click at [162, 43] on div "[PHONE_NUMBER]" at bounding box center [127, 42] width 105 height 13
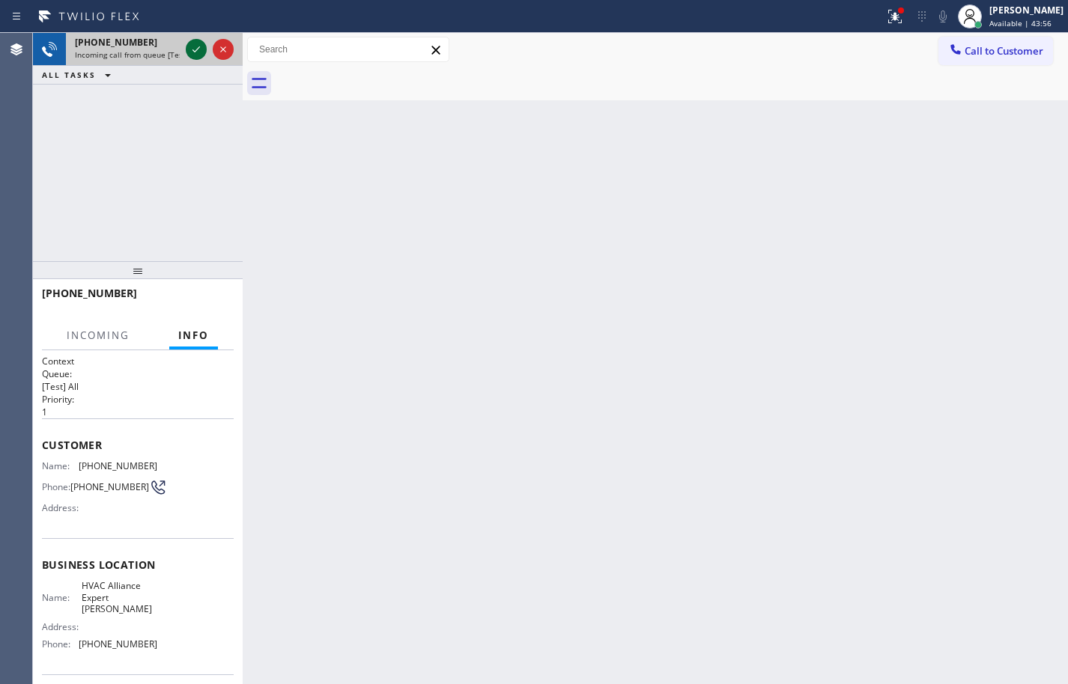
click at [196, 49] on icon at bounding box center [196, 49] width 18 height 18
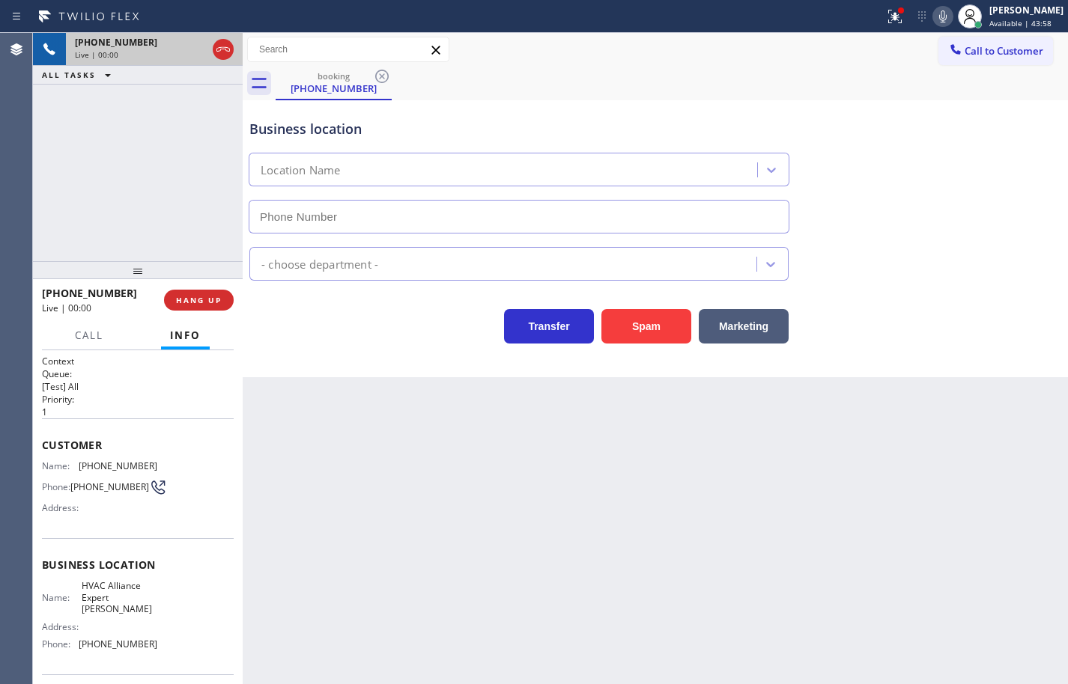
scroll to position [102, 0]
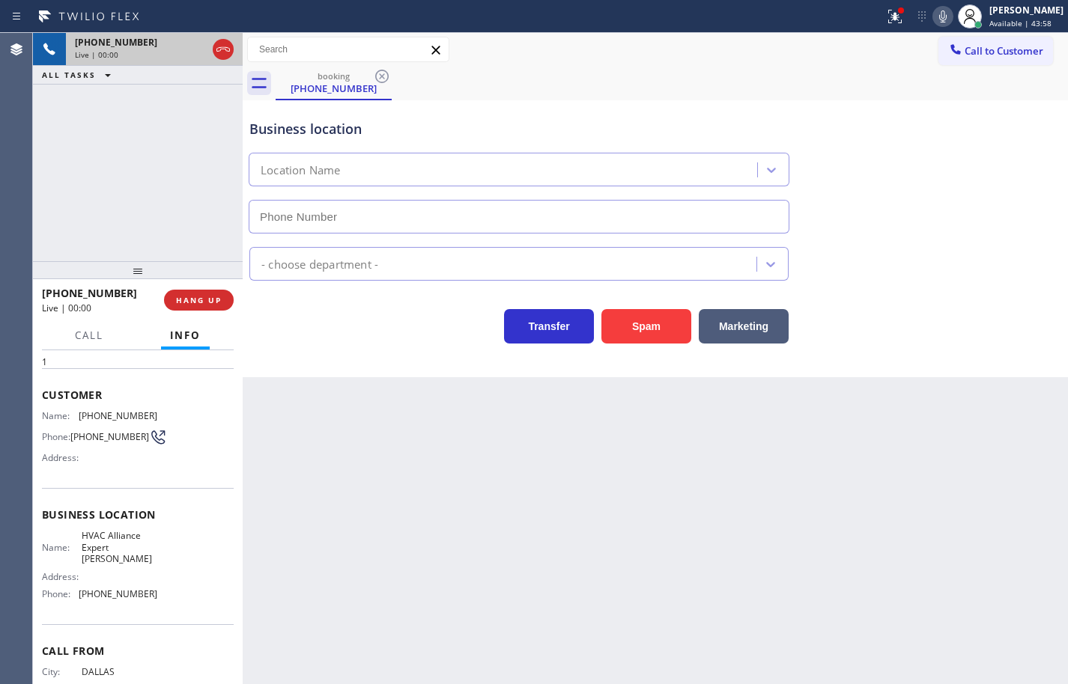
type input "[PHONE_NUMBER]"
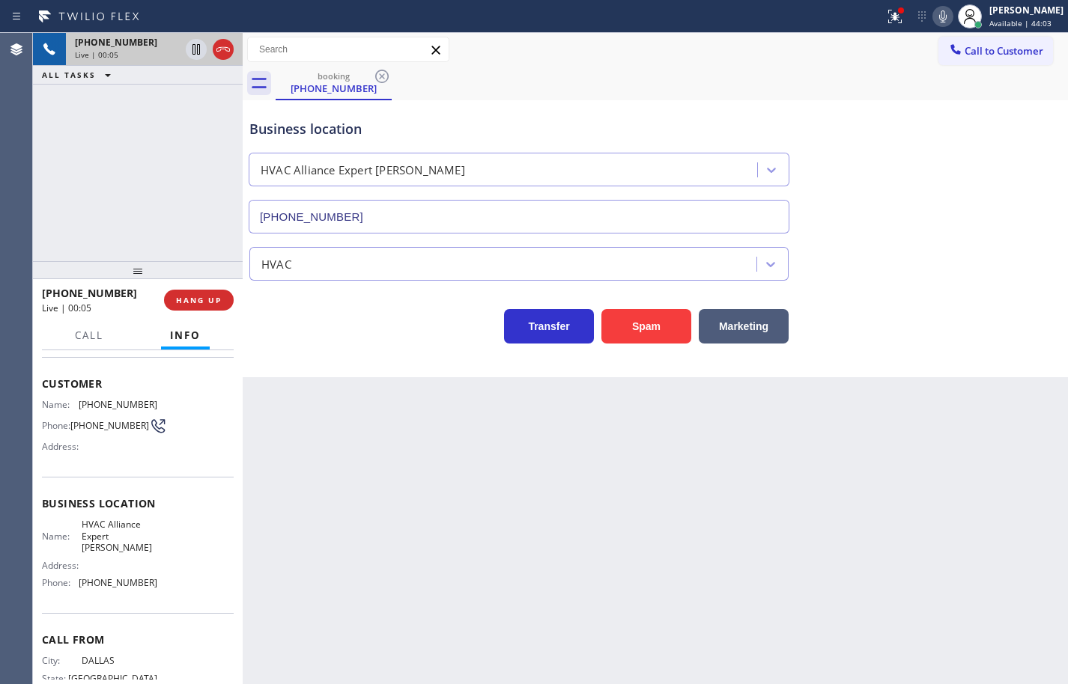
scroll to position [27, 0]
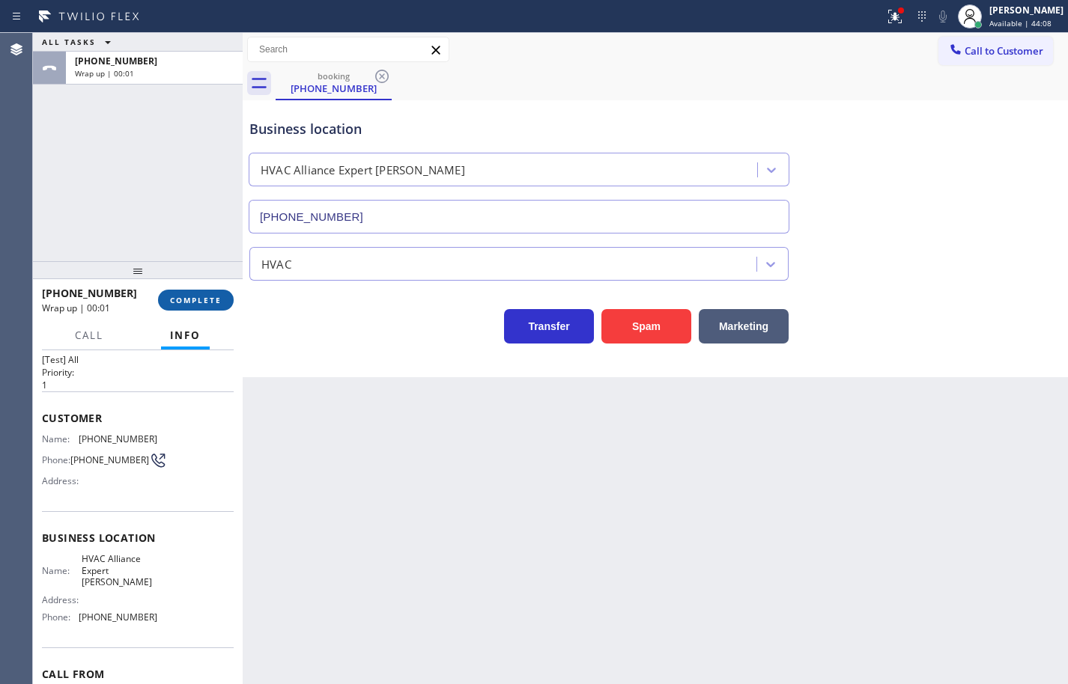
click at [220, 304] on span "COMPLETE" at bounding box center [196, 300] width 52 height 10
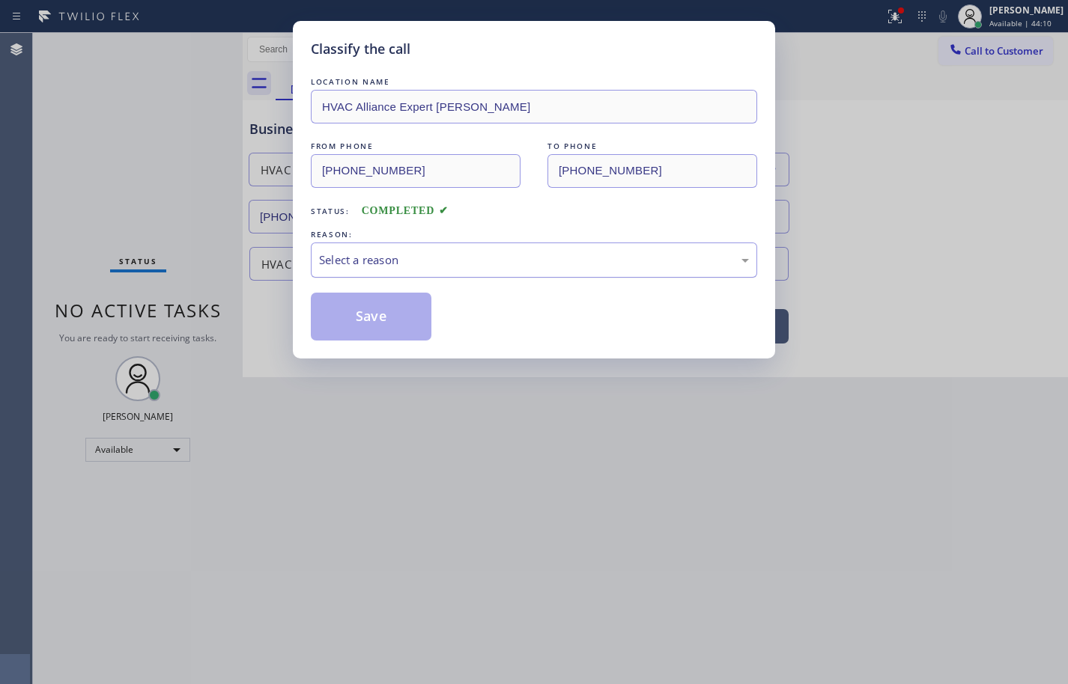
click at [389, 259] on div "Select a reason" at bounding box center [534, 260] width 430 height 17
click at [381, 321] on button "Save" at bounding box center [371, 317] width 121 height 48
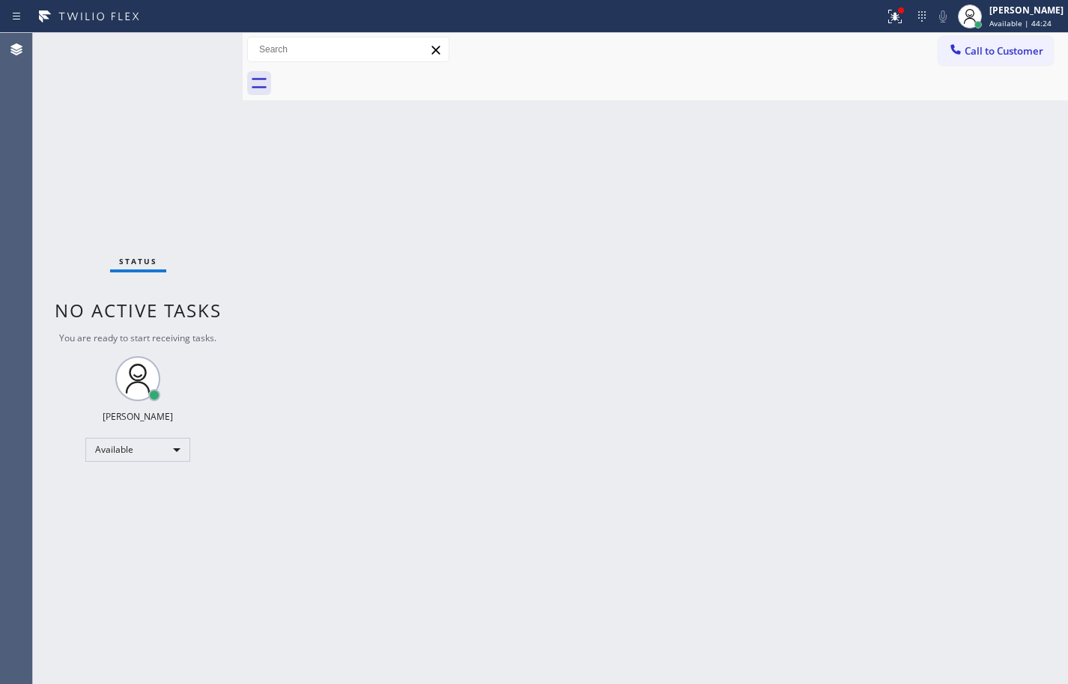
click at [1009, 175] on div "Back to Dashboard Change Sender ID Customers Technicians Select a contact Outbo…" at bounding box center [655, 358] width 825 height 651
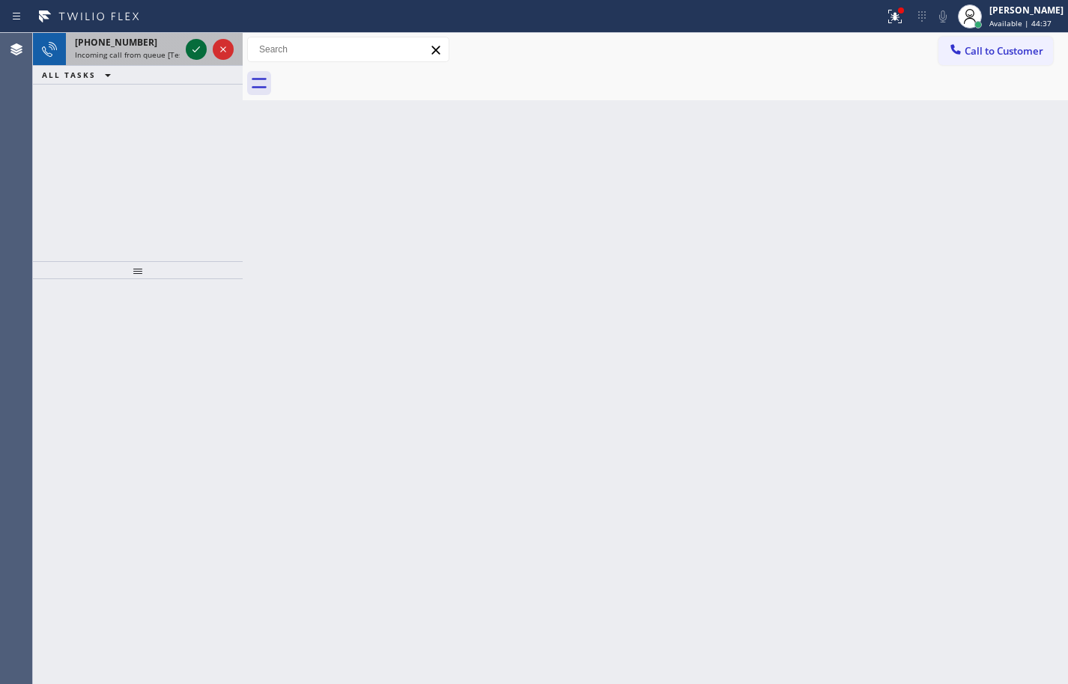
drag, startPoint x: 165, startPoint y: 56, endPoint x: 193, endPoint y: 57, distance: 28.5
click at [165, 55] on span "Incoming call from queue [Test] All" at bounding box center [137, 54] width 124 height 10
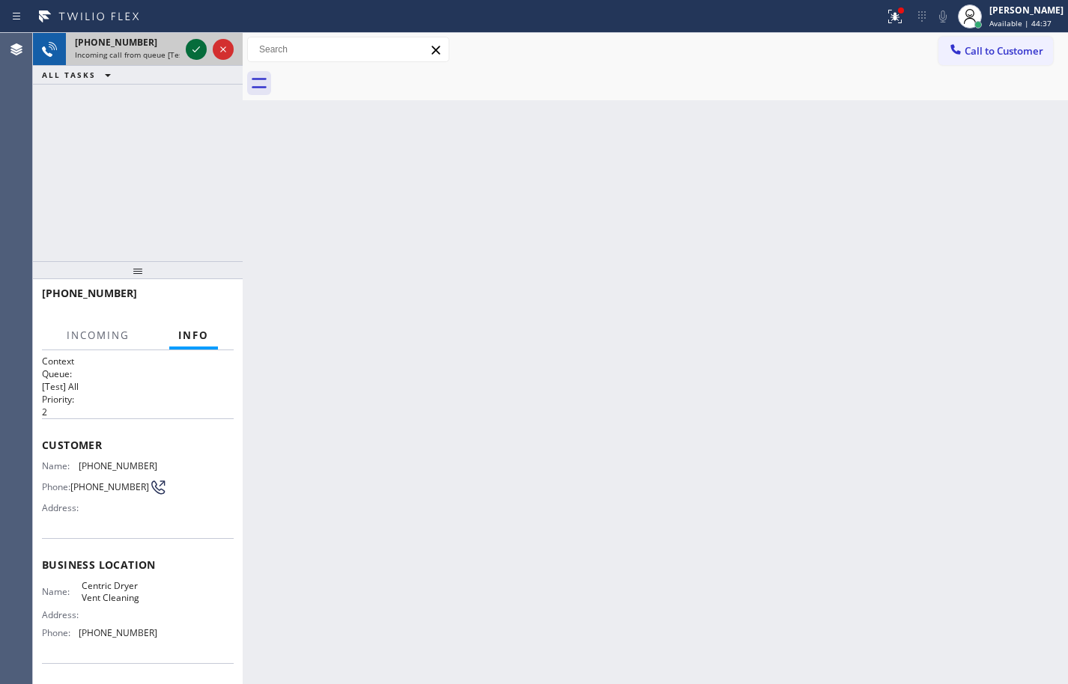
click at [193, 48] on icon at bounding box center [196, 49] width 18 height 18
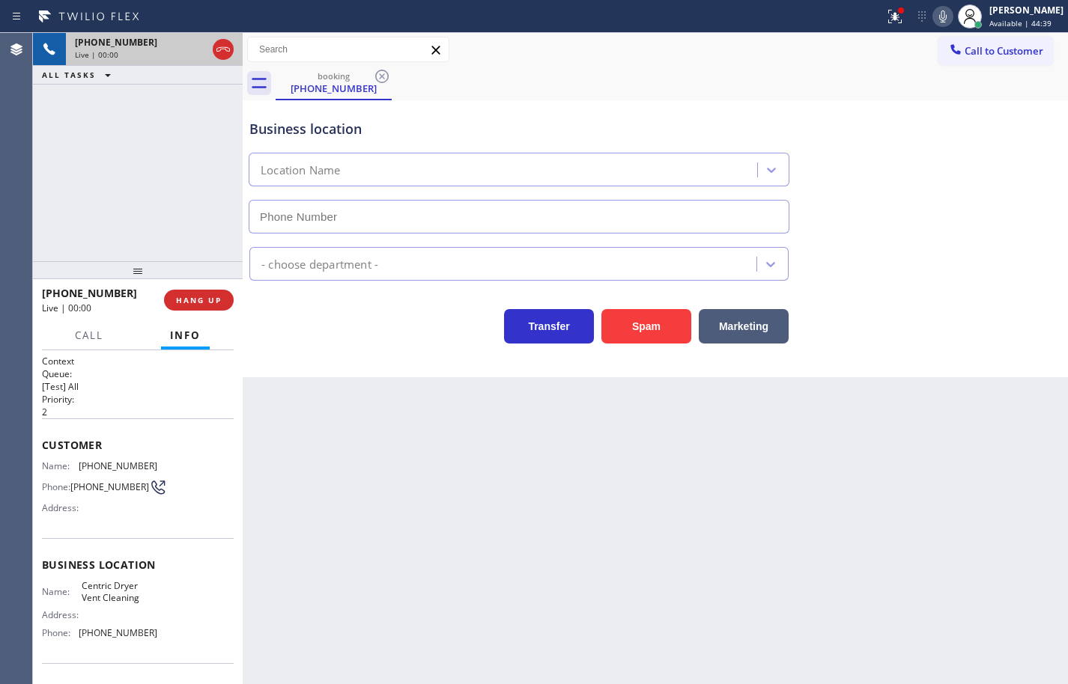
type input "[PHONE_NUMBER]"
click at [172, 296] on button "HANG UP" at bounding box center [199, 300] width 70 height 21
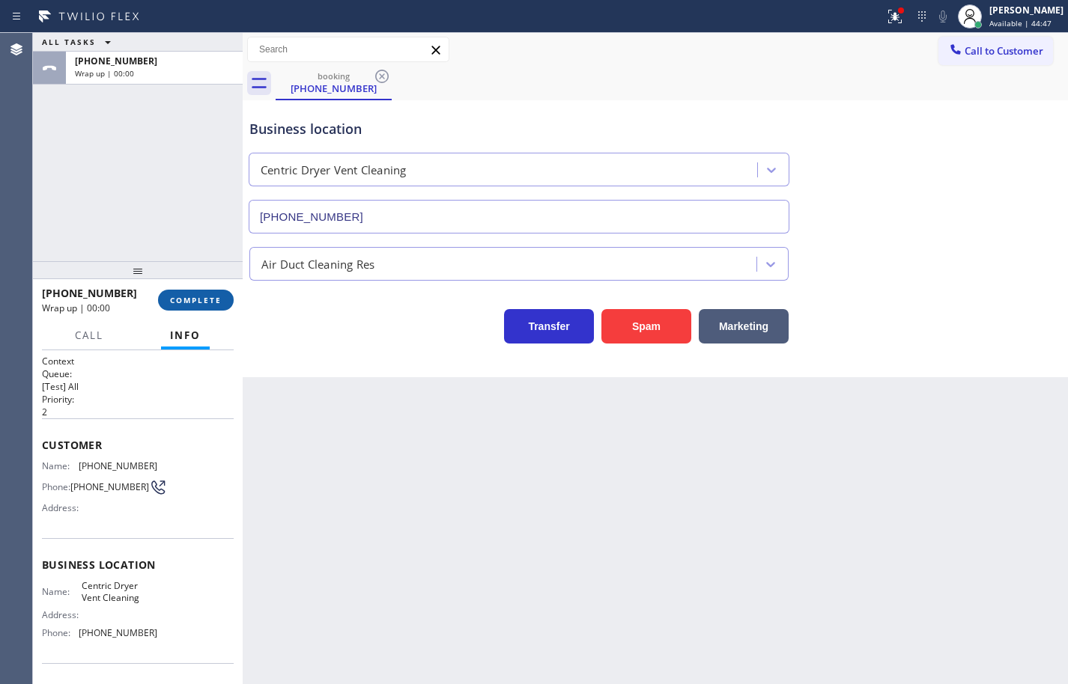
click at [172, 296] on span "COMPLETE" at bounding box center [196, 300] width 52 height 10
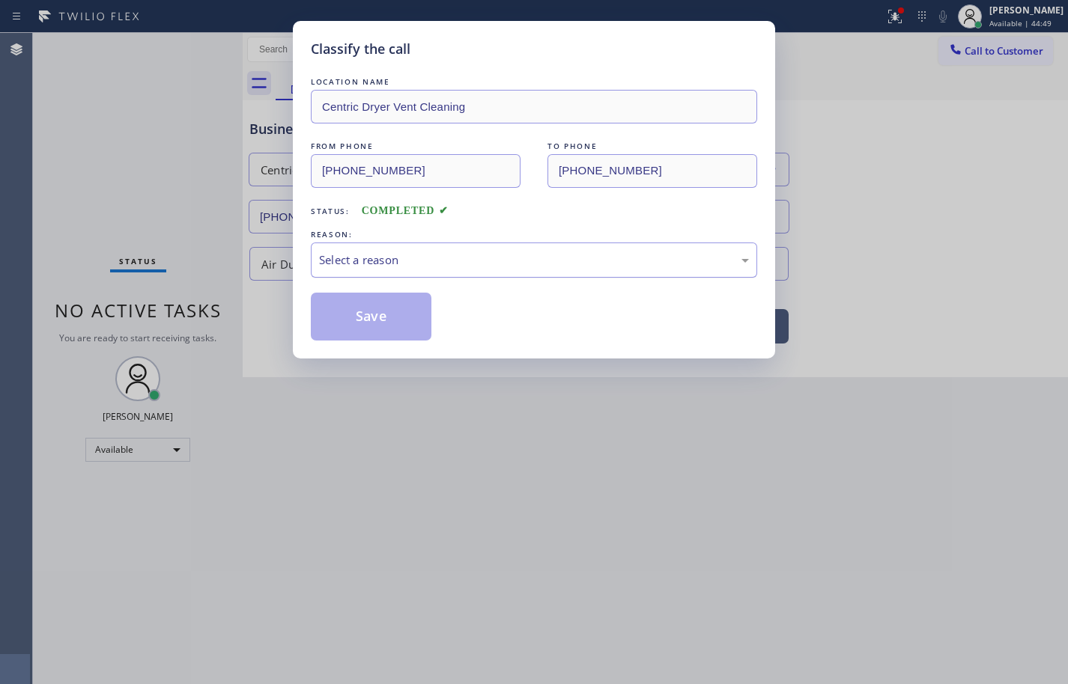
click at [395, 261] on div "Select a reason" at bounding box center [534, 260] width 430 height 17
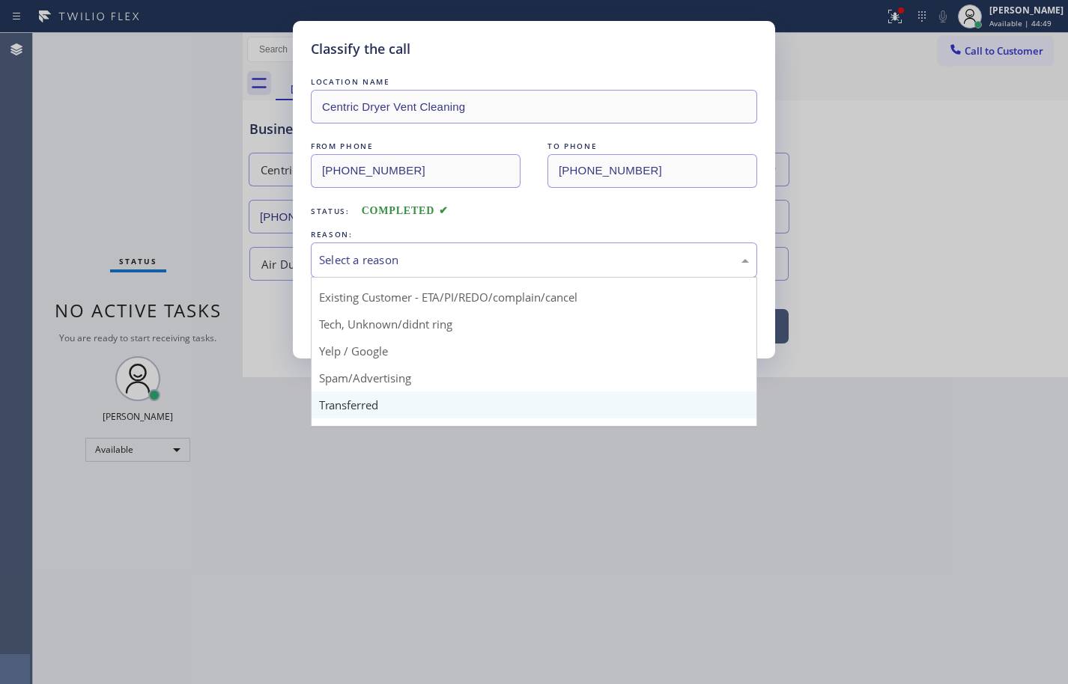
scroll to position [94, 0]
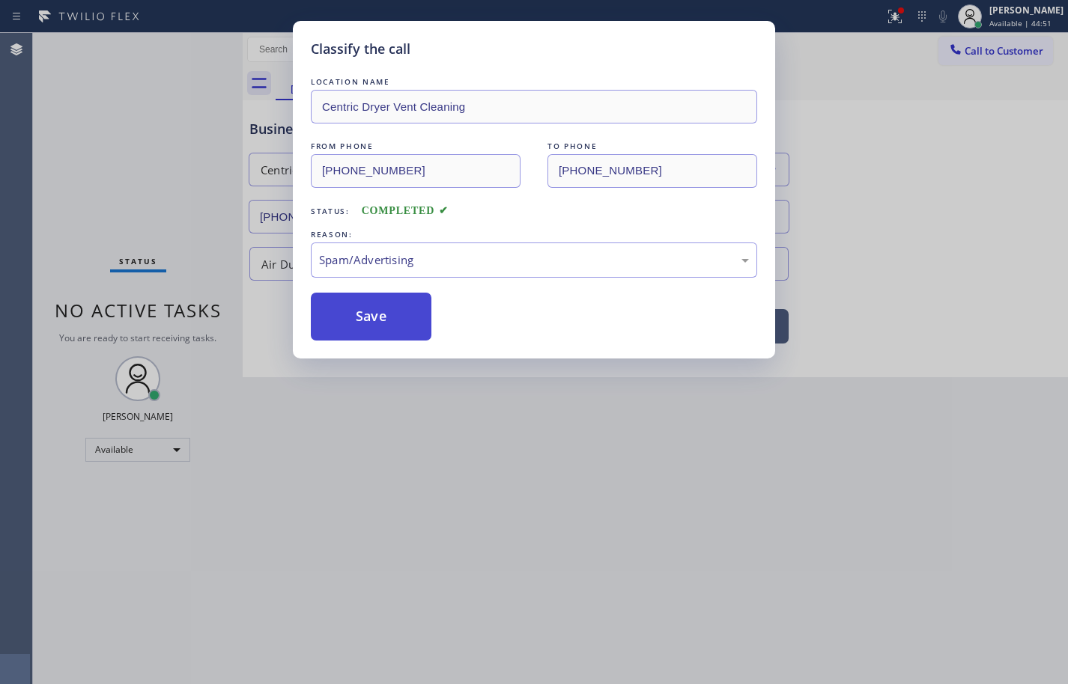
click at [413, 315] on button "Save" at bounding box center [371, 317] width 121 height 48
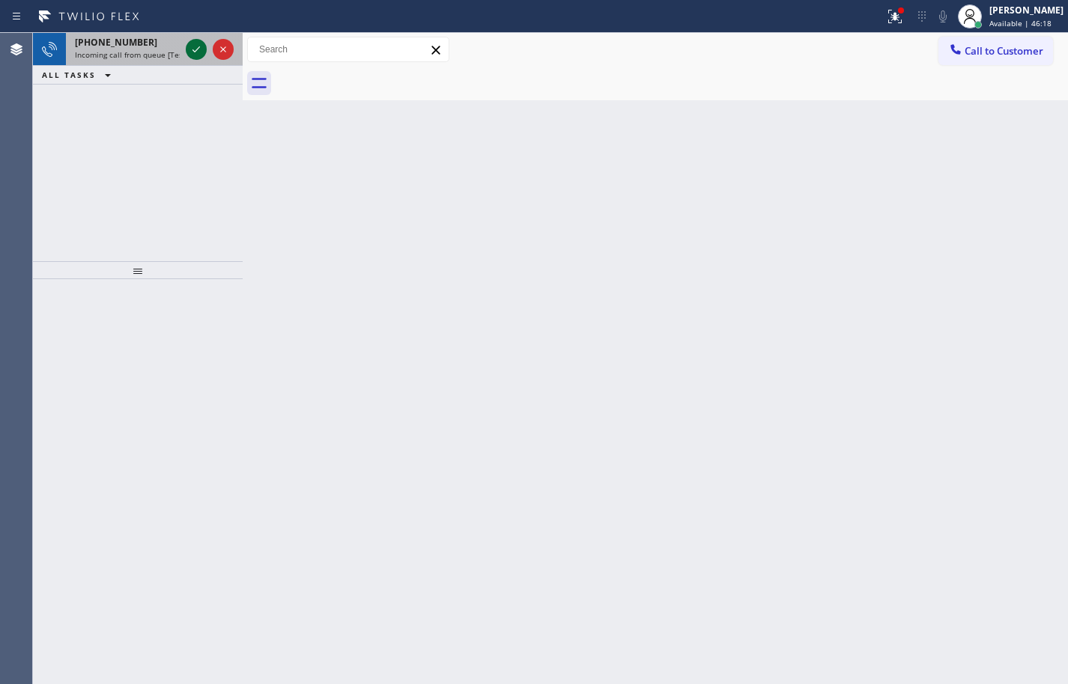
click at [202, 48] on icon at bounding box center [196, 49] width 18 height 18
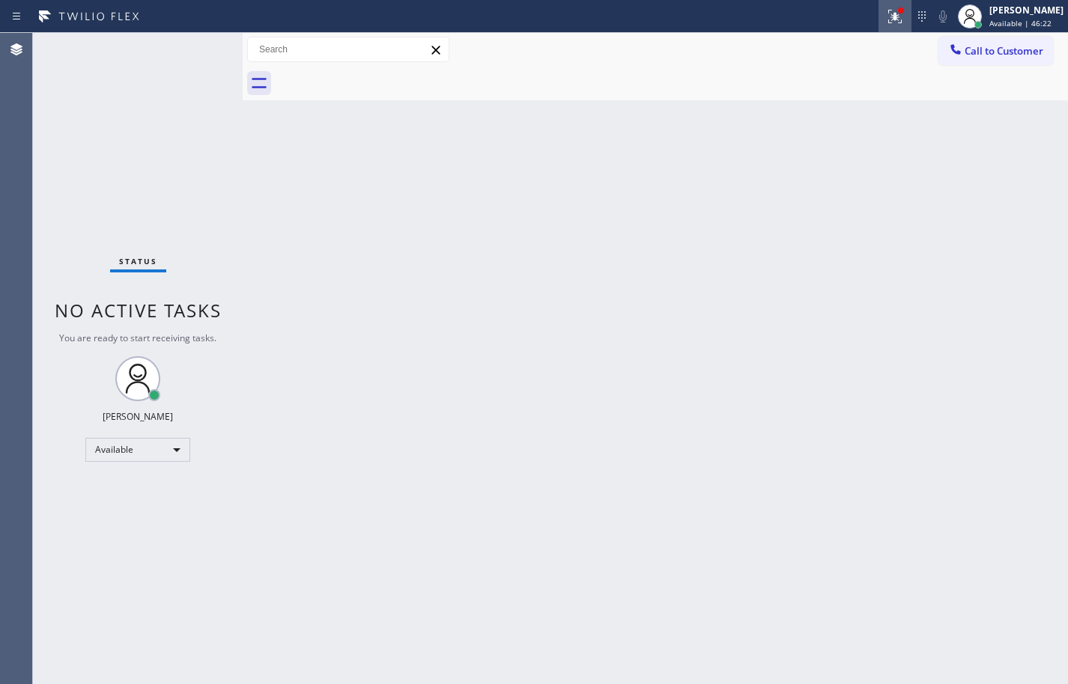
click at [896, 13] on div at bounding box center [894, 16] width 33 height 18
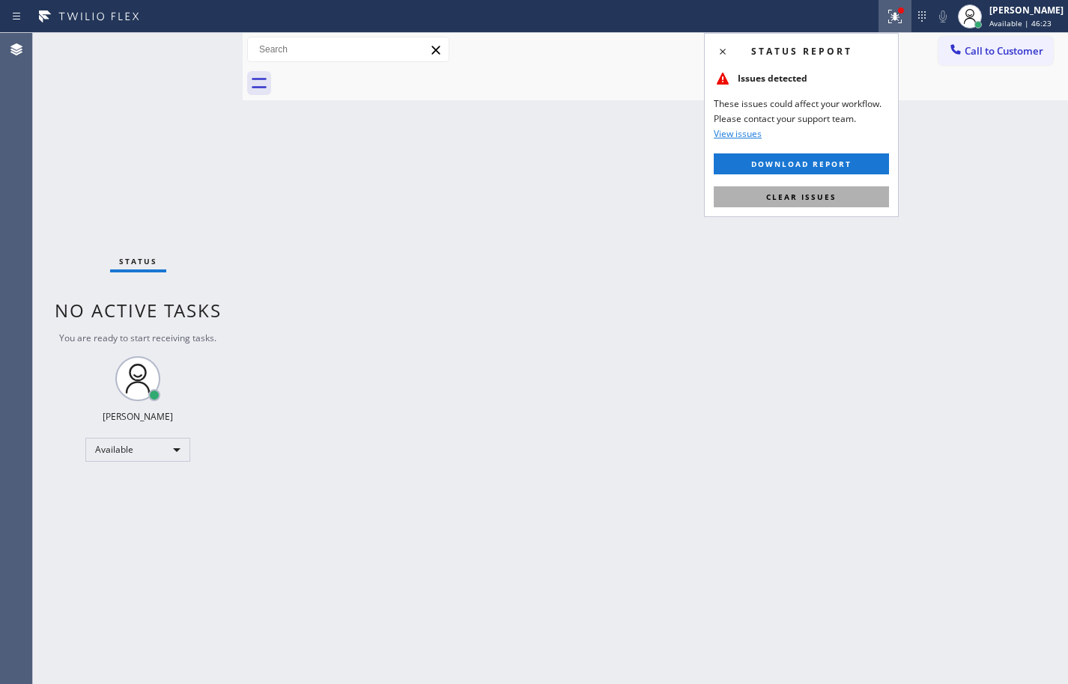
click at [831, 192] on span "Clear issues" at bounding box center [801, 197] width 70 height 10
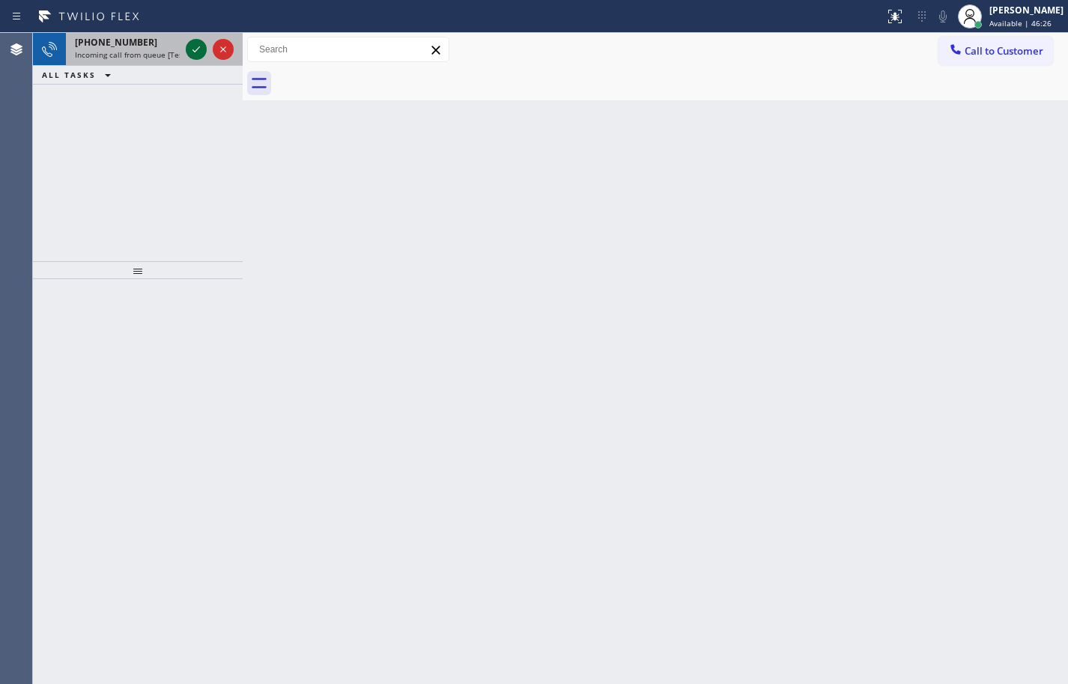
click at [195, 49] on icon at bounding box center [196, 49] width 18 height 18
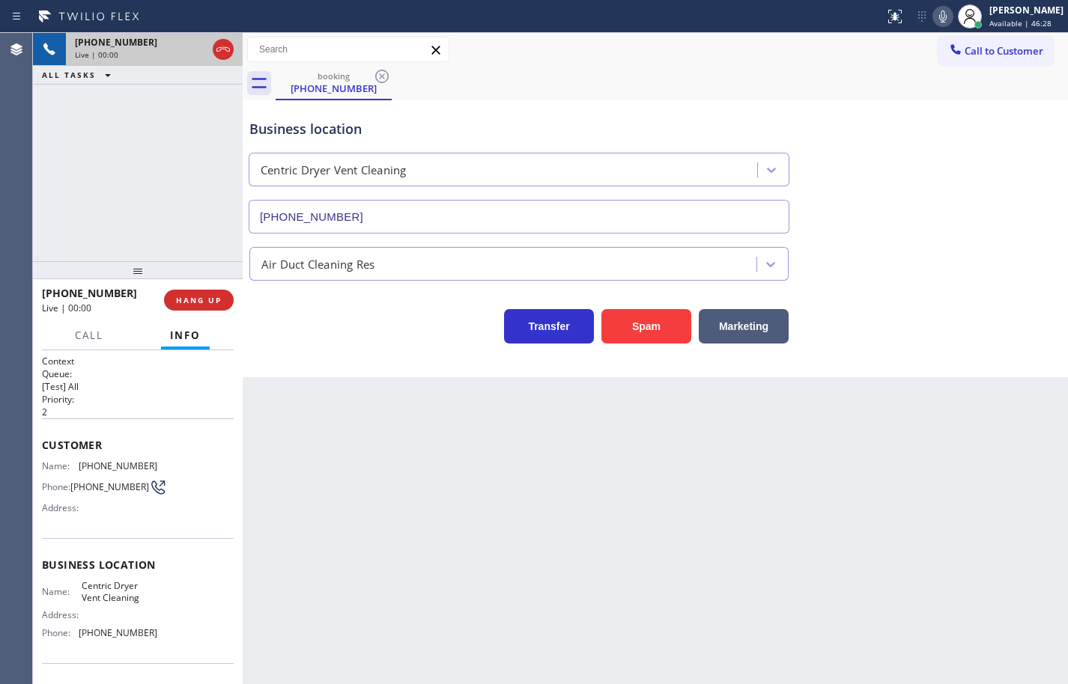
type input "[PHONE_NUMBER]"
click at [228, 302] on button "HANG UP" at bounding box center [199, 300] width 70 height 21
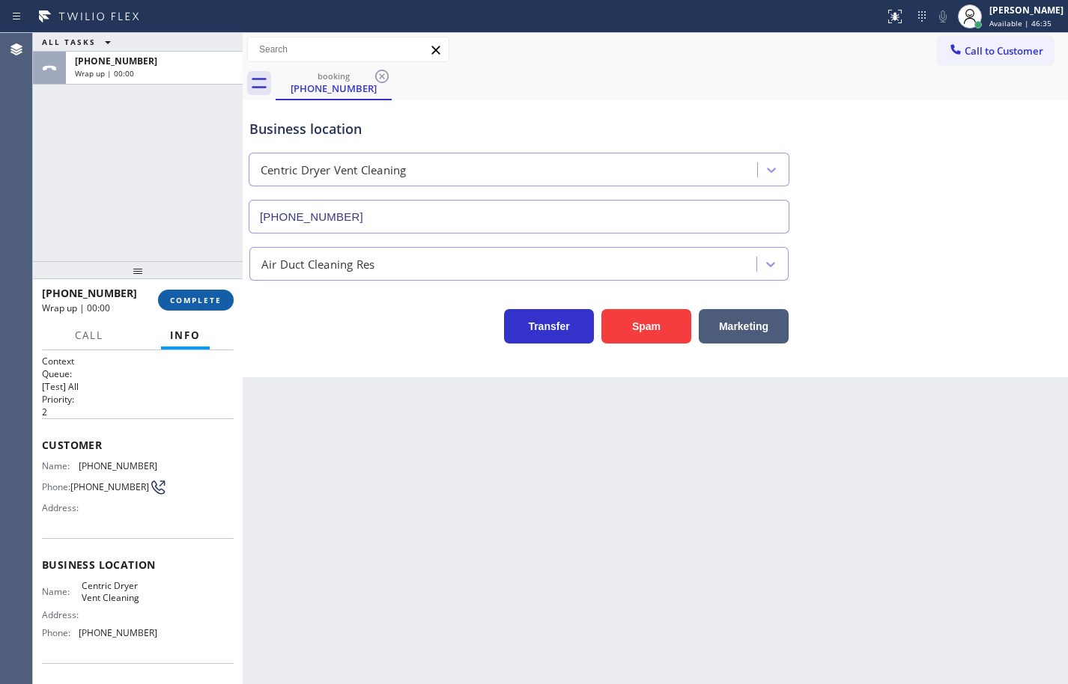
click at [228, 302] on button "COMPLETE" at bounding box center [196, 300] width 76 height 21
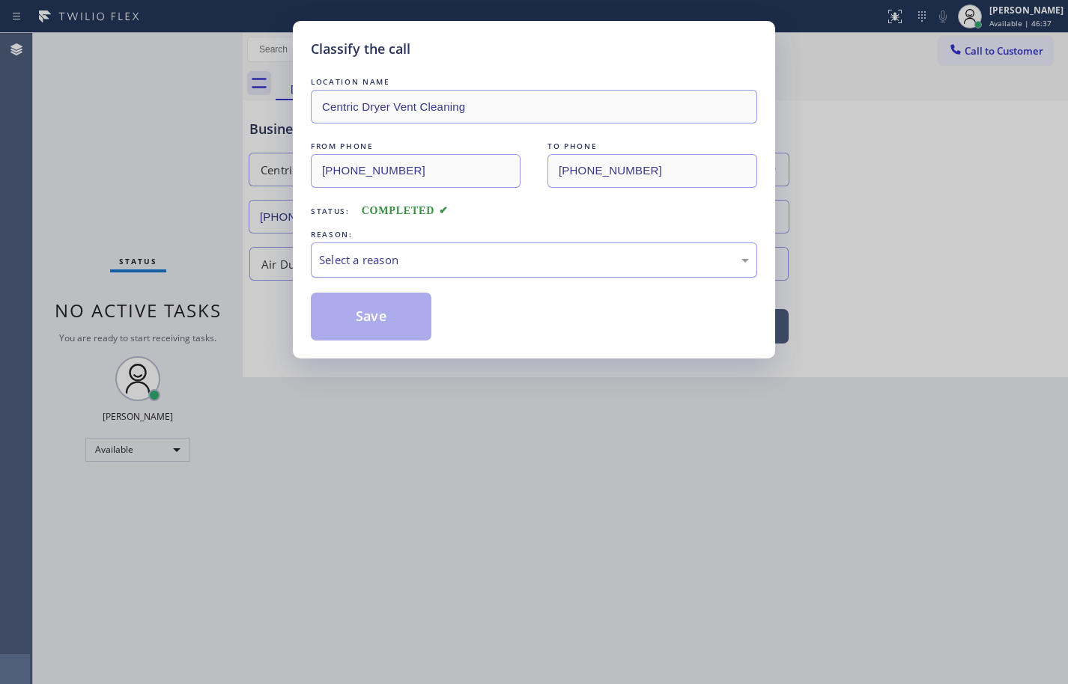
click at [467, 268] on div "Select a reason" at bounding box center [534, 260] width 430 height 17
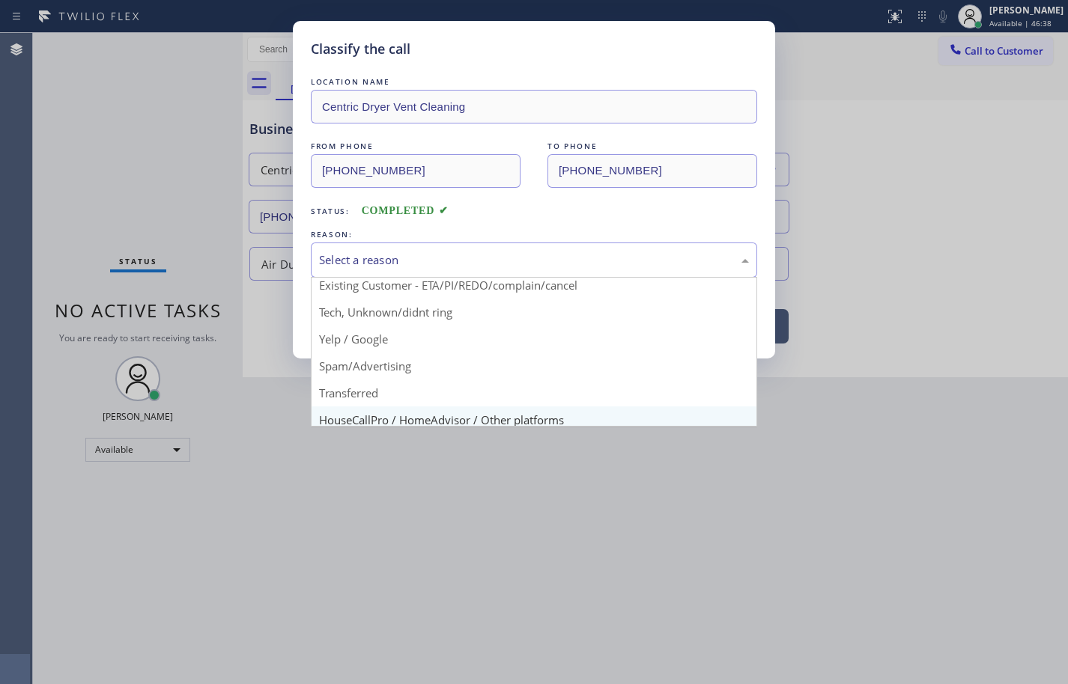
scroll to position [94, 0]
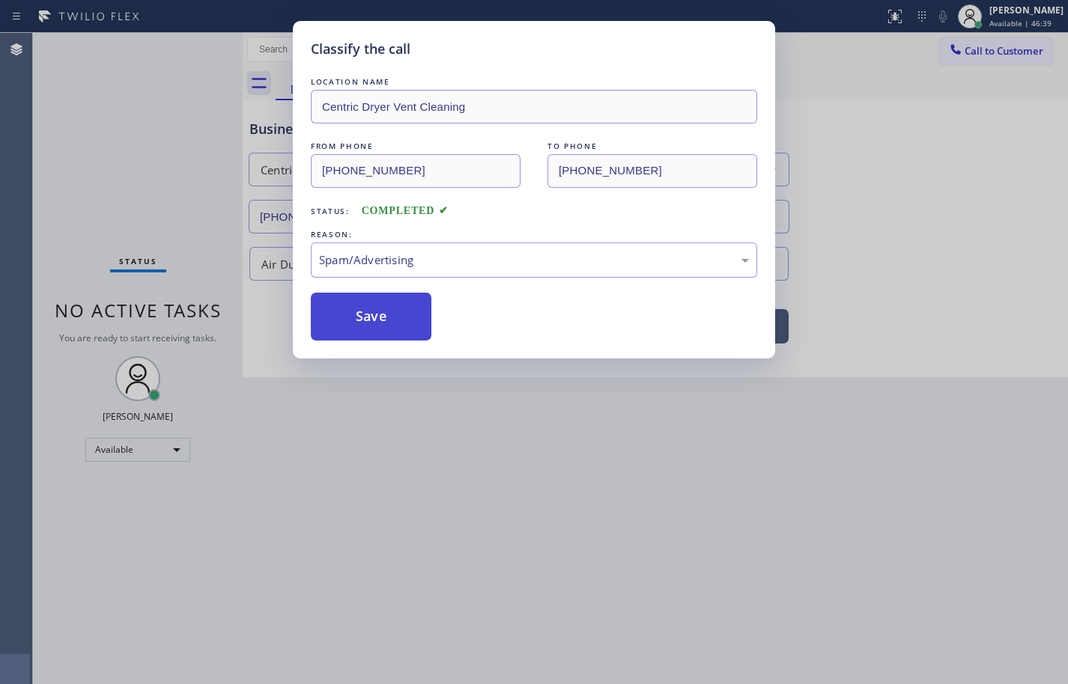
click at [391, 323] on button "Save" at bounding box center [371, 317] width 121 height 48
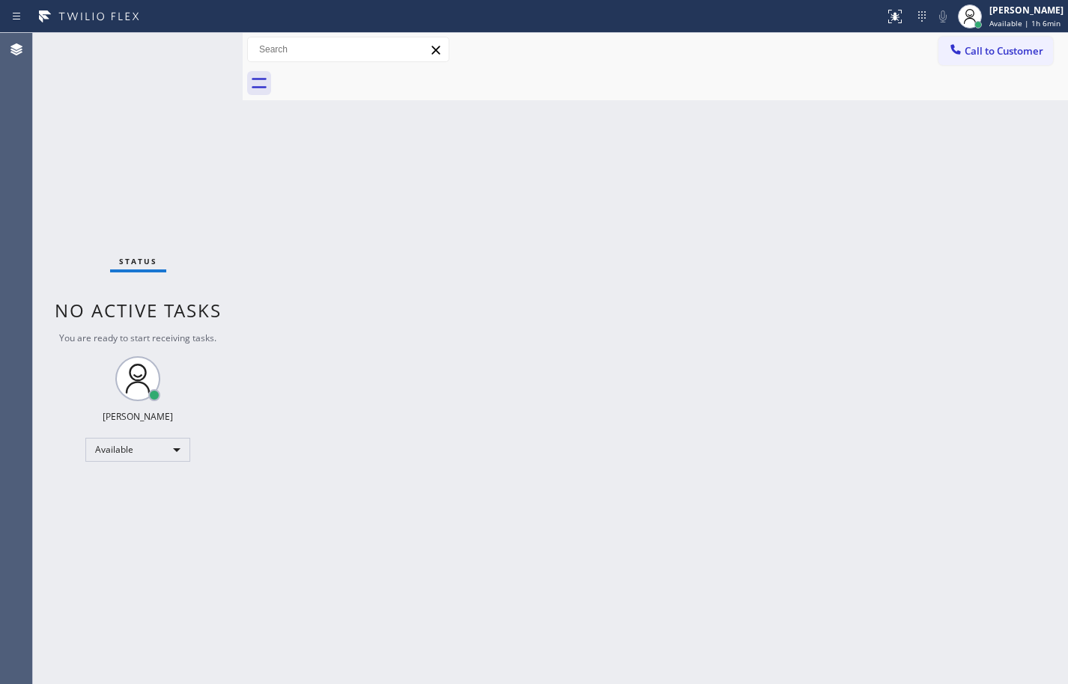
click at [690, 133] on div "Back to Dashboard Change Sender ID Customers Technicians Select a contact Outbo…" at bounding box center [655, 358] width 825 height 651
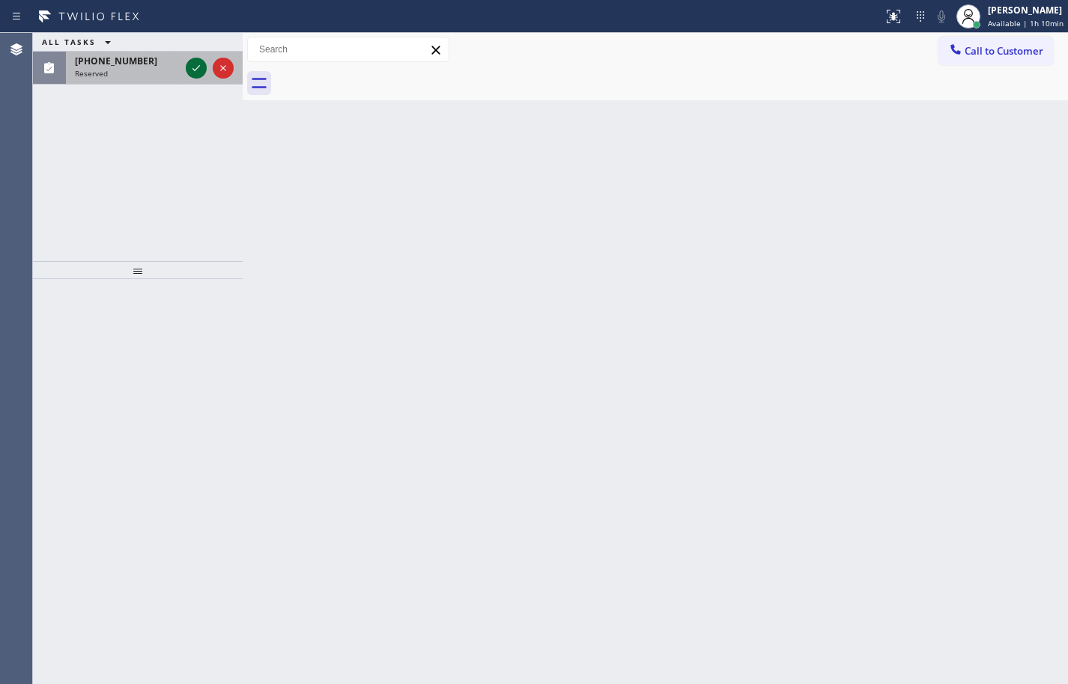
click at [190, 69] on icon at bounding box center [196, 68] width 18 height 18
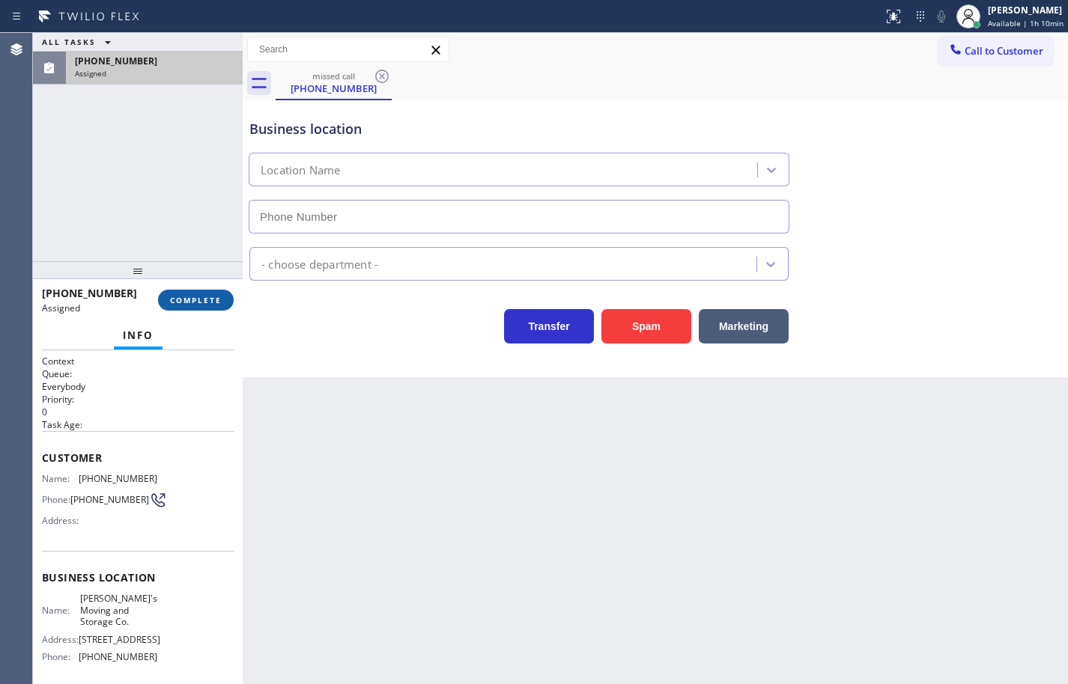
type input "[PHONE_NUMBER]"
click at [216, 305] on span "COMPLETE" at bounding box center [196, 300] width 52 height 10
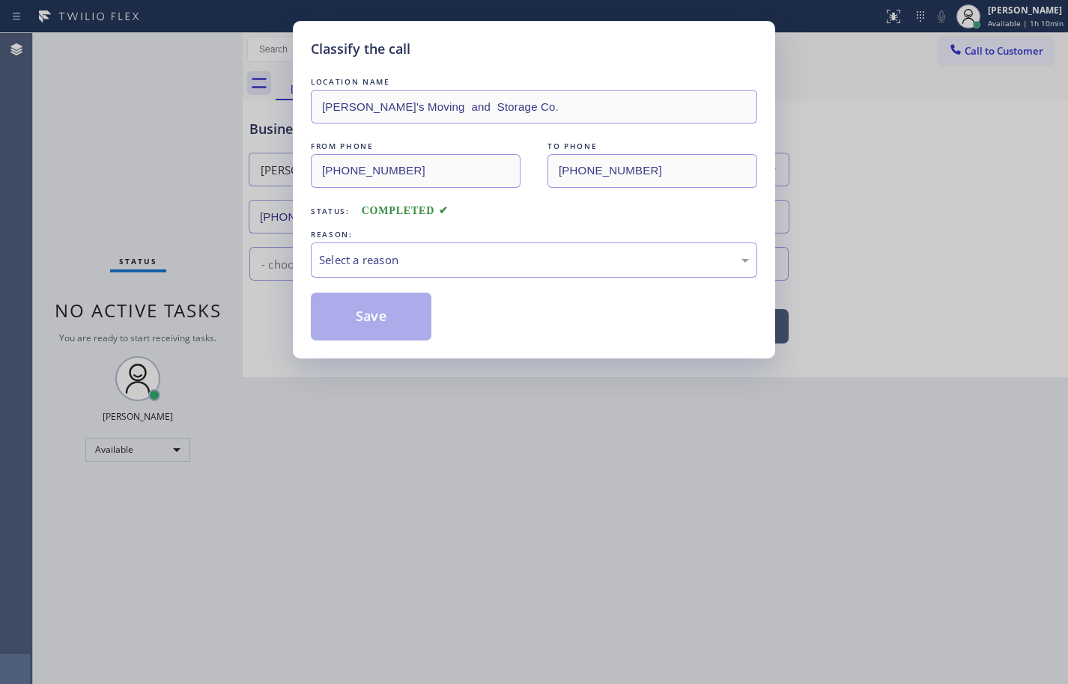
click at [431, 247] on div "Select a reason" at bounding box center [534, 260] width 446 height 35
click at [396, 332] on button "Save" at bounding box center [371, 317] width 121 height 48
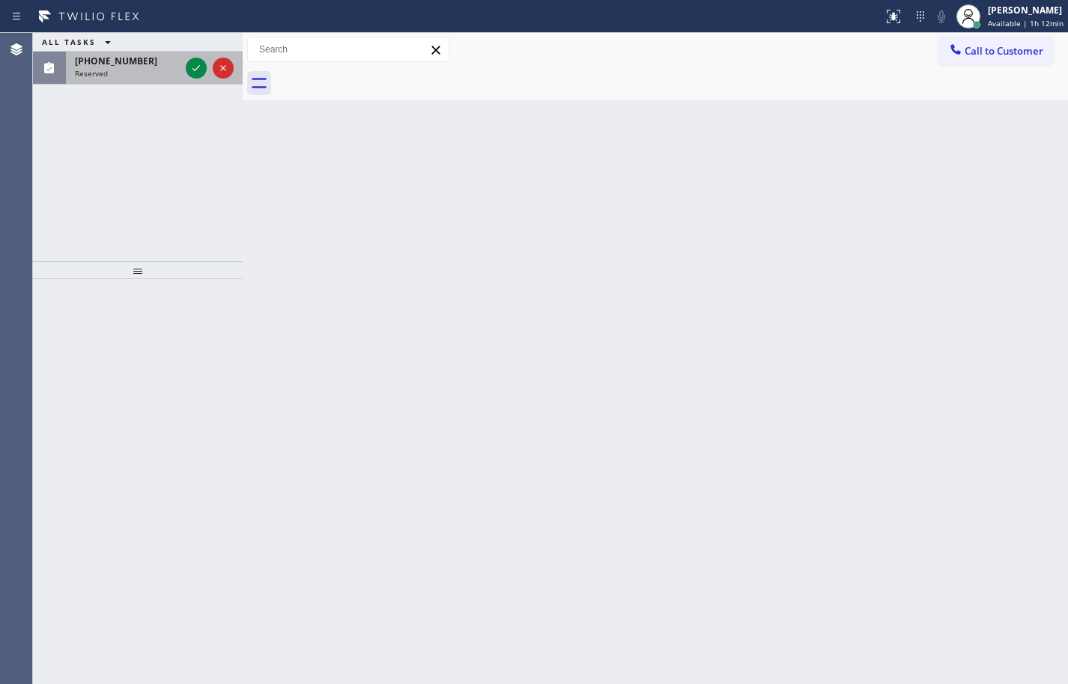
click at [160, 71] on div "Reserved" at bounding box center [127, 73] width 105 height 10
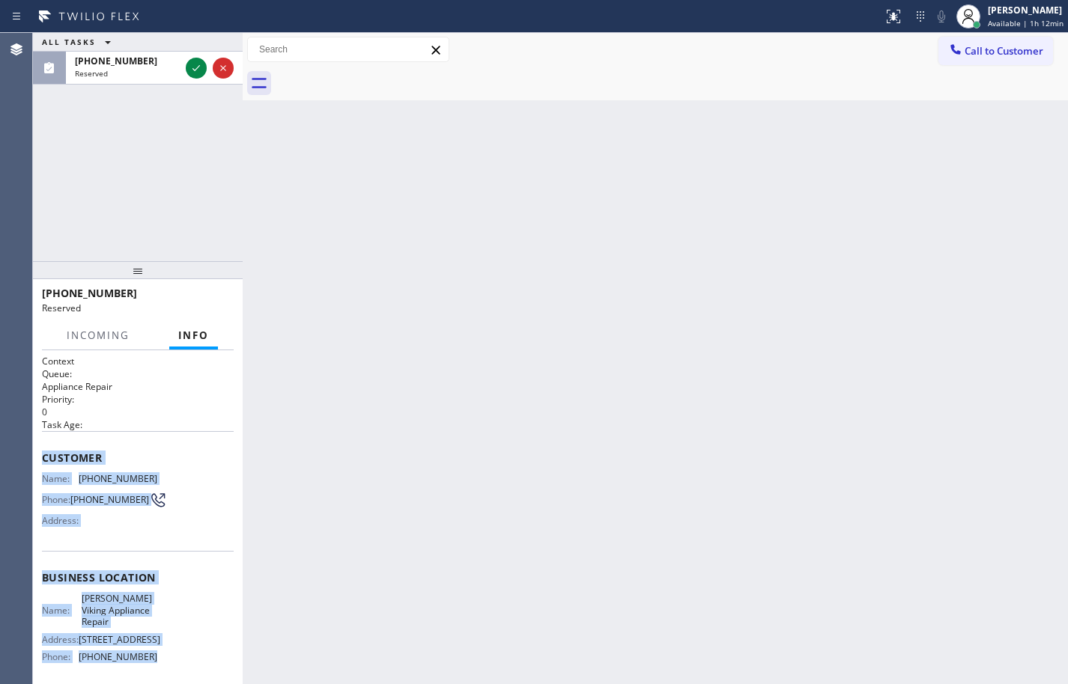
drag, startPoint x: 162, startPoint y: 554, endPoint x: 42, endPoint y: 445, distance: 162.7
click at [42, 445] on div "Context Queue: Appliance Repair Priority: 0 Task Age: Customer Name: [PHONE_NUM…" at bounding box center [138, 578] width 192 height 446
click at [196, 73] on icon at bounding box center [196, 68] width 18 height 18
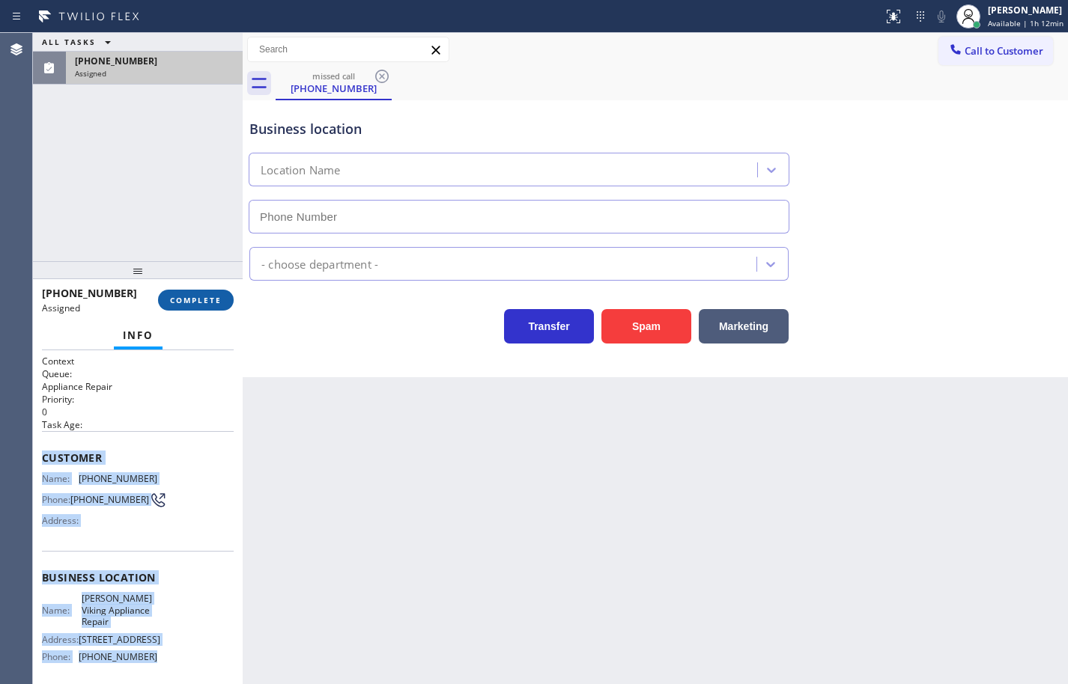
type input "[PHONE_NUMBER]"
click at [222, 294] on button "COMPLETE" at bounding box center [196, 300] width 76 height 21
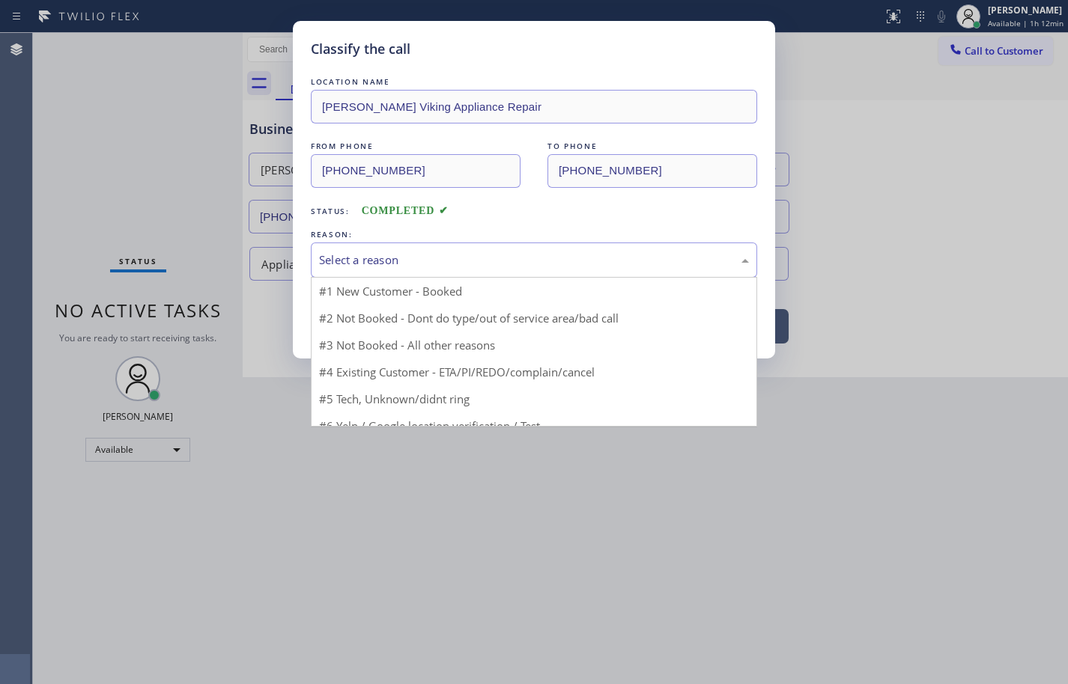
click at [372, 259] on div "Select a reason" at bounding box center [534, 260] width 430 height 17
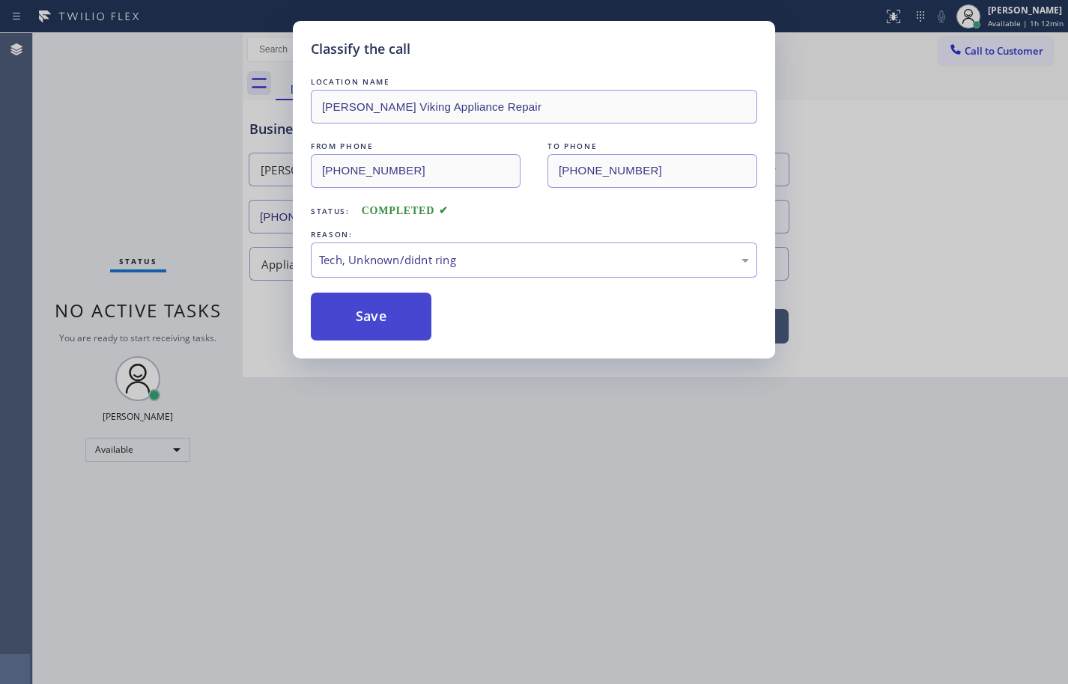
click at [380, 315] on button "Save" at bounding box center [371, 317] width 121 height 48
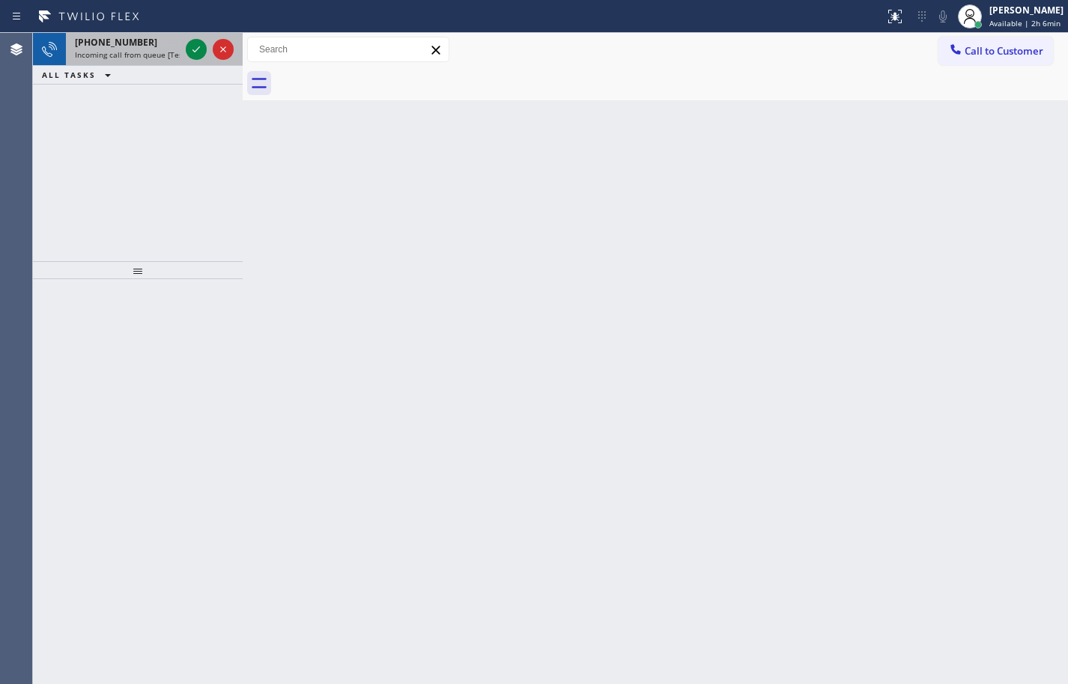
click at [118, 35] on div "[PHONE_NUMBER] Incoming call from queue [Test] All" at bounding box center [124, 49] width 117 height 33
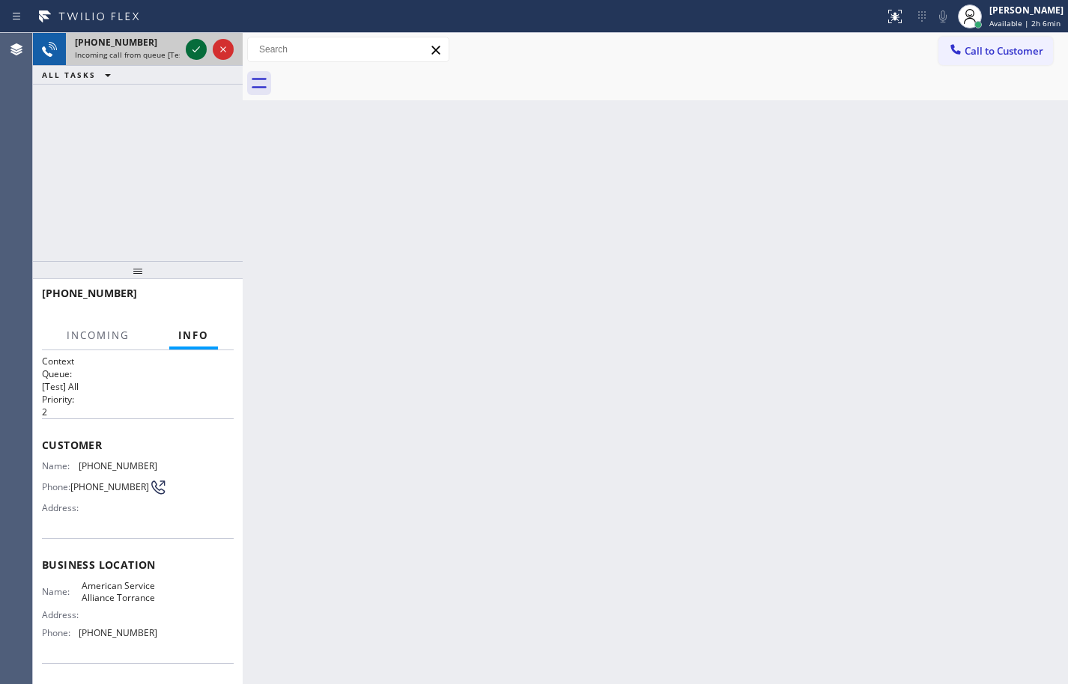
click at [197, 44] on icon at bounding box center [196, 49] width 18 height 18
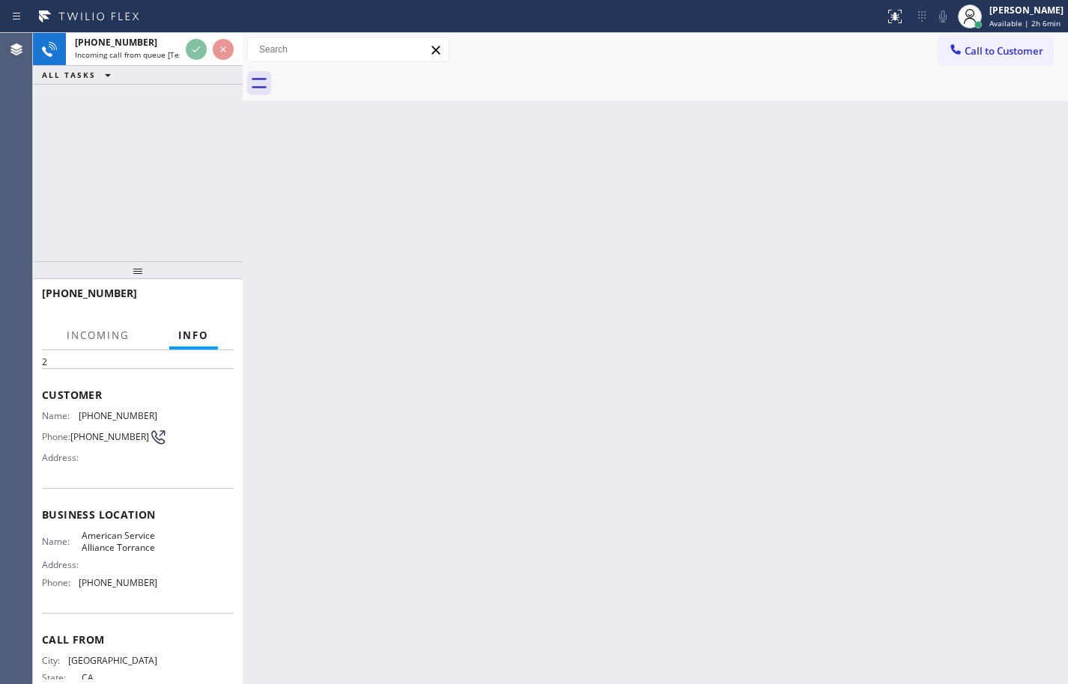
scroll to position [114, 0]
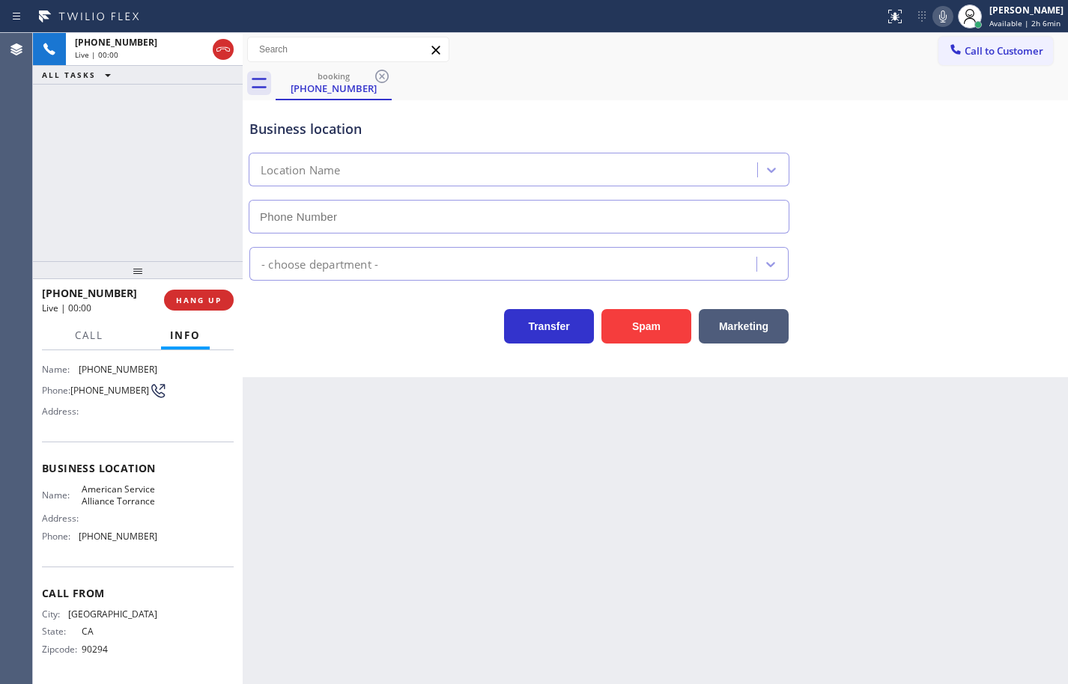
type input "[PHONE_NUMBER]"
click at [142, 208] on div "[PHONE_NUMBER] Live | 00:12 ALL TASKS ALL TASKS ACTIVE TASKS TASKS IN WRAP UP" at bounding box center [138, 147] width 210 height 228
click at [229, 302] on button "HANG UP" at bounding box center [199, 300] width 70 height 21
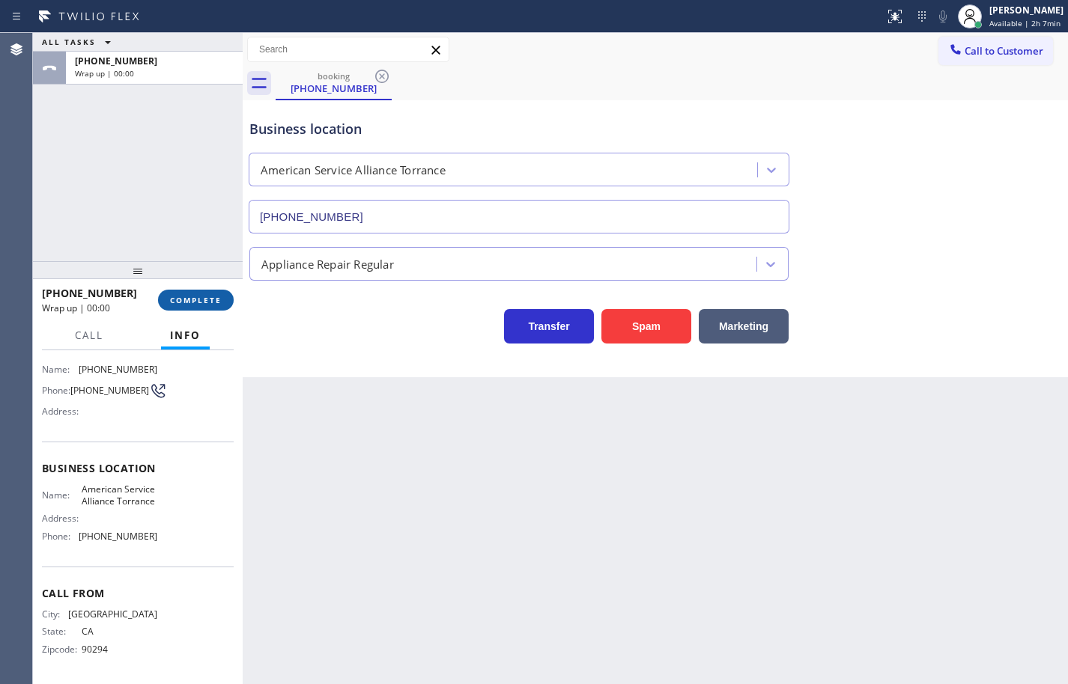
click at [229, 302] on button "COMPLETE" at bounding box center [196, 300] width 76 height 21
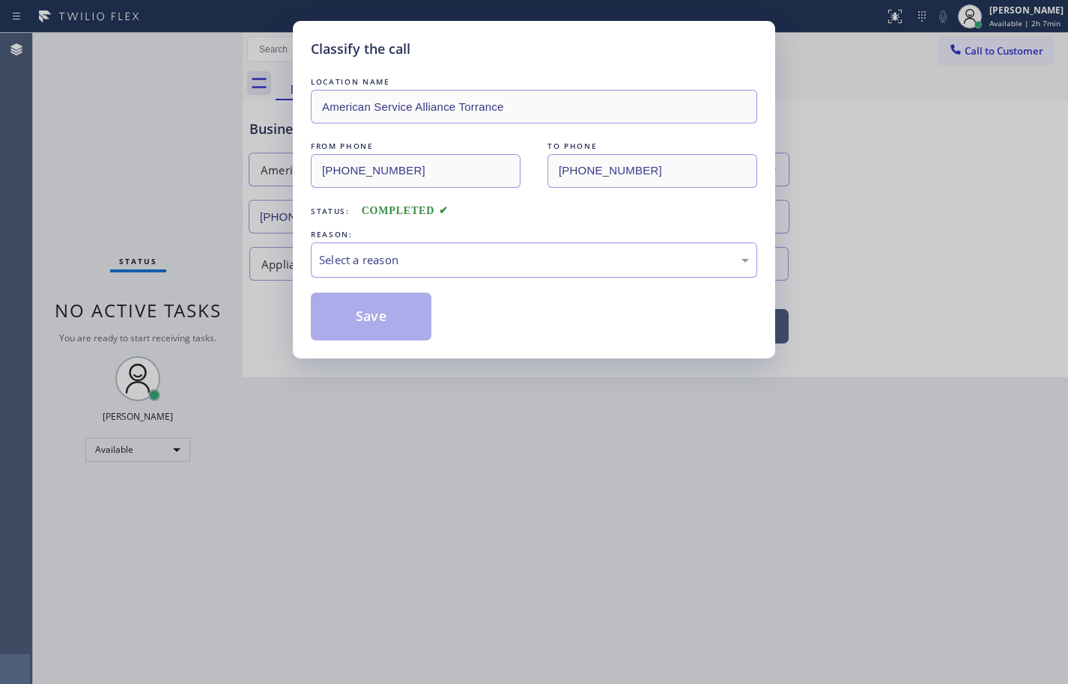
click at [536, 243] on div "Select a reason" at bounding box center [534, 260] width 446 height 35
click at [401, 311] on button "Save" at bounding box center [371, 317] width 121 height 48
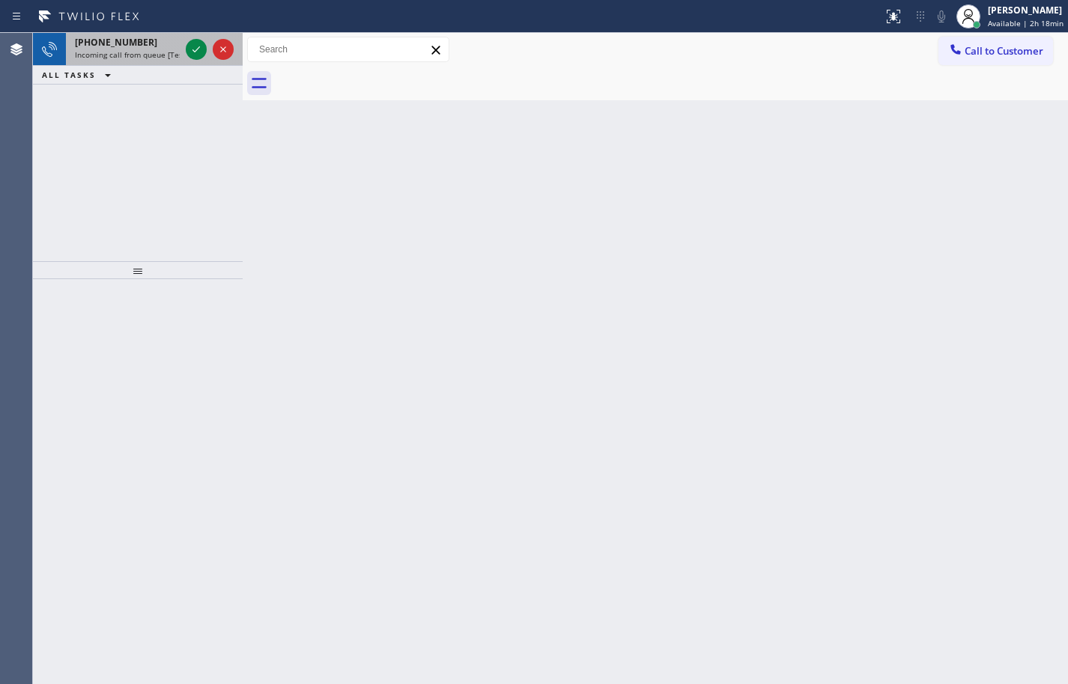
click at [115, 47] on span "[PHONE_NUMBER]" at bounding box center [116, 42] width 82 height 13
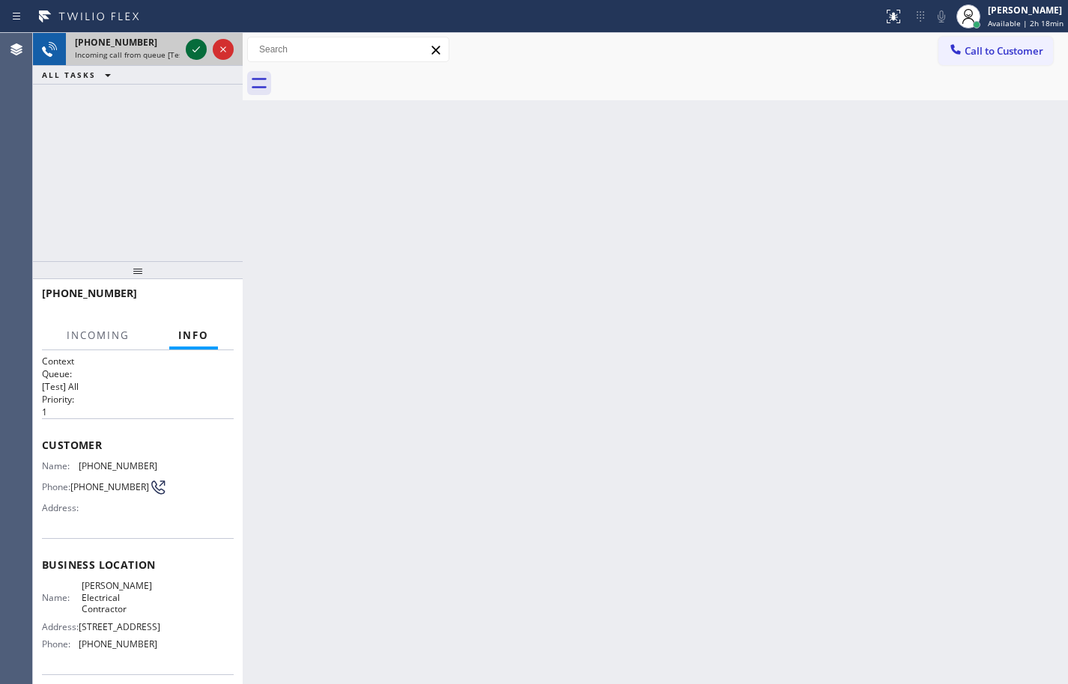
click at [194, 50] on icon at bounding box center [196, 49] width 18 height 18
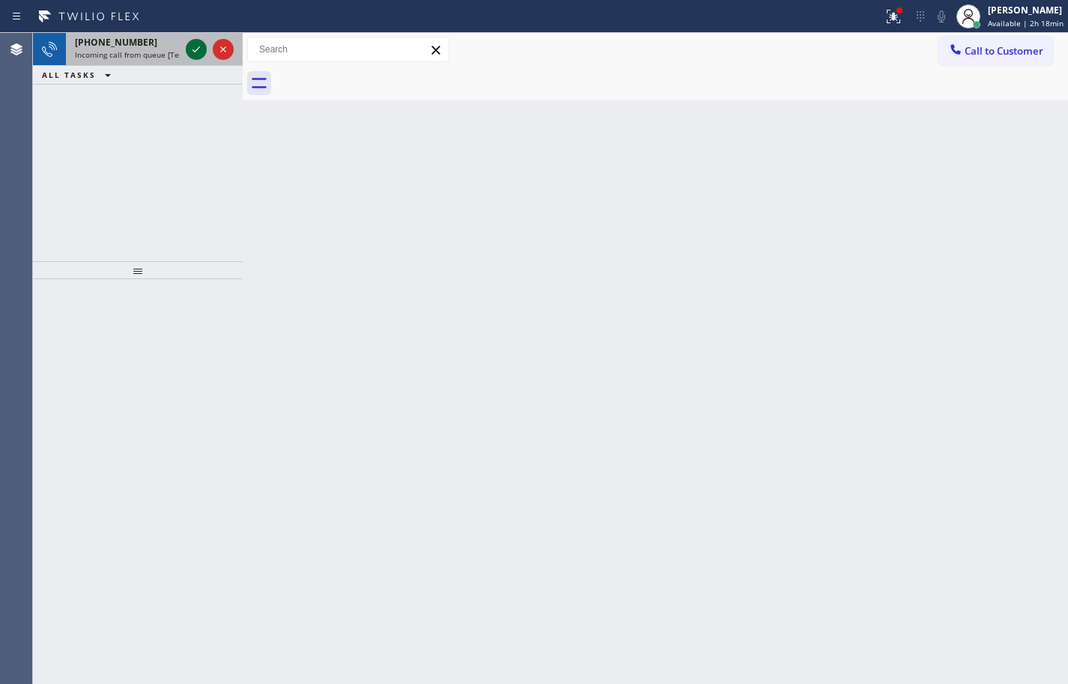
click at [198, 53] on icon at bounding box center [196, 49] width 18 height 18
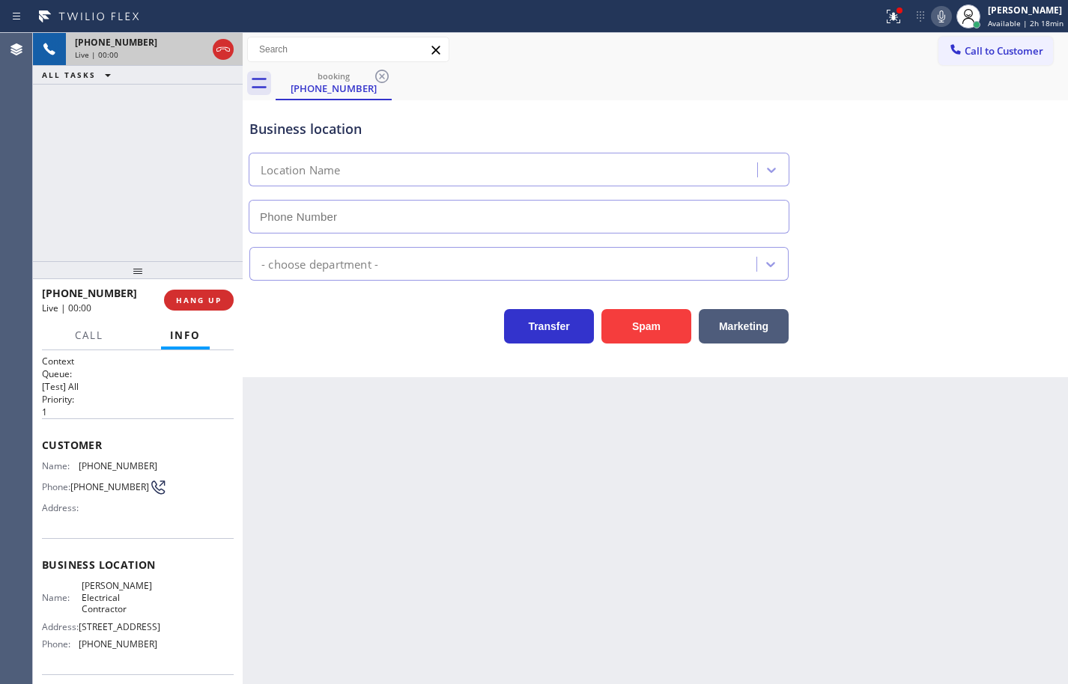
type input "[PHONE_NUMBER]"
click at [228, 300] on button "HANG UP" at bounding box center [199, 300] width 70 height 21
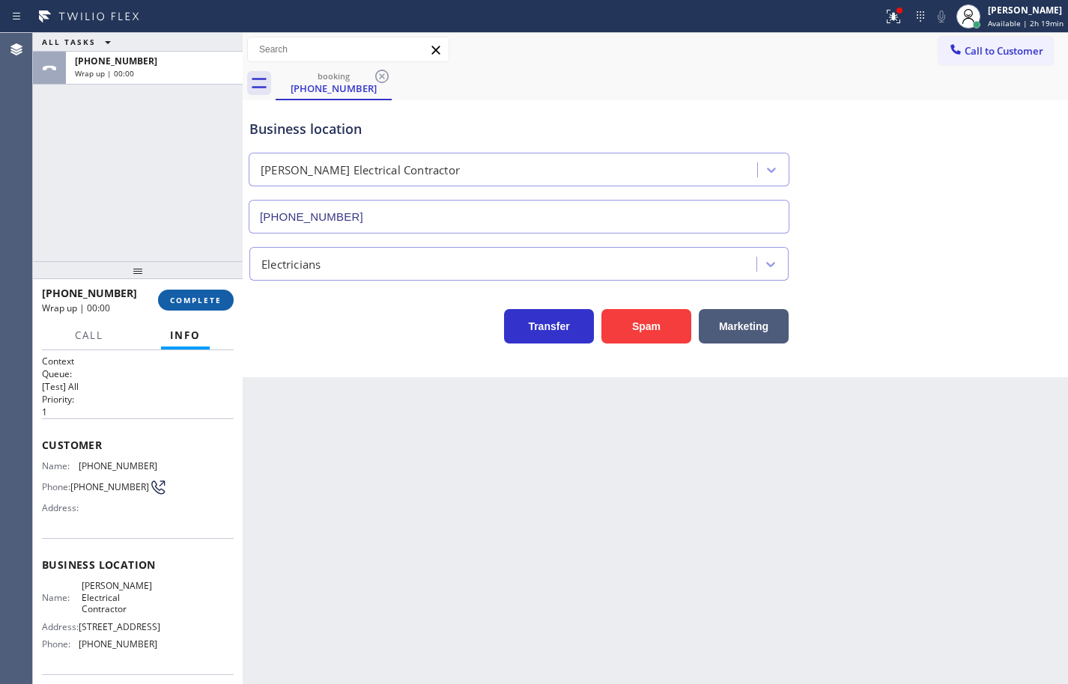
click at [228, 300] on button "COMPLETE" at bounding box center [196, 300] width 76 height 21
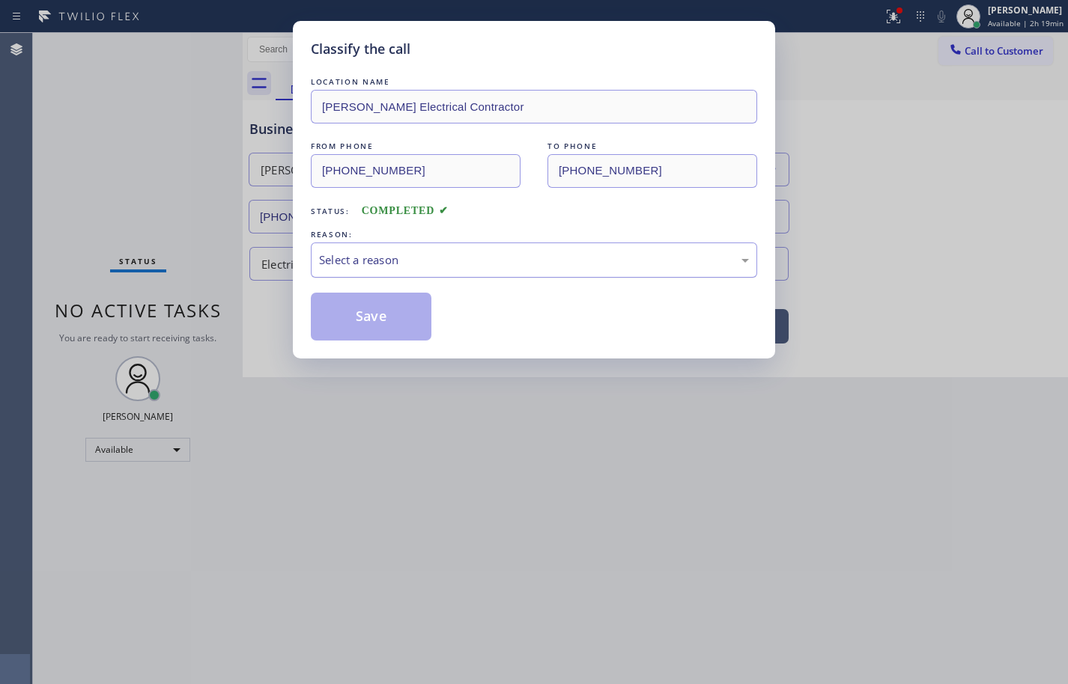
click at [428, 245] on div "Select a reason" at bounding box center [534, 260] width 446 height 35
click at [463, 263] on div "Select a reason" at bounding box center [534, 260] width 430 height 17
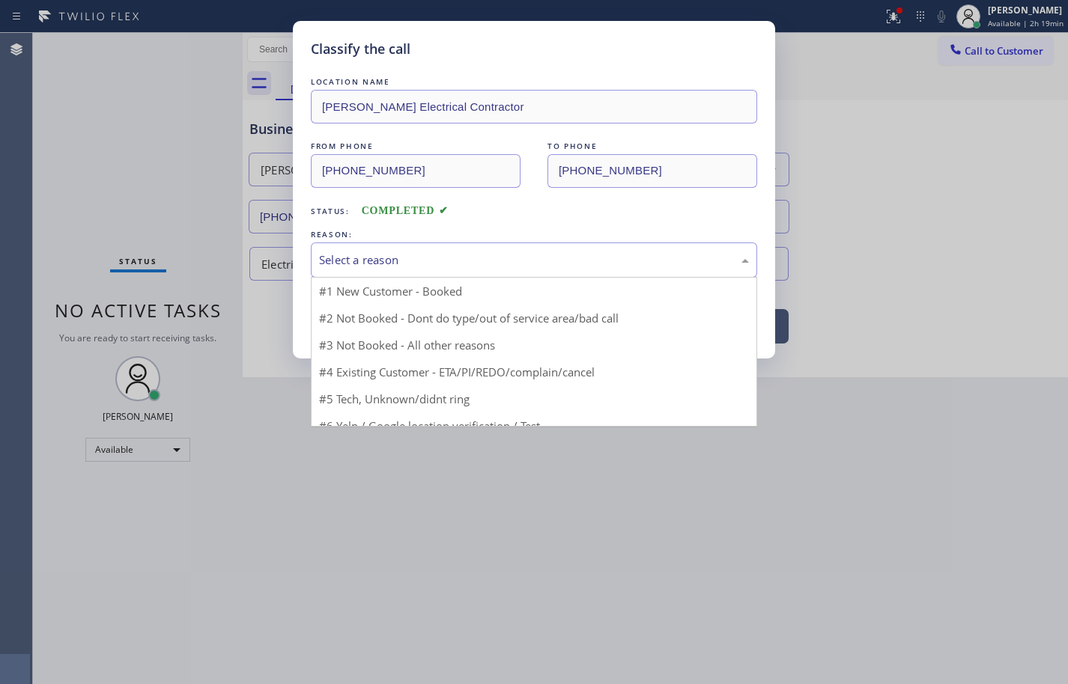
click at [463, 263] on div "Select a reason" at bounding box center [534, 260] width 430 height 17
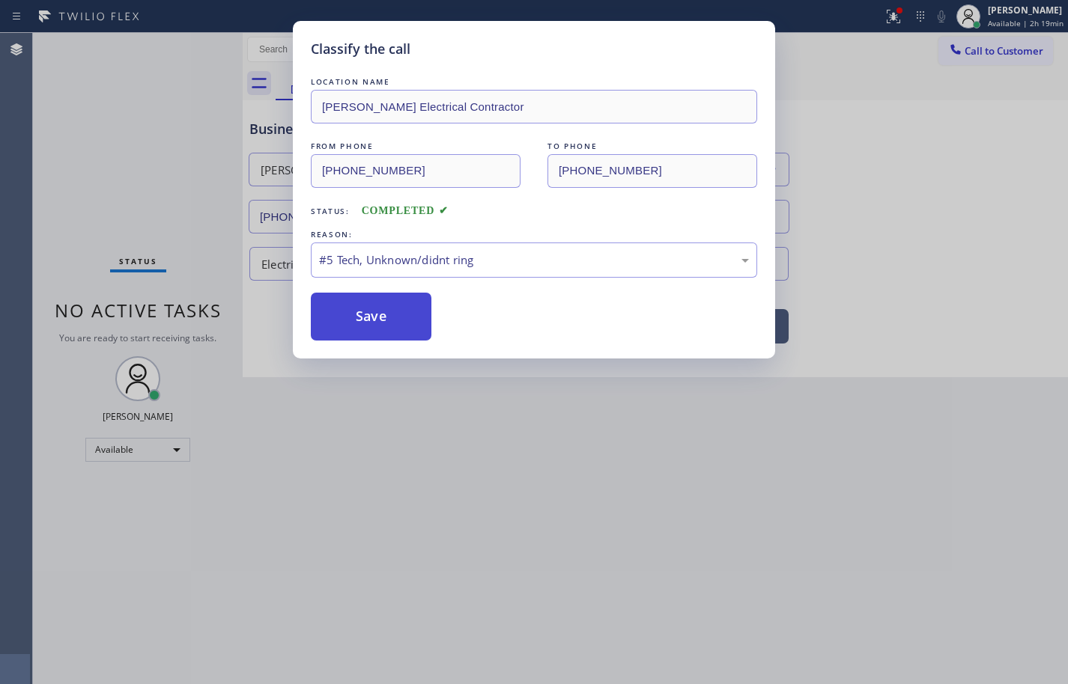
click at [409, 314] on button "Save" at bounding box center [371, 317] width 121 height 48
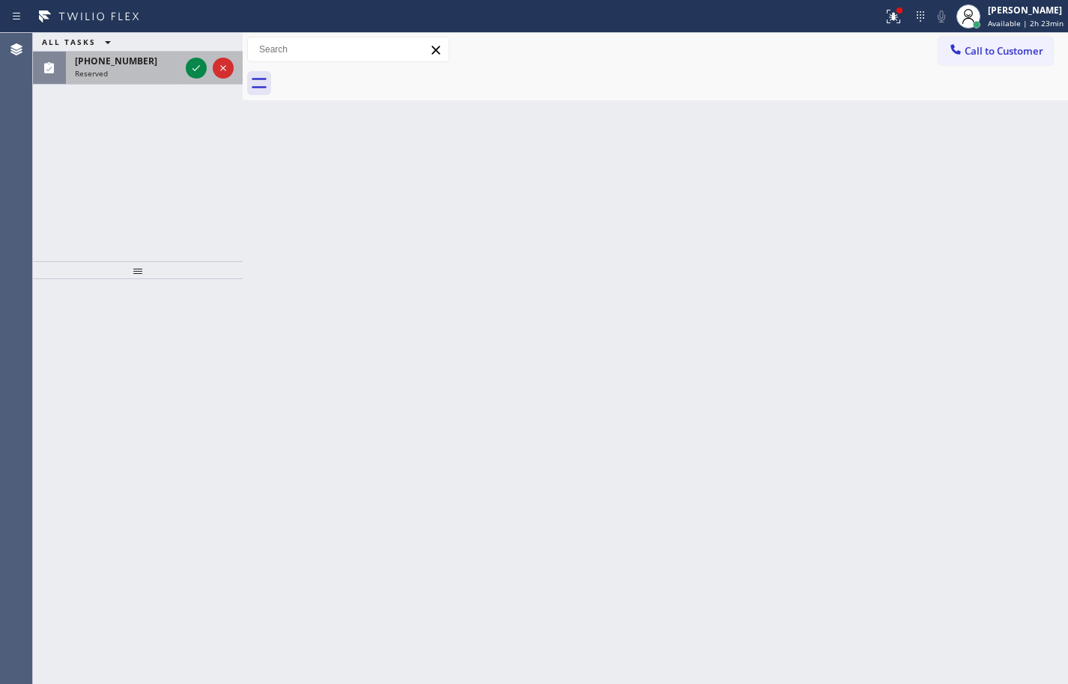
click at [145, 72] on div "Reserved" at bounding box center [127, 73] width 105 height 10
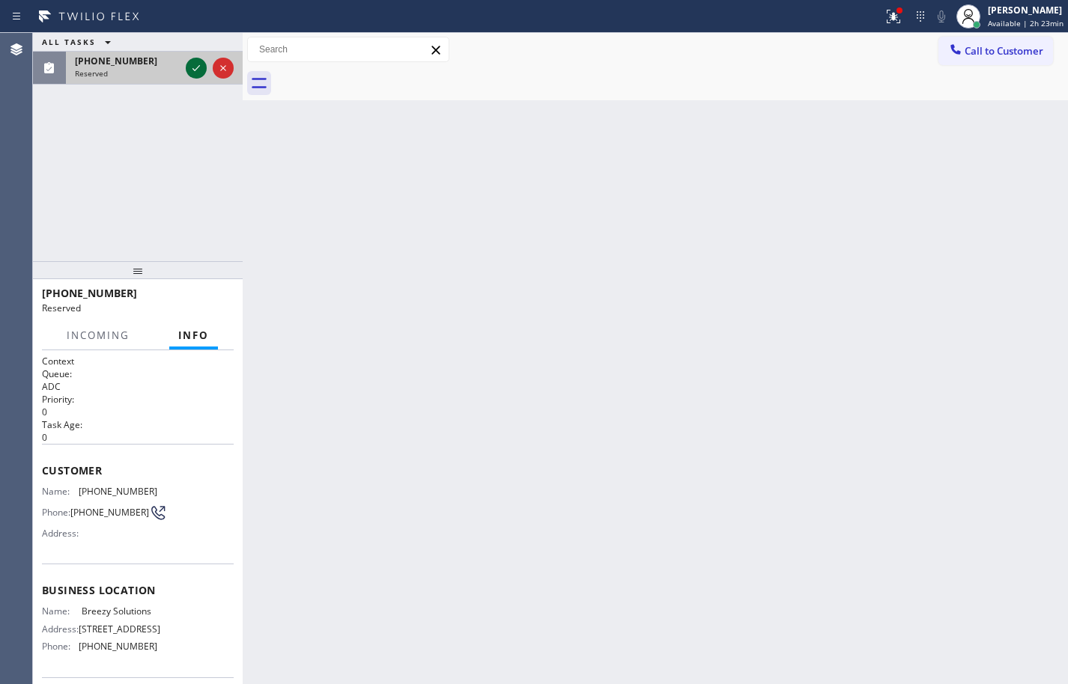
click at [198, 69] on icon at bounding box center [196, 68] width 18 height 18
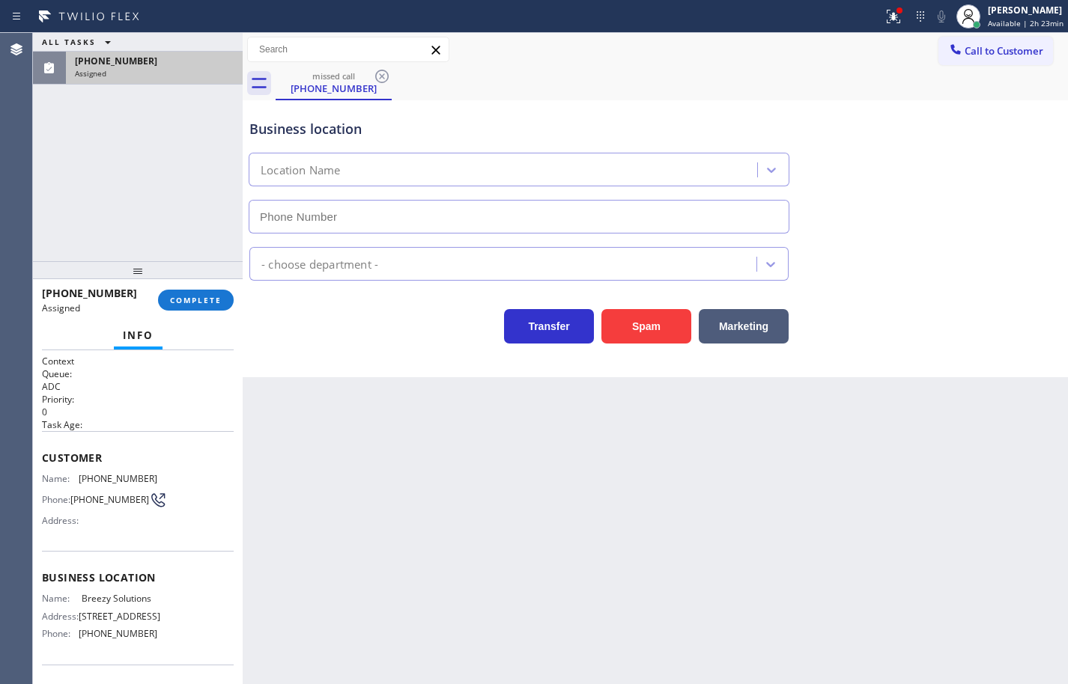
type input "[PHONE_NUMBER]"
click at [208, 298] on span "COMPLETE" at bounding box center [196, 300] width 52 height 10
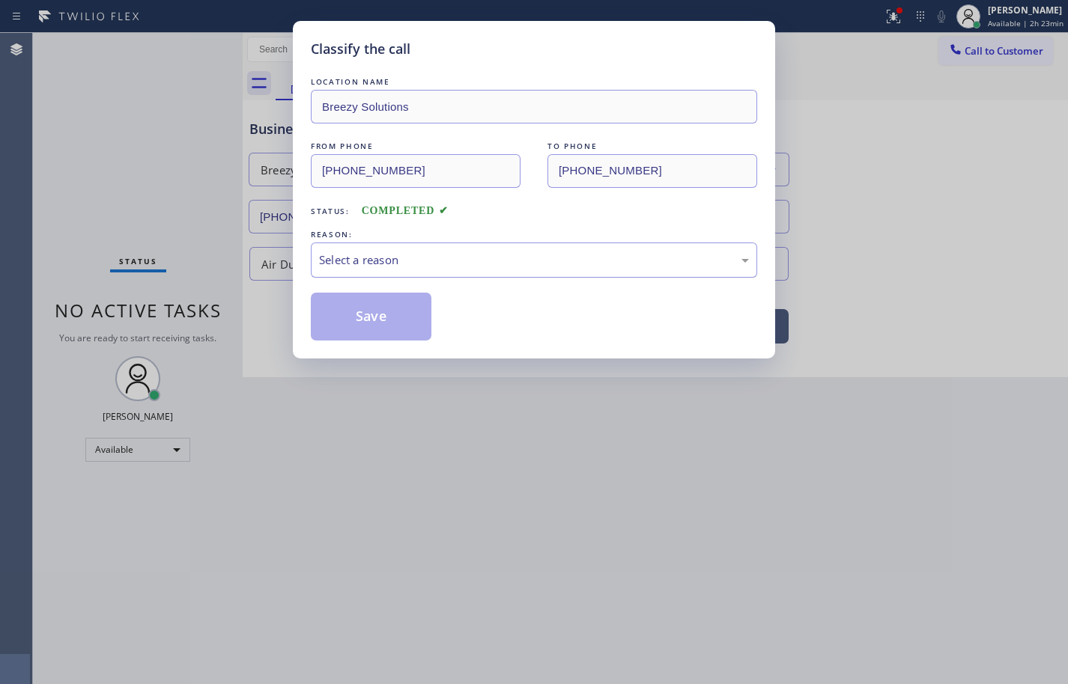
click at [452, 260] on div "Select a reason" at bounding box center [534, 260] width 430 height 17
click at [399, 323] on button "Save" at bounding box center [371, 317] width 121 height 48
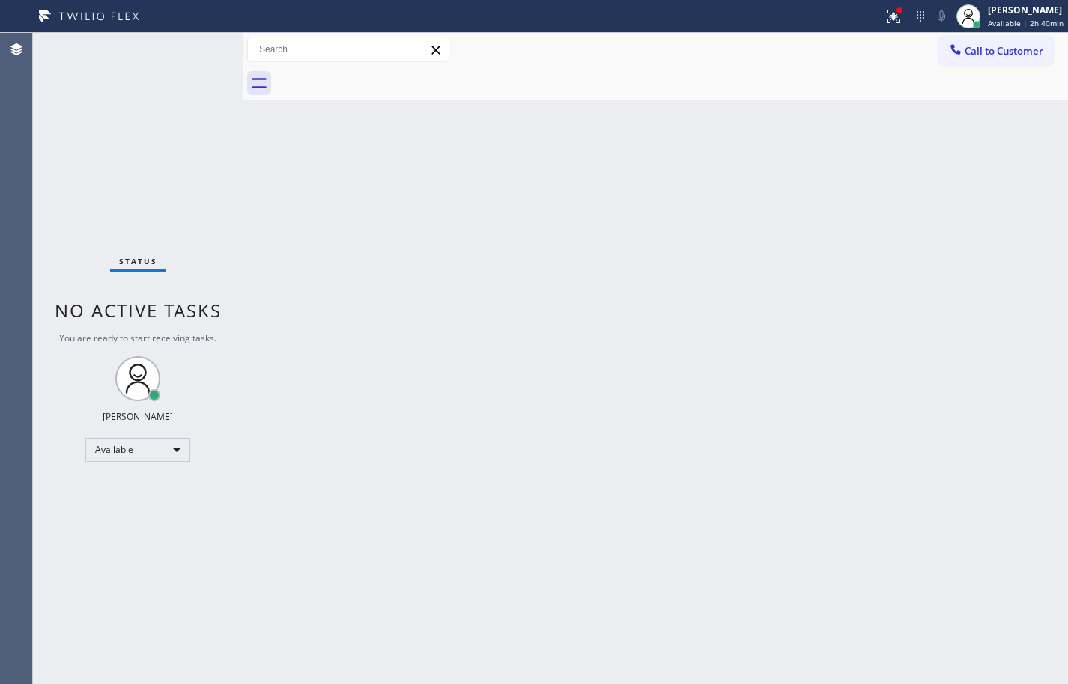
drag, startPoint x: 1030, startPoint y: 7, endPoint x: 1021, endPoint y: 36, distance: 29.8
click at [1030, 7] on div "[PERSON_NAME]" at bounding box center [1026, 10] width 76 height 13
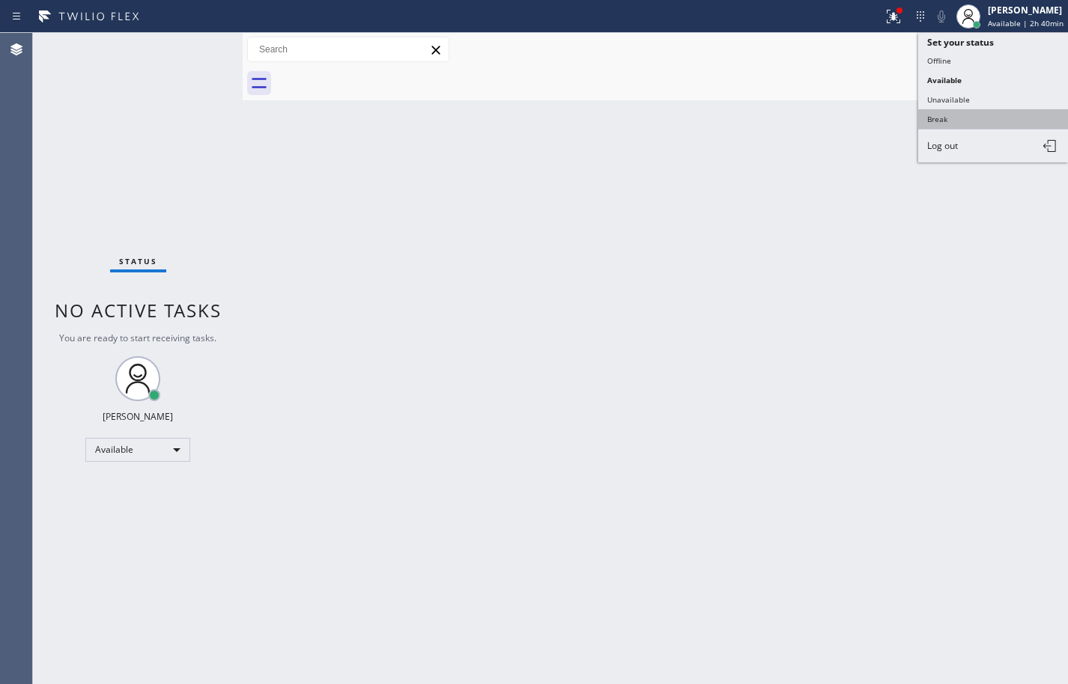
click at [964, 125] on button "Break" at bounding box center [993, 118] width 150 height 19
